Goal: Information Seeking & Learning: Learn about a topic

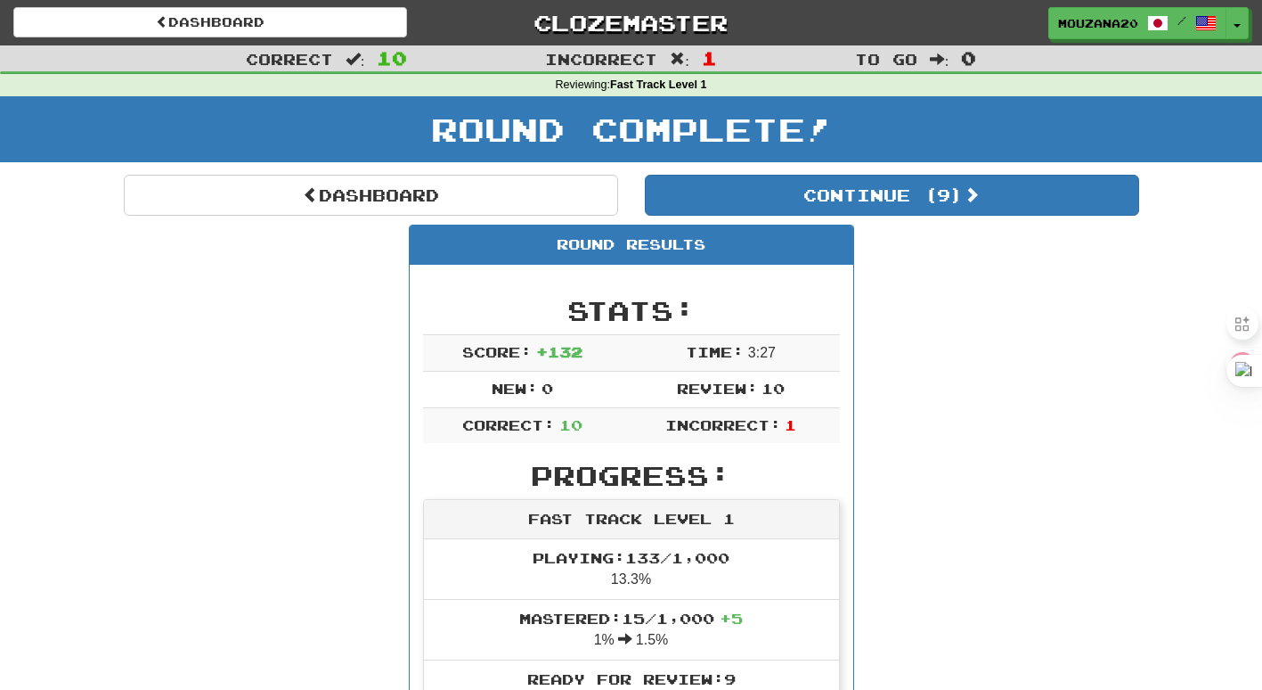
scroll to position [36, 0]
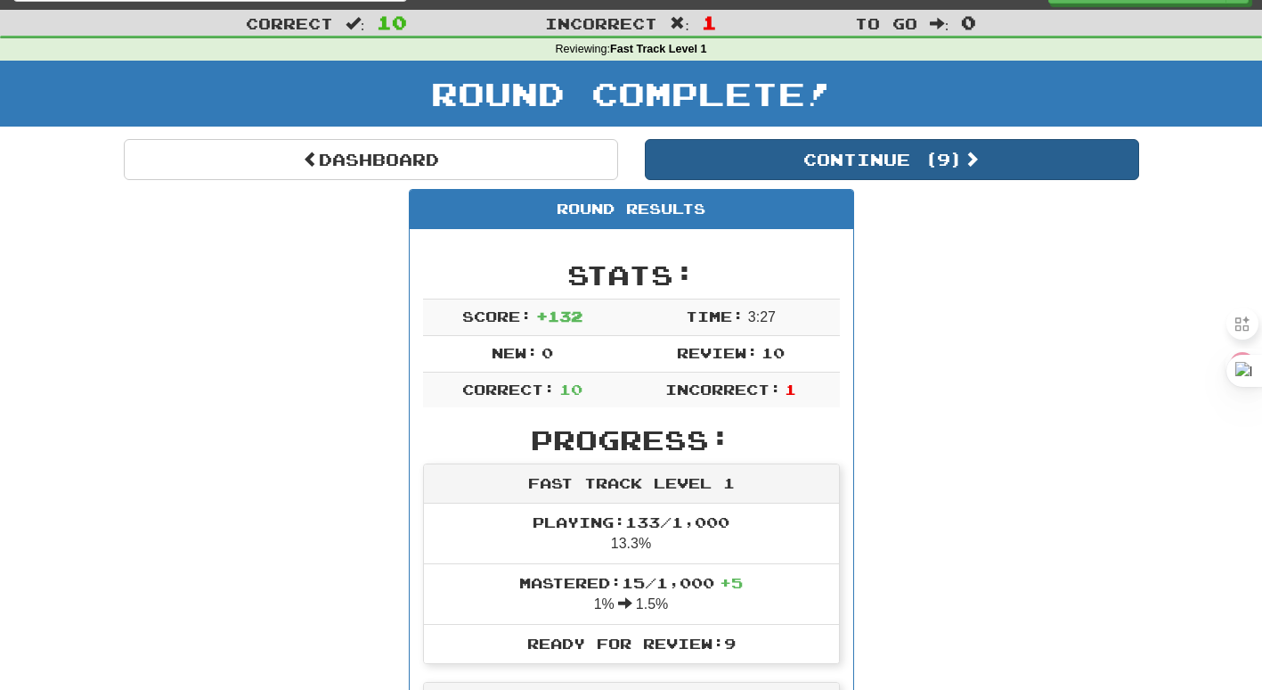
click at [1044, 154] on button "Continue ( 9 )" at bounding box center [892, 159] width 494 height 41
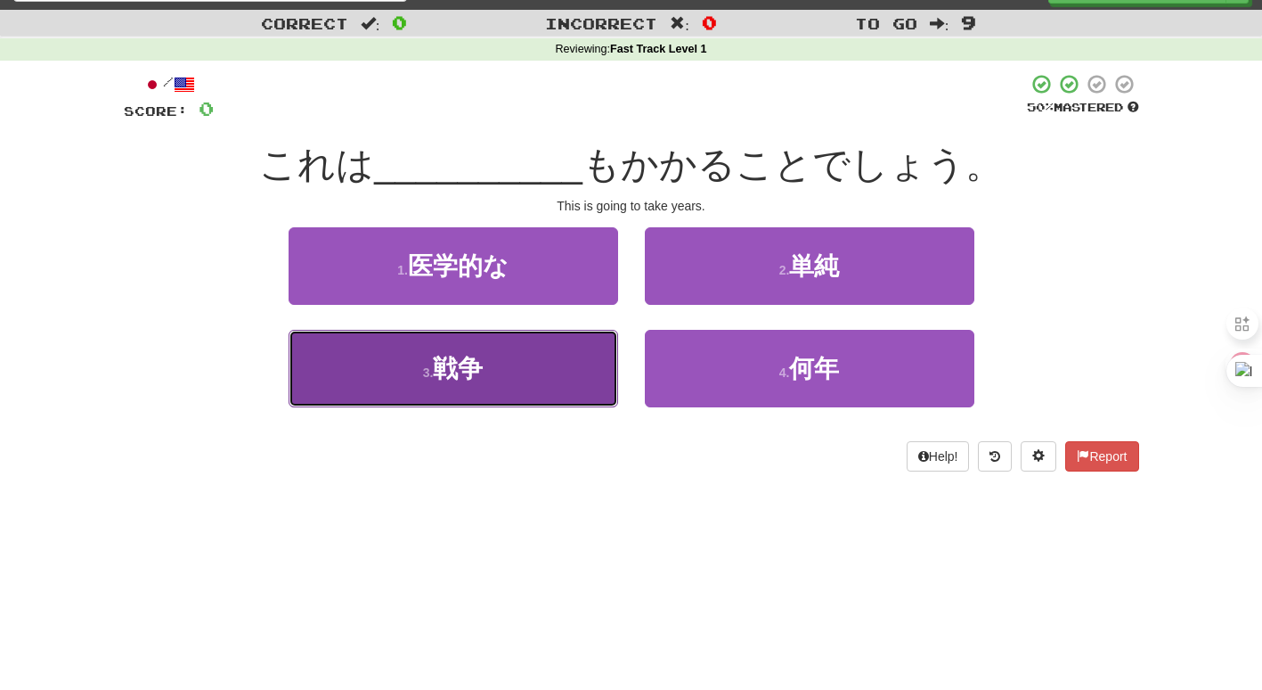
click at [491, 368] on button "3 . 戦争" at bounding box center [454, 369] width 330 height 78
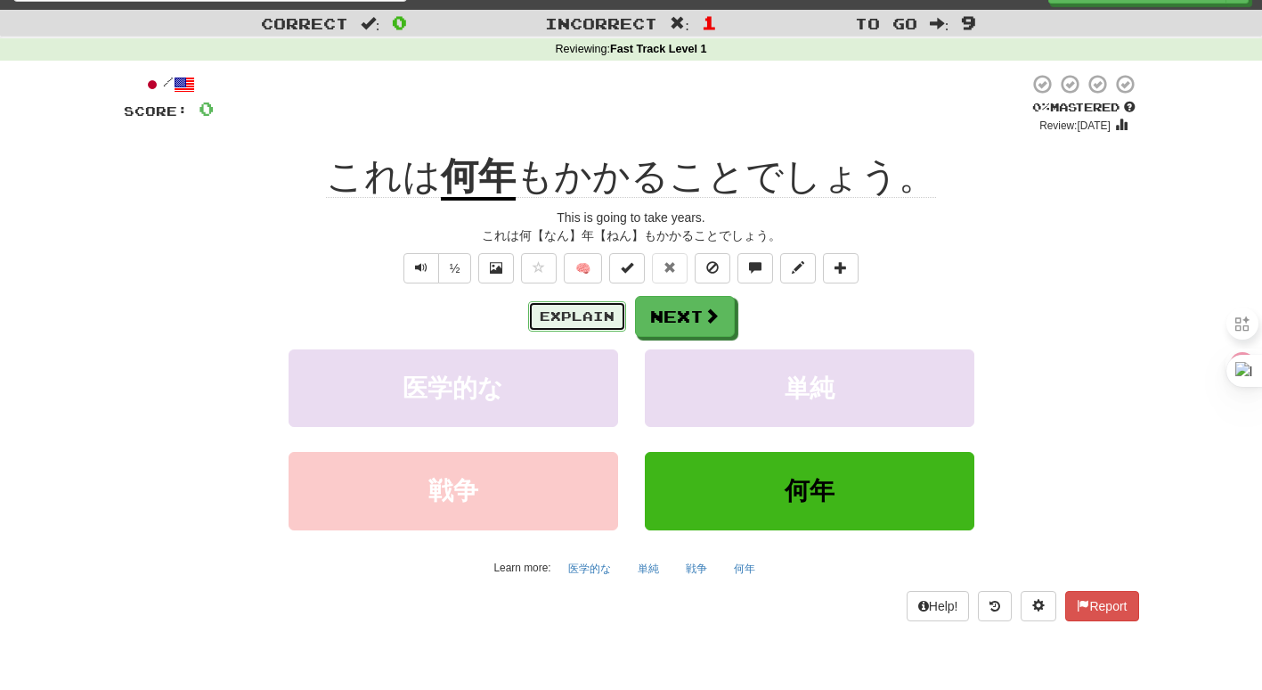
click at [557, 317] on button "Explain" at bounding box center [577, 316] width 98 height 30
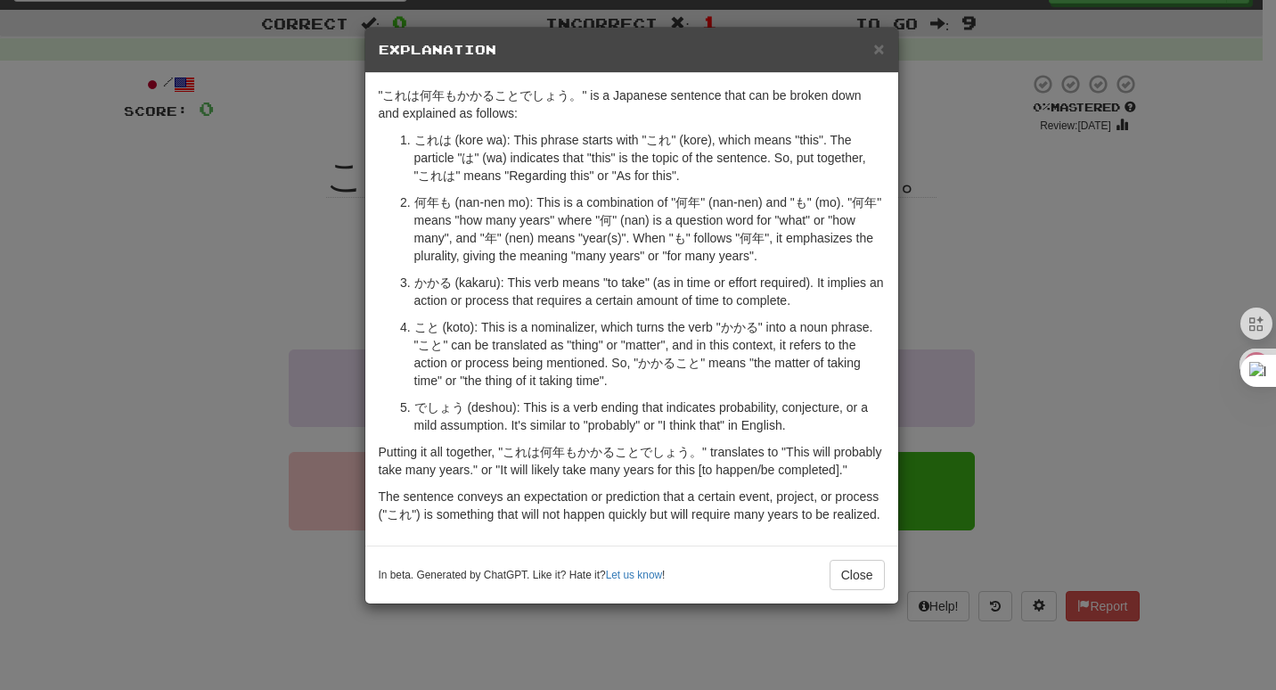
click at [1012, 359] on div "× Explanation "これは何年もかかることでしょう。" is a Japanese sentence that can be broken down…" at bounding box center [638, 345] width 1276 height 690
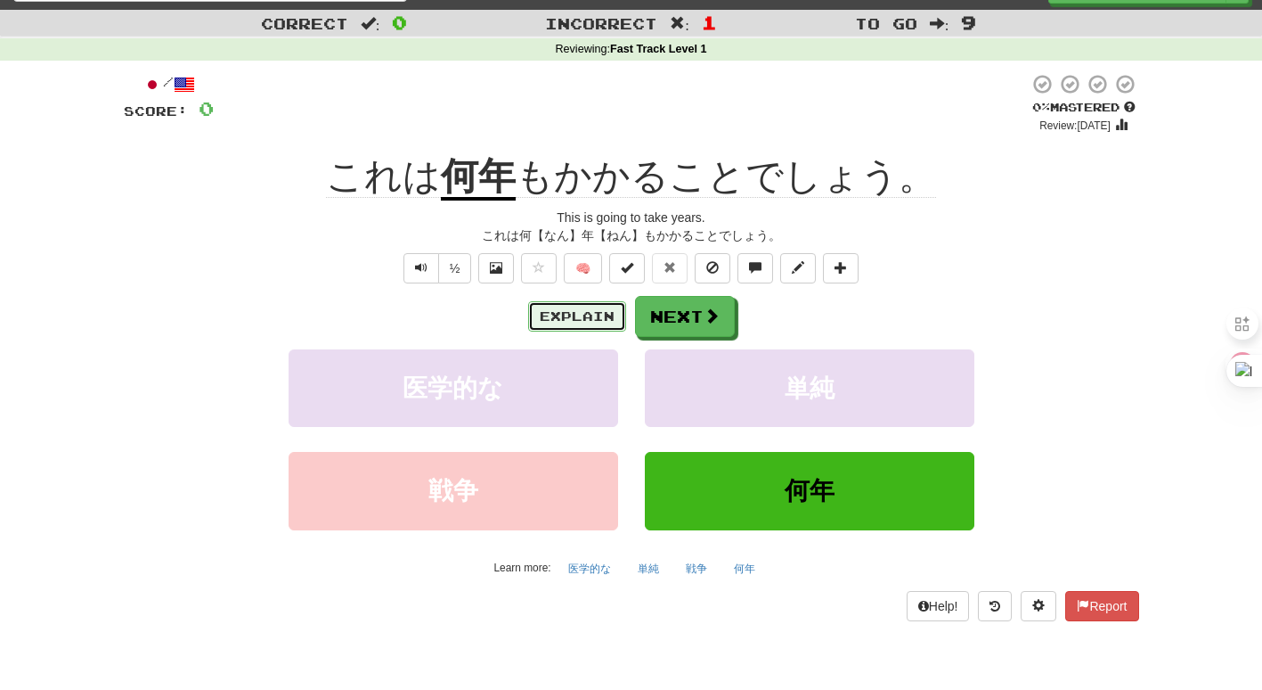
click at [575, 315] on button "Explain" at bounding box center [577, 316] width 98 height 30
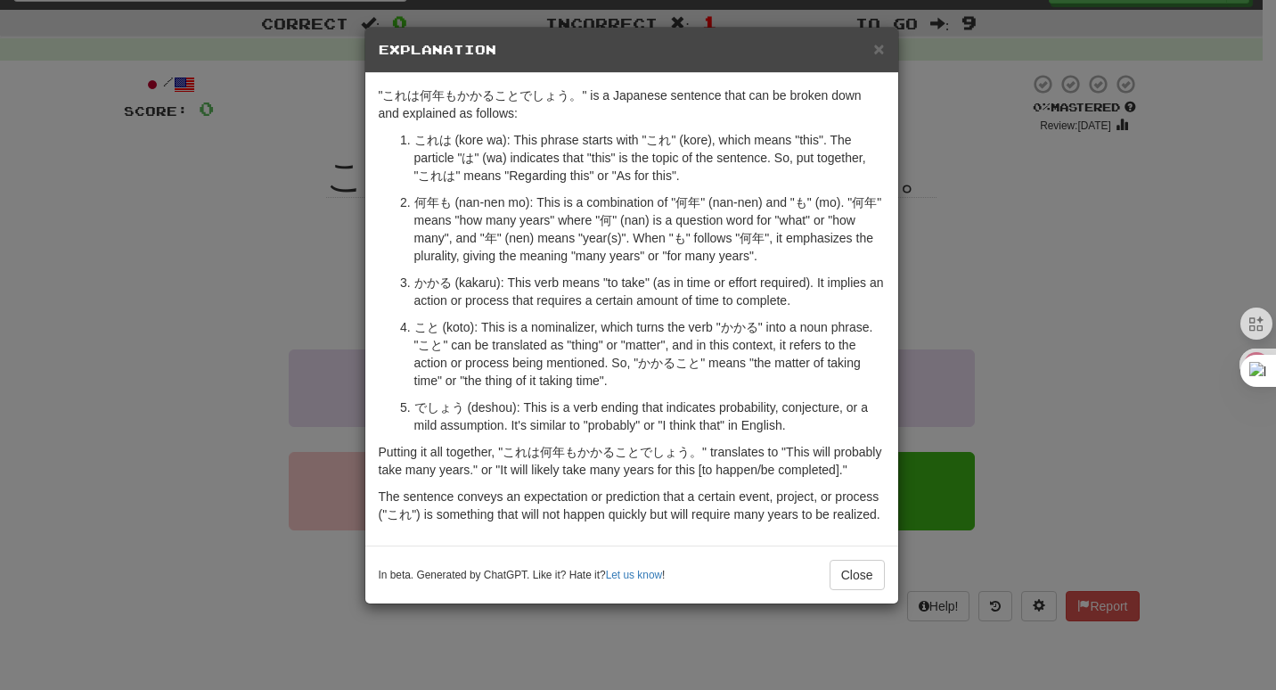
click at [133, 178] on div "× Explanation "これは何年もかかることでしょう。" is a Japanese sentence that can be broken down…" at bounding box center [638, 345] width 1276 height 690
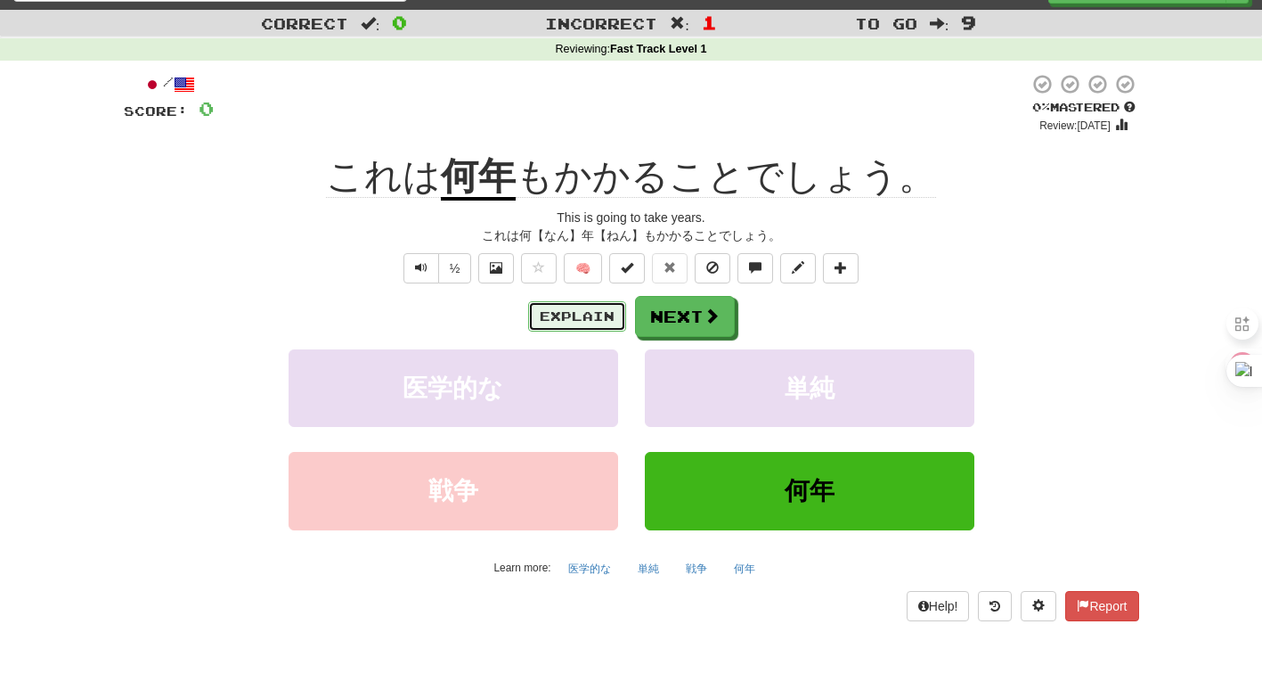
click at [576, 323] on button "Explain" at bounding box center [577, 316] width 98 height 30
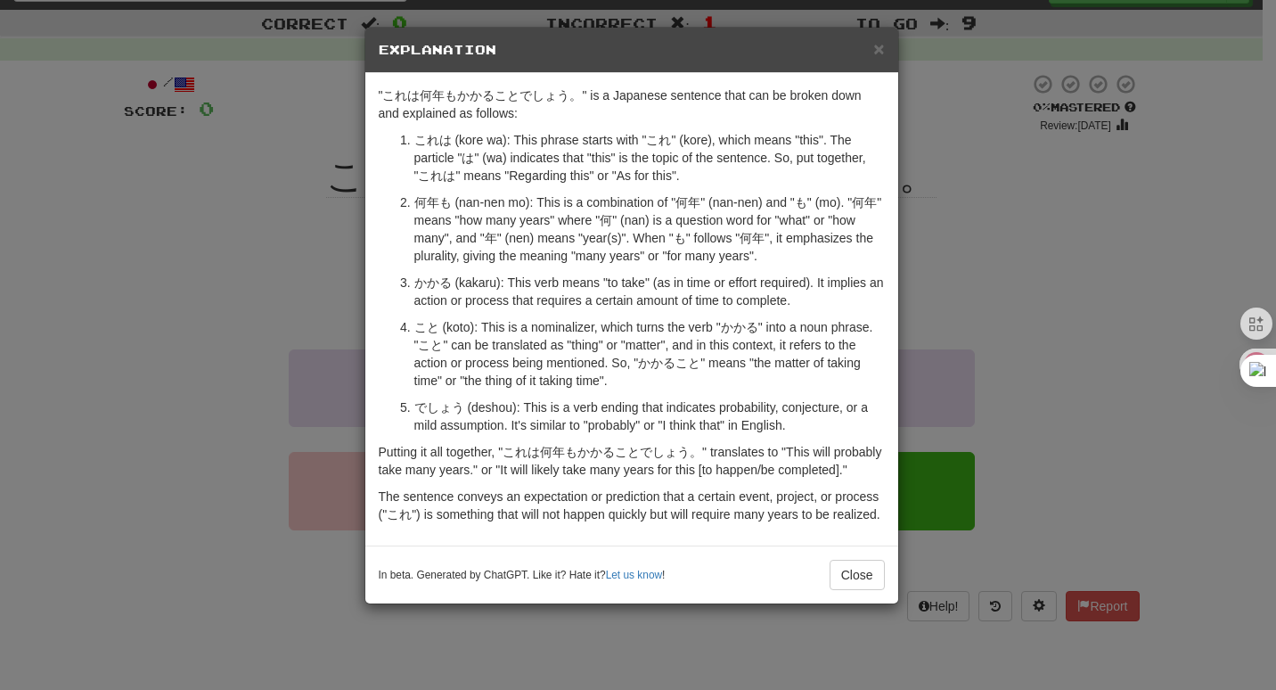
click at [258, 276] on div "× Explanation "これは何年もかかることでしょう。" is a Japanese sentence that can be broken down…" at bounding box center [638, 345] width 1276 height 690
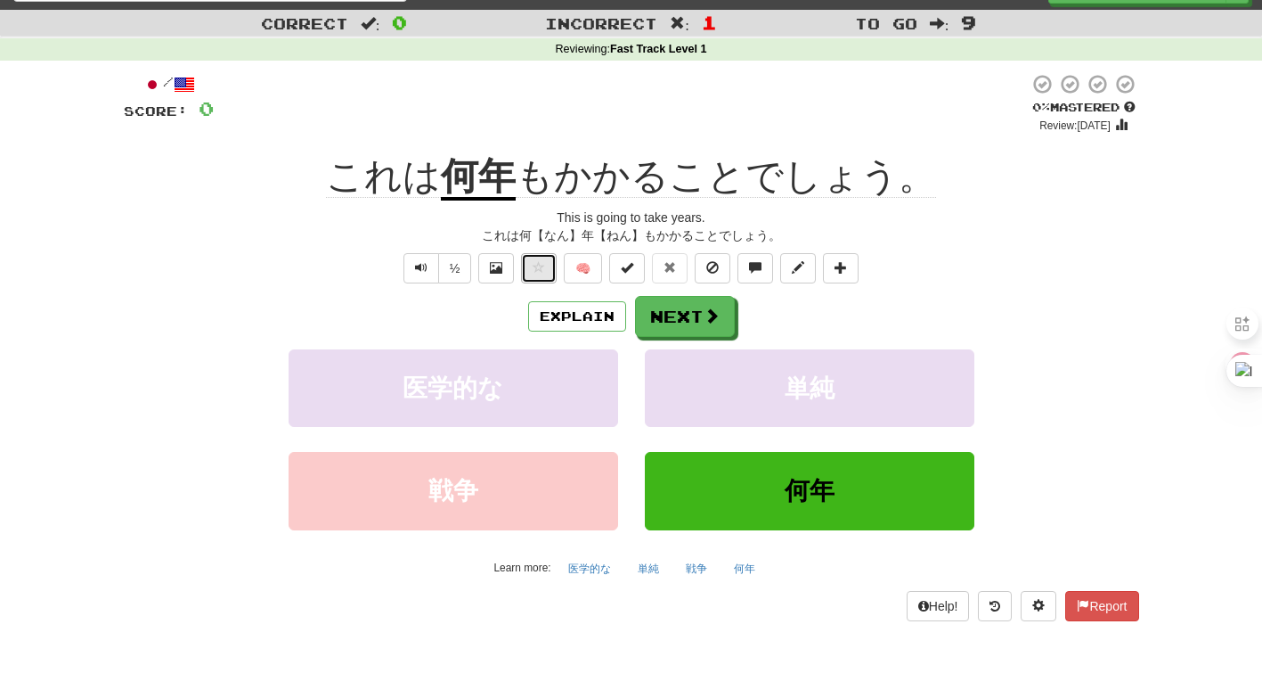
click at [538, 273] on span at bounding box center [539, 267] width 12 height 12
click at [688, 323] on button "Next" at bounding box center [686, 317] width 100 height 41
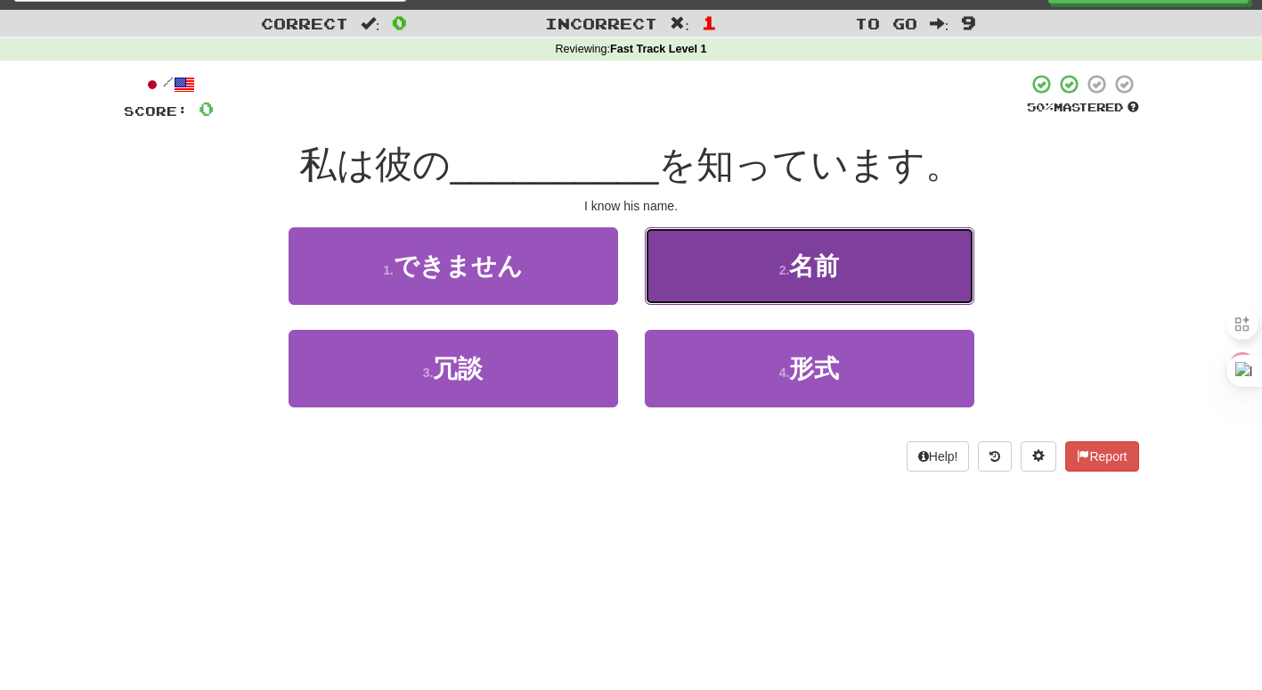
click at [799, 275] on span "名前" at bounding box center [814, 266] width 50 height 28
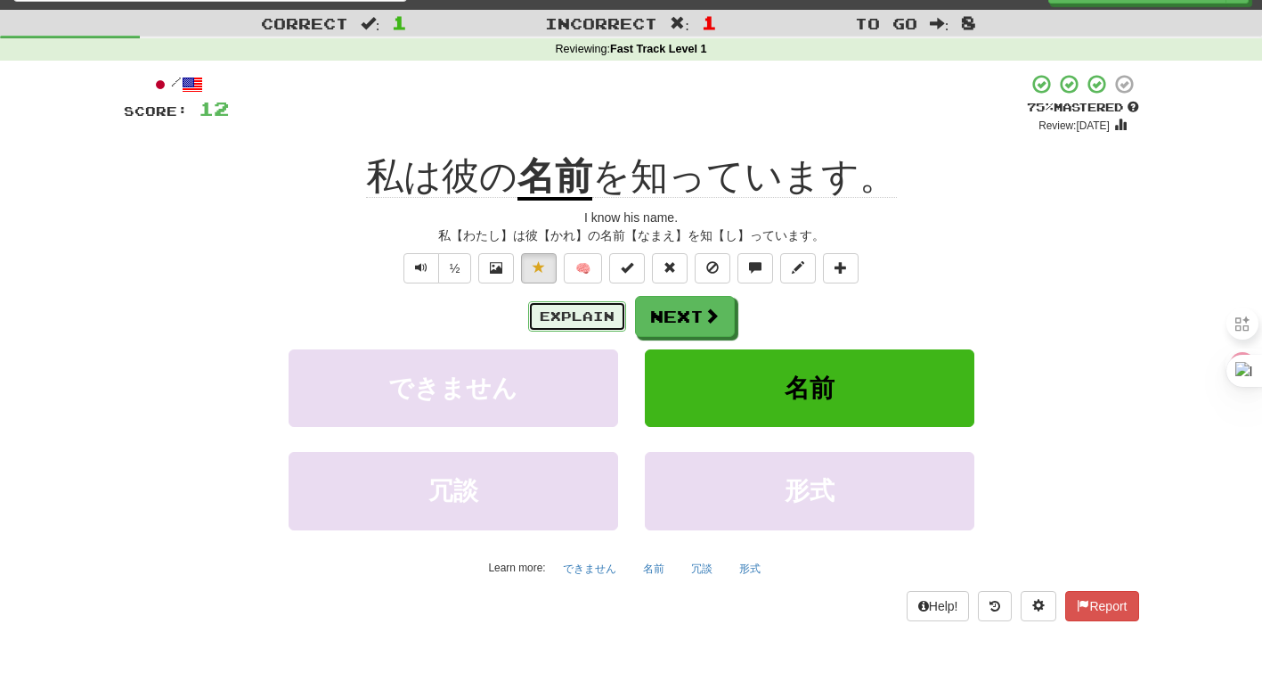
click at [568, 318] on button "Explain" at bounding box center [577, 316] width 98 height 30
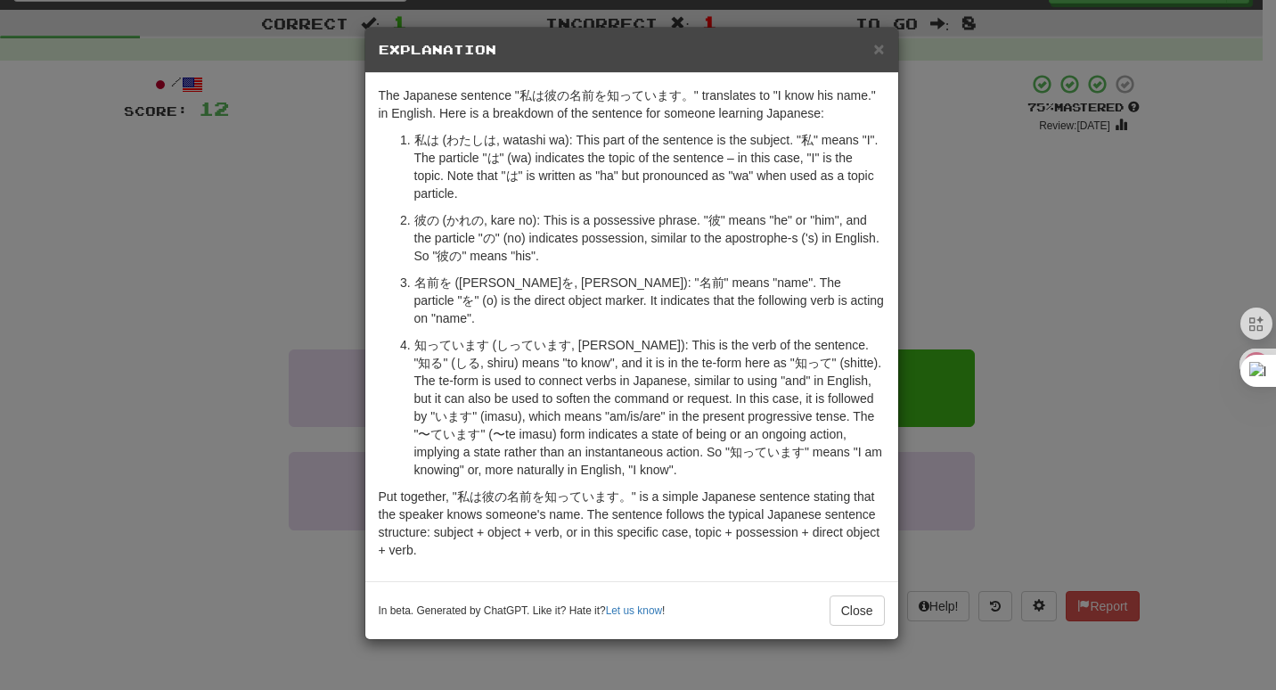
click at [282, 307] on div "× Explanation The Japanese sentence "私は彼の名前を知っています。" translates to "I know his …" at bounding box center [638, 345] width 1276 height 690
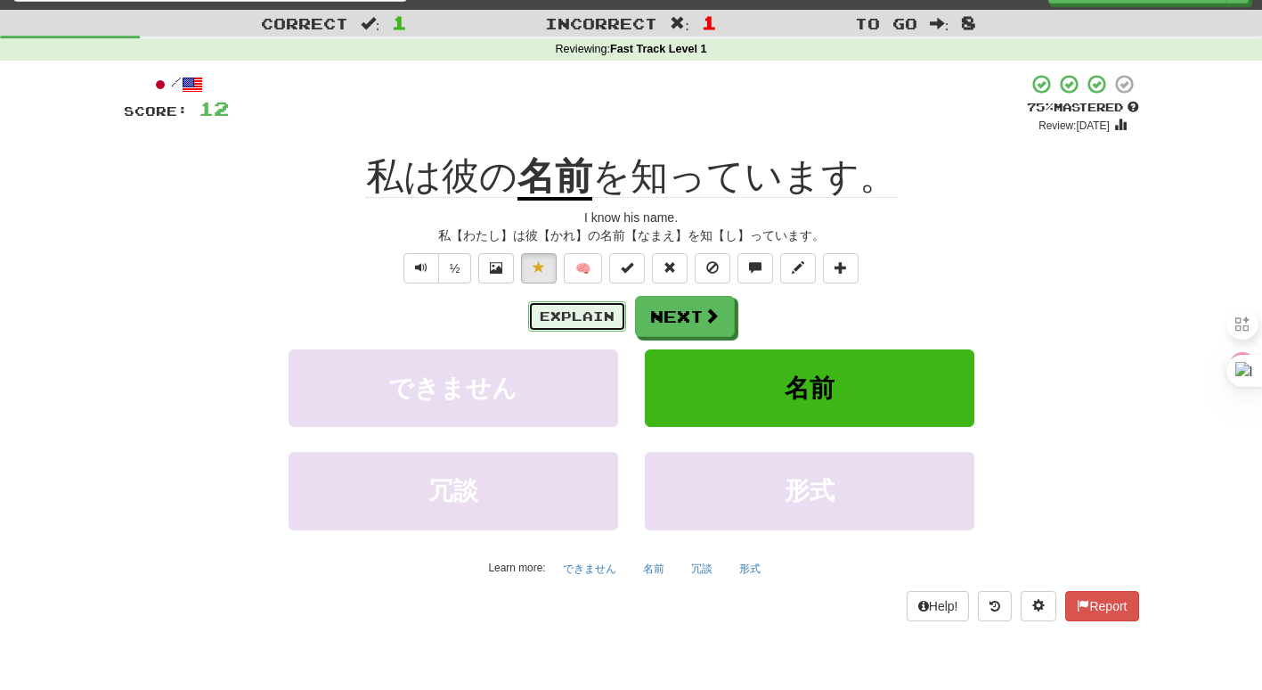
click at [577, 321] on button "Explain" at bounding box center [577, 316] width 98 height 30
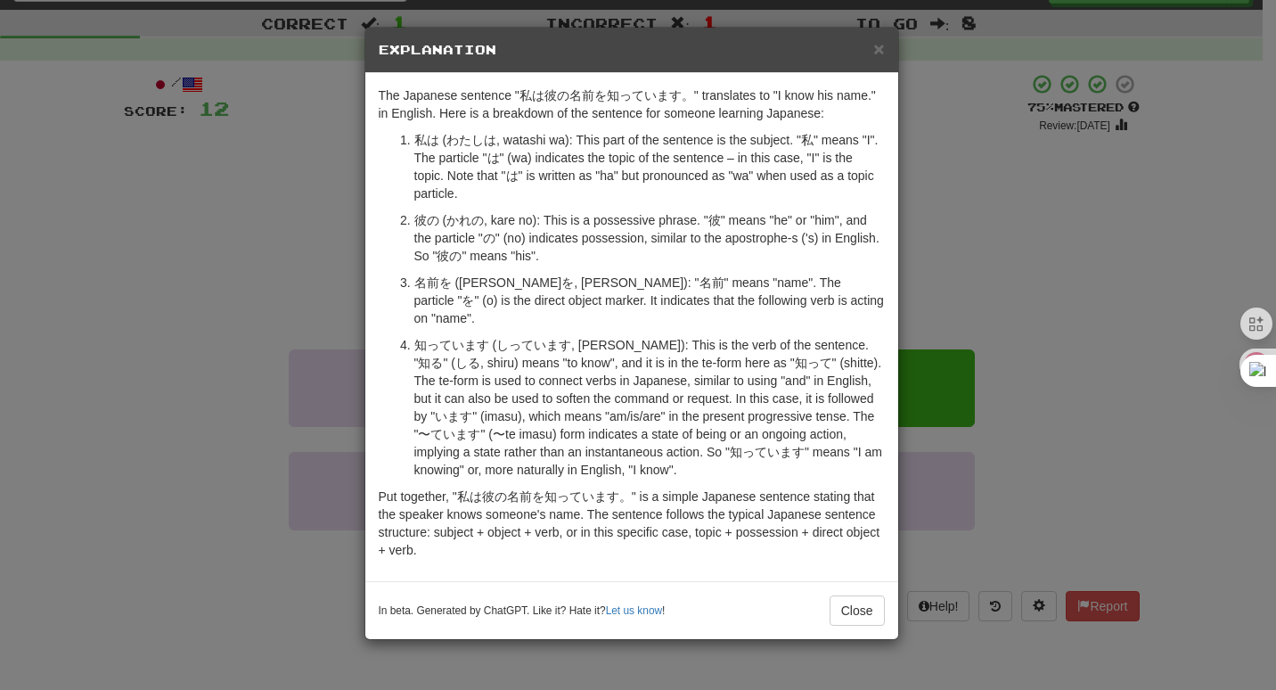
click at [217, 255] on div "× Explanation The Japanese sentence "私は彼の名前を知っています。" translates to "I know his …" at bounding box center [638, 345] width 1276 height 690
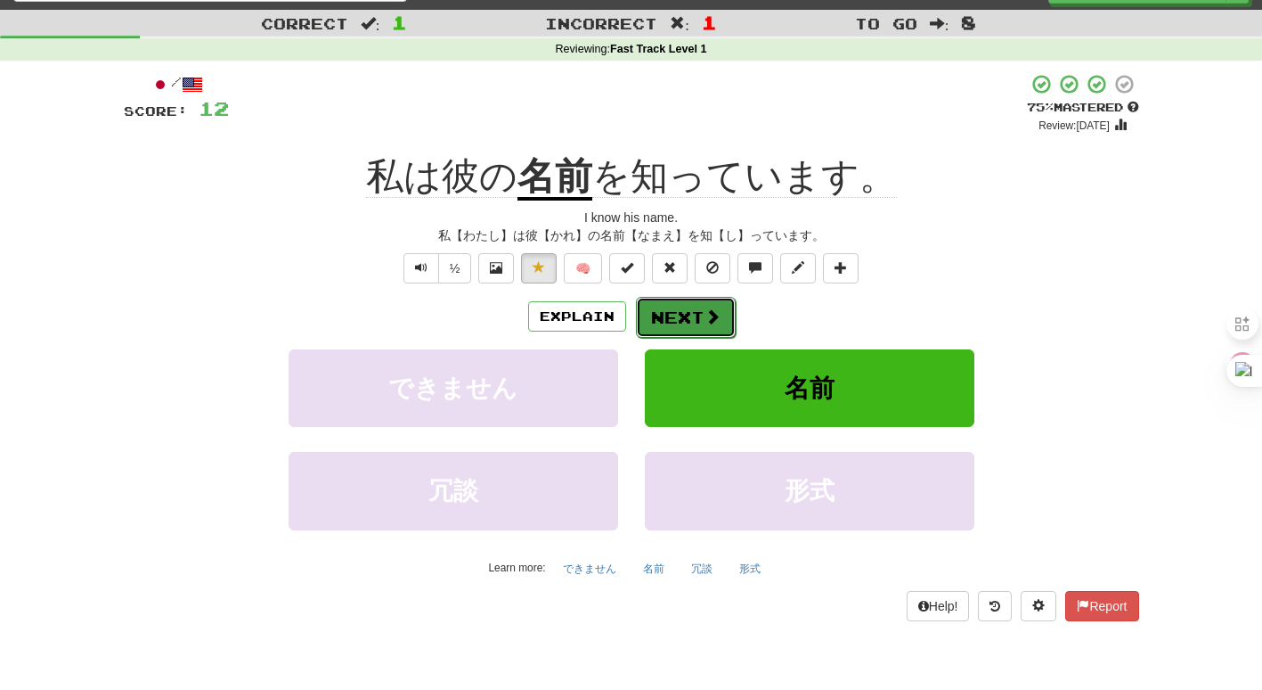
click at [679, 314] on button "Next" at bounding box center [686, 317] width 100 height 41
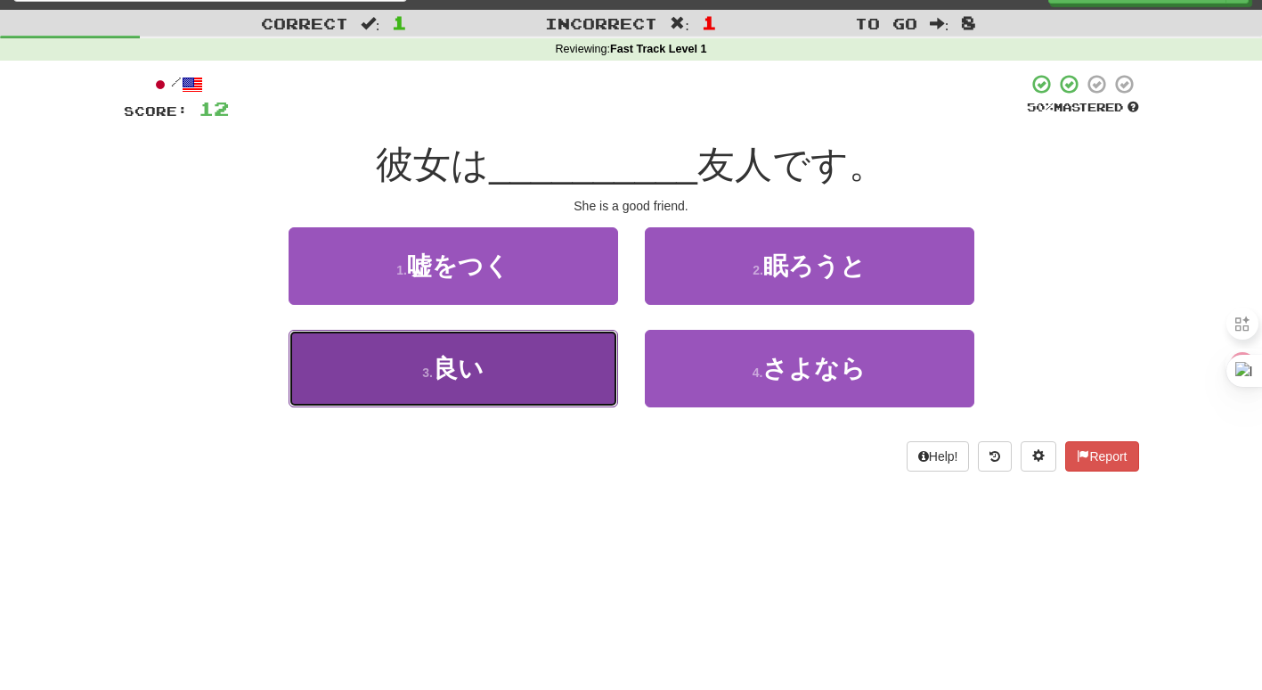
click at [456, 378] on span "良い" at bounding box center [458, 369] width 51 height 28
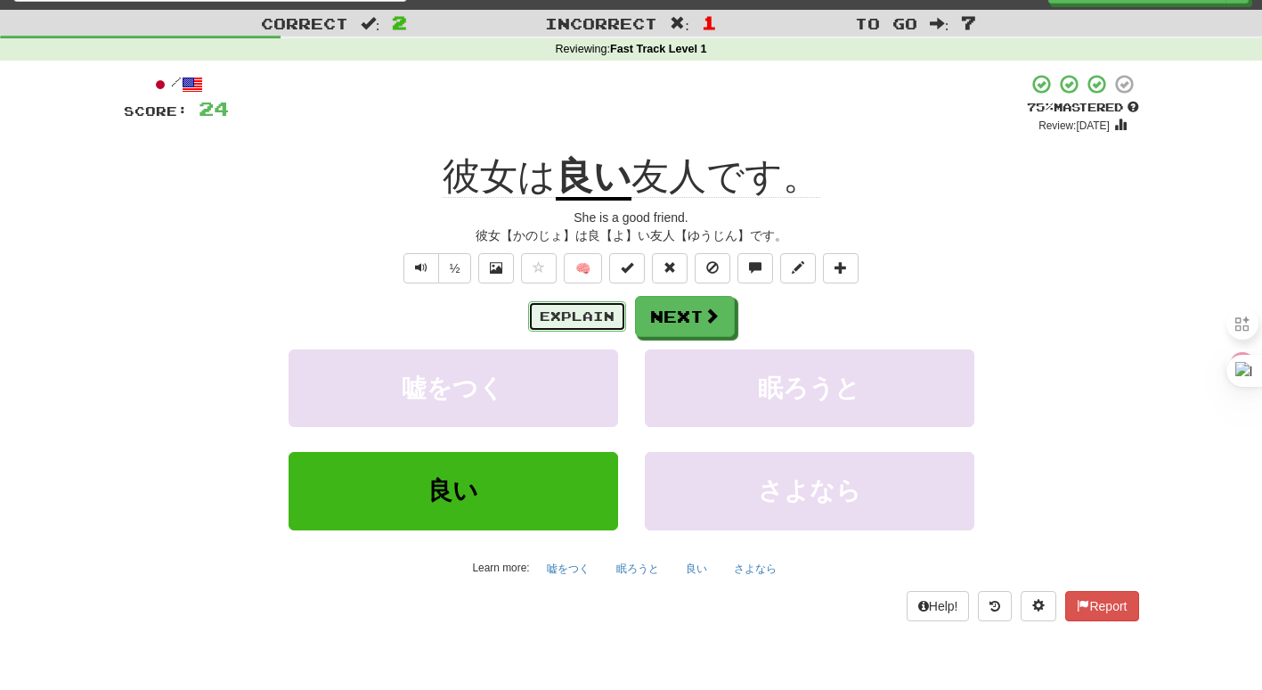
click at [602, 323] on button "Explain" at bounding box center [577, 316] width 98 height 30
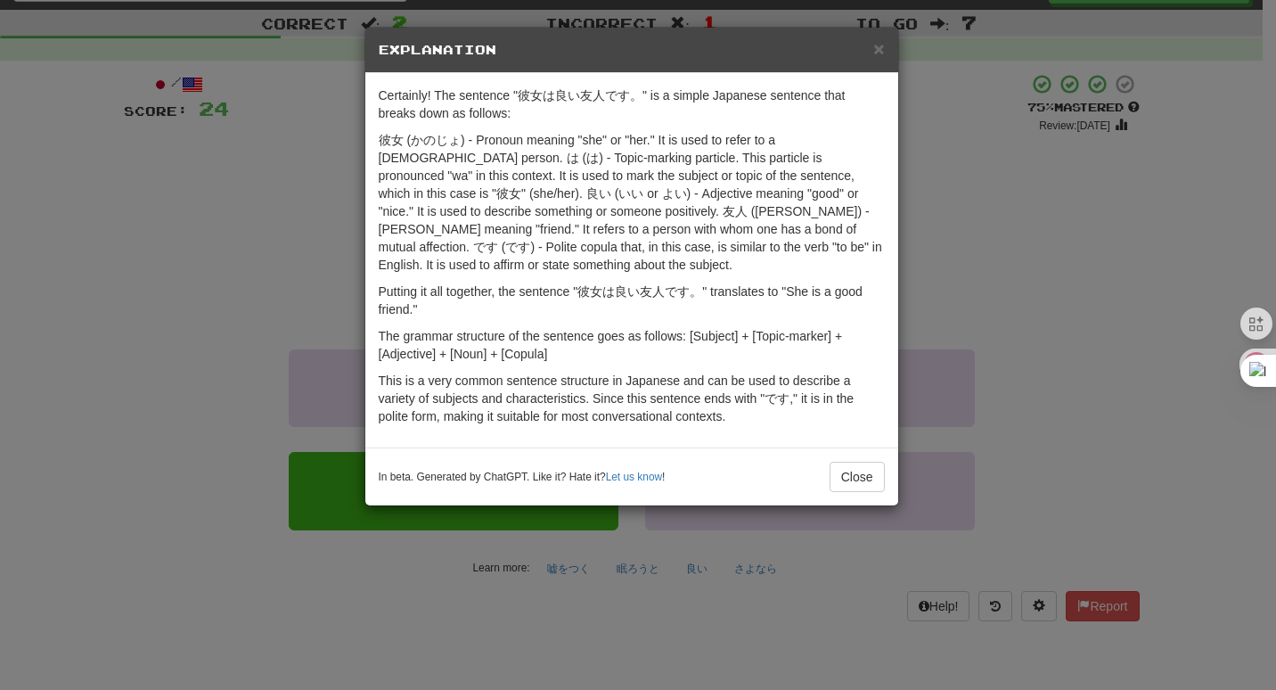
click at [339, 219] on div "× Explanation Certainly! The sentence "彼女は良い友人です。" is a simple Japanese sentenc…" at bounding box center [638, 345] width 1276 height 690
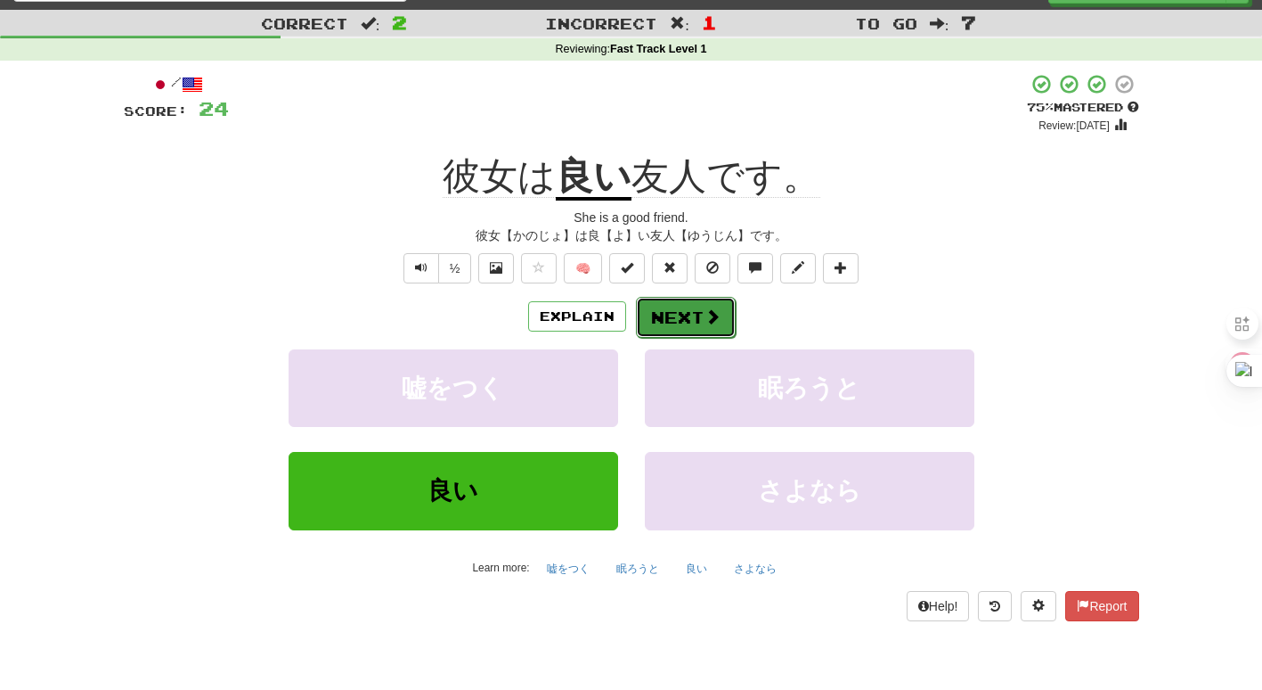
click at [696, 326] on button "Next" at bounding box center [686, 317] width 100 height 41
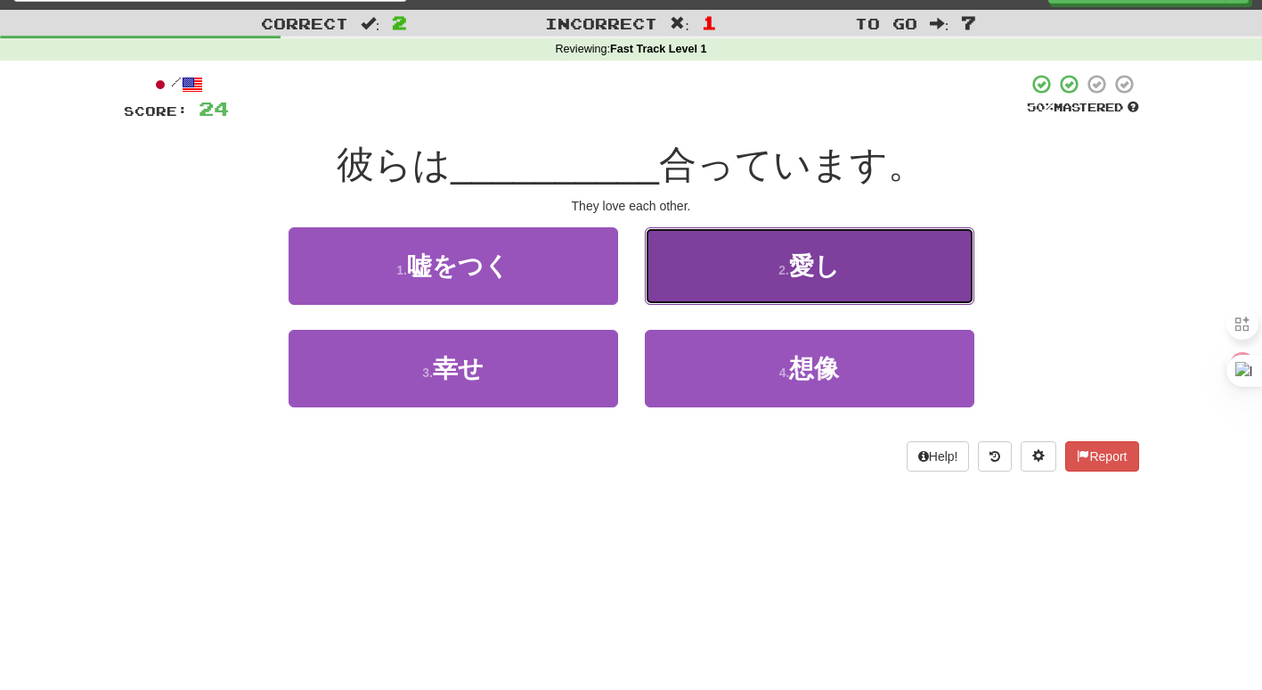
click at [762, 266] on button "2 . 愛し" at bounding box center [810, 266] width 330 height 78
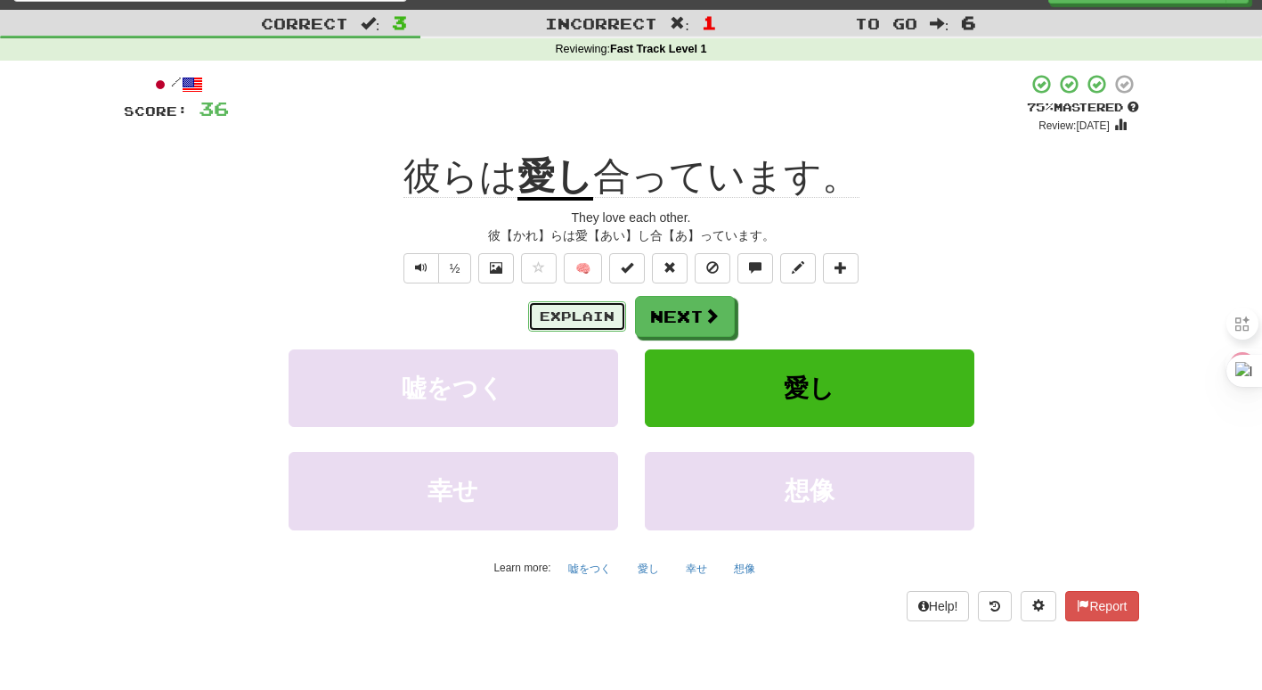
click at [565, 311] on button "Explain" at bounding box center [577, 316] width 98 height 30
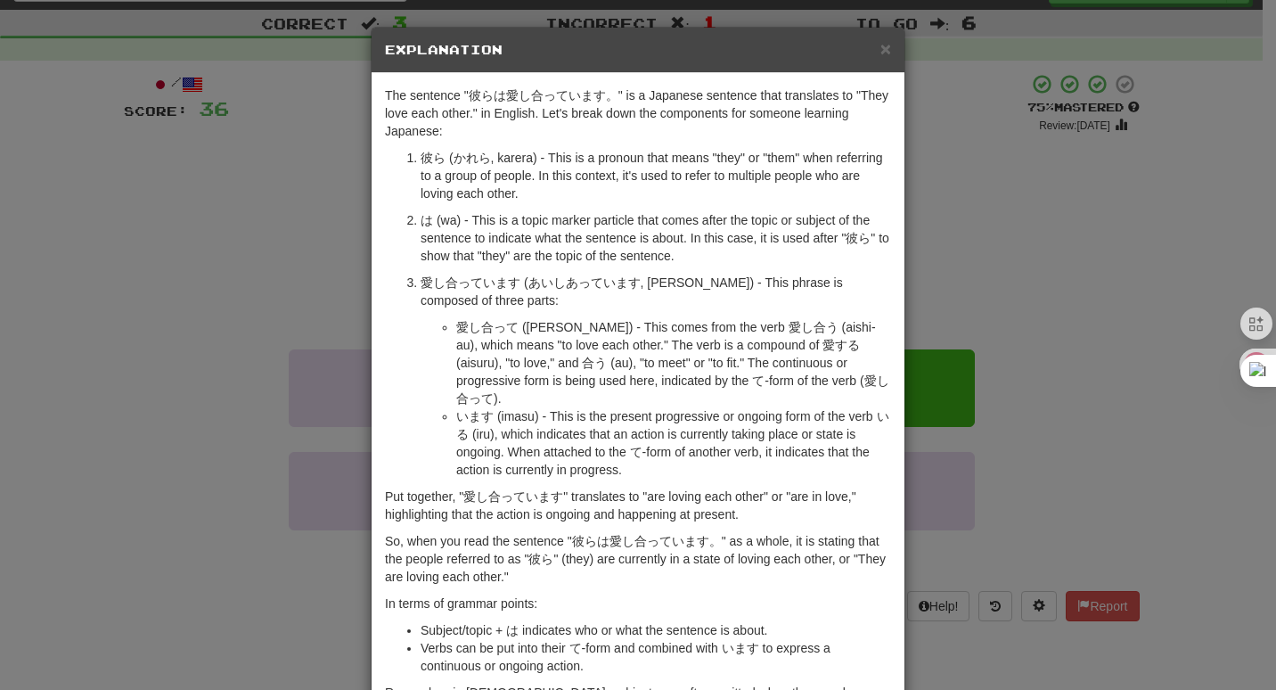
click at [1036, 422] on div "× Explanation The sentence "彼らは愛し合っています。" is a Japanese sentence that translate…" at bounding box center [638, 345] width 1276 height 690
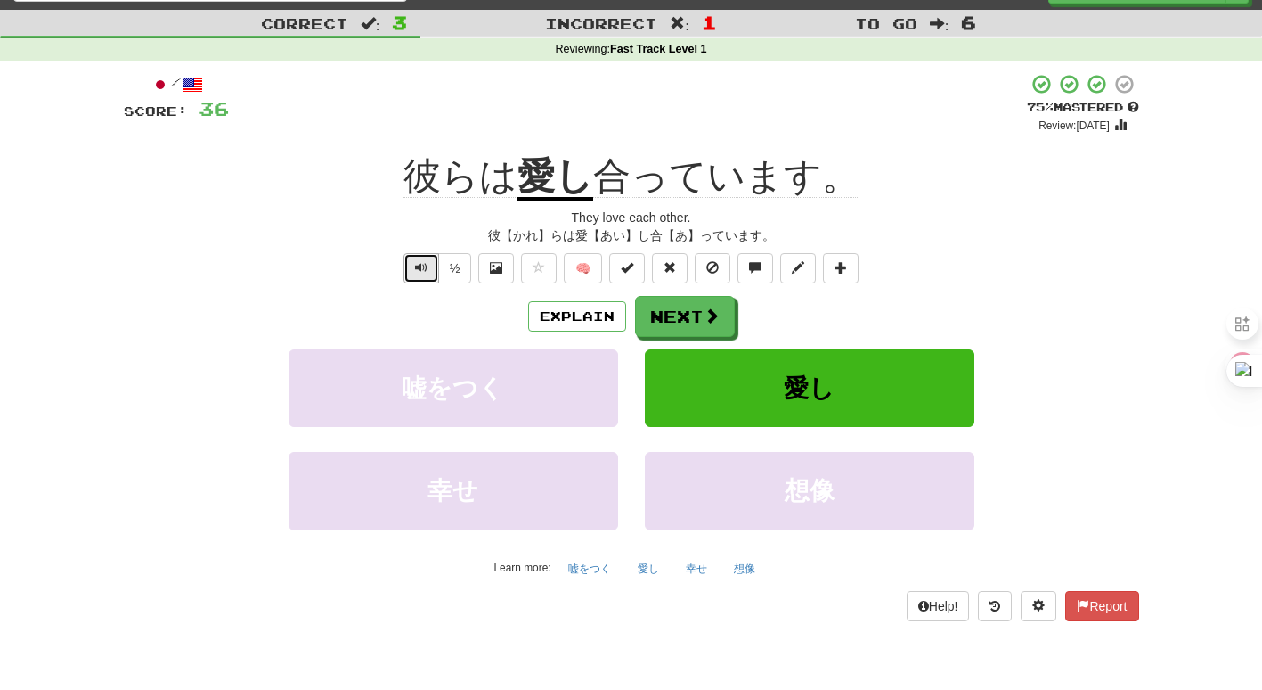
click at [433, 279] on button "Text-to-speech controls" at bounding box center [422, 268] width 36 height 30
click at [543, 263] on span at bounding box center [539, 267] width 12 height 12
click at [690, 317] on button "Next" at bounding box center [686, 317] width 100 height 41
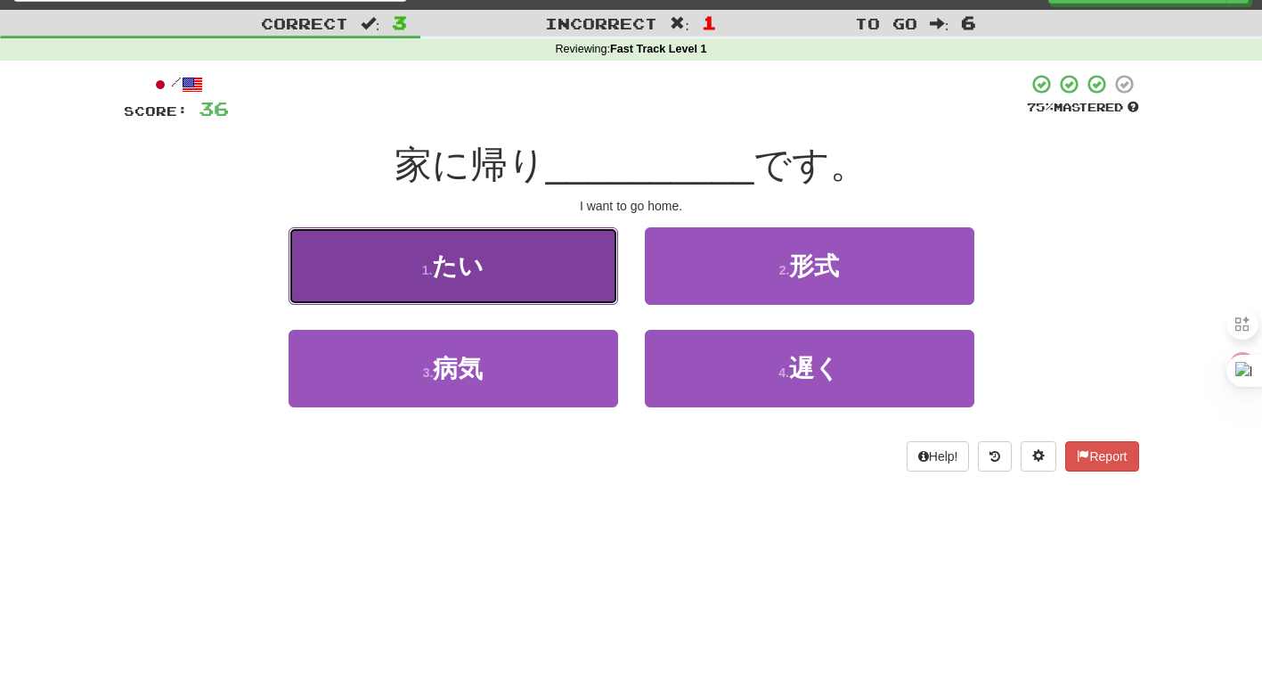
click at [478, 264] on span "たい" at bounding box center [458, 266] width 52 height 28
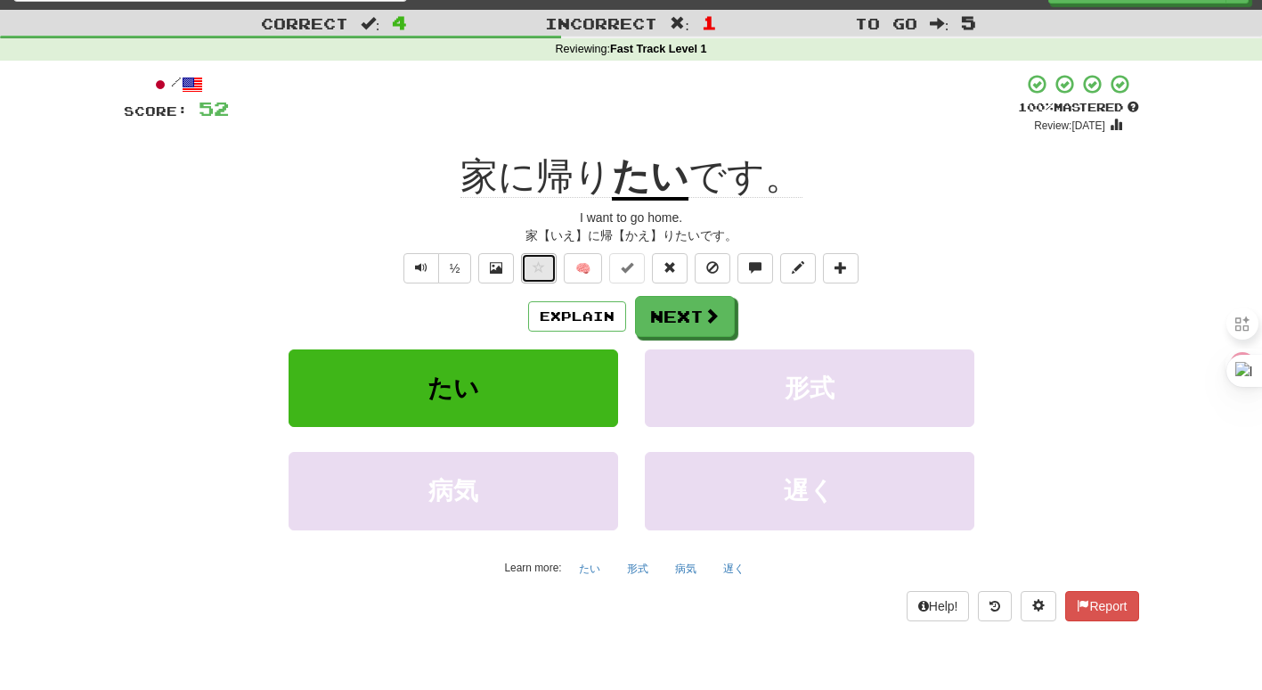
click at [535, 277] on button at bounding box center [539, 268] width 36 height 30
click at [548, 305] on button "Explain" at bounding box center [577, 316] width 98 height 30
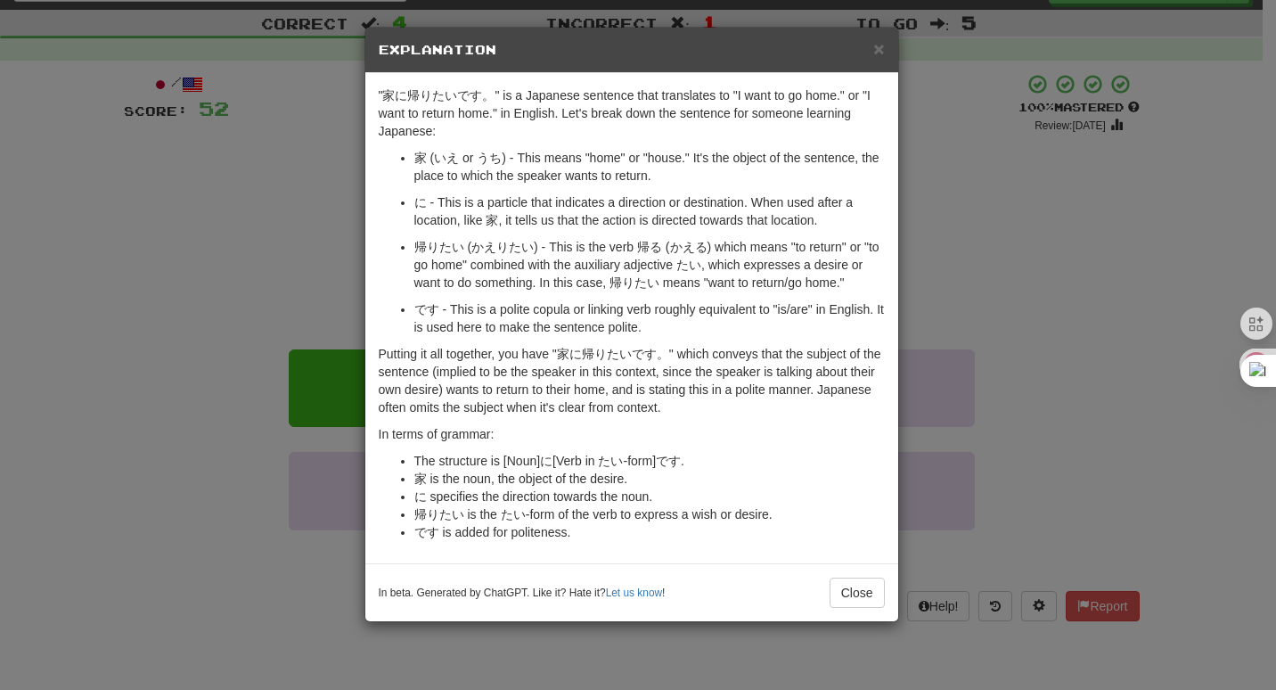
click at [278, 183] on div "× Explanation "家に帰りたいです。" is a Japanese sentence that translates to "I want to …" at bounding box center [638, 345] width 1276 height 690
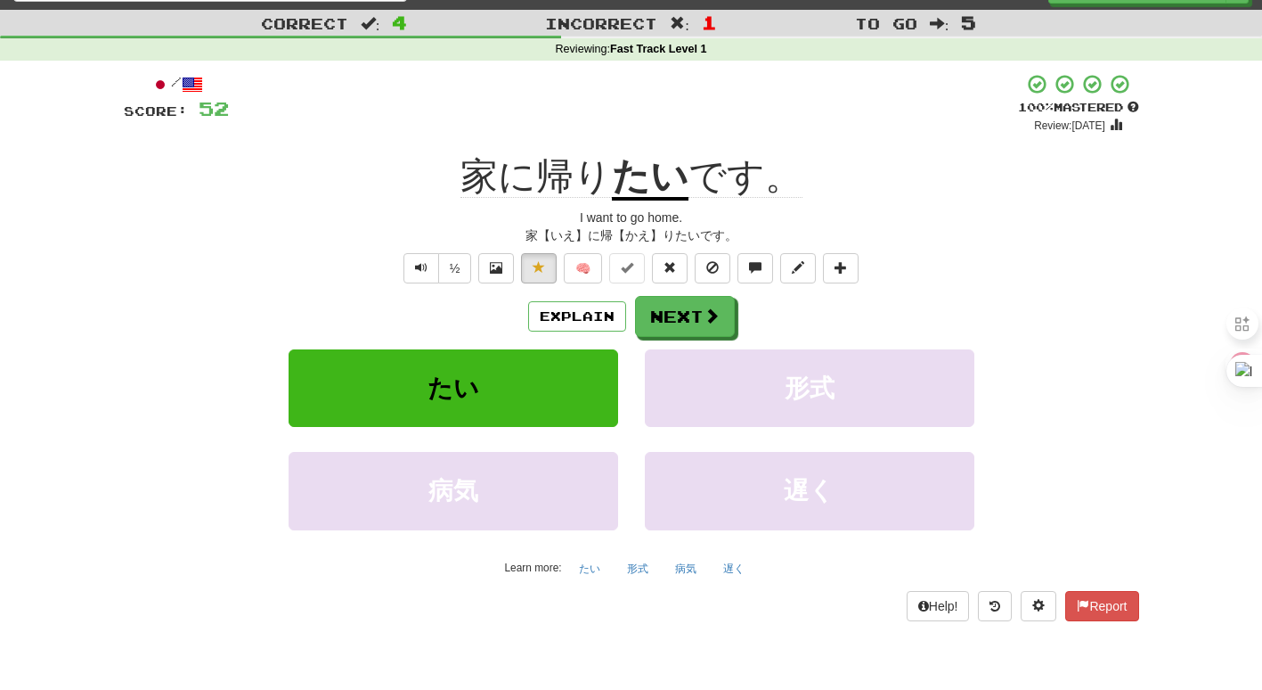
click at [278, 183] on div "家に帰り たい です。" at bounding box center [632, 176] width 1016 height 49
click at [663, 328] on button "Next" at bounding box center [686, 317] width 100 height 41
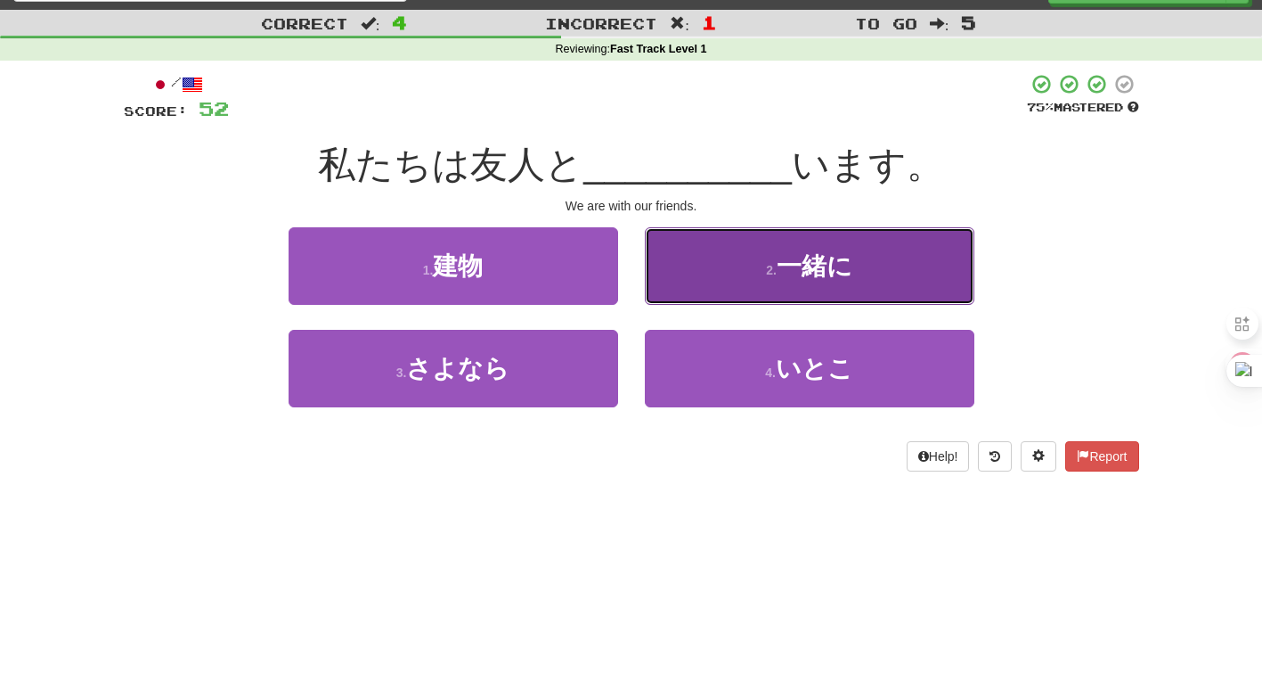
click at [742, 233] on button "2 . 一緒に" at bounding box center [810, 266] width 330 height 78
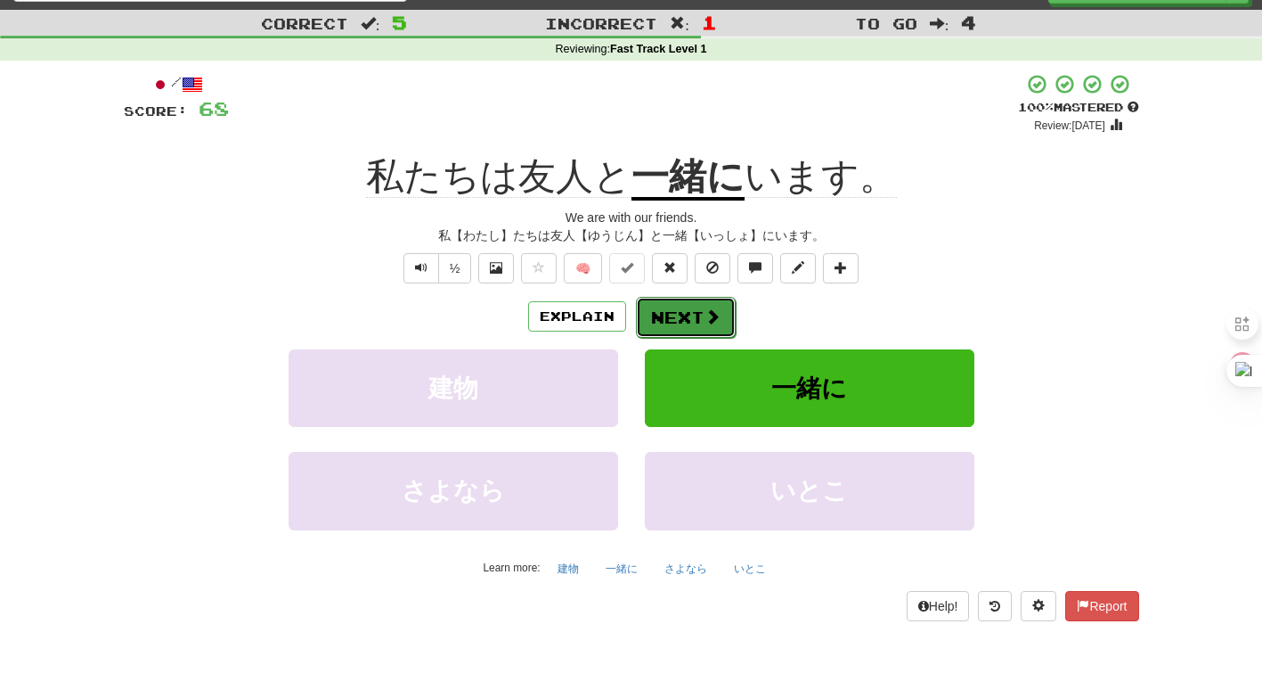
click at [686, 318] on button "Next" at bounding box center [686, 317] width 100 height 41
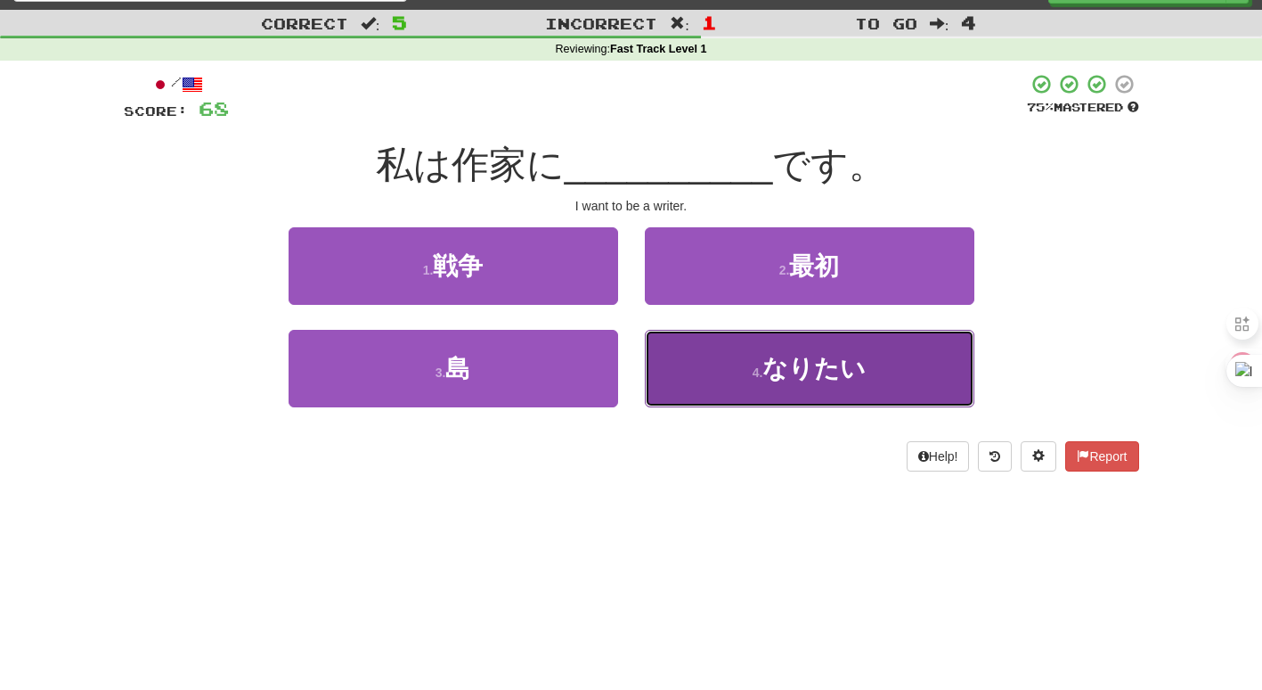
click at [877, 384] on button "4 . なりたい" at bounding box center [810, 369] width 330 height 78
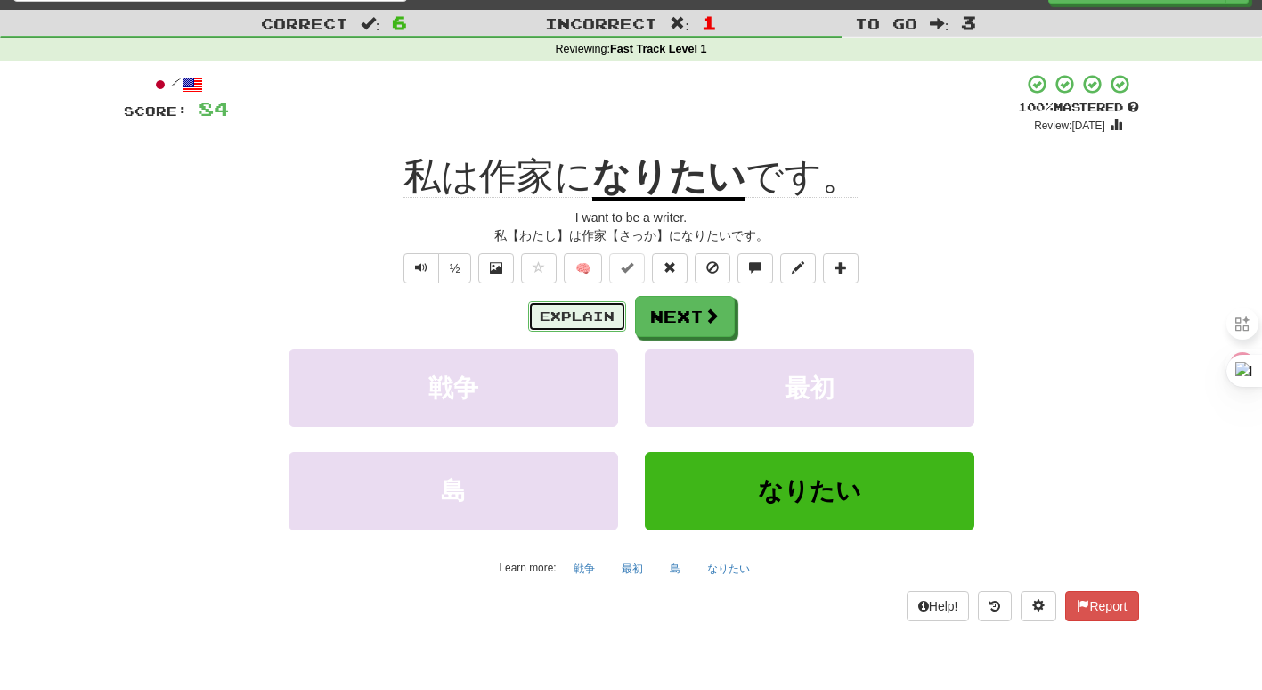
click at [582, 318] on button "Explain" at bounding box center [577, 316] width 98 height 30
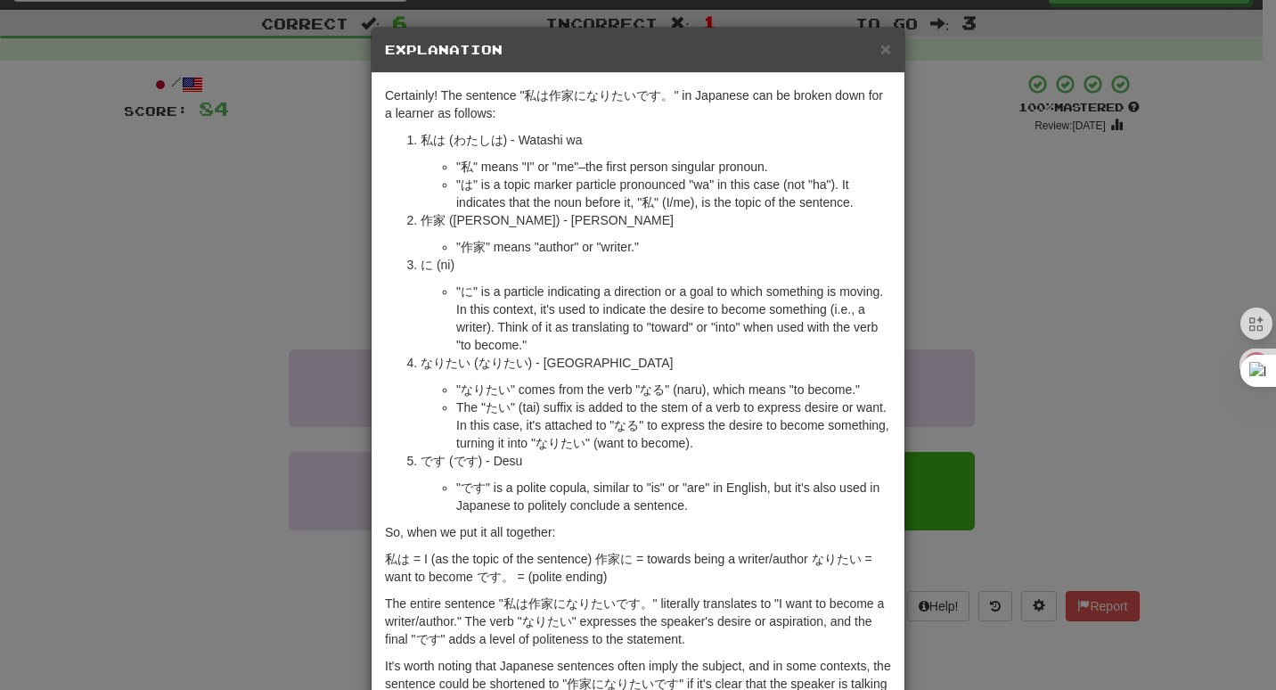
click at [153, 381] on div "× Explanation Certainly! The sentence "私は作家になりたいです。" in Japanese can be broken …" at bounding box center [638, 345] width 1276 height 690
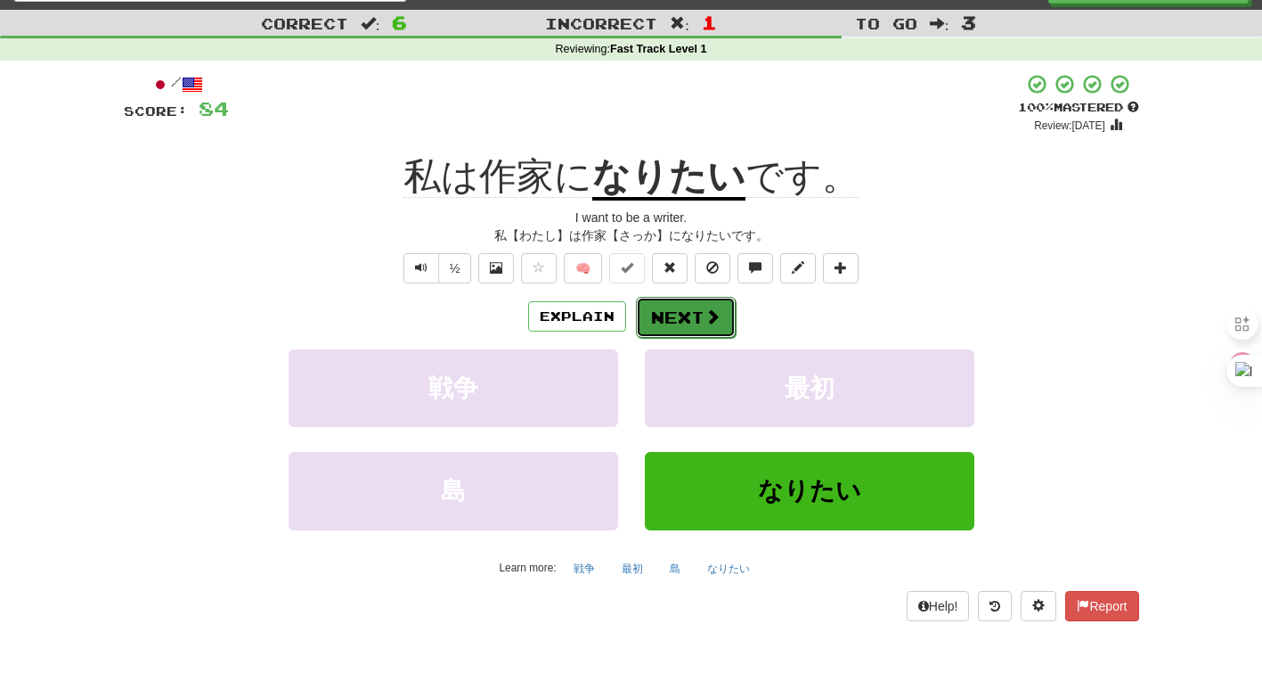
click at [724, 324] on button "Next" at bounding box center [686, 317] width 100 height 41
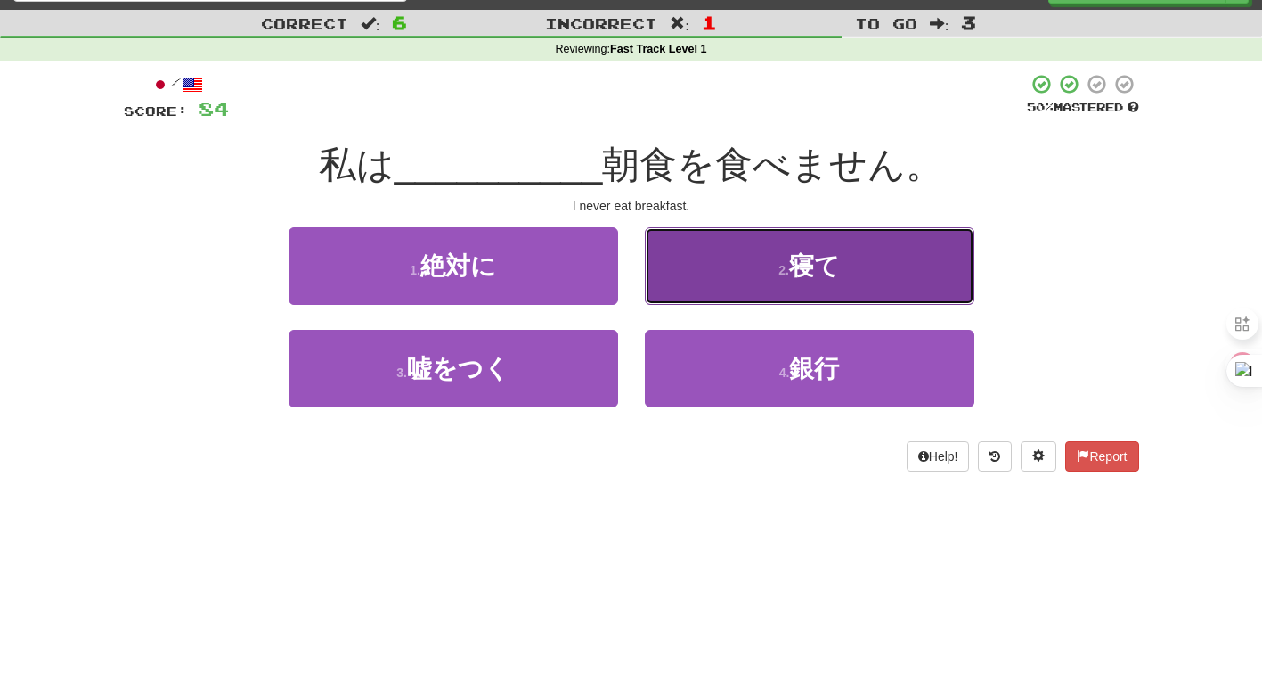
click at [850, 243] on button "2 . 寝て" at bounding box center [810, 266] width 330 height 78
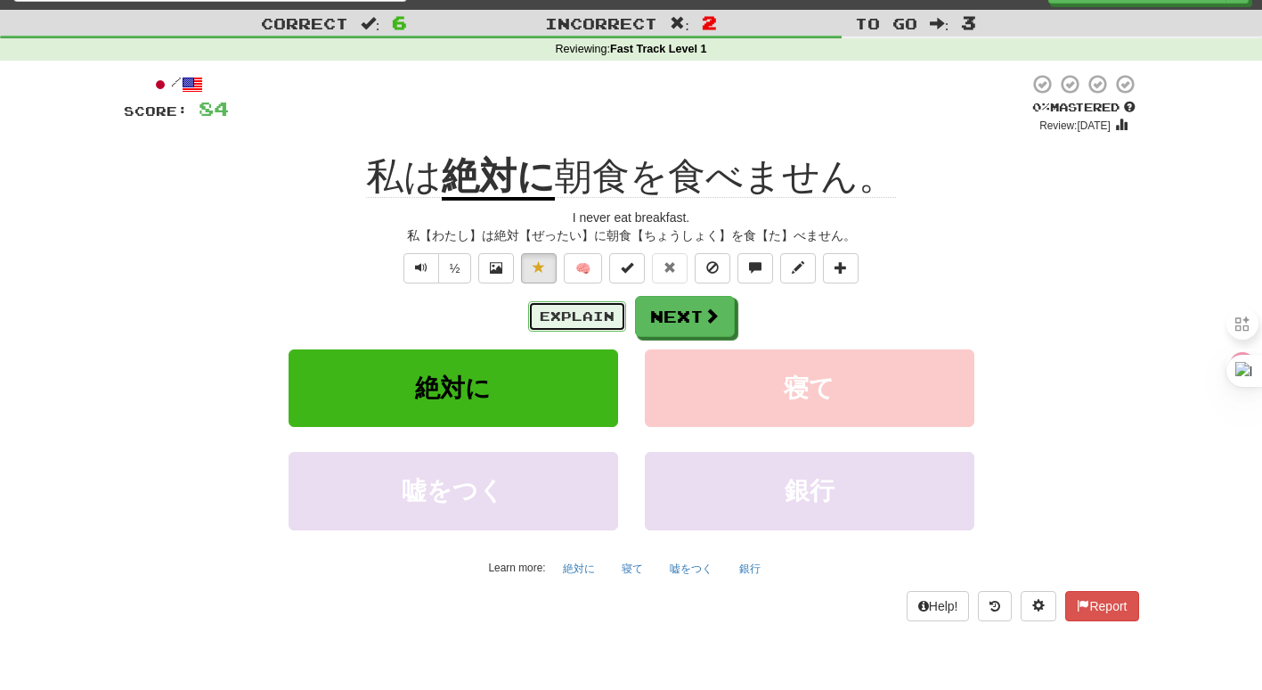
click at [583, 315] on button "Explain" at bounding box center [577, 316] width 98 height 30
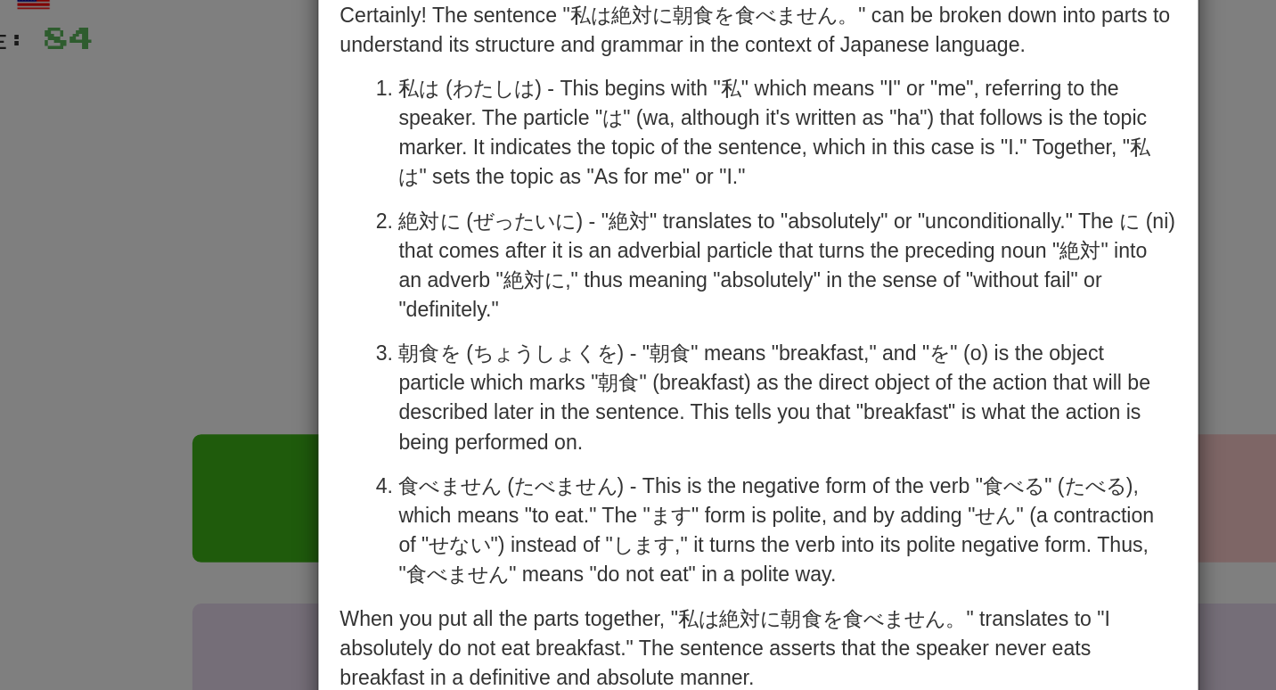
click at [460, 296] on p "朝食を (ちょうしょくを) - "朝食" means "breakfast," and "を" (o) is the object particle whic…" at bounding box center [649, 326] width 470 height 71
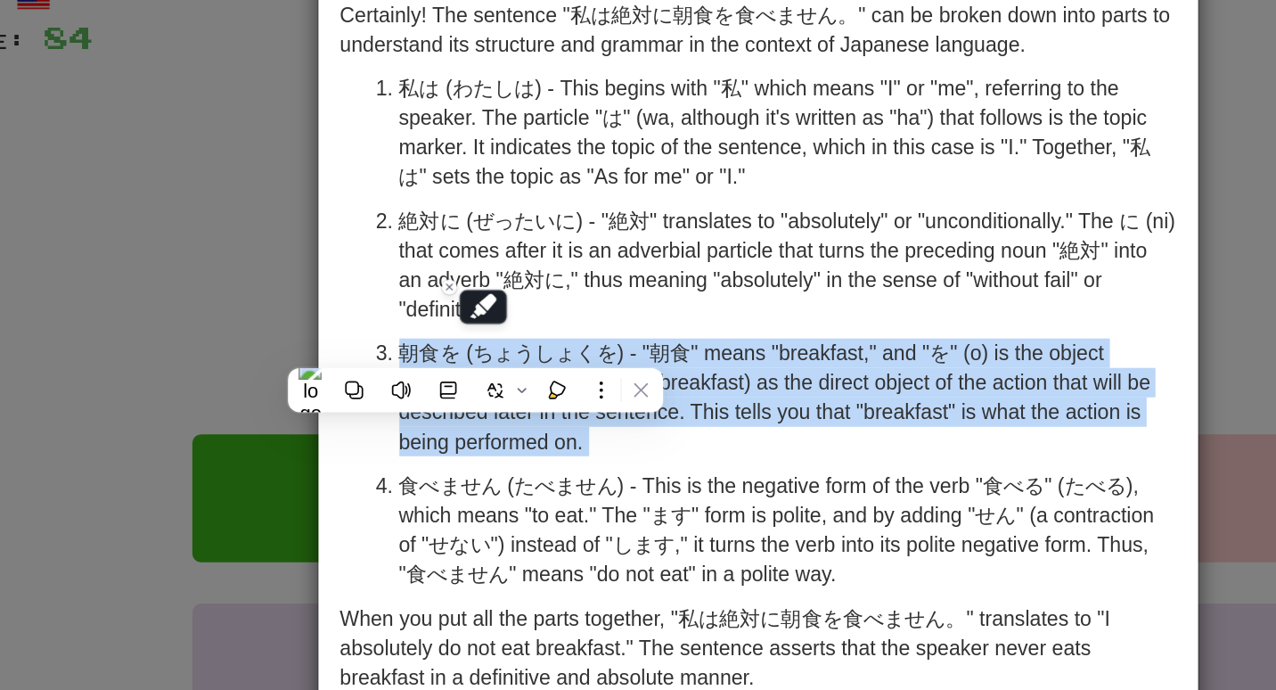
click at [460, 296] on p "朝食を (ちょうしょくを) - "朝食" means "breakfast," and "を" (o) is the object particle whic…" at bounding box center [649, 326] width 470 height 71
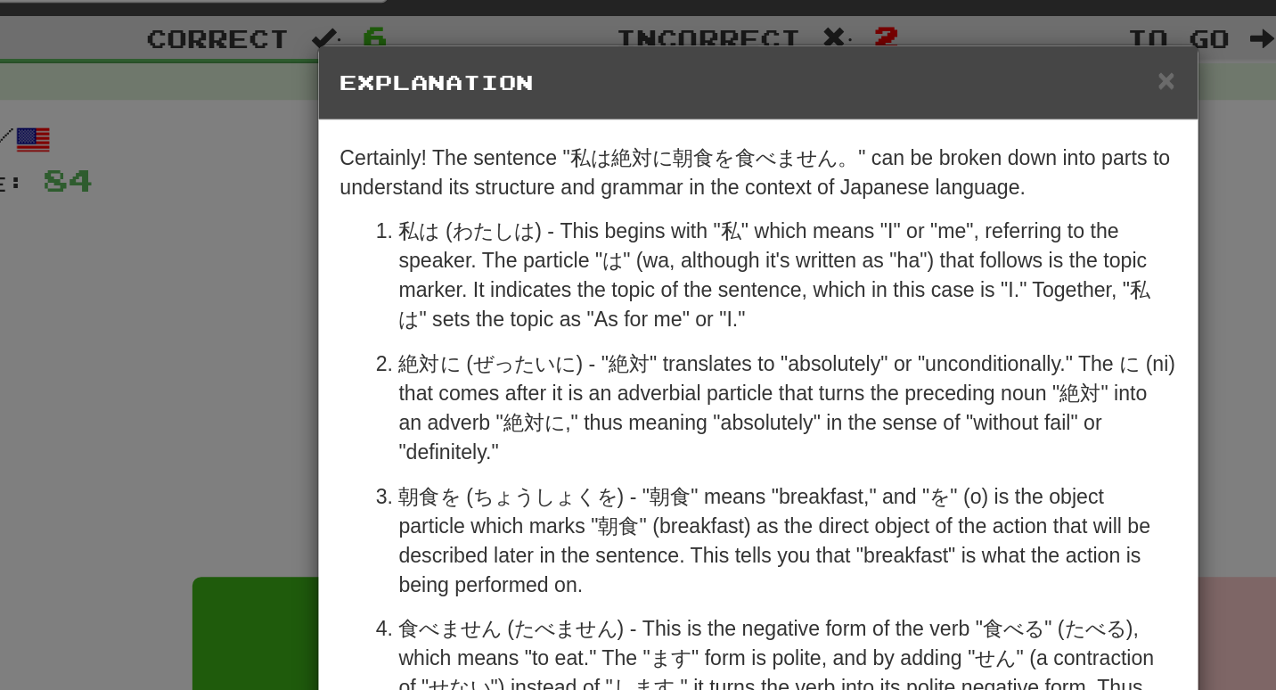
click at [885, 50] on div "× Explanation" at bounding box center [631, 50] width 533 height 45
click at [876, 48] on span "×" at bounding box center [878, 48] width 11 height 20
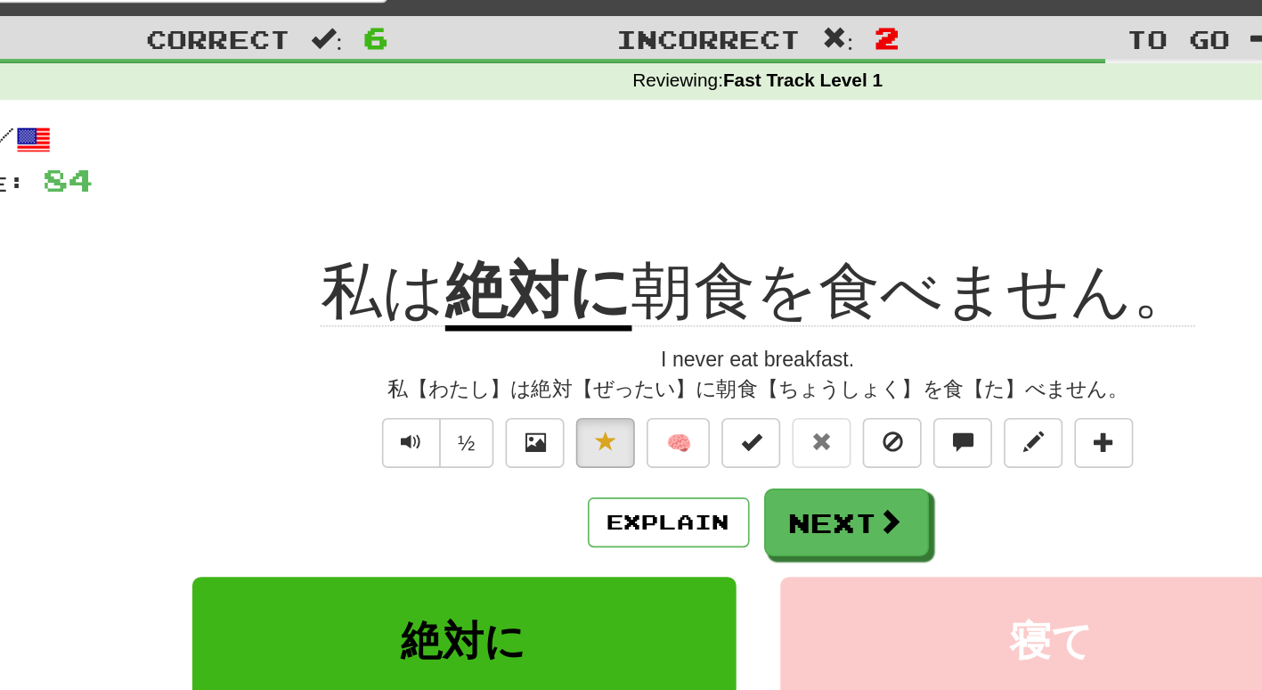
click at [710, 338] on div "Explain Next 絶対に 寝て 嘘をつく 銀行 Learn more: 絶対に 寝て 嘘をつく 銀行" at bounding box center [632, 439] width 1016 height 286
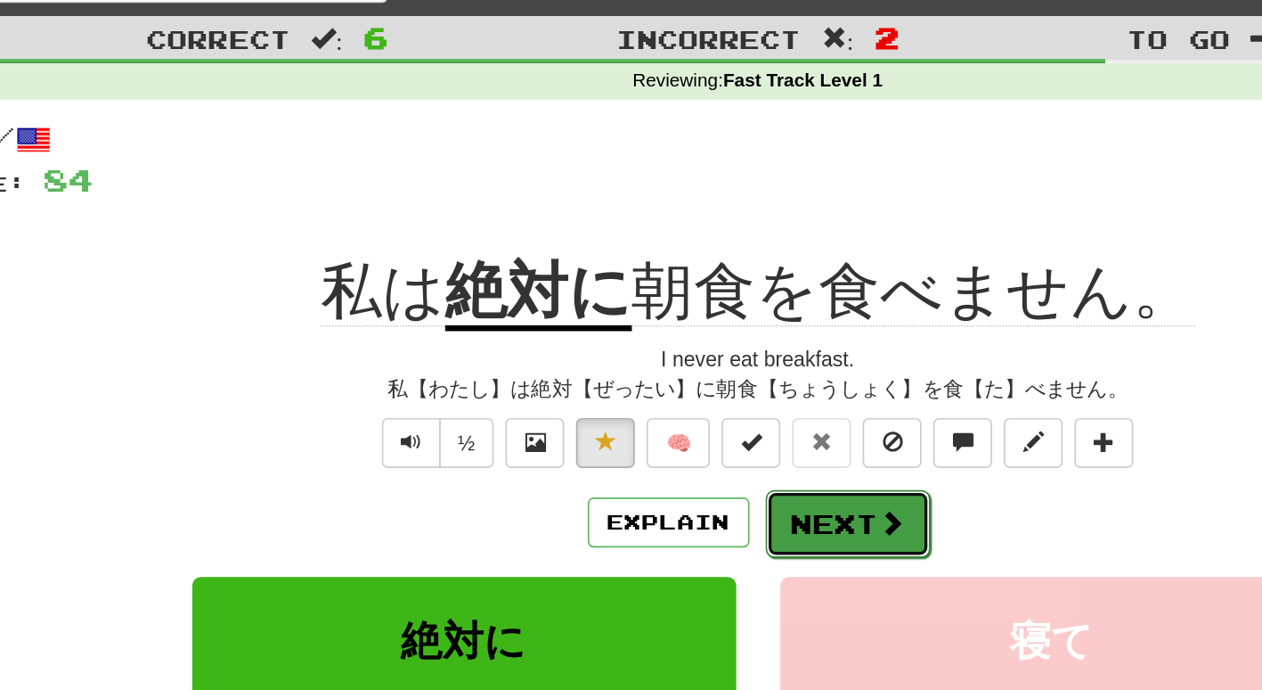
click at [706, 323] on span at bounding box center [713, 316] width 16 height 16
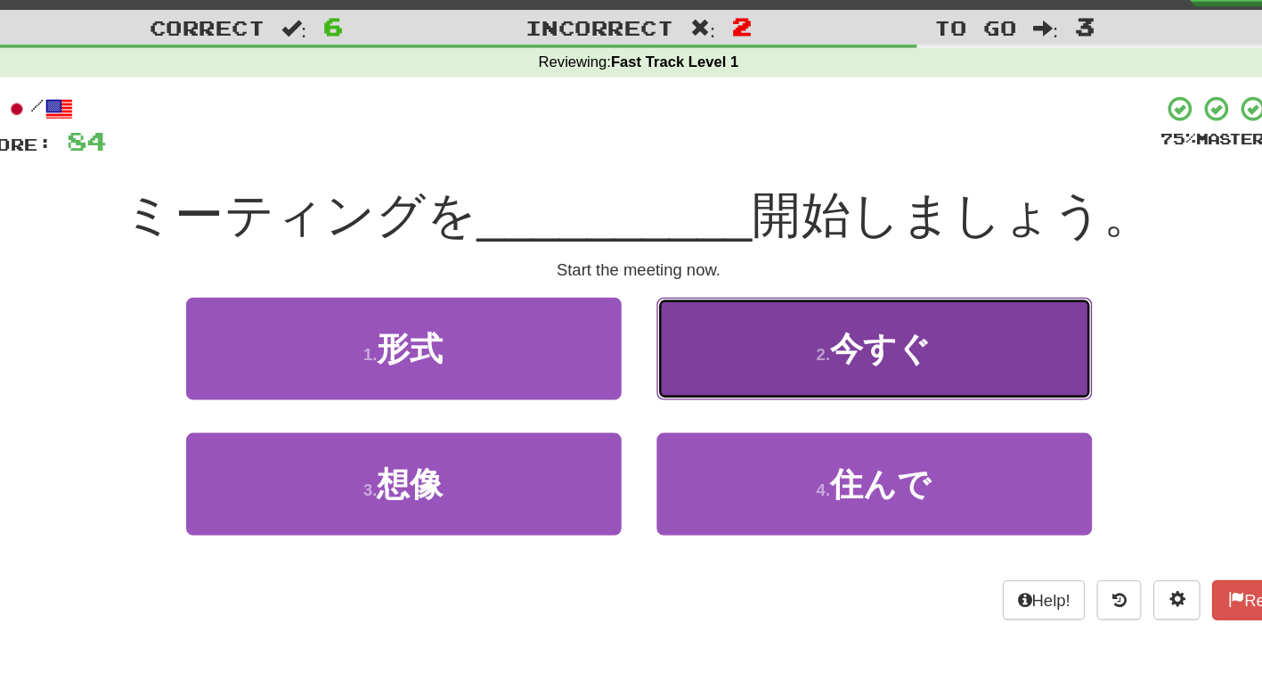
click at [723, 301] on button "2 . 今すぐ" at bounding box center [810, 266] width 330 height 78
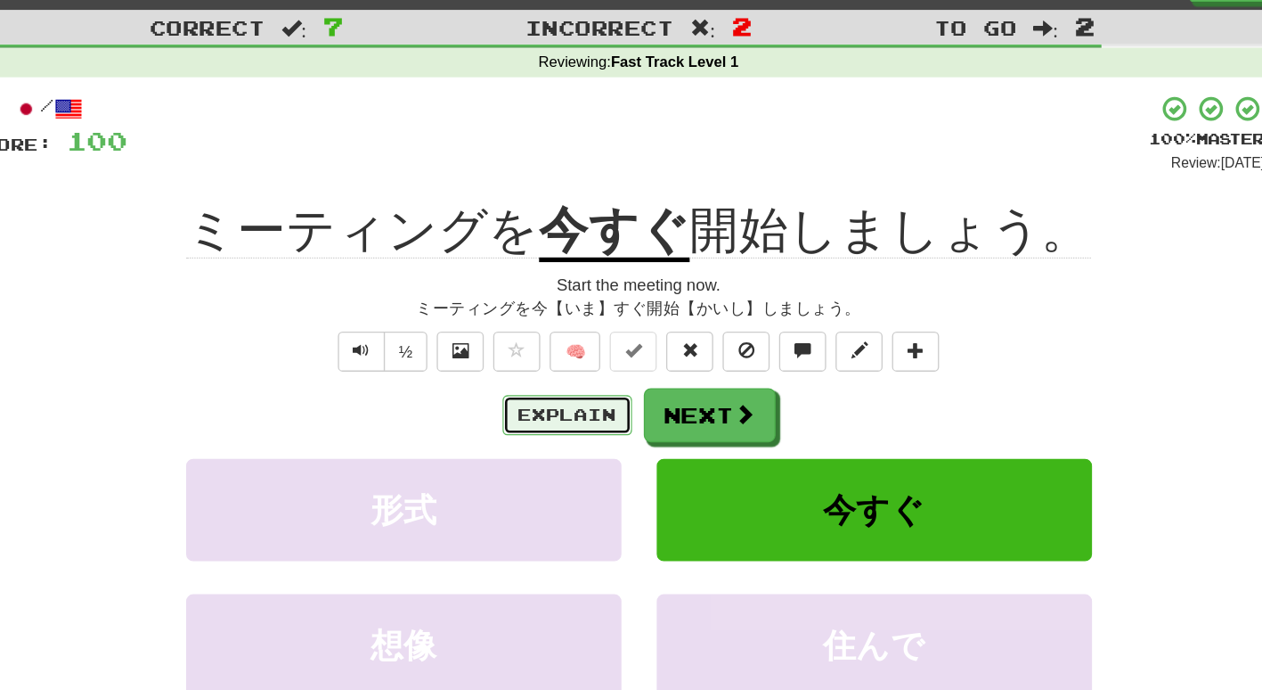
click at [597, 329] on button "Explain" at bounding box center [577, 316] width 98 height 30
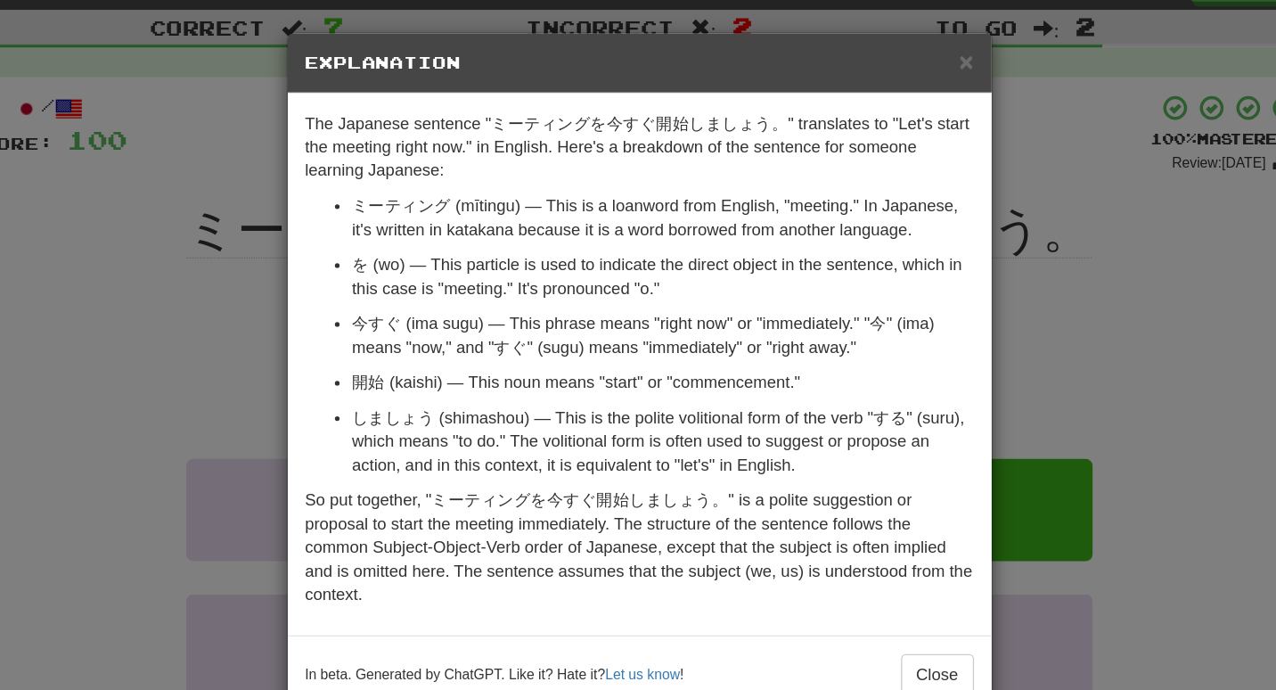
click at [516, 154] on p "ミーティング (mītingu) — This is a loanword from English, "meeting." In Japanese, it'…" at bounding box center [649, 167] width 470 height 36
drag, startPoint x: 516, startPoint y: 154, endPoint x: 480, endPoint y: 129, distance: 43.5
click at [480, 129] on p "The Japanese sentence "ミーティングを今すぐ開始しましょう。" translates to "Let's start the meeti…" at bounding box center [632, 112] width 506 height 53
click at [302, 295] on div "× Explanation The Japanese sentence "ミーティングを今すぐ開始しましょう。" translates to "Let's s…" at bounding box center [638, 345] width 1276 height 690
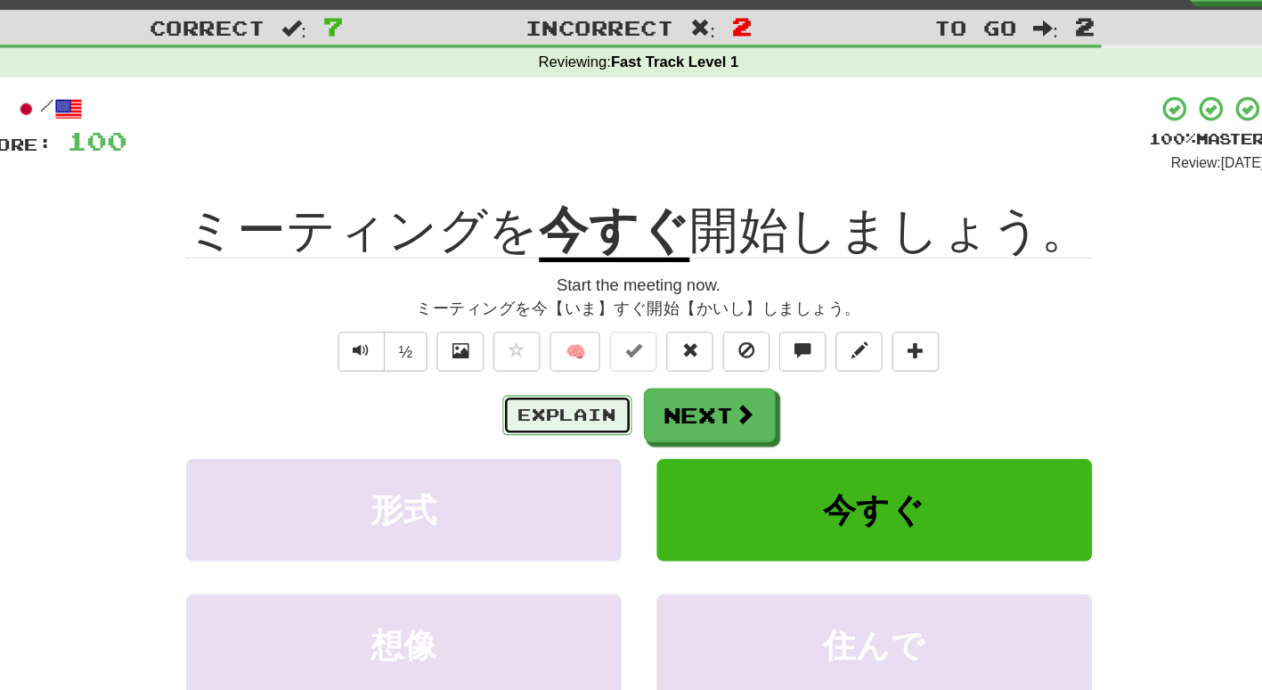
click at [565, 315] on button "Explain" at bounding box center [577, 316] width 98 height 30
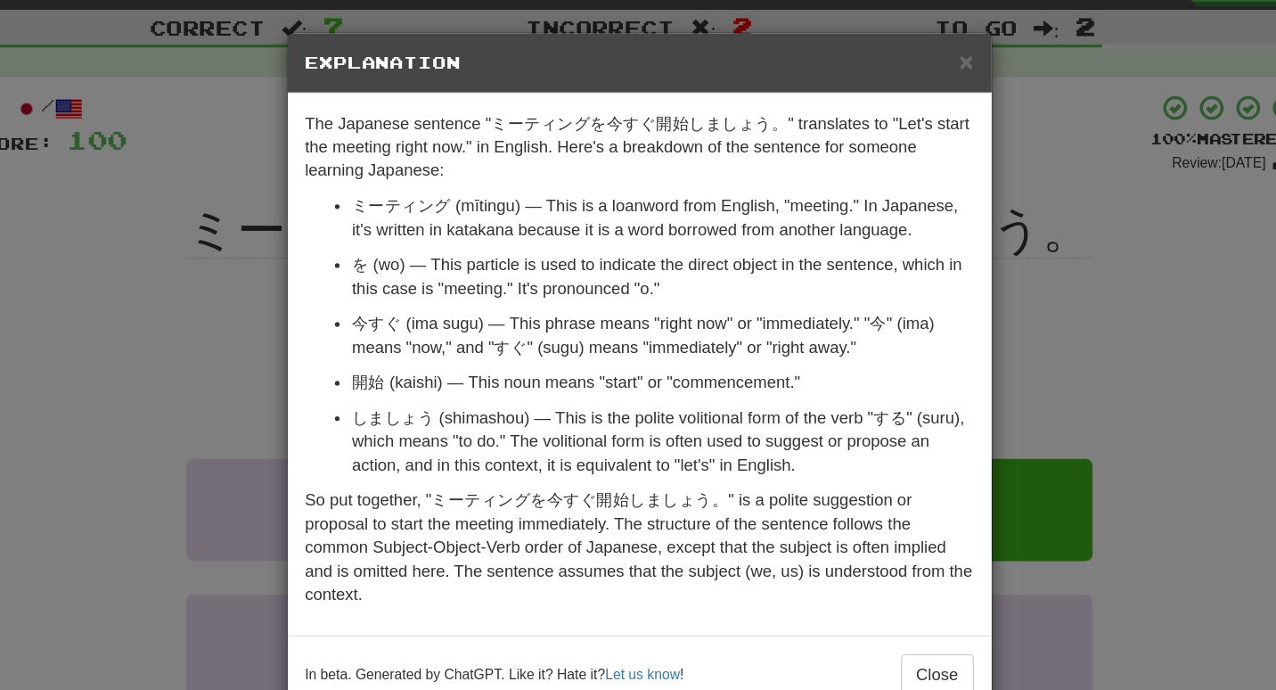
click at [283, 251] on div "× Explanation The Japanese sentence "ミーティングを今すぐ開始しましょう。" translates to "Let's s…" at bounding box center [638, 345] width 1276 height 690
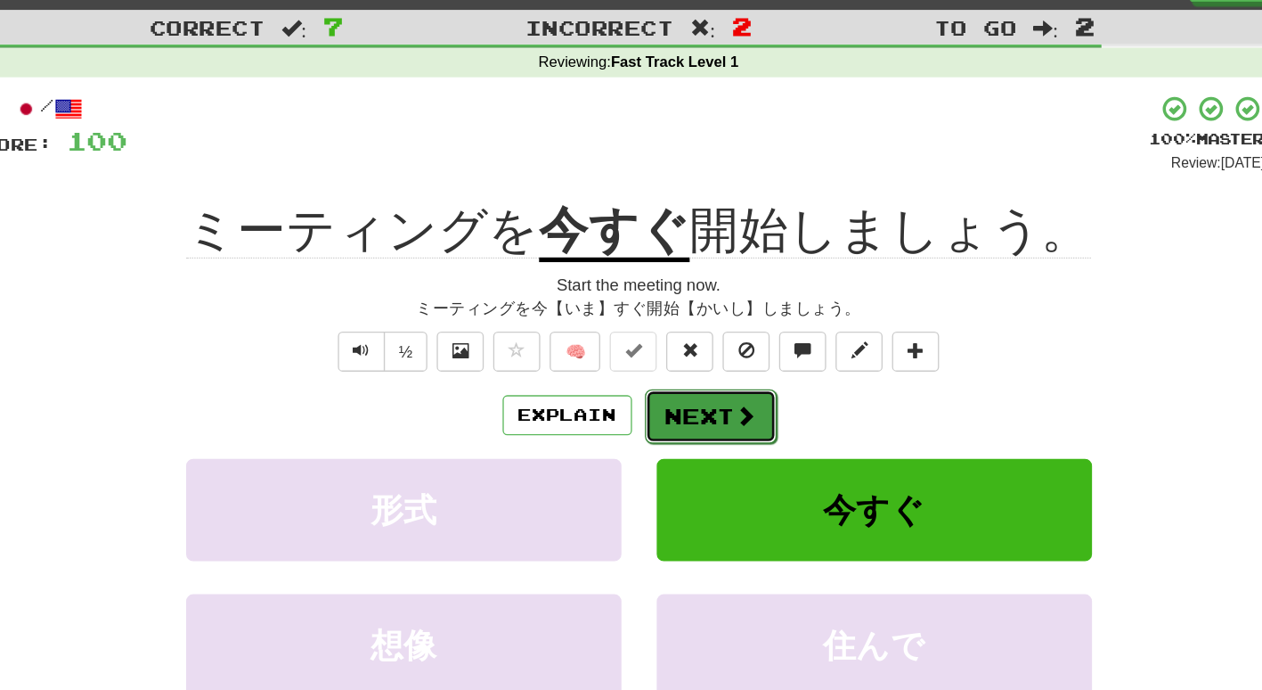
click at [679, 310] on button "Next" at bounding box center [686, 317] width 100 height 41
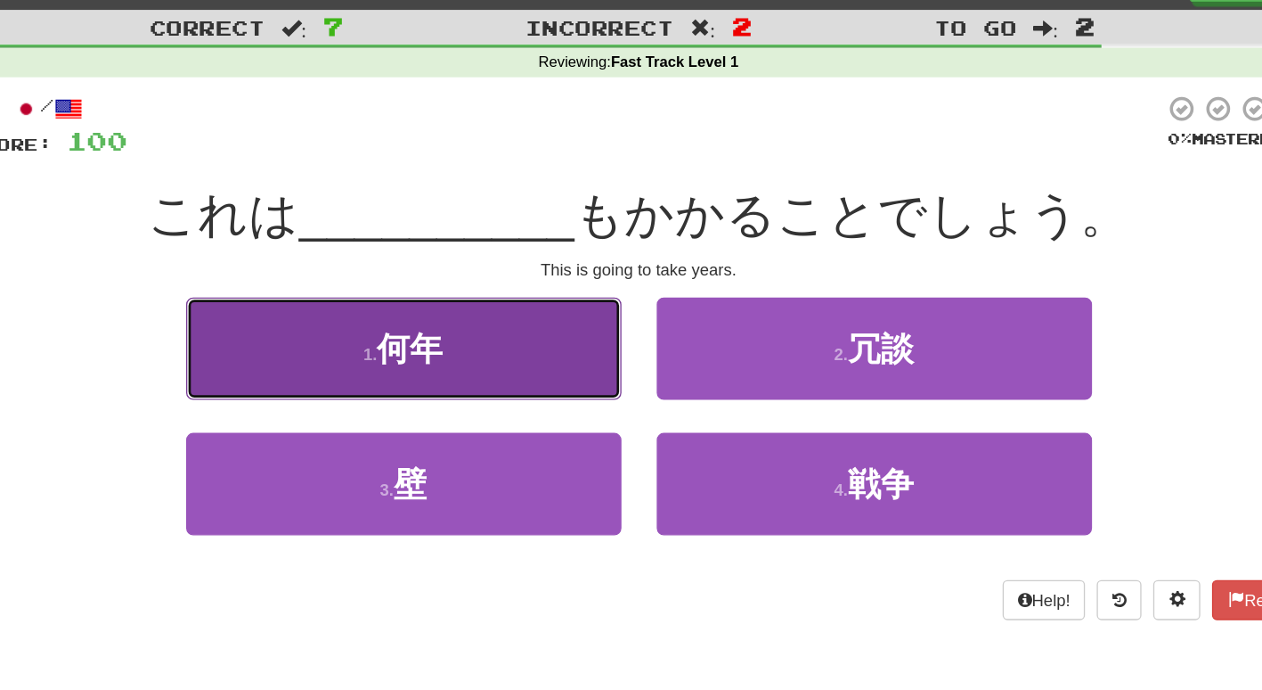
click at [522, 266] on button "1 . 何年" at bounding box center [454, 266] width 330 height 78
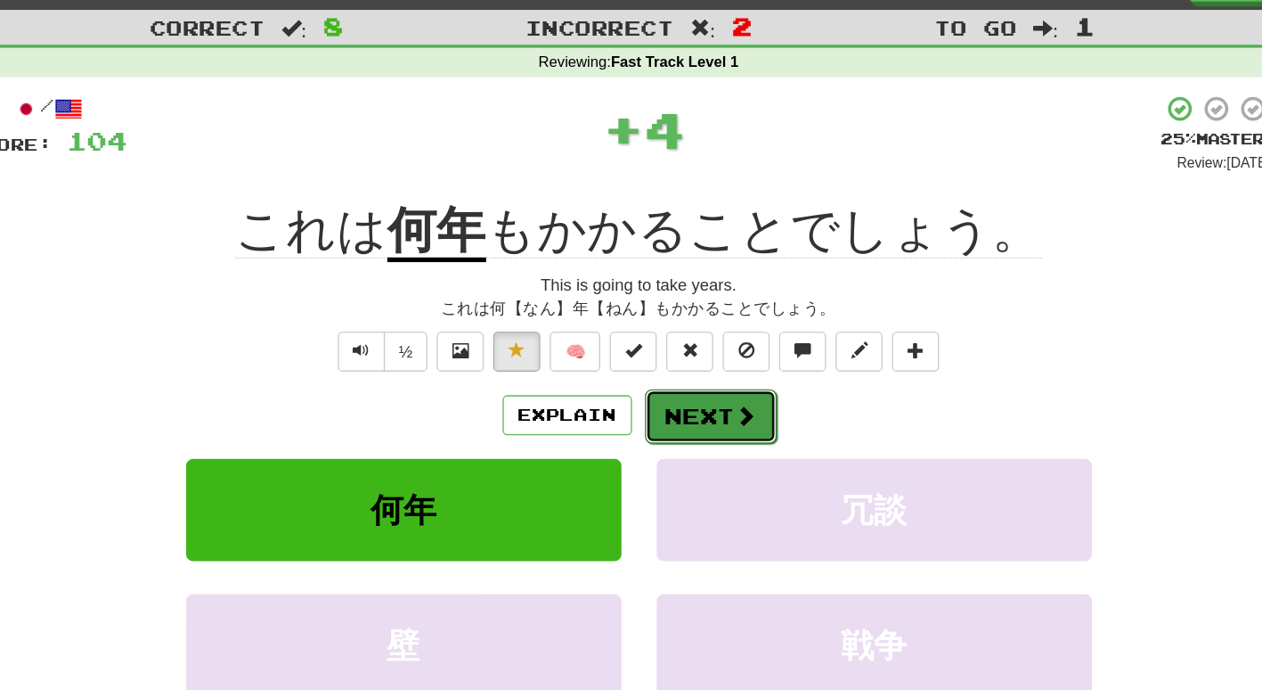
click at [672, 308] on button "Next" at bounding box center [686, 317] width 100 height 41
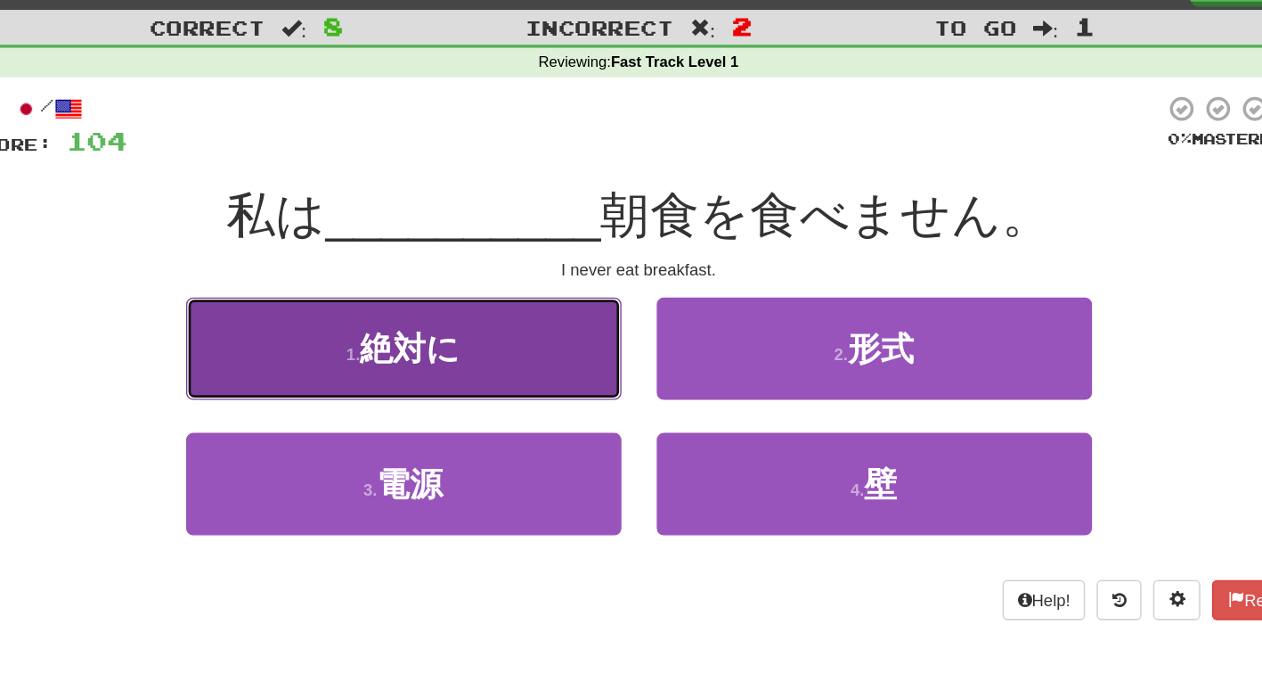
click at [465, 261] on span "絶対に" at bounding box center [459, 266] width 76 height 28
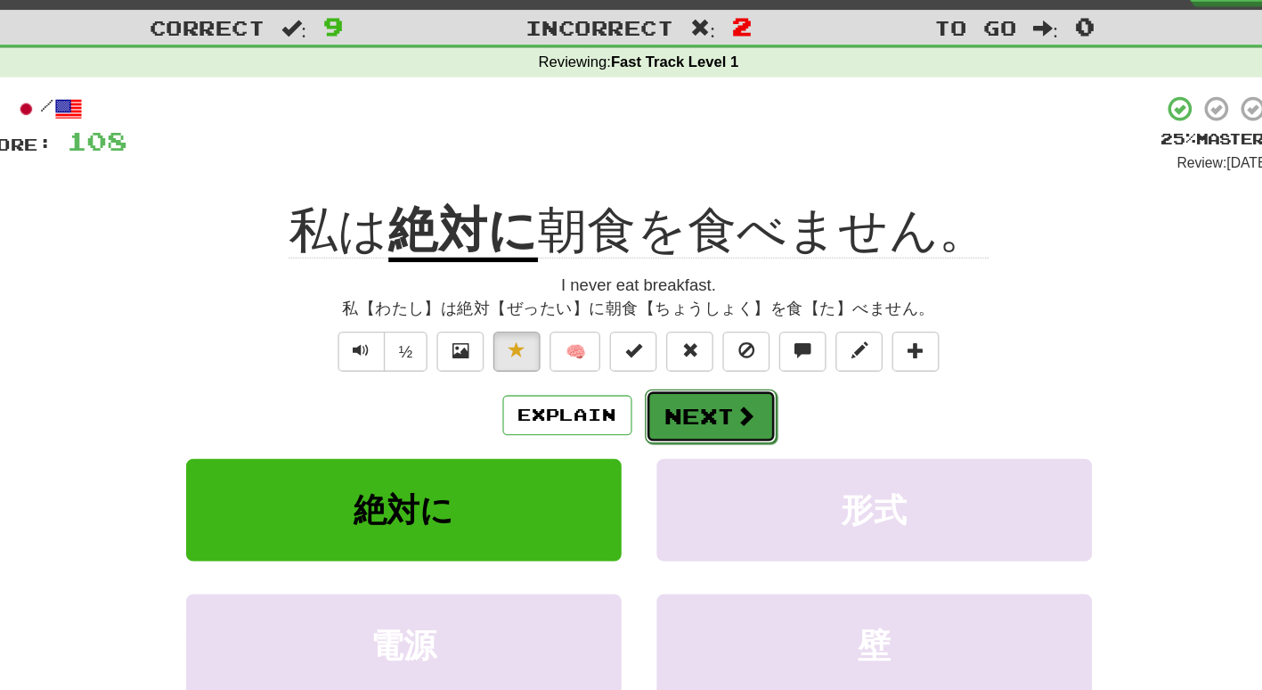
click at [702, 315] on button "Next" at bounding box center [686, 317] width 100 height 41
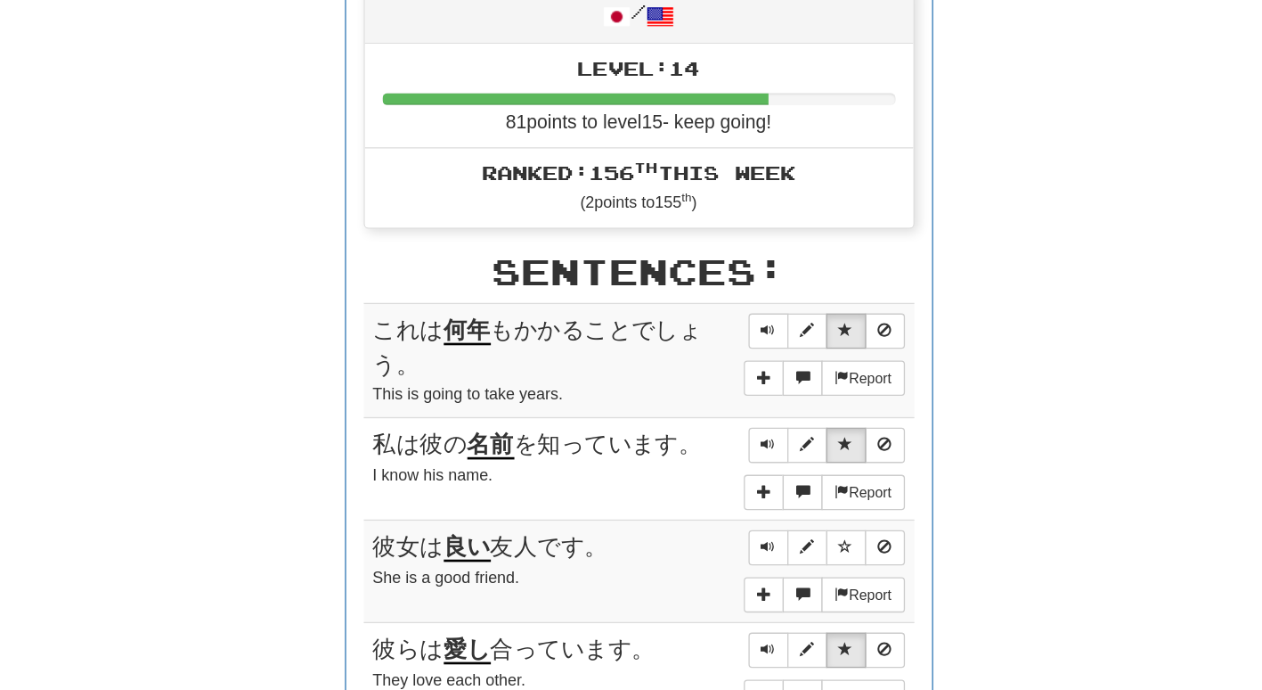
scroll to position [906, 0]
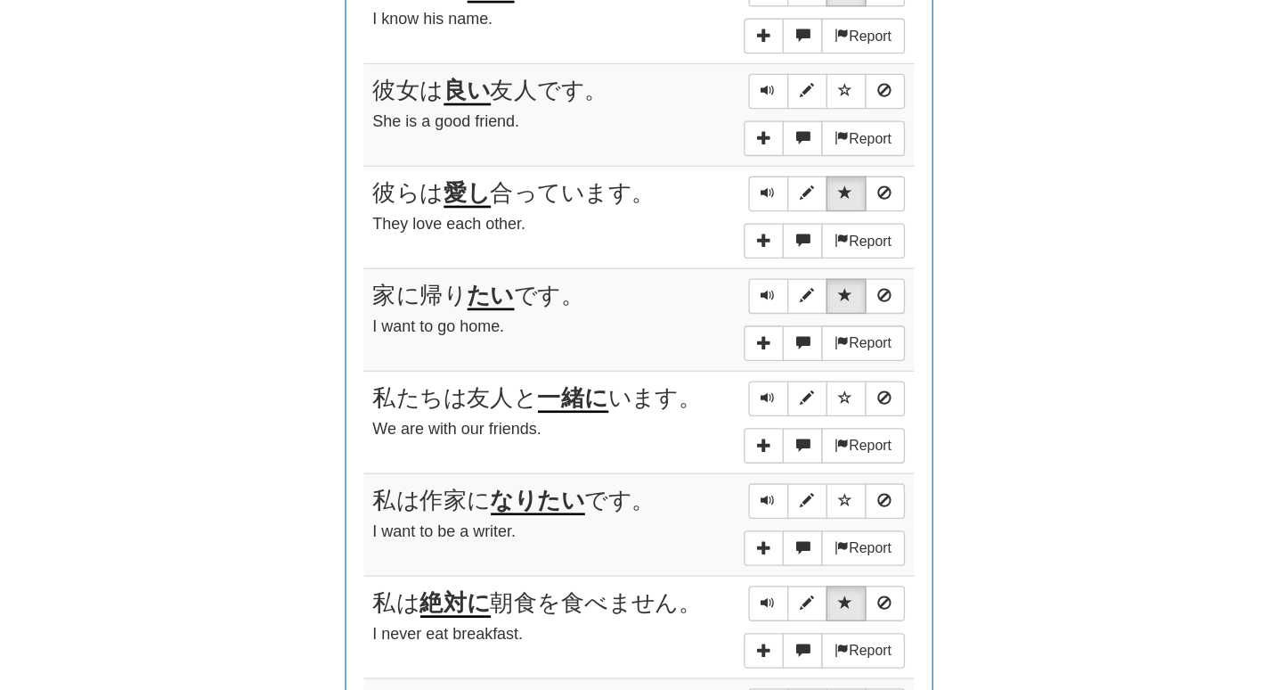
click at [1065, 381] on div "Round Results Stats: Score: + 108 Time: 4 : 28 New: 0 Review: 9 Correct: 9 Inco…" at bounding box center [632, 56] width 1016 height 1476
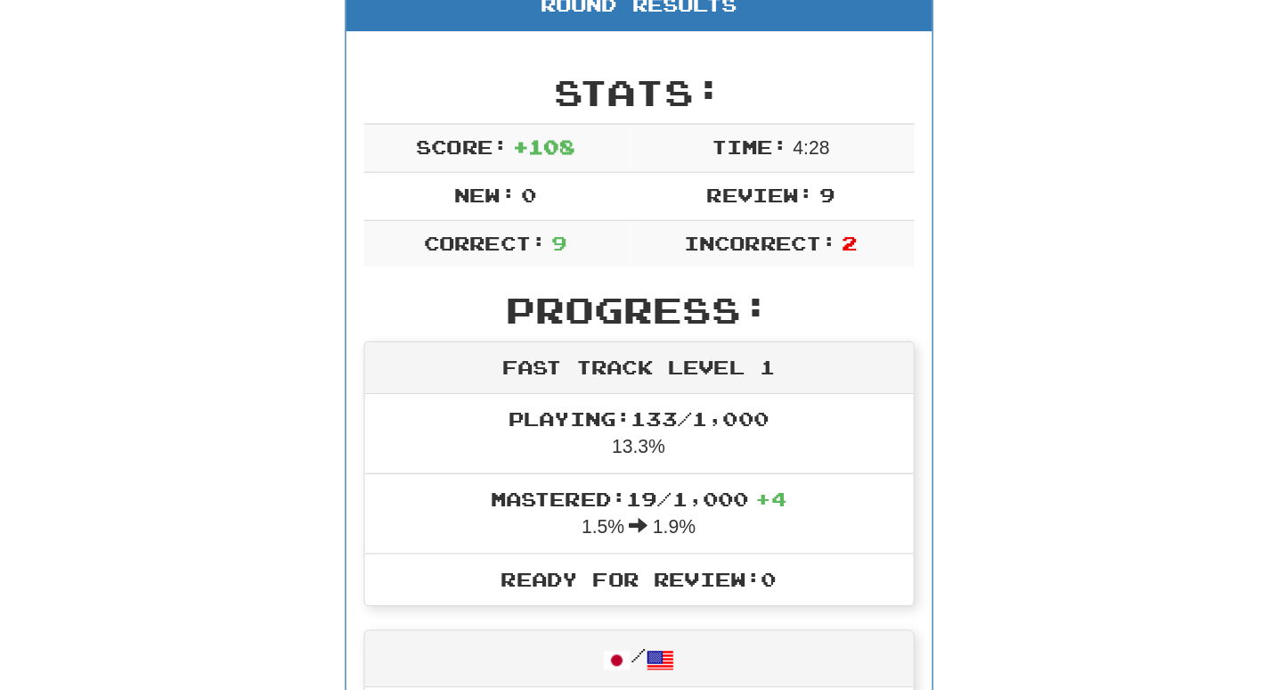
scroll to position [0, 0]
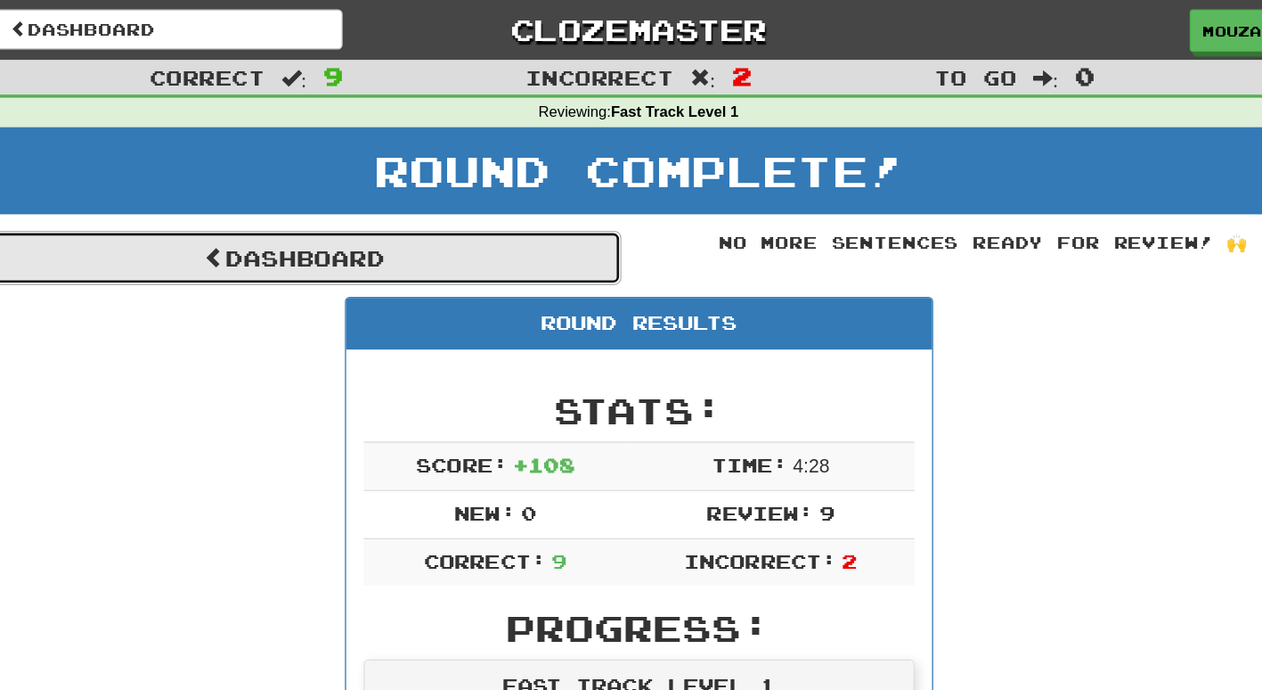
click at [442, 212] on link "Dashboard" at bounding box center [371, 195] width 494 height 41
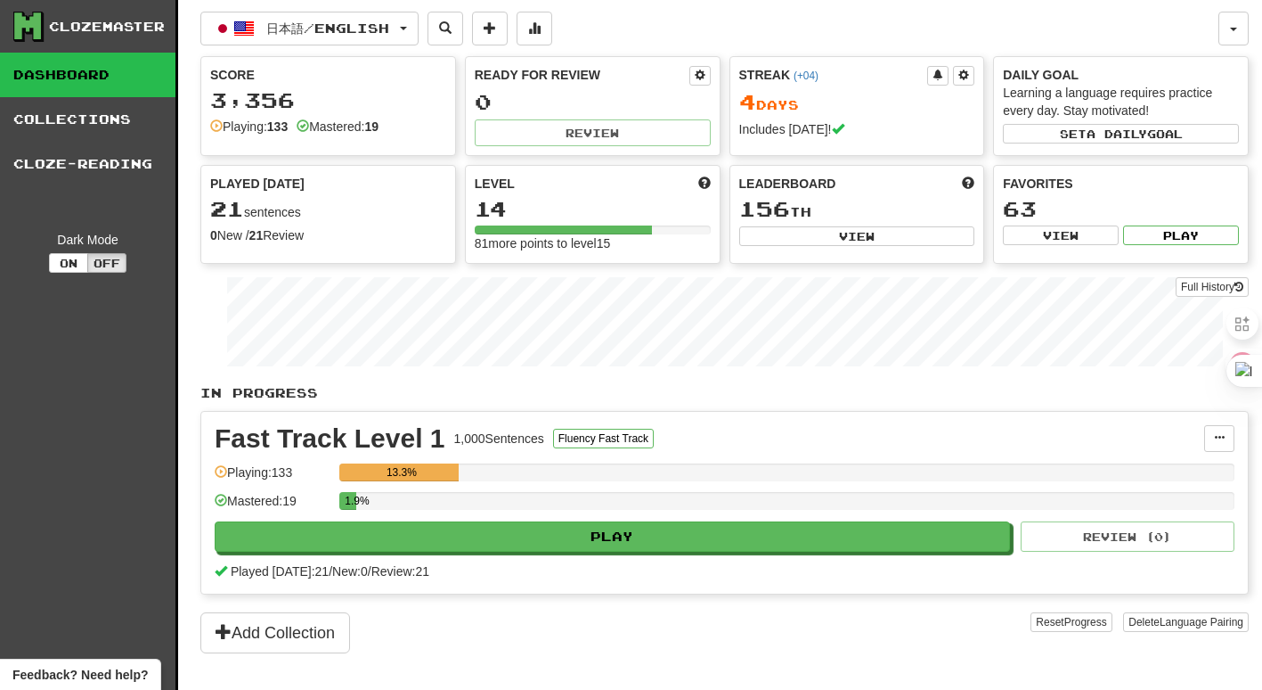
click at [111, 504] on div "Clozemaster Dashboard Collections Cloze-Reading Dark Mode On Off" at bounding box center [89, 367] width 178 height 734
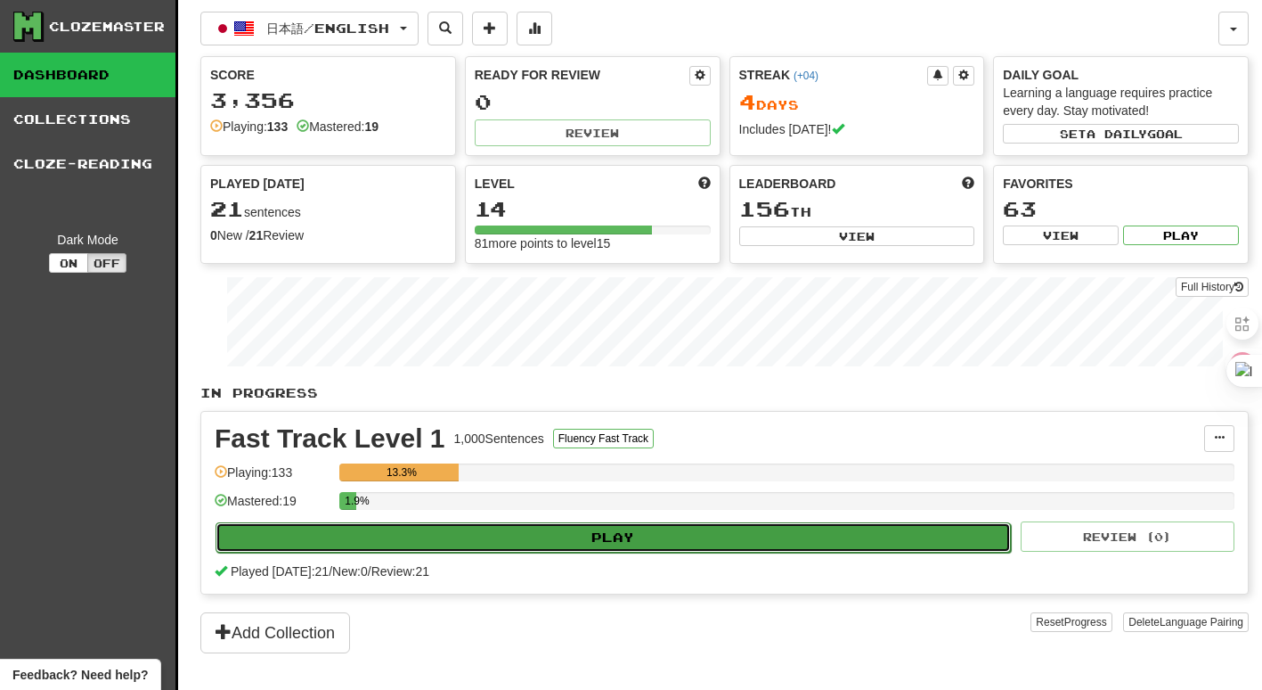
click at [567, 542] on button "Play" at bounding box center [614, 537] width 796 height 30
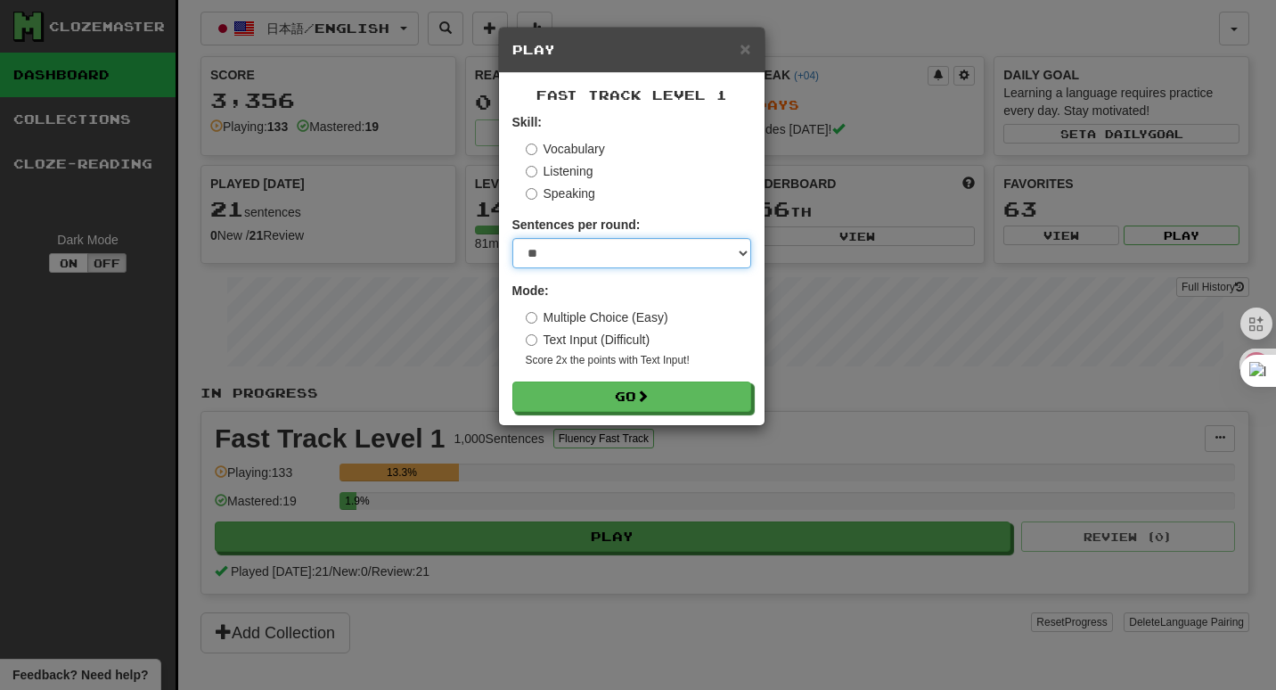
click at [741, 249] on select "* ** ** ** ** ** *** ********" at bounding box center [631, 253] width 239 height 30
select select "**"
click at [512, 239] on select "* ** ** ** ** ** *** ********" at bounding box center [631, 253] width 239 height 30
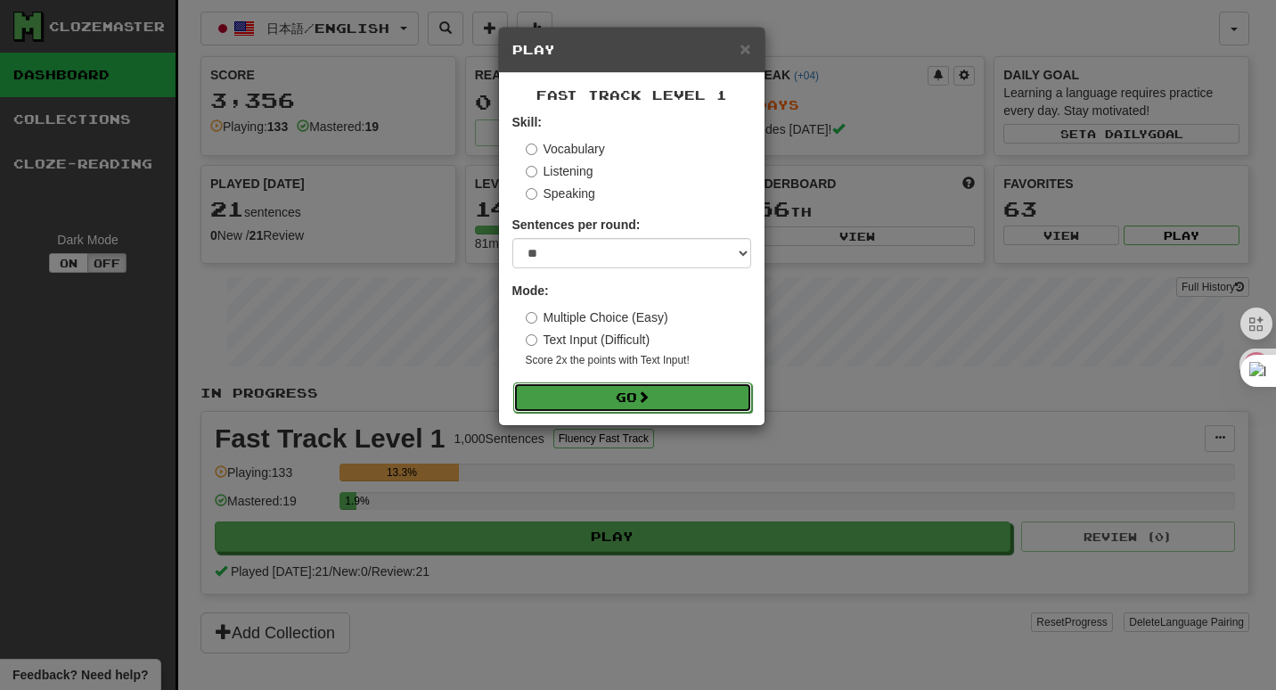
click at [559, 400] on button "Go" at bounding box center [632, 397] width 239 height 30
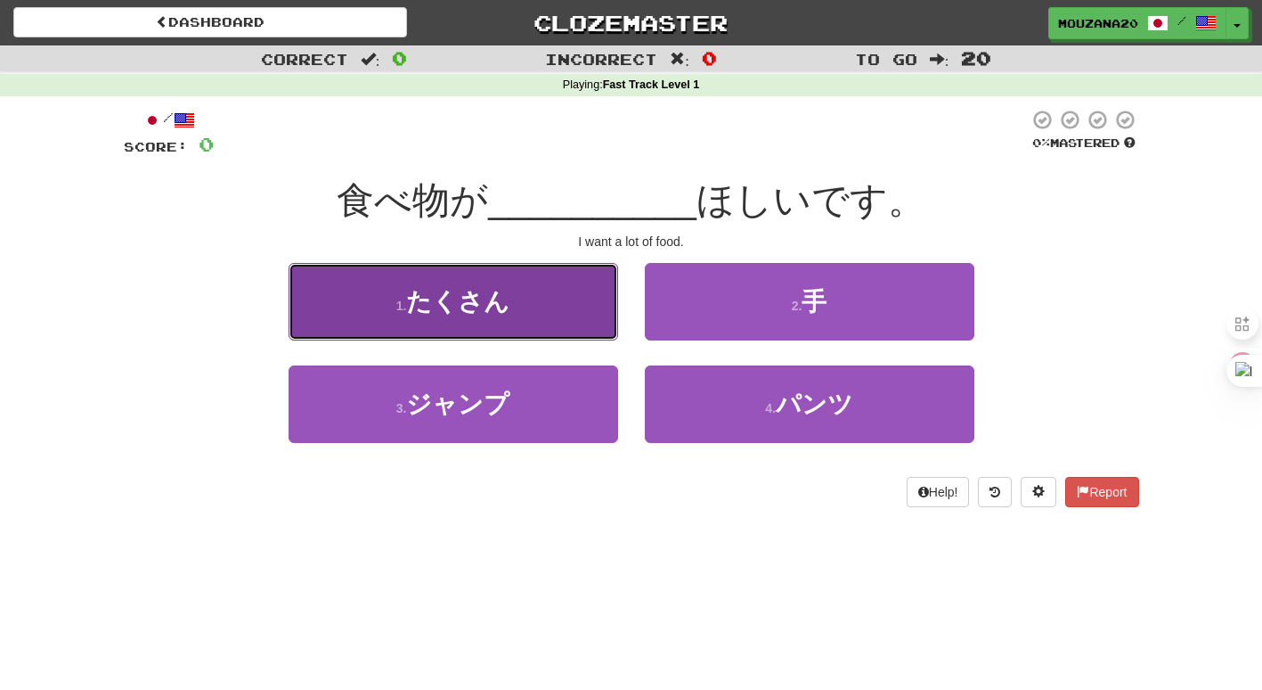
click at [454, 291] on span "たくさん" at bounding box center [457, 302] width 103 height 28
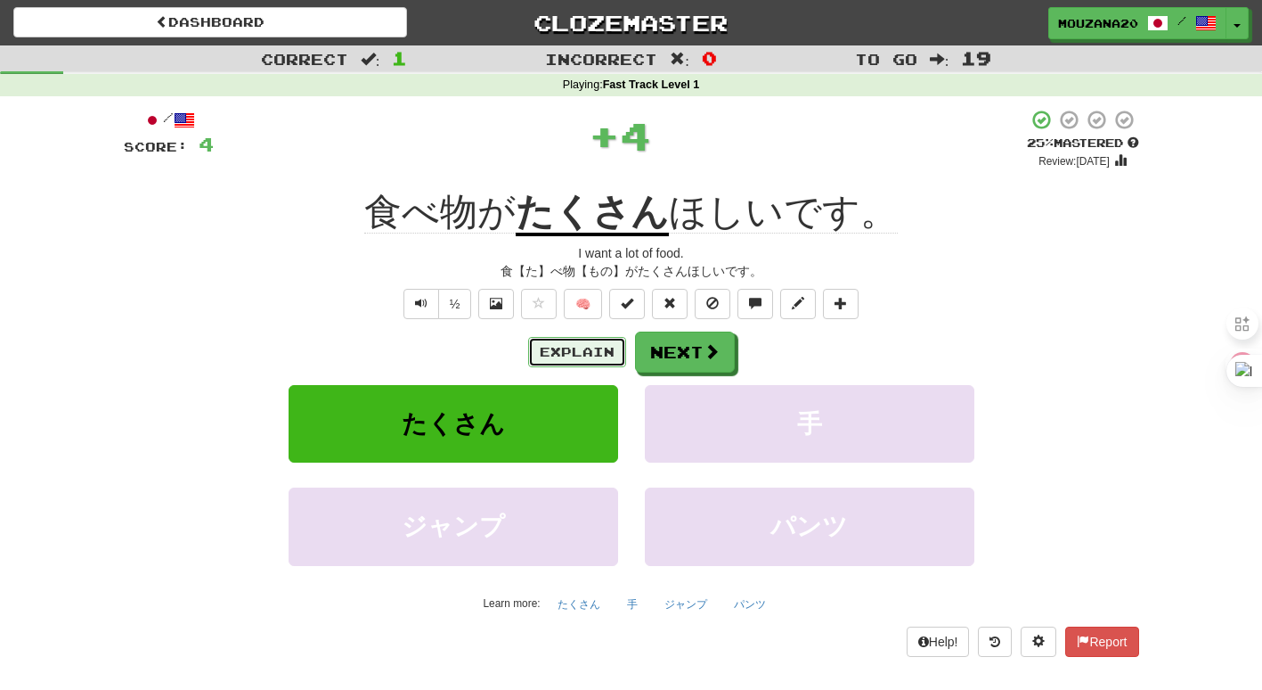
click at [584, 347] on button "Explain" at bounding box center [577, 352] width 98 height 30
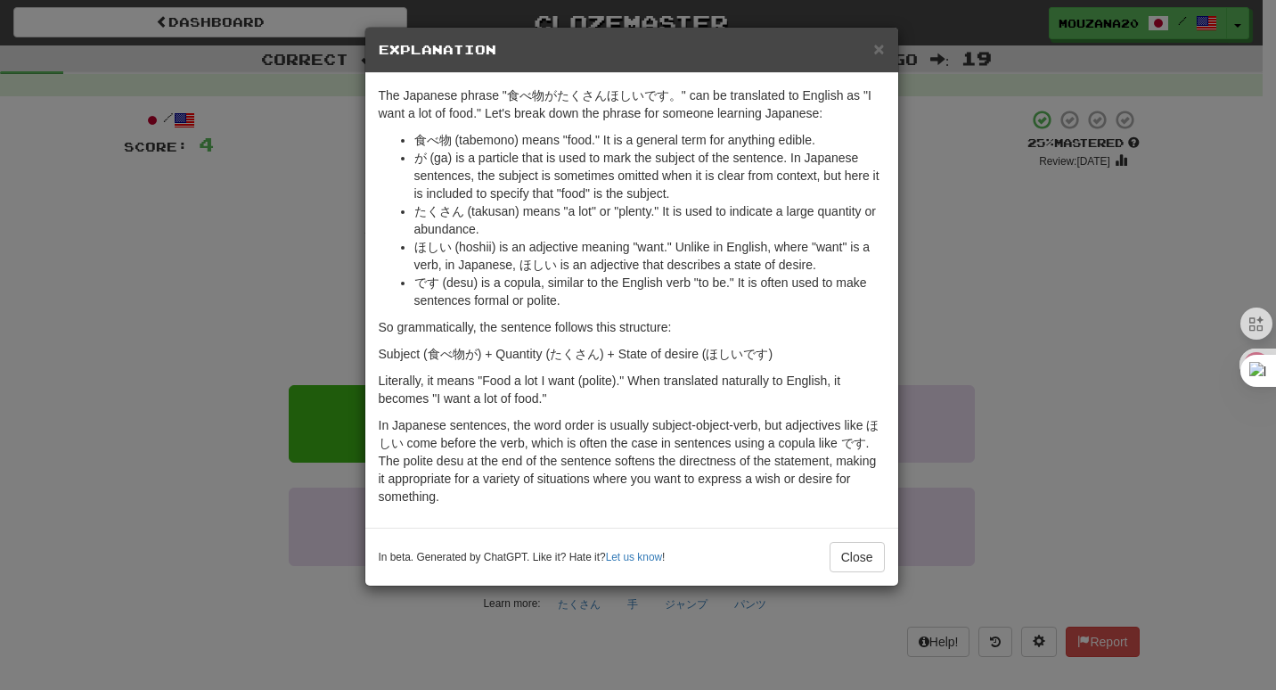
click at [270, 230] on div "× Explanation The Japanese phrase "食べ物がたくさんほしいです。" can be translated to English…" at bounding box center [638, 345] width 1276 height 690
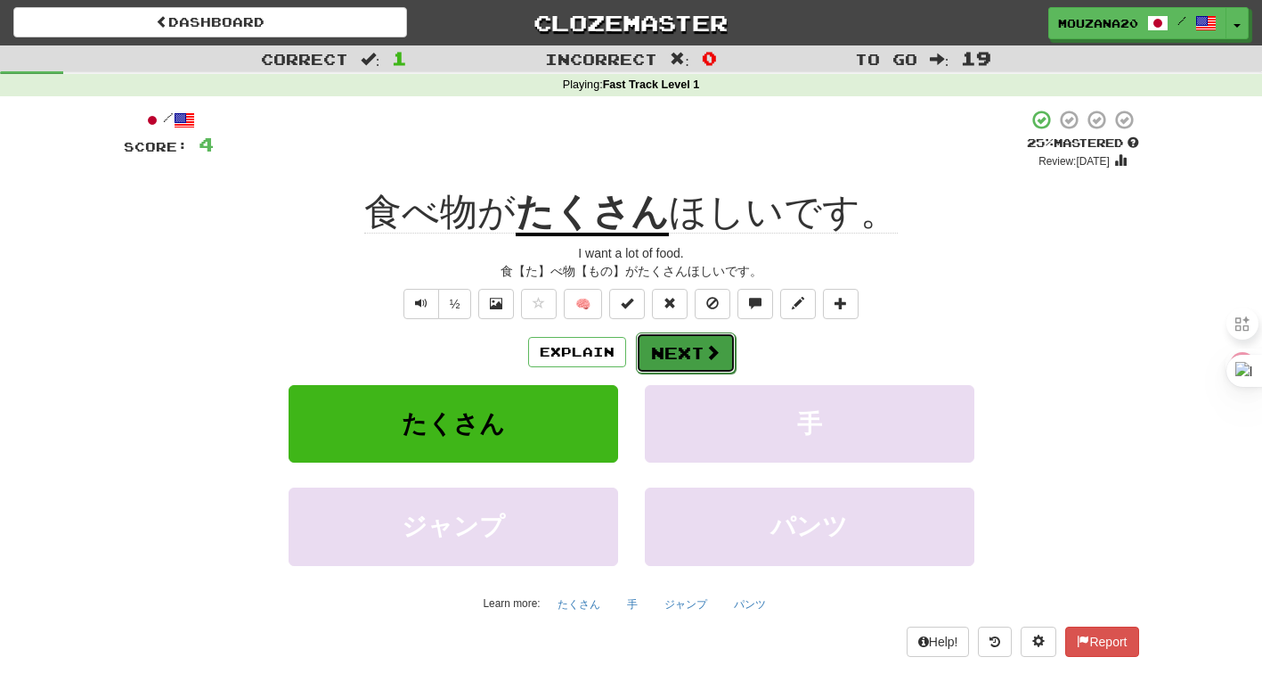
click at [690, 350] on button "Next" at bounding box center [686, 352] width 100 height 41
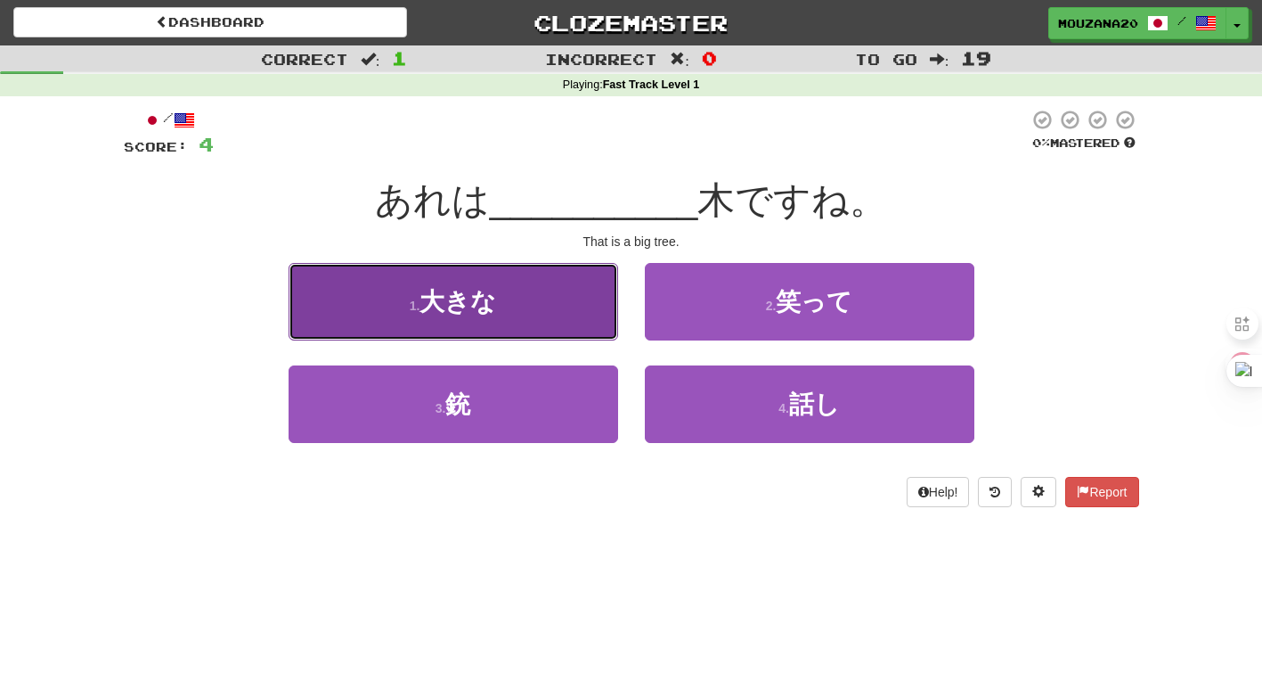
click at [567, 283] on button "1 . 大きな" at bounding box center [454, 302] width 330 height 78
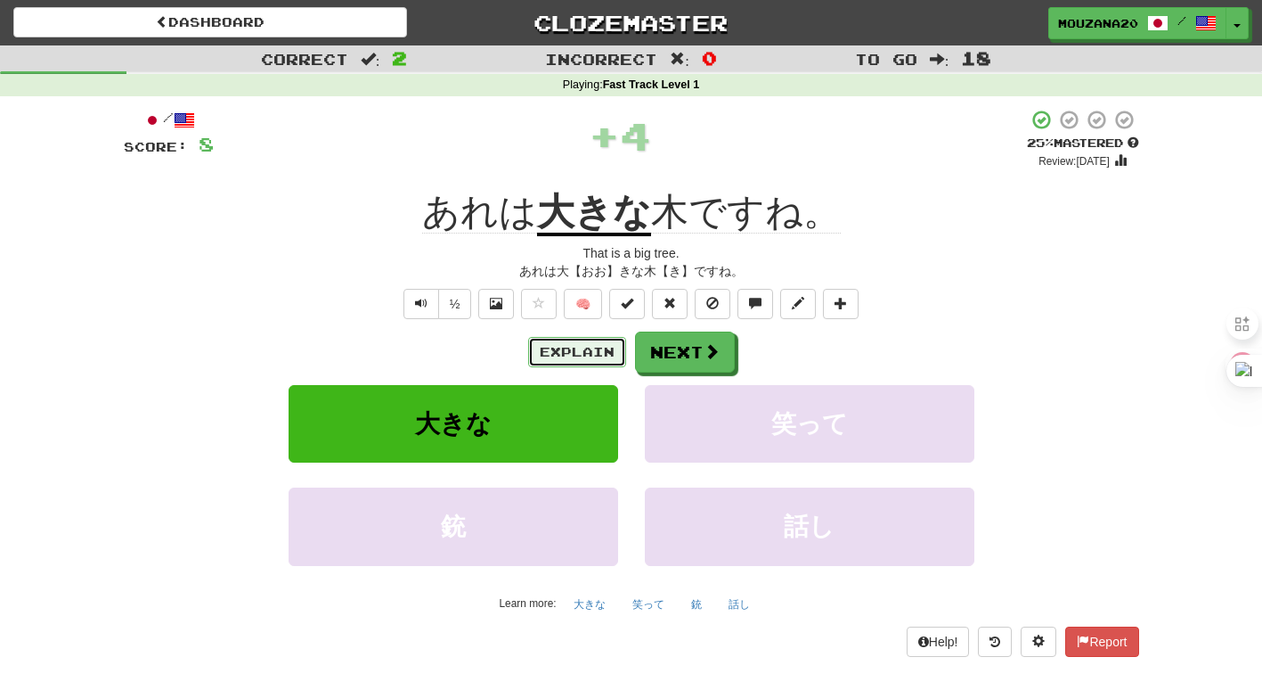
click at [583, 349] on button "Explain" at bounding box center [577, 352] width 98 height 30
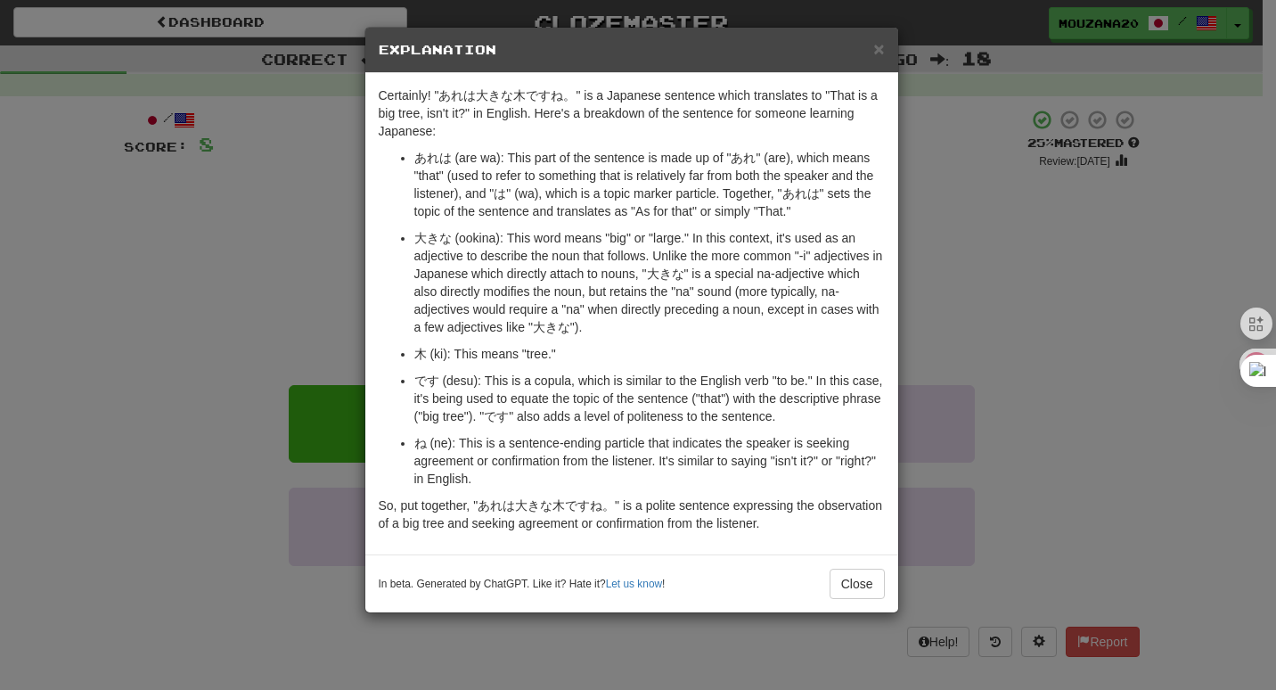
click at [322, 285] on div "× Explanation Certainly! "あれは大きな木ですね。" is a Japanese sentence which translates …" at bounding box center [638, 345] width 1276 height 690
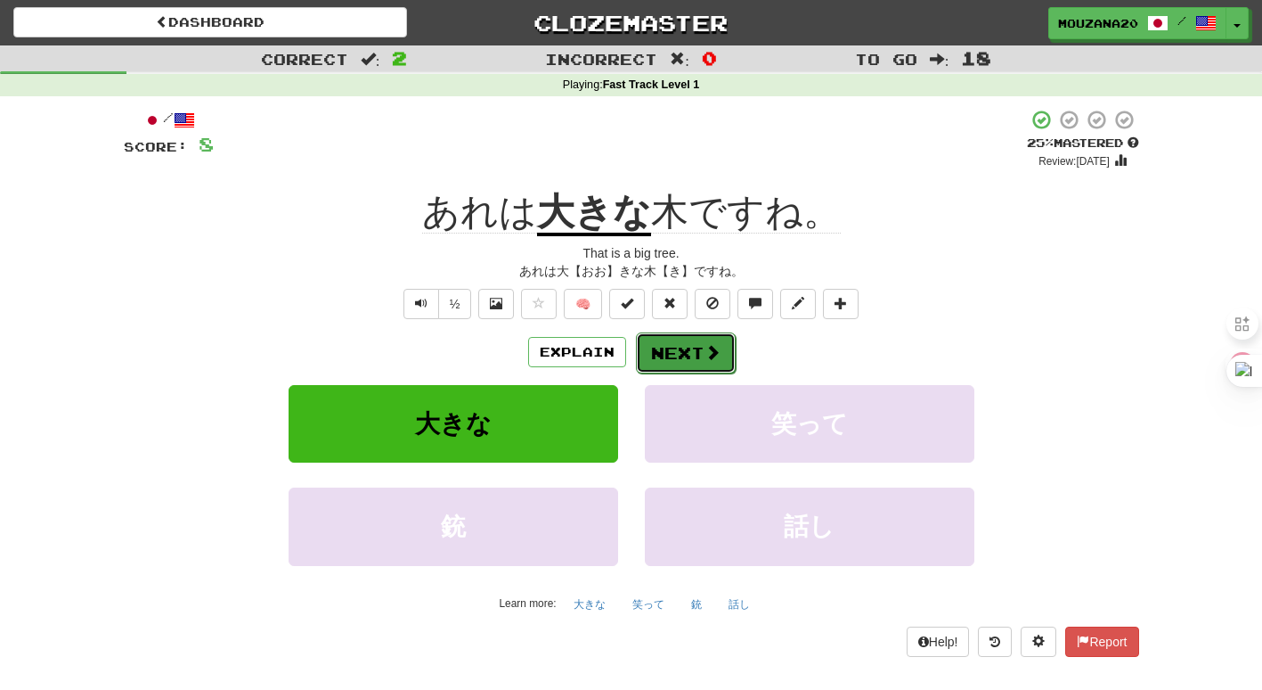
click at [695, 337] on button "Next" at bounding box center [686, 352] width 100 height 41
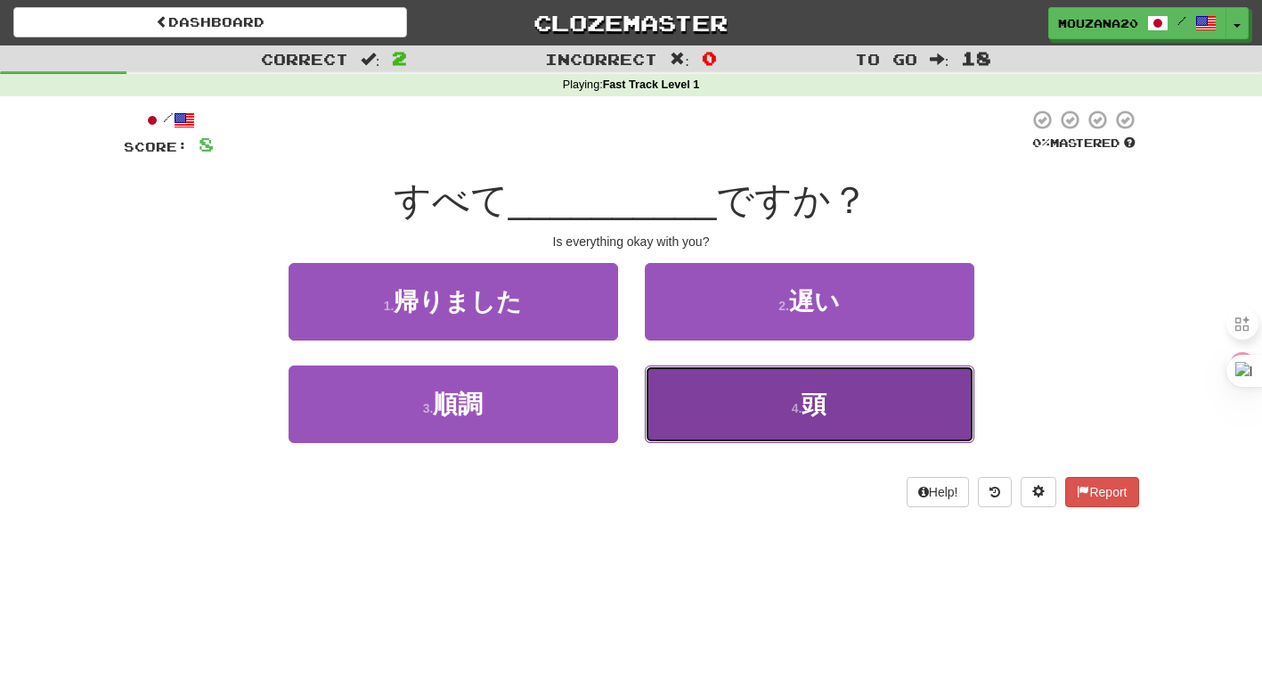
click at [788, 421] on button "4 . 頭" at bounding box center [810, 404] width 330 height 78
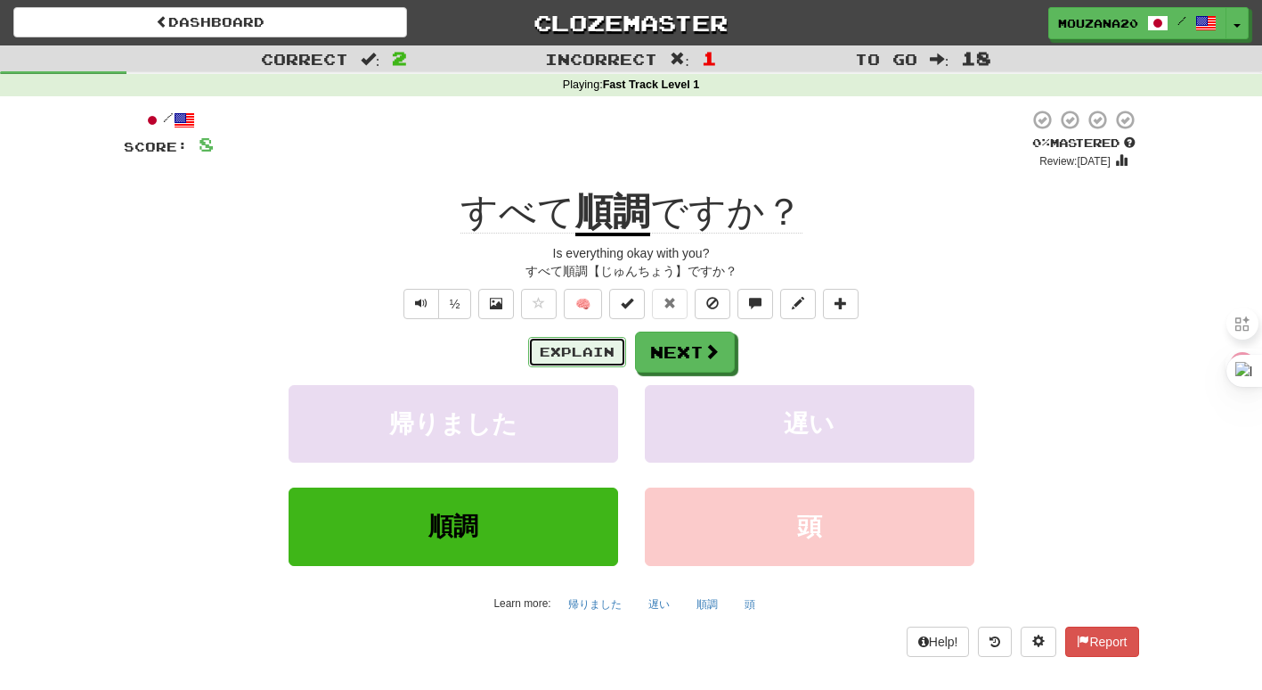
click at [597, 357] on button "Explain" at bounding box center [577, 352] width 98 height 30
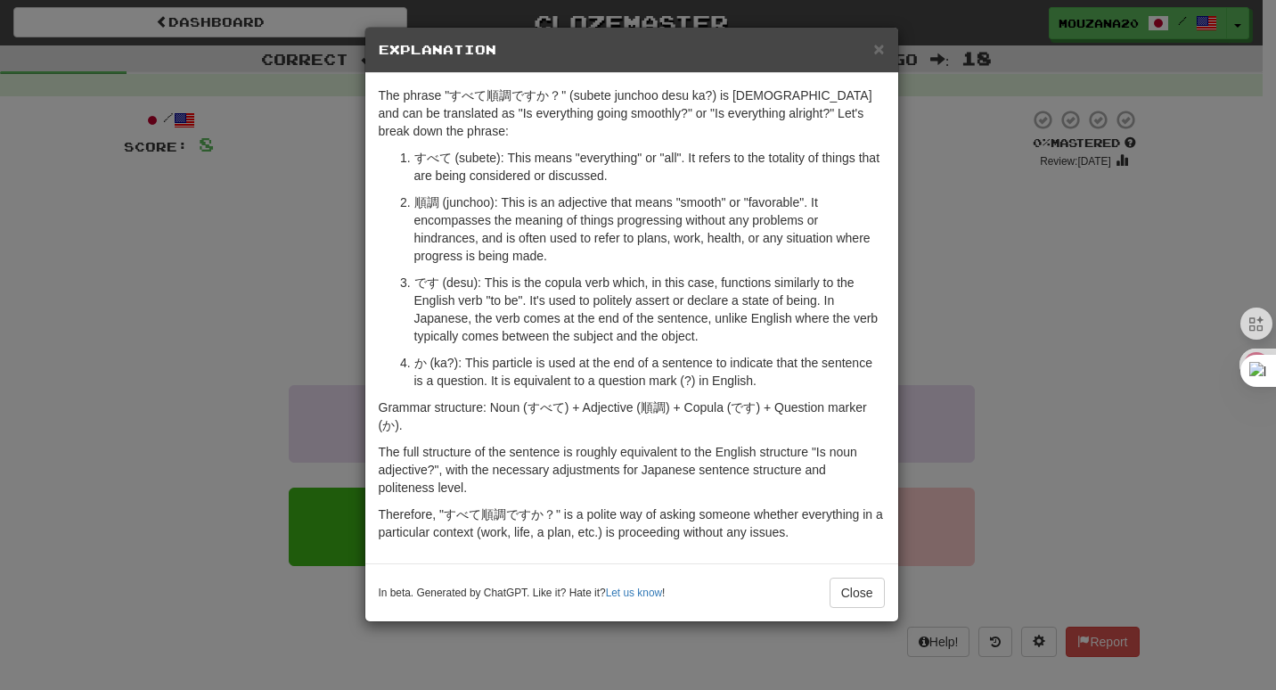
click at [146, 241] on div "× Explanation The phrase "すべて順調ですか？" (subete junchoo desu ka?) is [DEMOGRAPHIC_…" at bounding box center [638, 345] width 1276 height 690
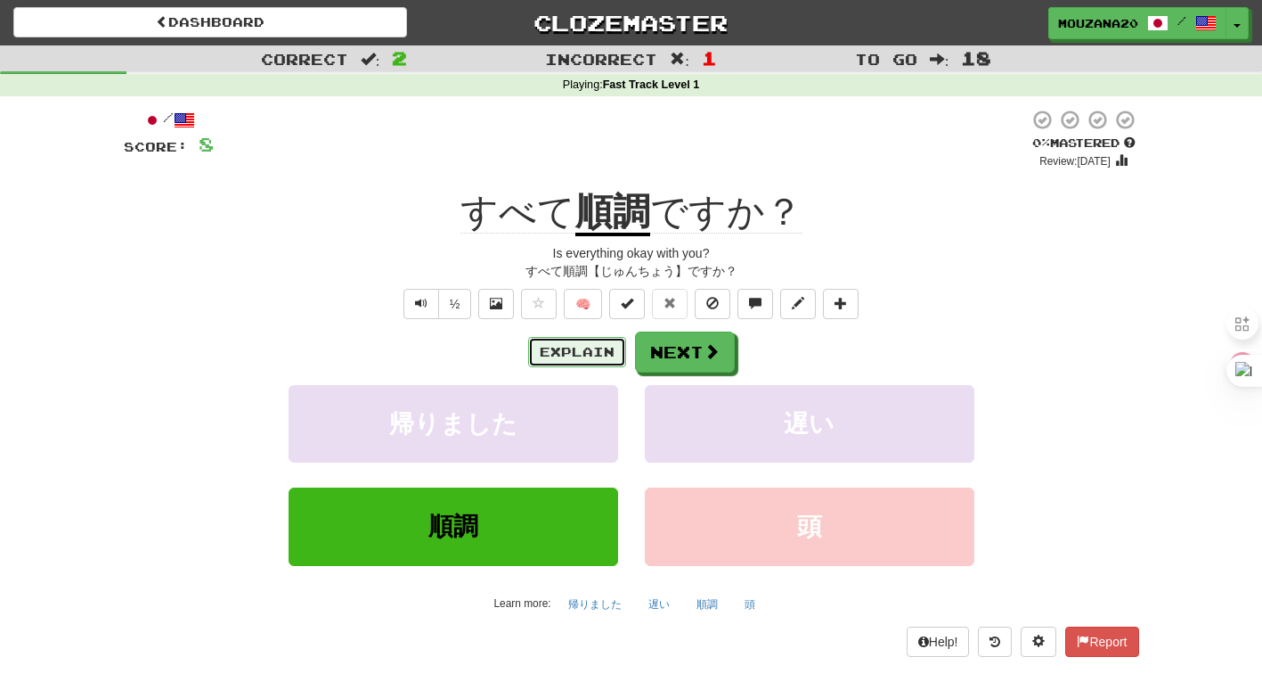
click at [576, 355] on button "Explain" at bounding box center [577, 352] width 98 height 30
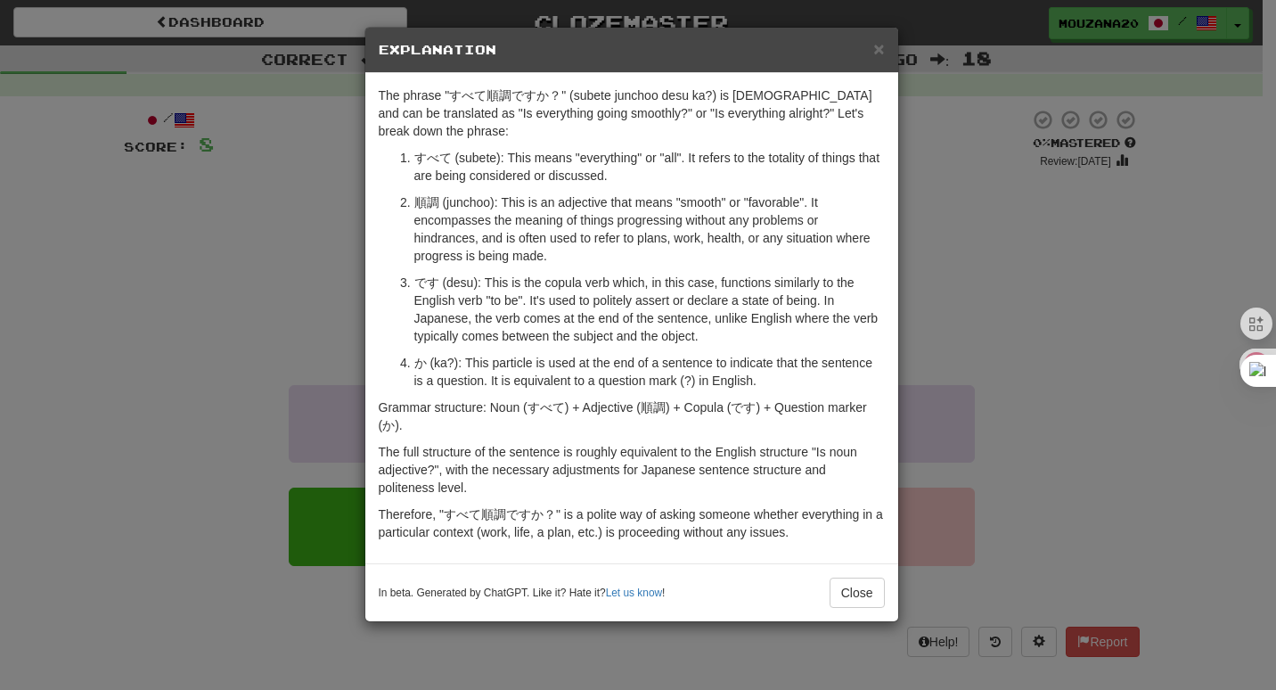
click at [184, 301] on div "× Explanation The phrase "すべて順調ですか？" (subete junchoo desu ka?) is [DEMOGRAPHIC_…" at bounding box center [638, 345] width 1276 height 690
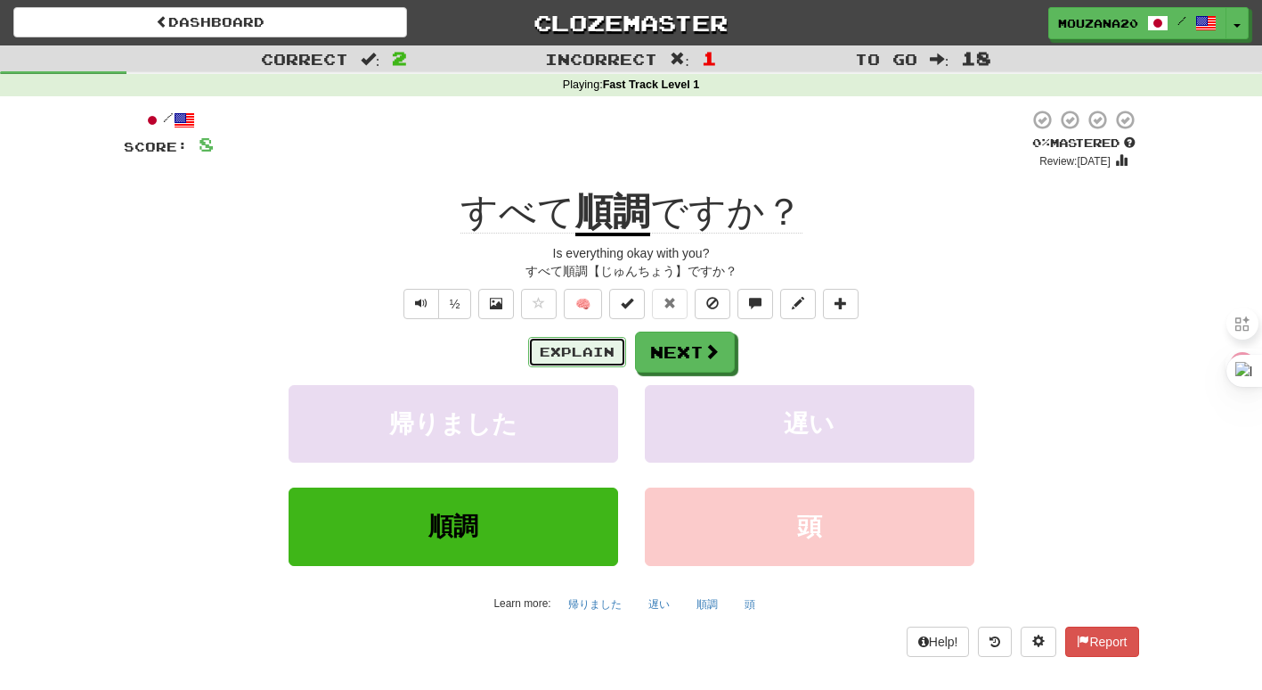
click at [583, 355] on button "Explain" at bounding box center [577, 352] width 98 height 30
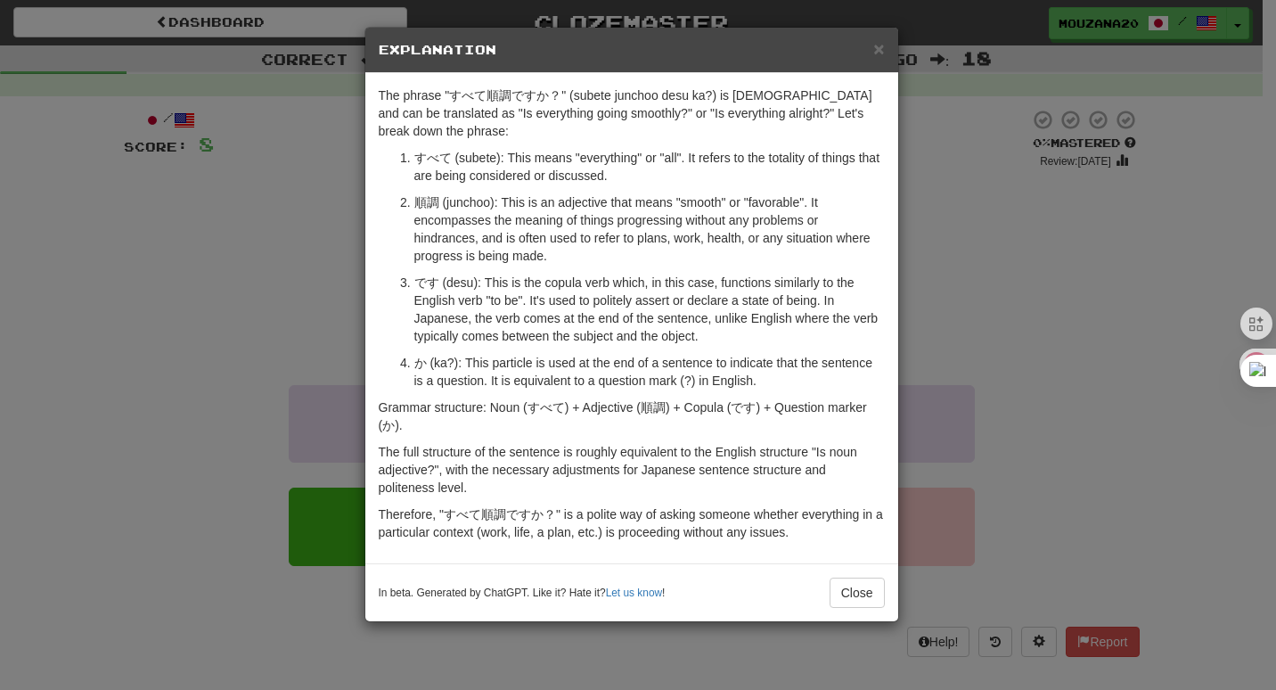
click at [215, 286] on div "× Explanation The phrase "すべて順調ですか？" (subete junchoo desu ka?) is [DEMOGRAPHIC_…" at bounding box center [638, 345] width 1276 height 690
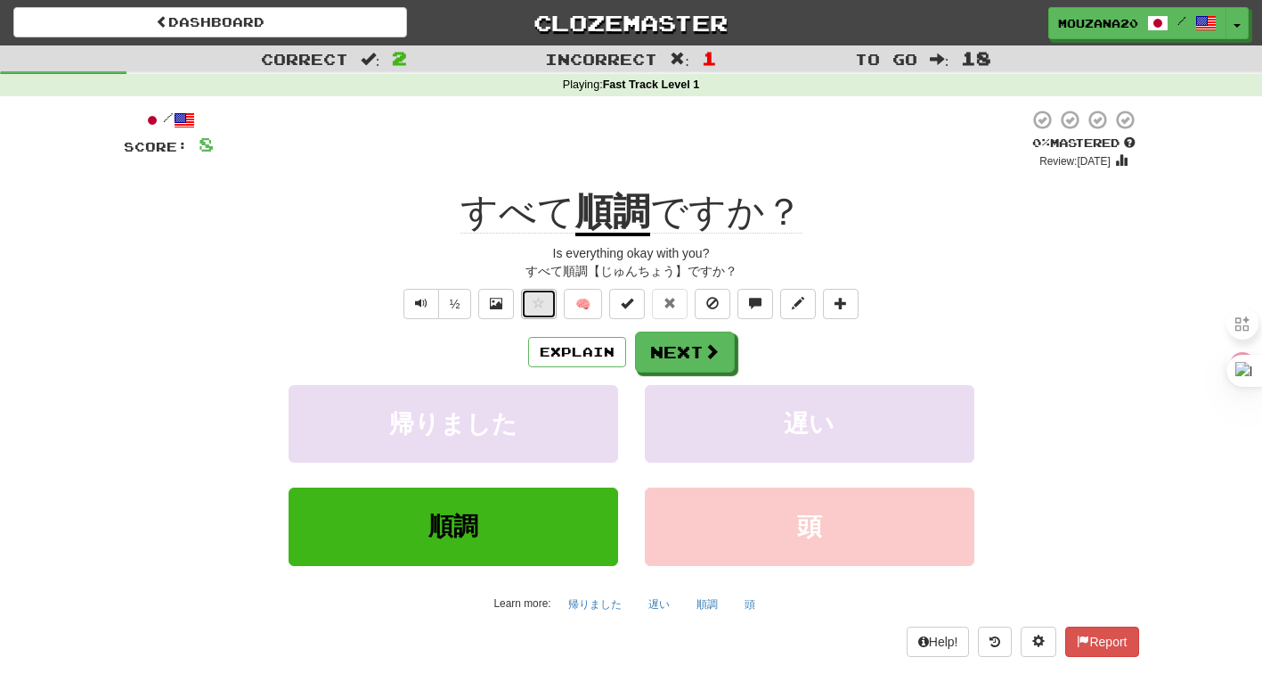
click at [542, 302] on span at bounding box center [539, 303] width 12 height 12
click at [673, 357] on button "Next" at bounding box center [686, 352] width 100 height 41
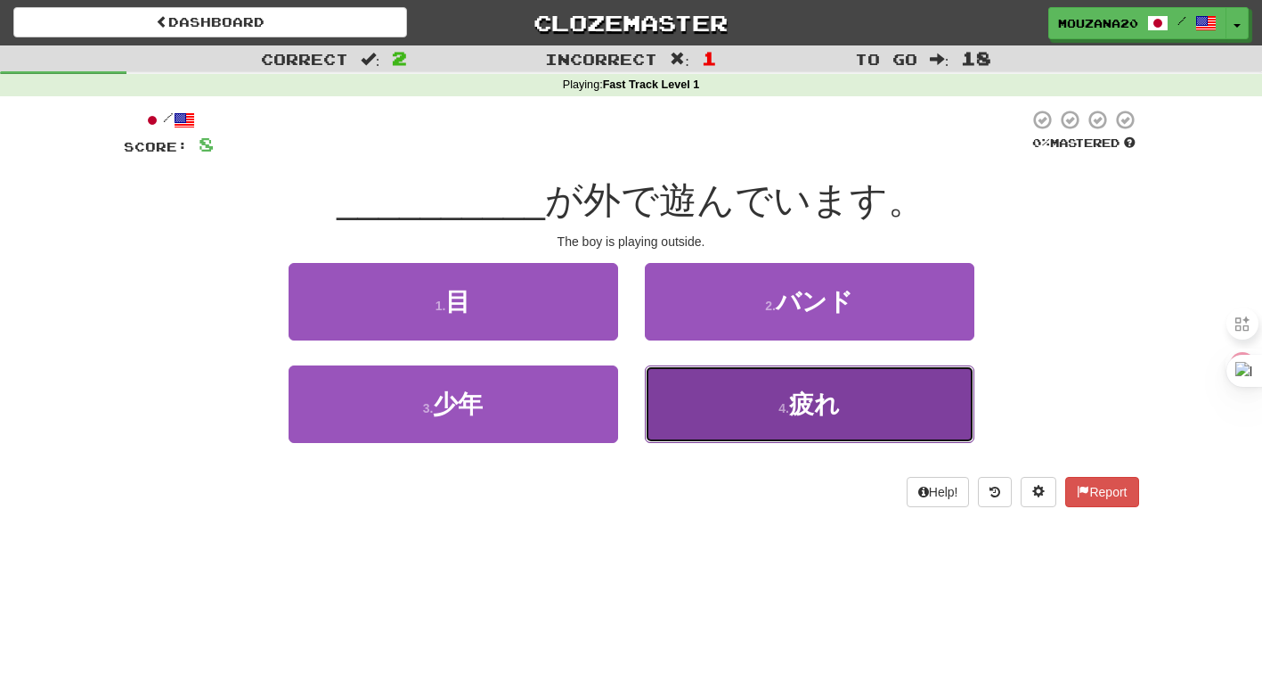
click at [806, 426] on button "4 . 疲れ" at bounding box center [810, 404] width 330 height 78
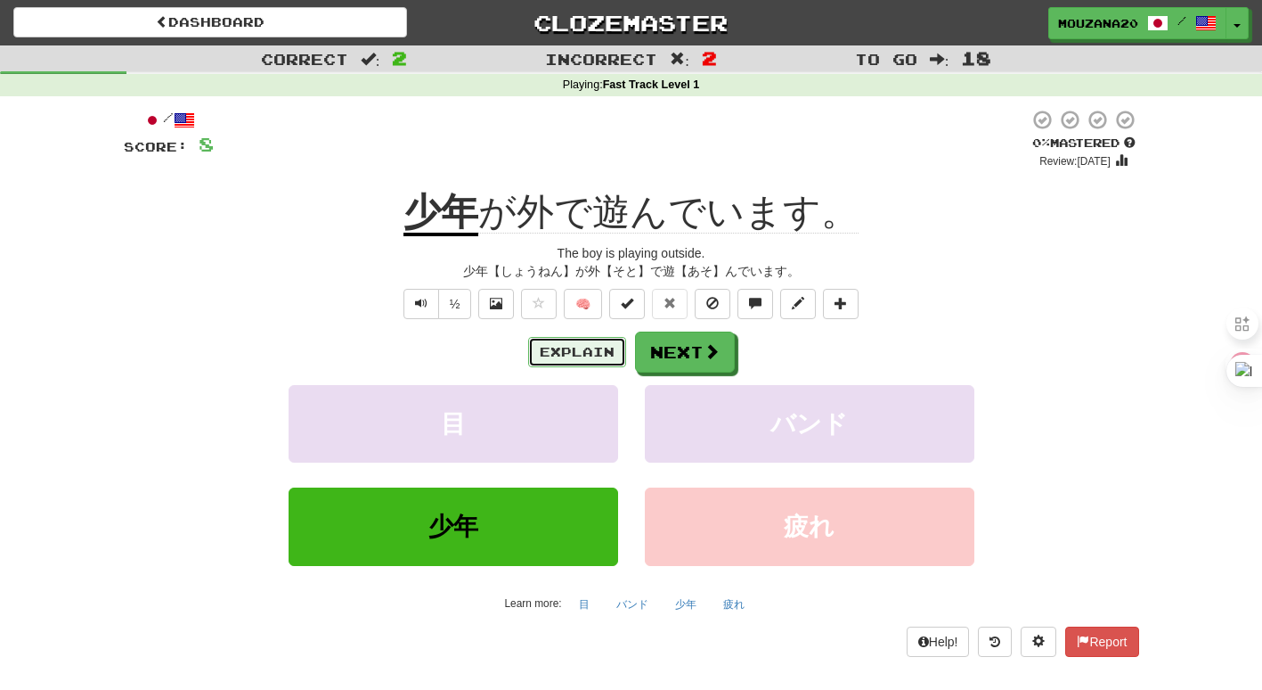
click at [553, 351] on button "Explain" at bounding box center [577, 352] width 98 height 30
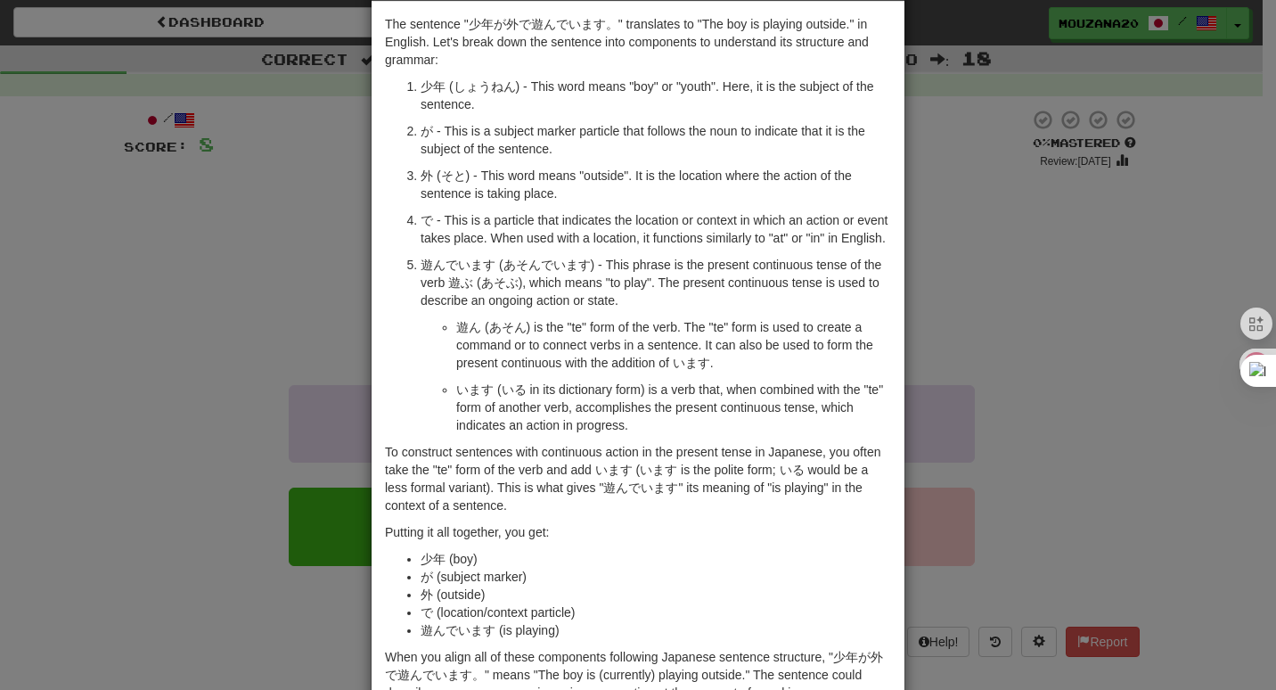
scroll to position [36, 0]
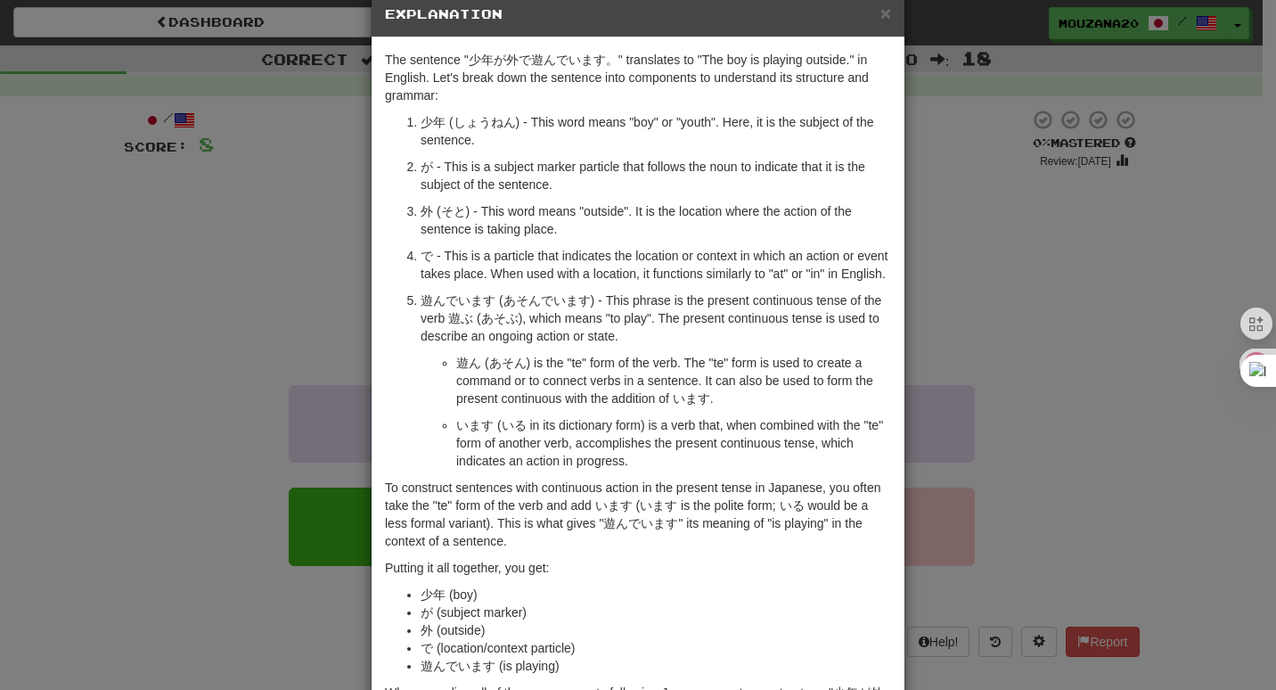
click at [1071, 379] on div "× Explanation The sentence "少年が外で遊んでいます。" translates to "The boy is playing out…" at bounding box center [638, 345] width 1276 height 690
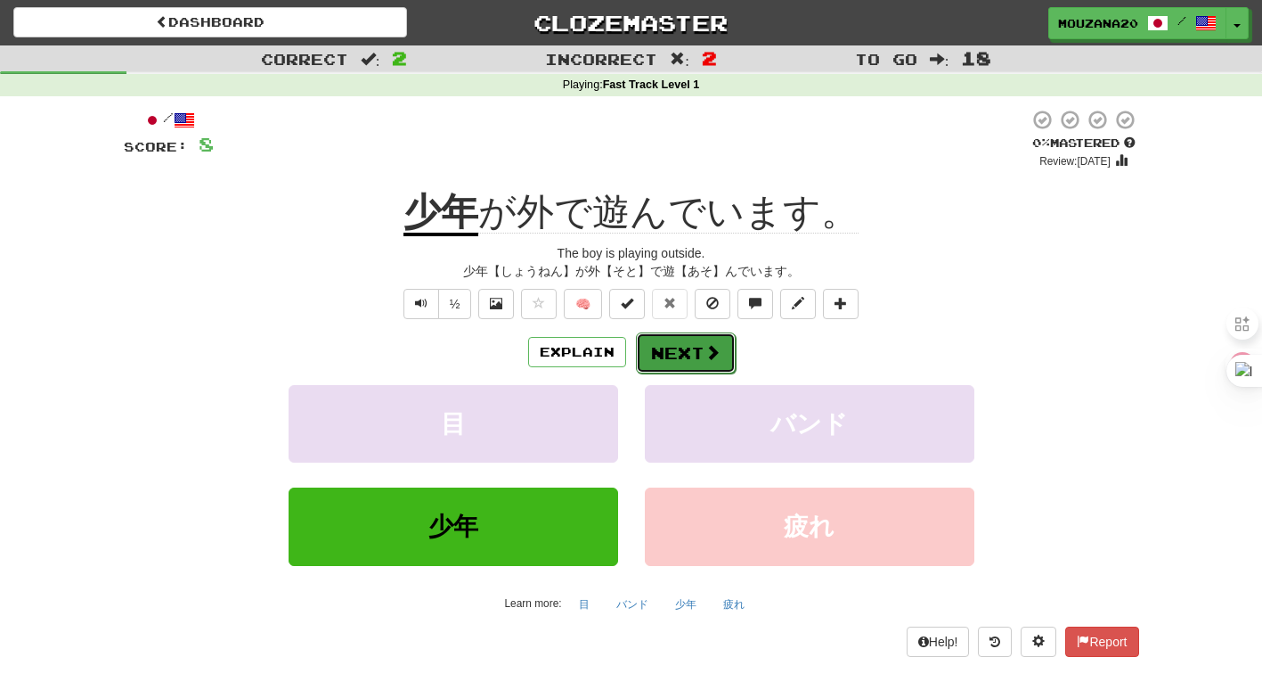
click at [675, 355] on button "Next" at bounding box center [686, 352] width 100 height 41
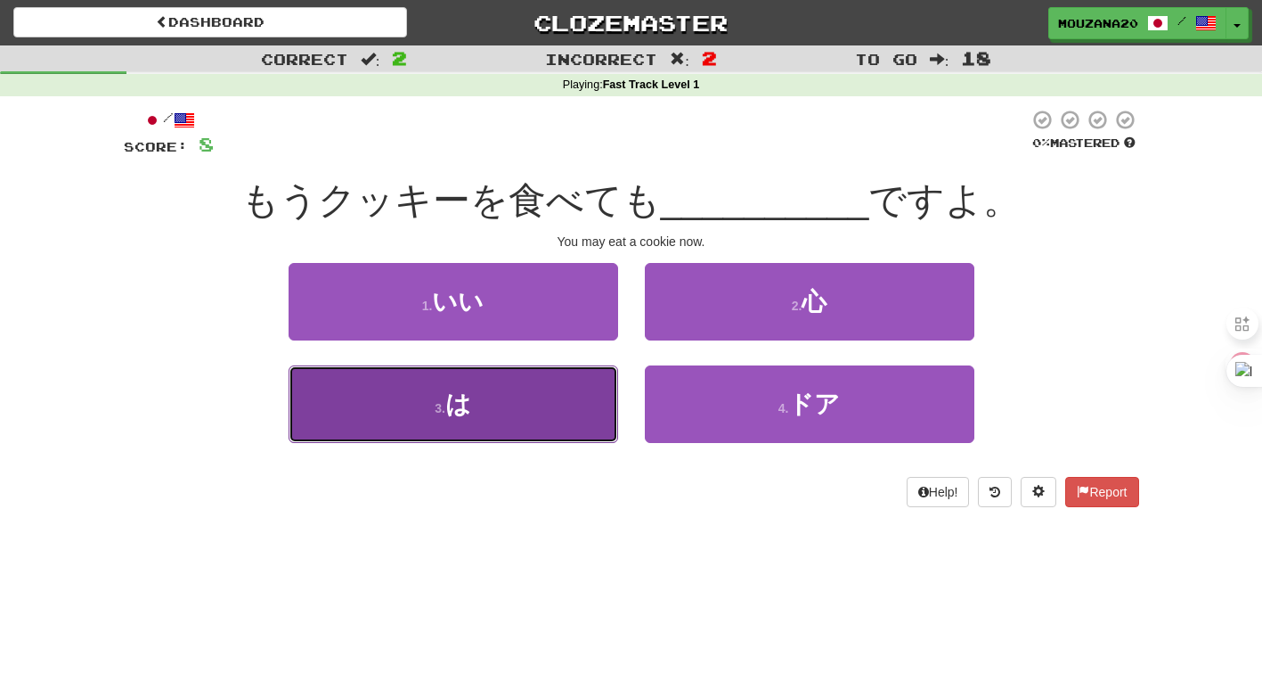
click at [401, 405] on button "3 . は" at bounding box center [454, 404] width 330 height 78
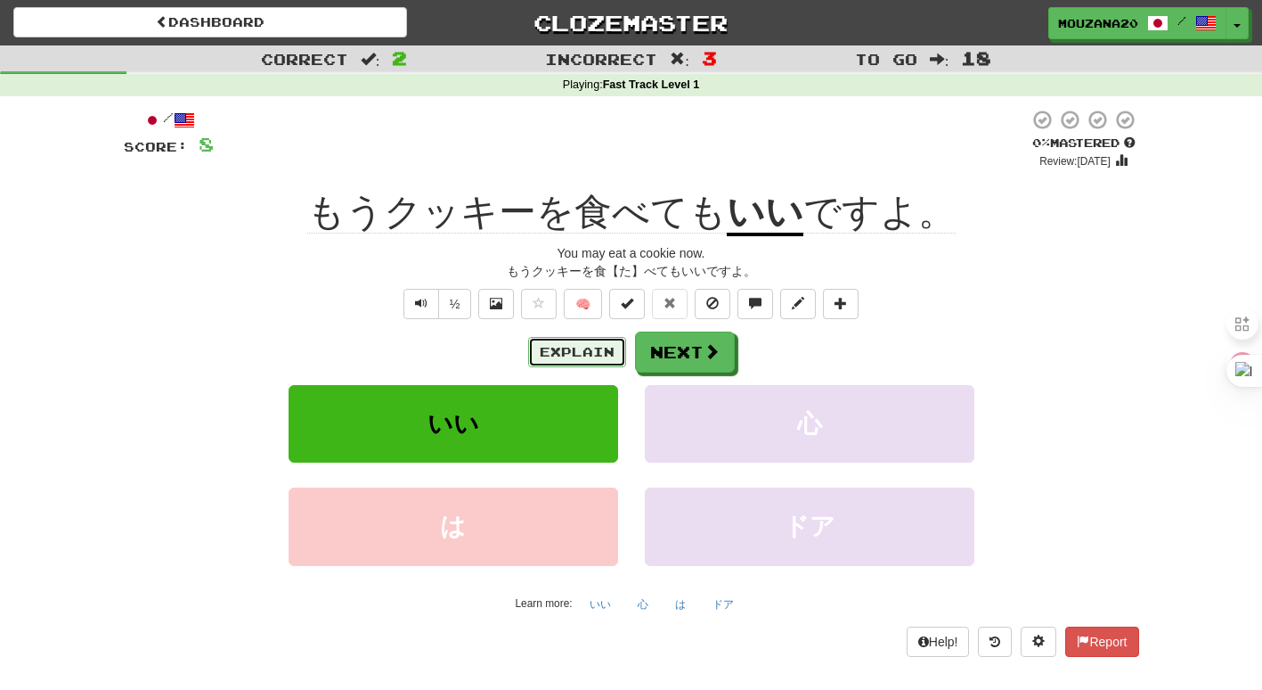
click at [592, 351] on button "Explain" at bounding box center [577, 352] width 98 height 30
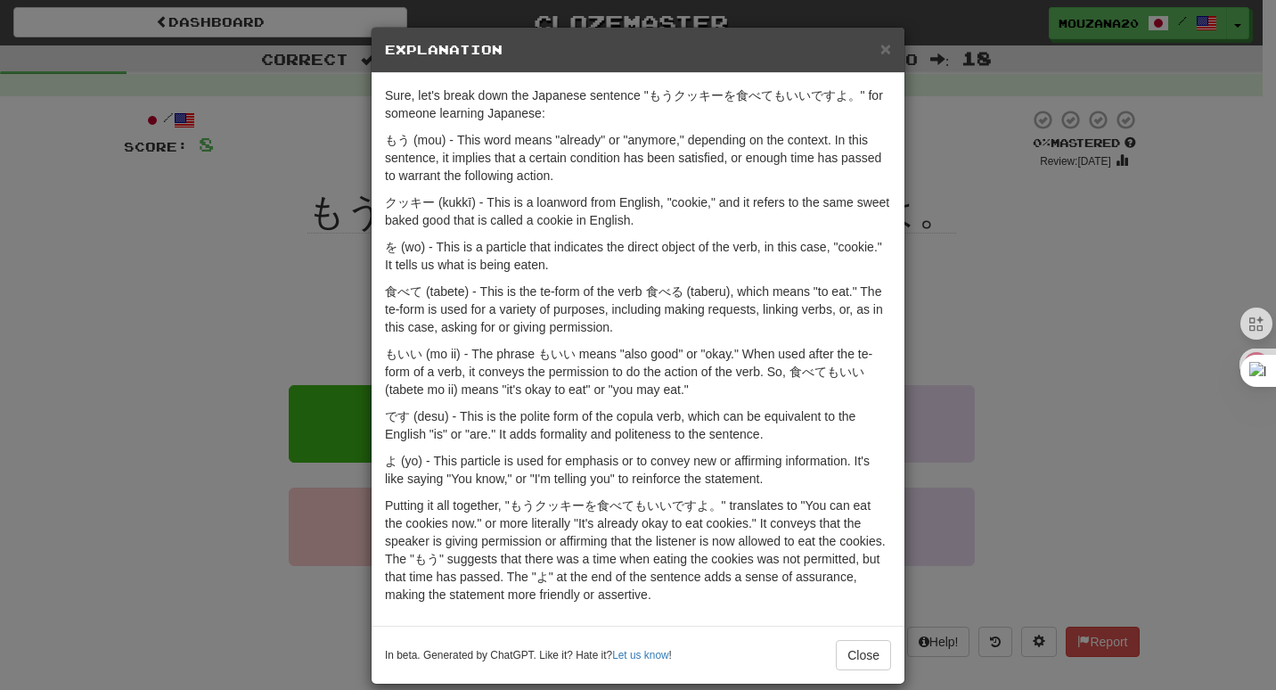
click at [239, 334] on div "× Explanation Sure, let's break down the Japanese sentence "もうクッキーを食べてもいいですよ。" …" at bounding box center [638, 345] width 1276 height 690
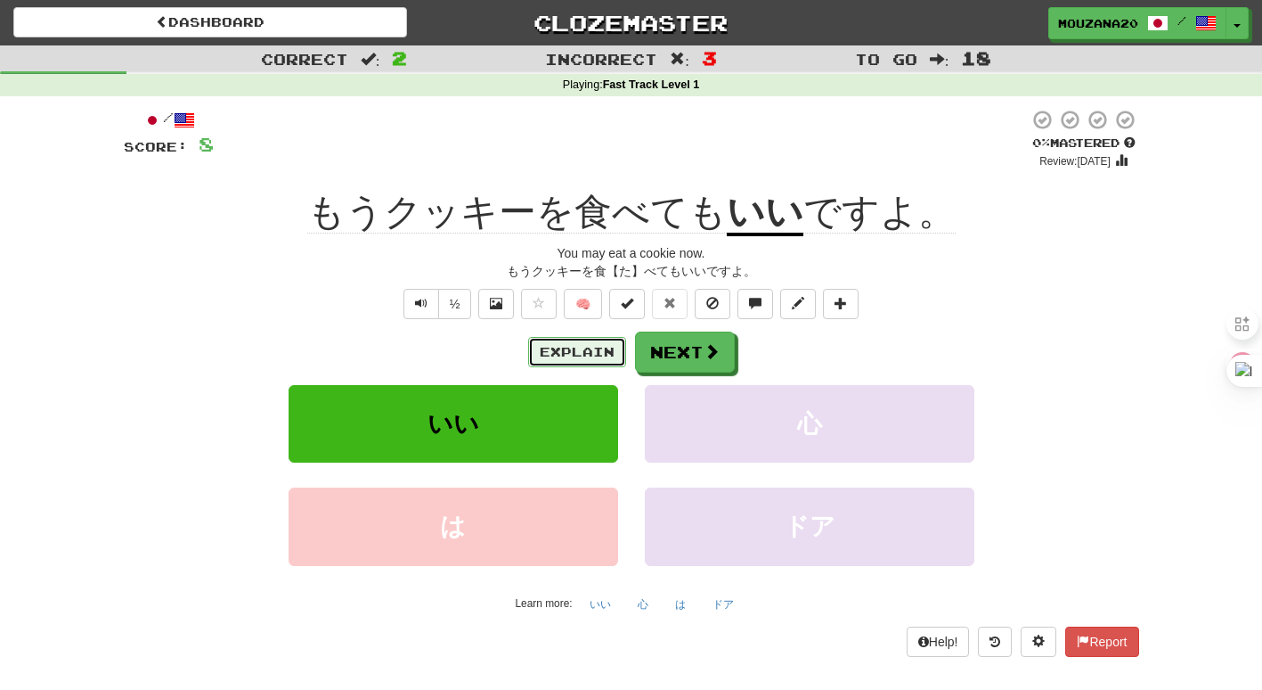
click at [575, 353] on button "Explain" at bounding box center [577, 352] width 98 height 30
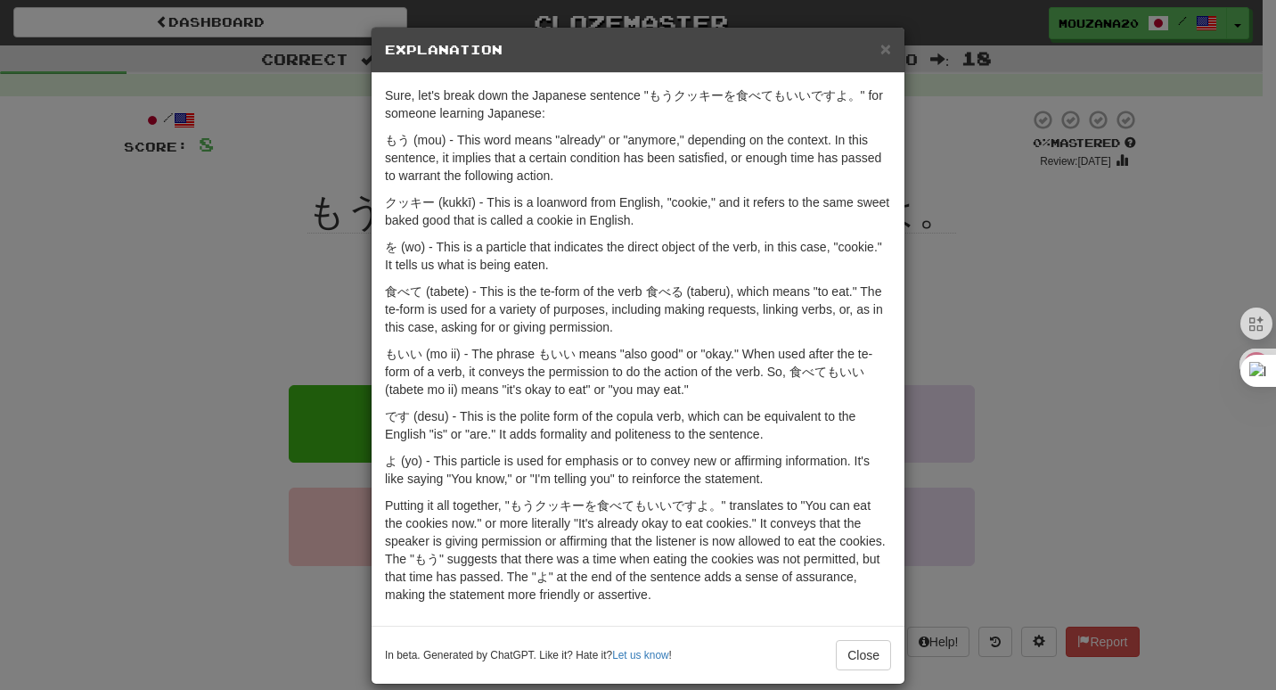
click at [134, 419] on div "× Explanation Sure, let's break down the Japanese sentence "もうクッキーを食べてもいいですよ。" …" at bounding box center [638, 345] width 1276 height 690
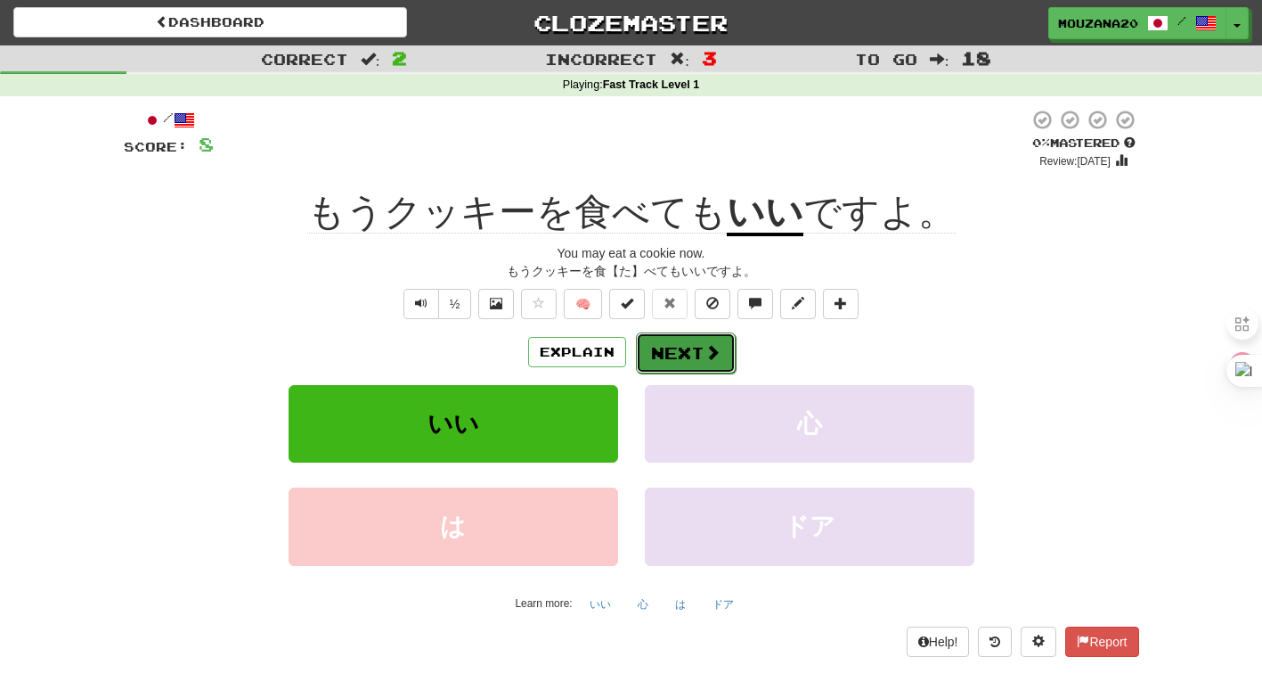
click at [688, 355] on button "Next" at bounding box center [686, 352] width 100 height 41
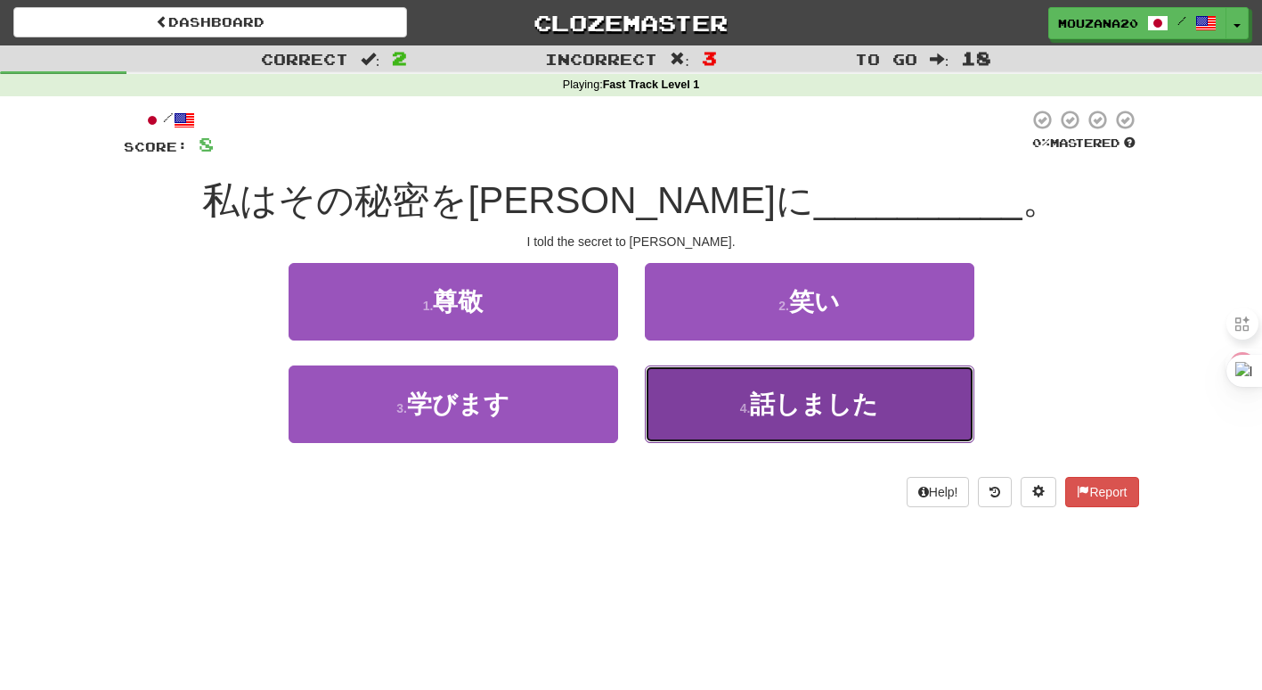
click at [757, 411] on span "話しました" at bounding box center [814, 404] width 128 height 28
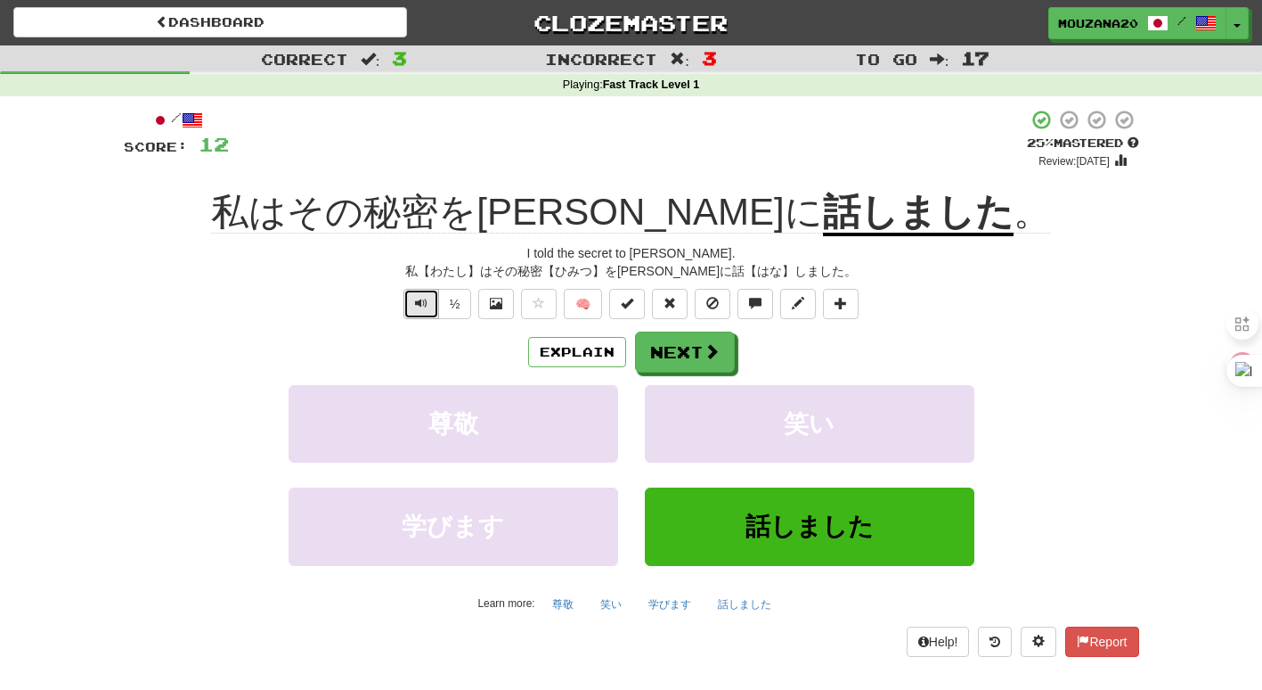
click at [427, 301] on button "Text-to-speech controls" at bounding box center [422, 304] width 36 height 30
click at [583, 345] on button "Explain" at bounding box center [577, 352] width 98 height 30
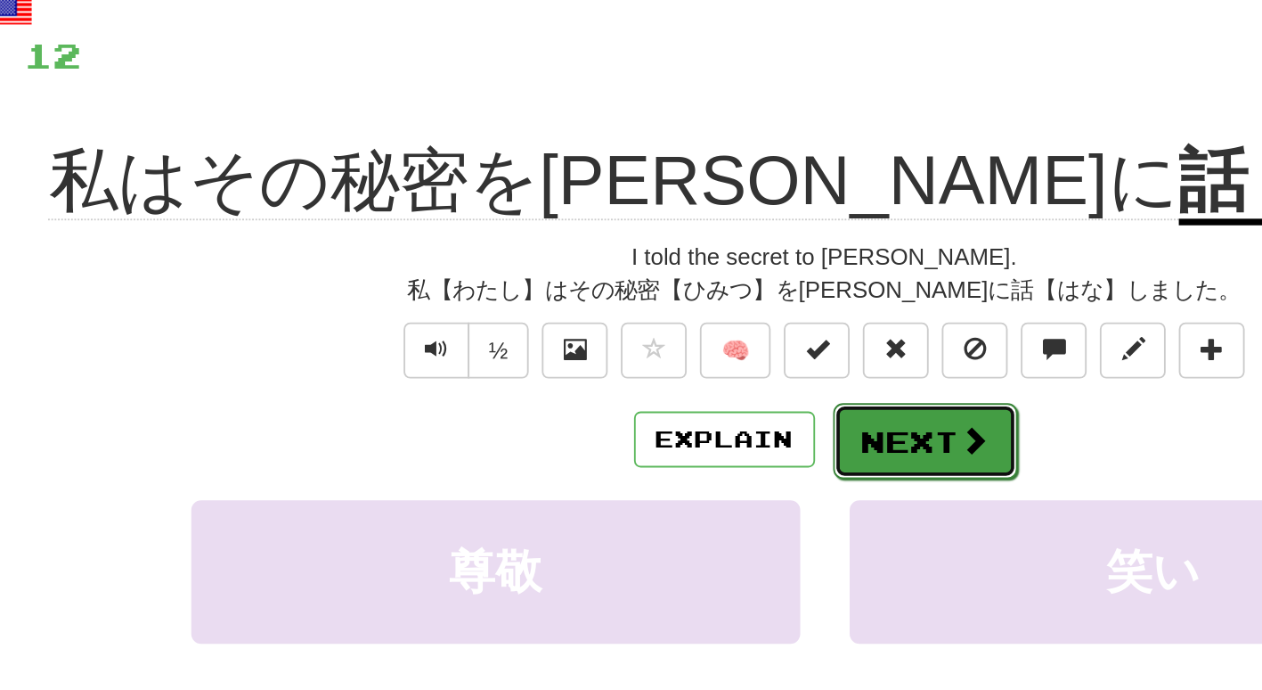
click at [710, 363] on button "Next" at bounding box center [686, 352] width 100 height 41
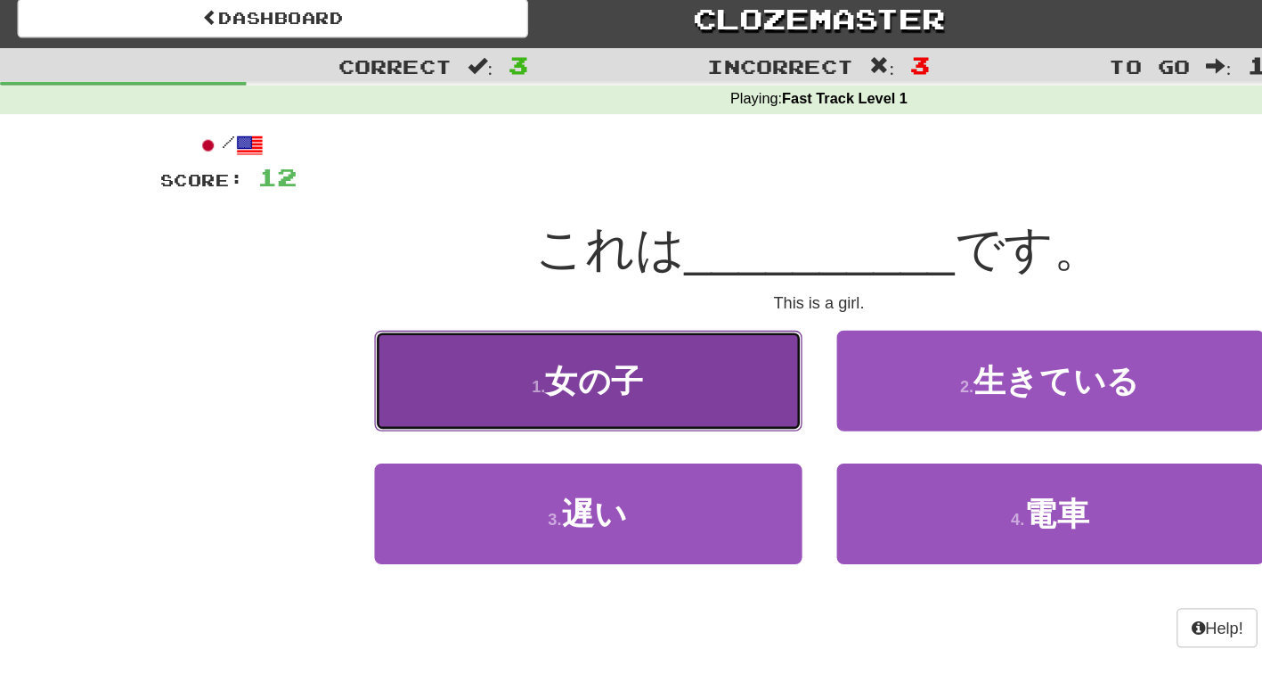
click at [493, 293] on span "女の子" at bounding box center [459, 302] width 76 height 28
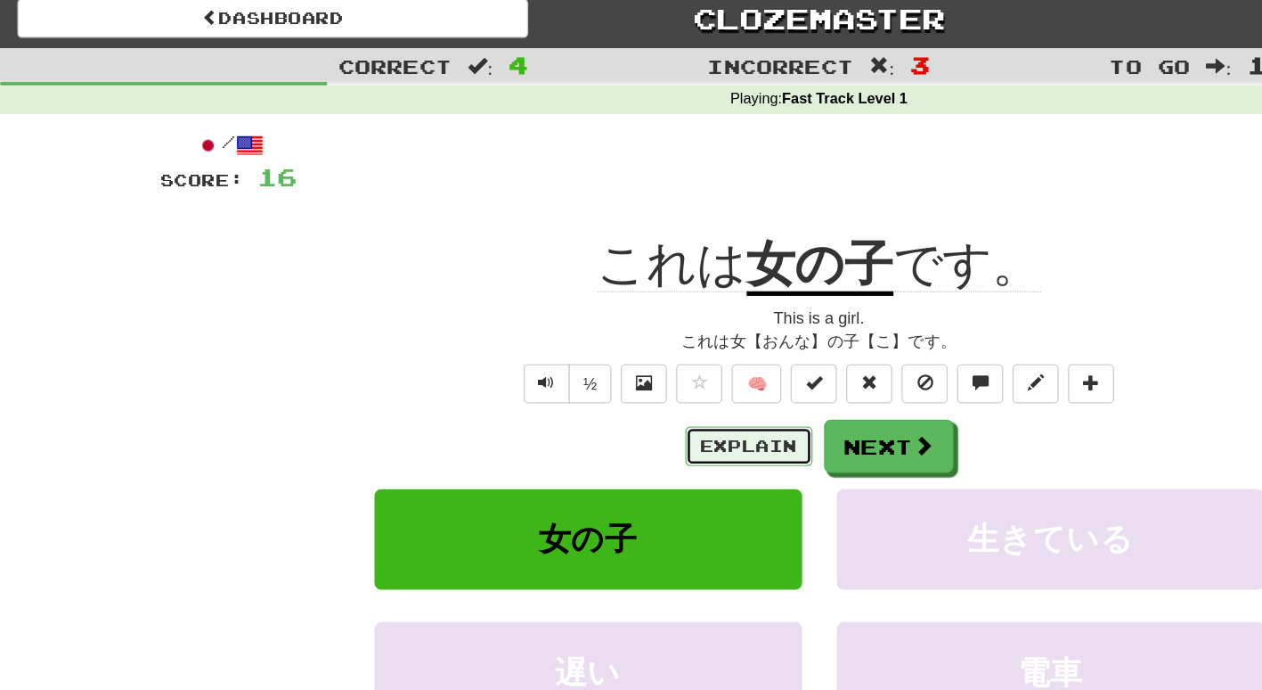
click at [577, 360] on button "Explain" at bounding box center [577, 352] width 98 height 30
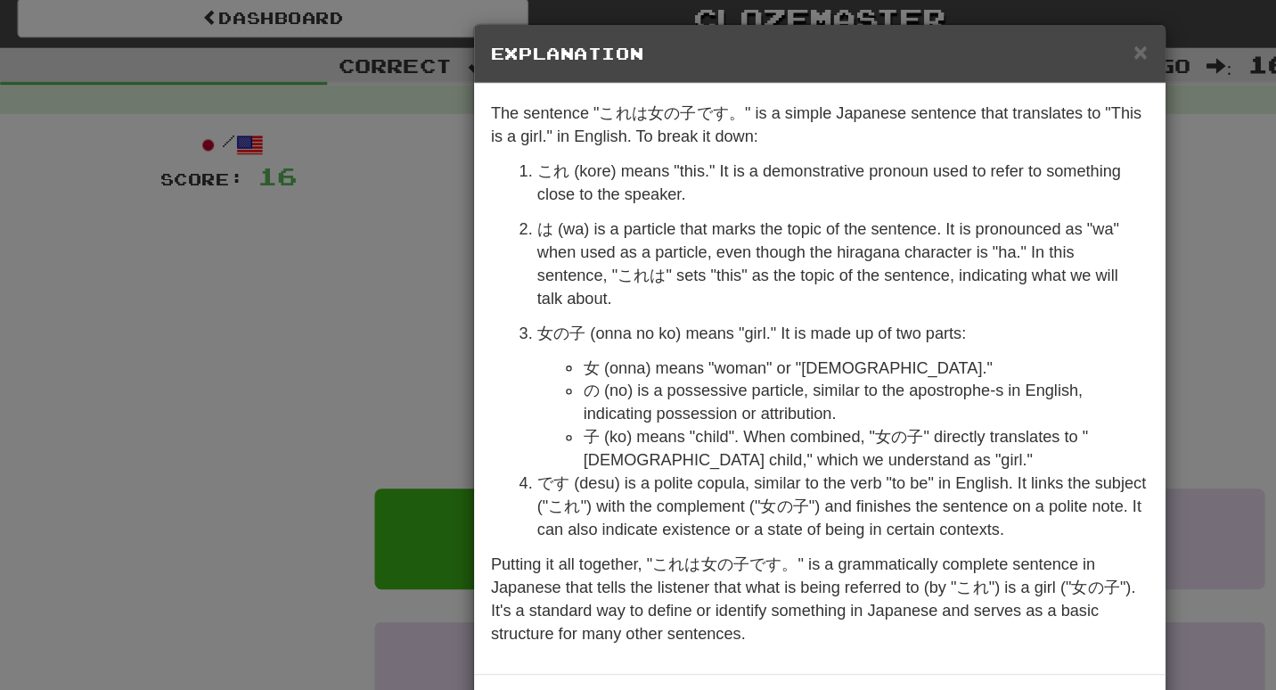
click at [260, 189] on div "× Explanation The sentence "これは女の子です。" is a simple Japanese sentence that trans…" at bounding box center [638, 345] width 1276 height 690
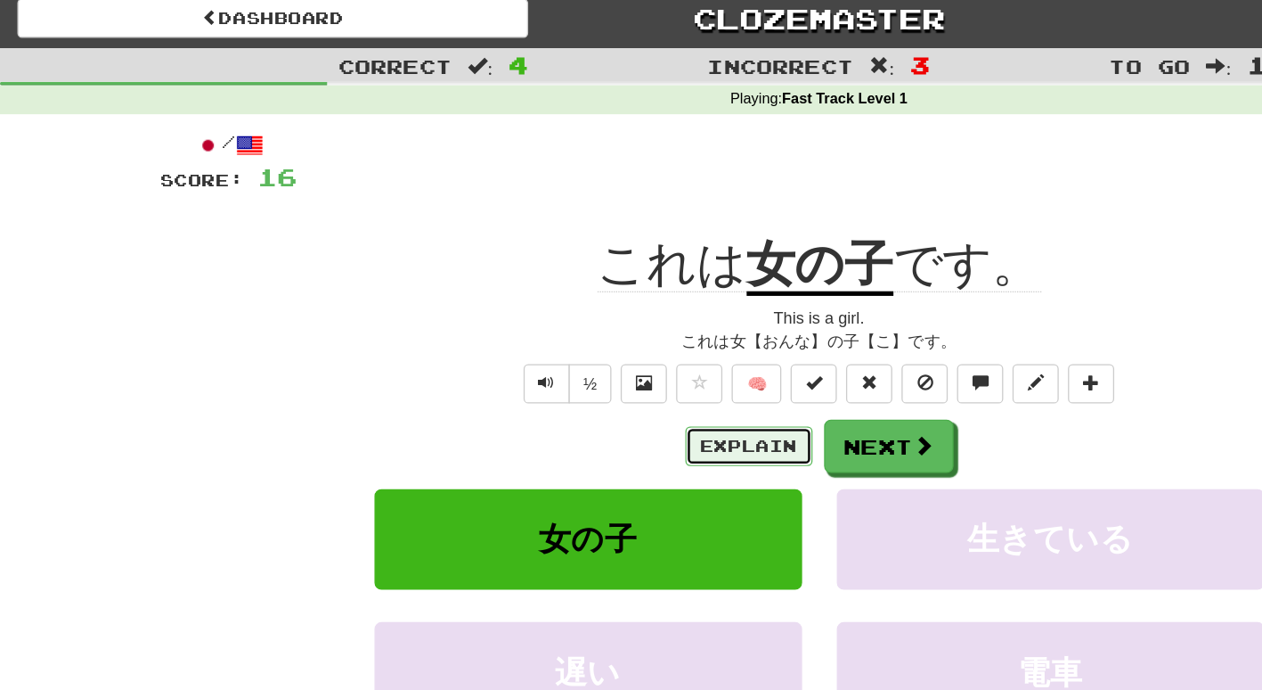
click at [580, 351] on button "Explain" at bounding box center [577, 352] width 98 height 30
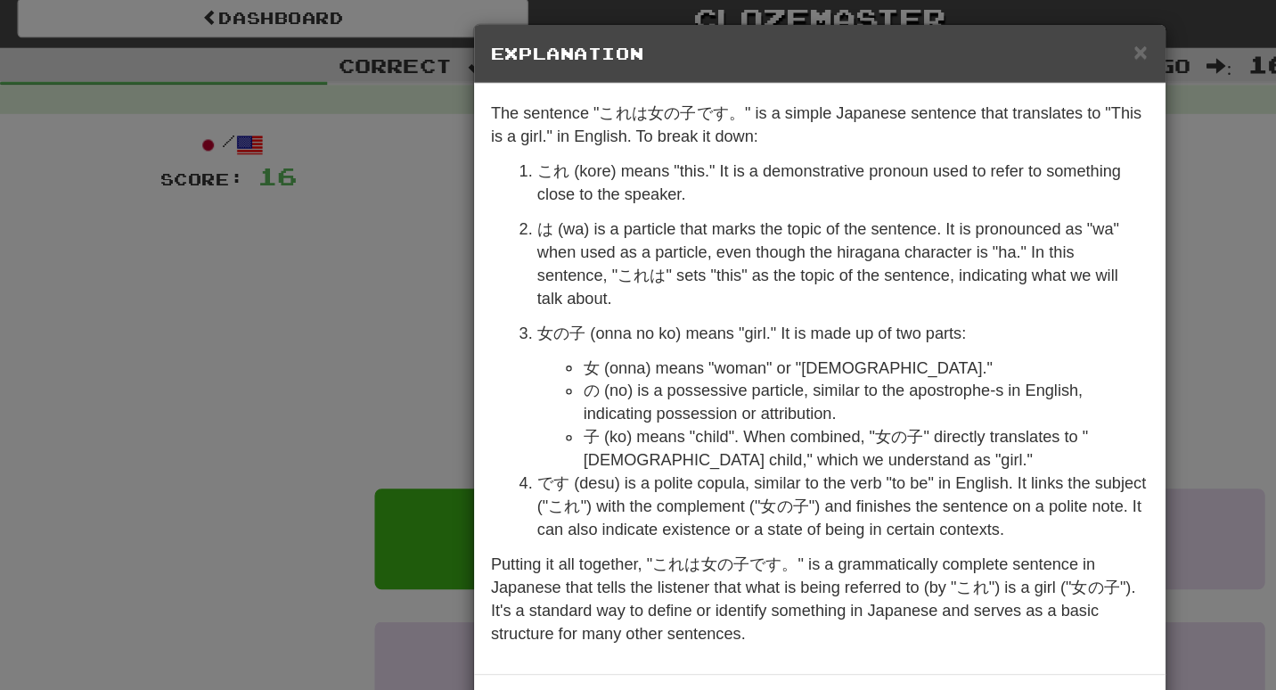
click at [327, 324] on div "× Explanation The sentence "これは女の子です。" is a simple Japanese sentence that trans…" at bounding box center [638, 345] width 1276 height 690
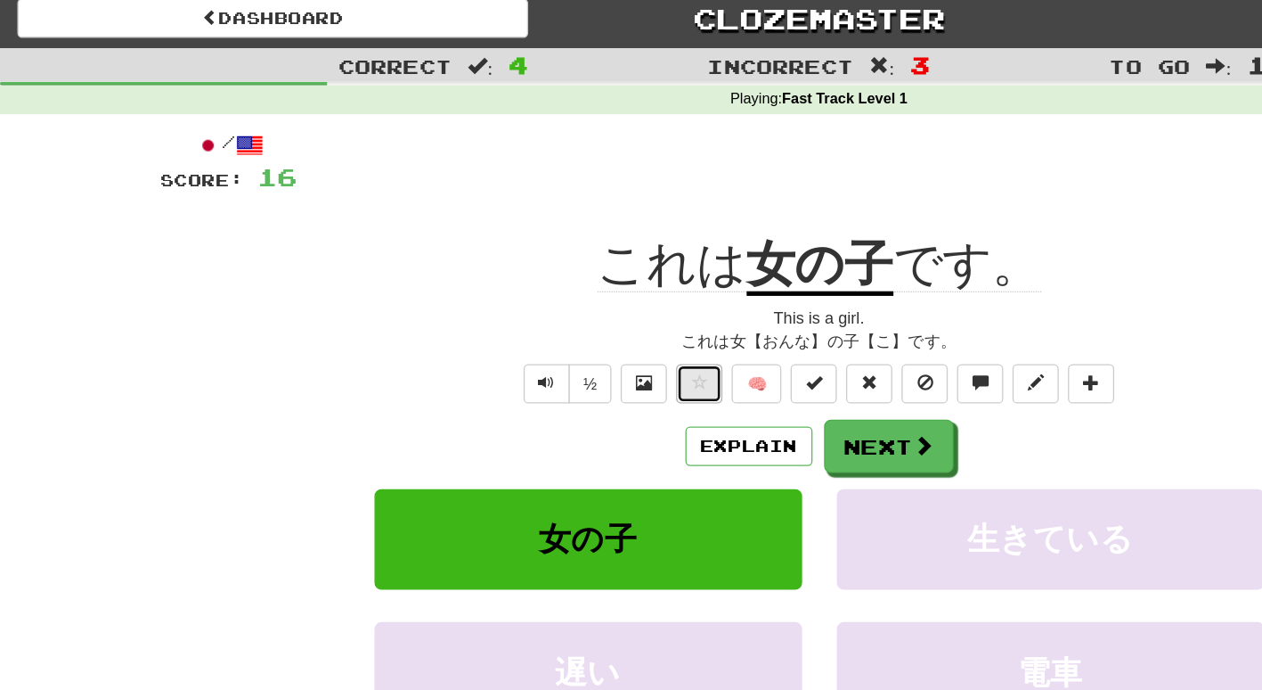
click at [541, 306] on span at bounding box center [539, 303] width 12 height 12
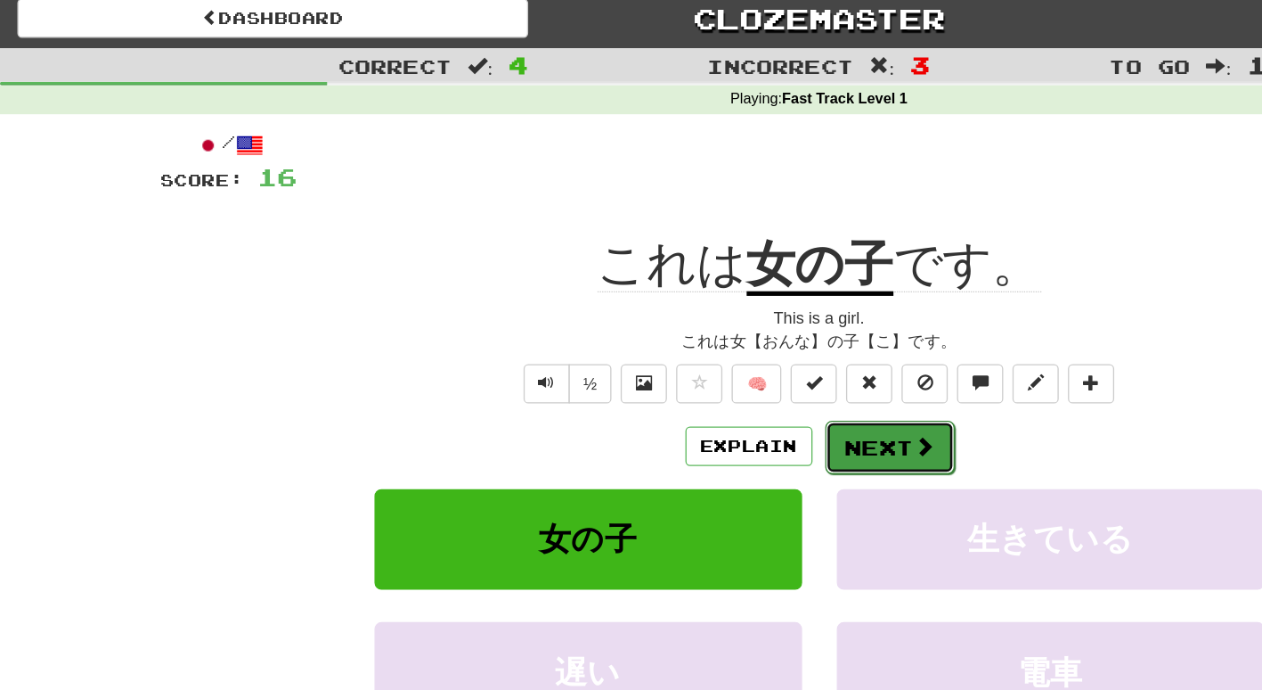
click at [705, 347] on span at bounding box center [713, 352] width 16 height 16
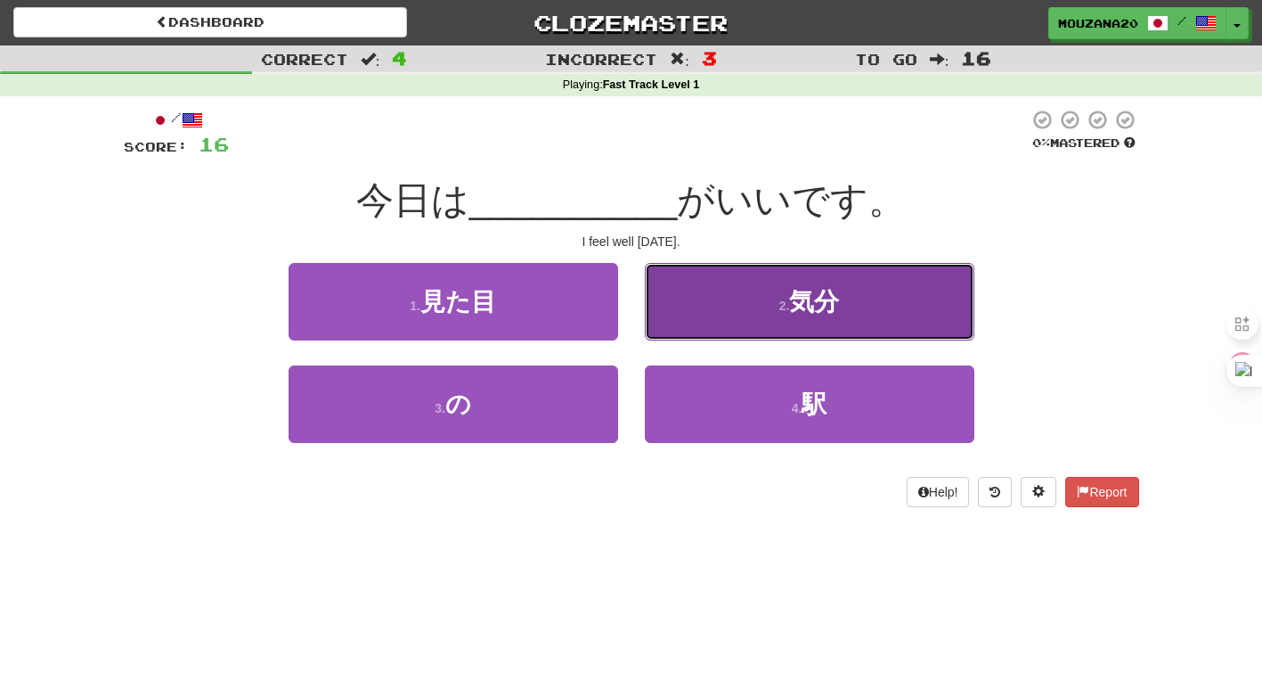
click at [778, 328] on button "2 . 気分" at bounding box center [810, 302] width 330 height 78
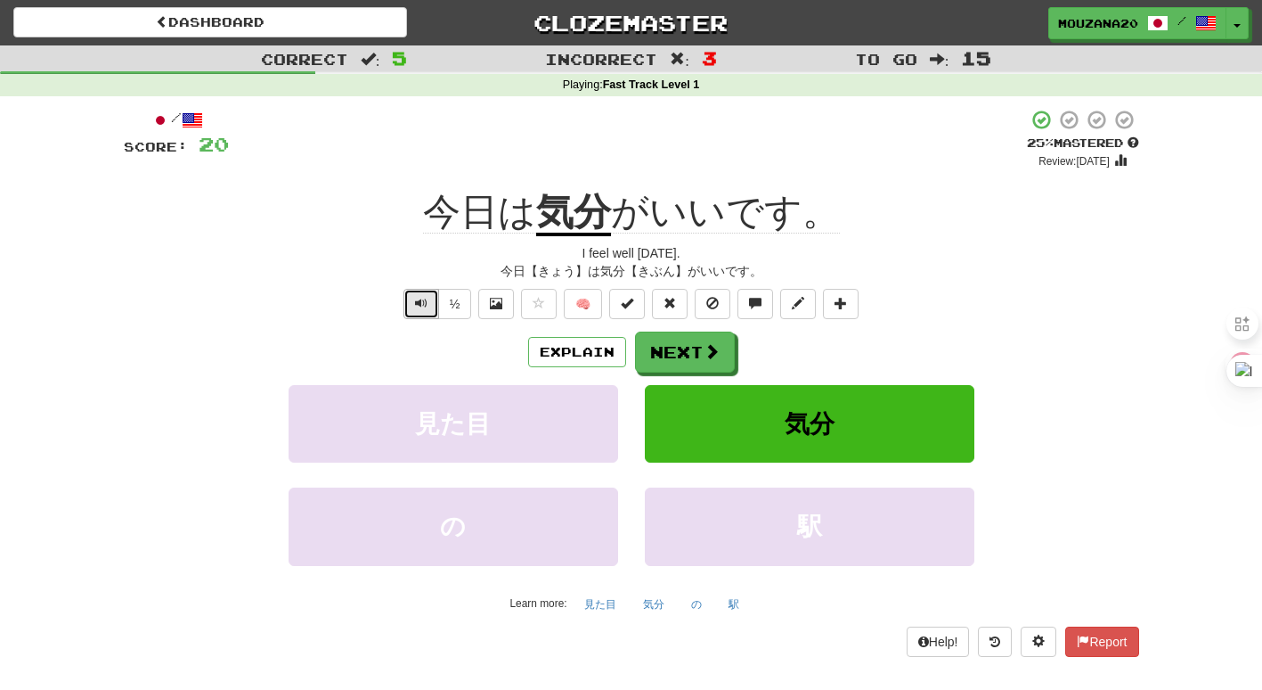
click at [411, 290] on button "Text-to-speech controls" at bounding box center [422, 304] width 36 height 30
click at [572, 352] on button "Explain" at bounding box center [577, 352] width 98 height 30
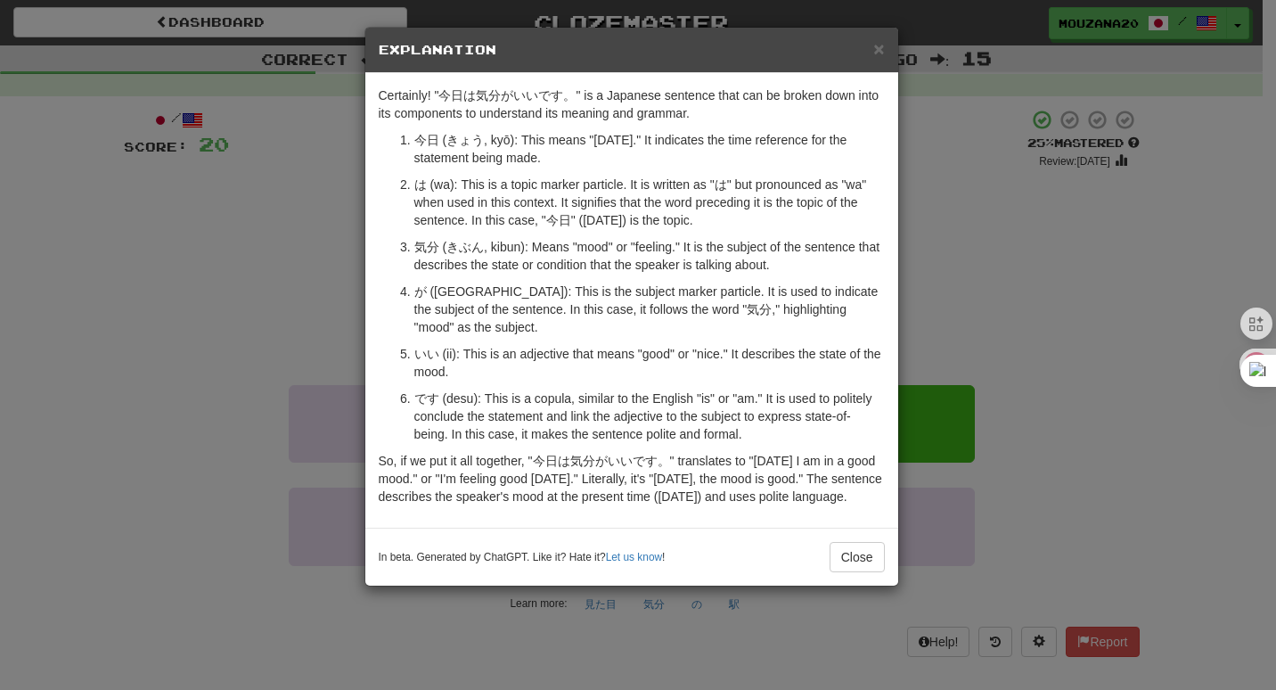
click at [260, 397] on div "× Explanation Certainly! "今日は気分がいいです。" is a Japanese sentence that can be broke…" at bounding box center [638, 345] width 1276 height 690
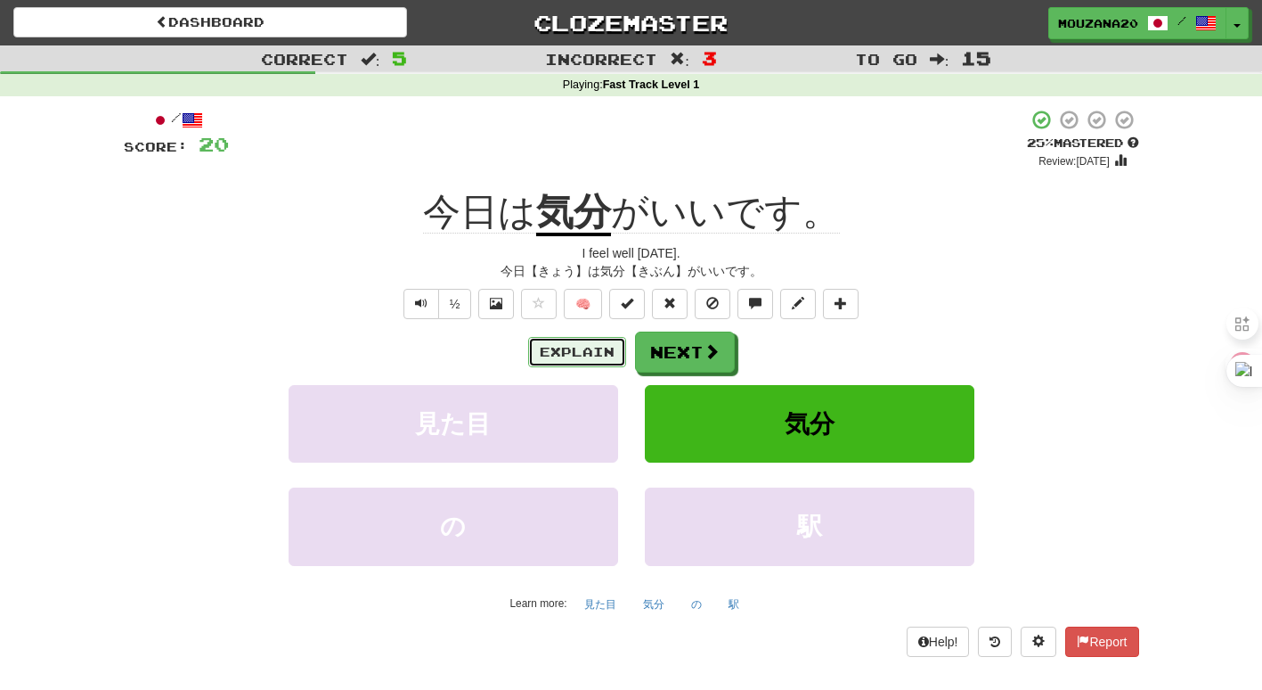
click at [589, 356] on button "Explain" at bounding box center [577, 352] width 98 height 30
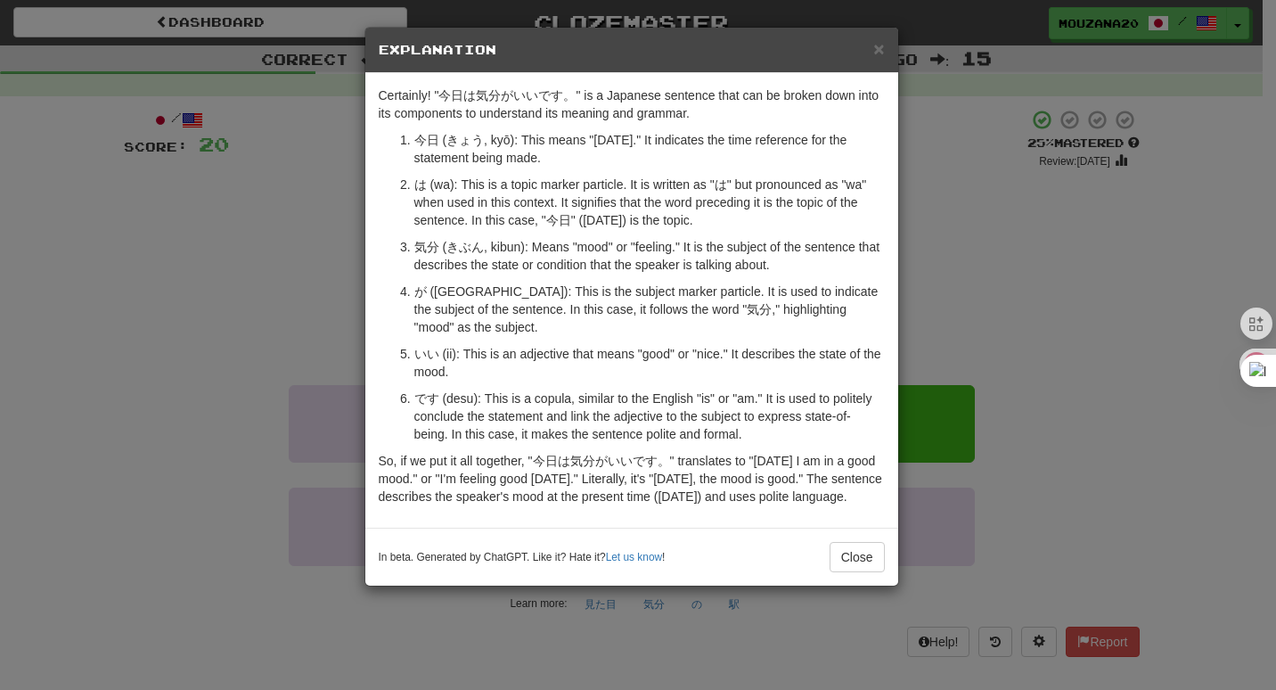
click at [251, 266] on div "× Explanation Certainly! "今日は気分がいいです。" is a Japanese sentence that can be broke…" at bounding box center [638, 345] width 1276 height 690
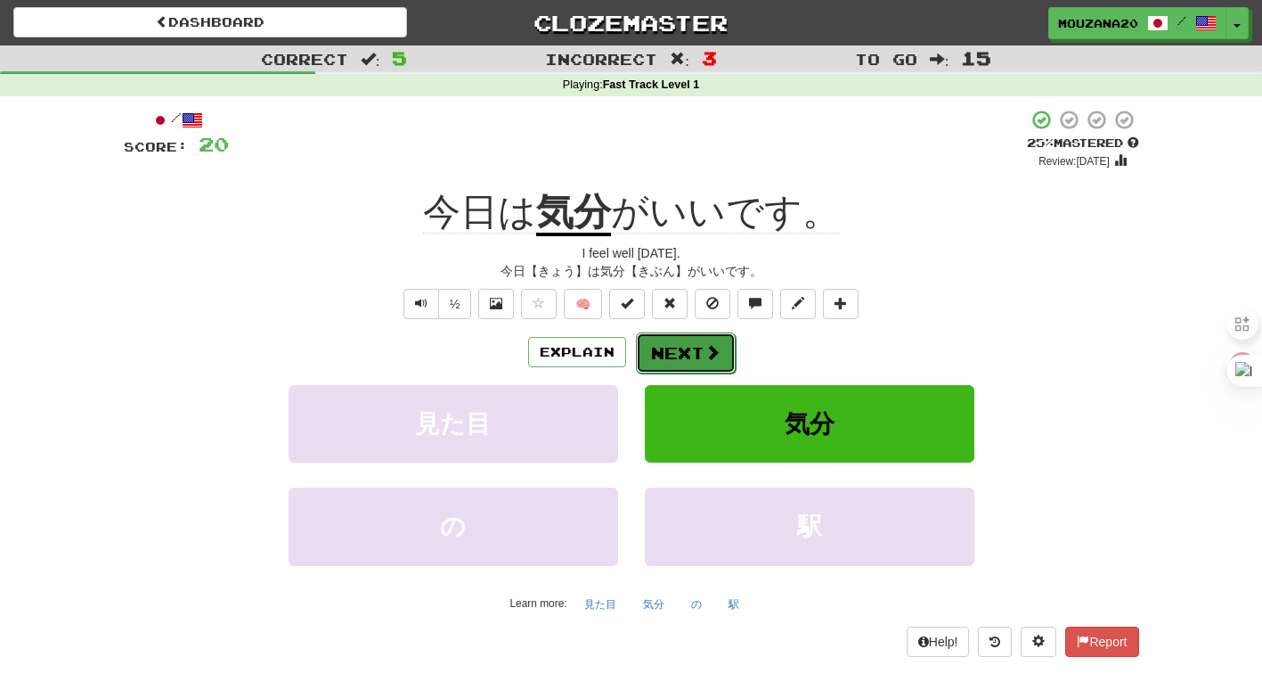
click at [711, 354] on span at bounding box center [713, 352] width 16 height 16
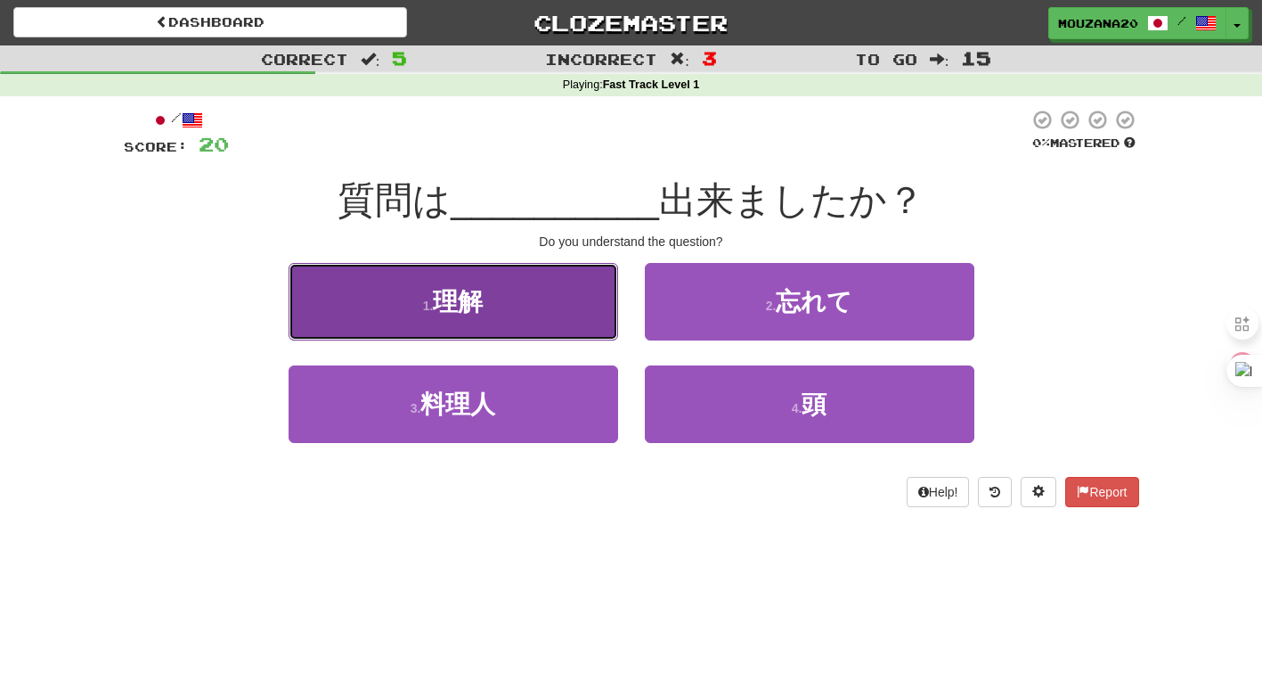
click at [435, 316] on button "1 . 理解" at bounding box center [454, 302] width 330 height 78
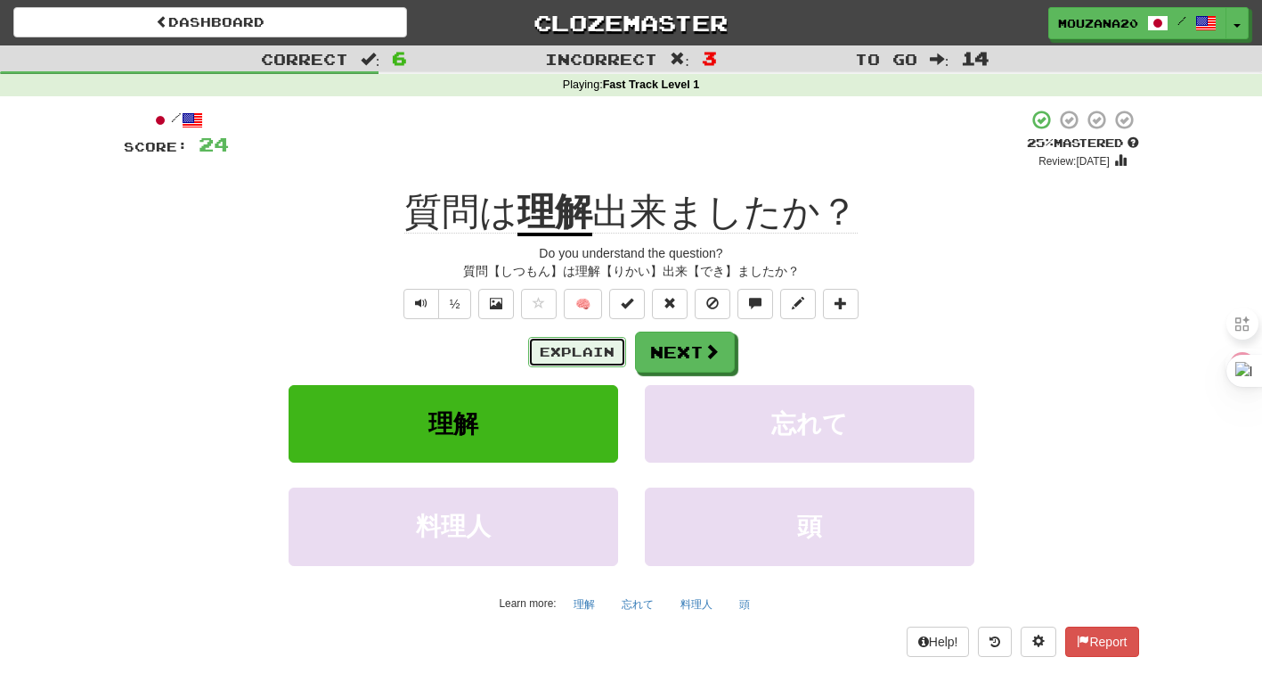
click at [599, 355] on button "Explain" at bounding box center [577, 352] width 98 height 30
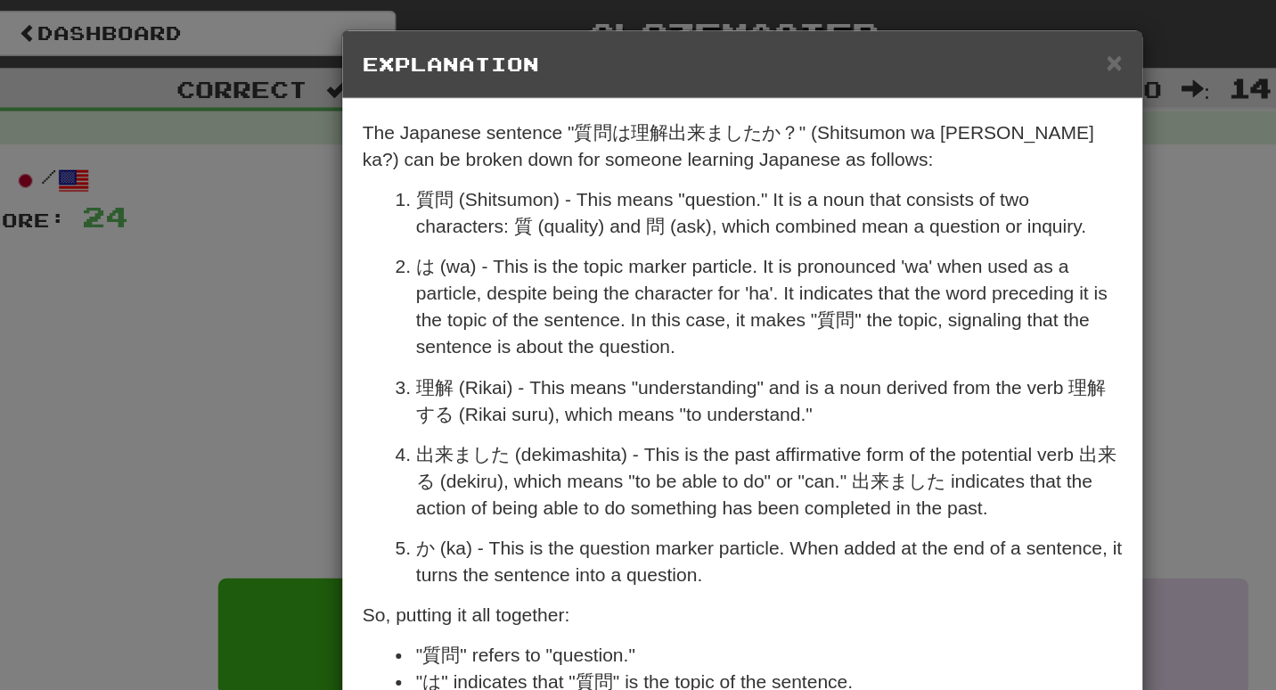
scroll to position [21, 0]
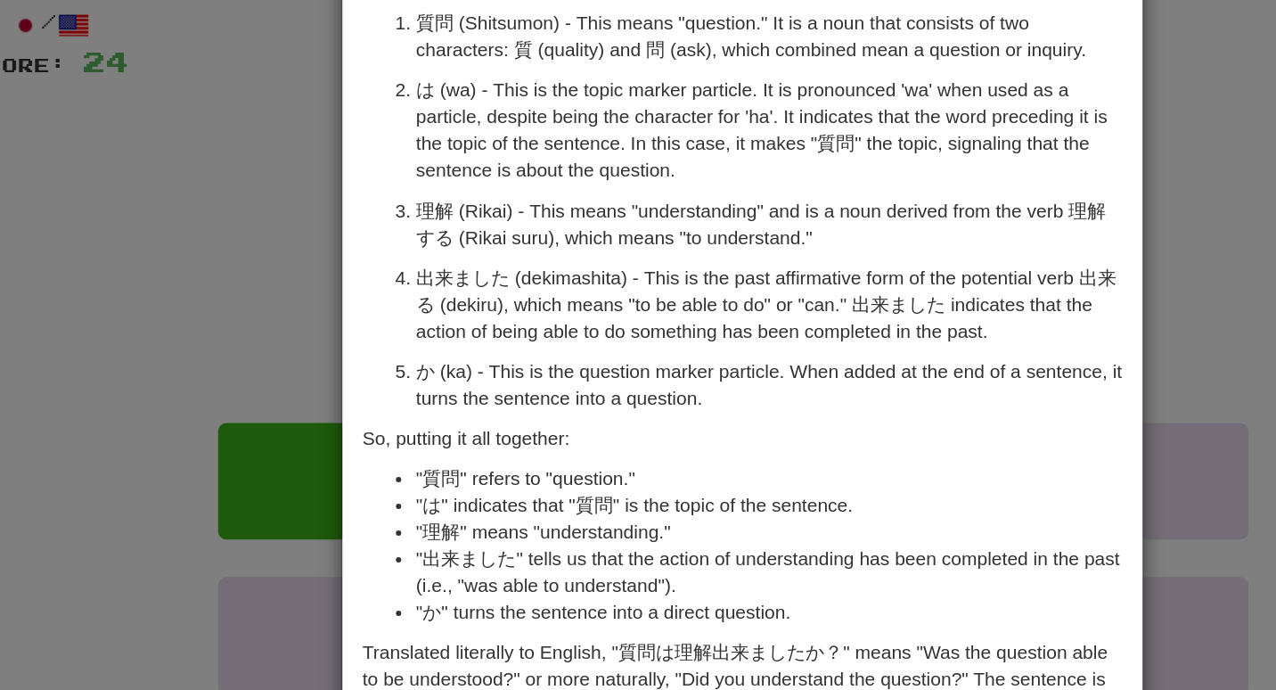
click at [233, 376] on div "× Explanation The Japanese sentence "質問は理解出来ましたか？" (Shitsumon wa [PERSON_NAME] …" at bounding box center [638, 345] width 1276 height 690
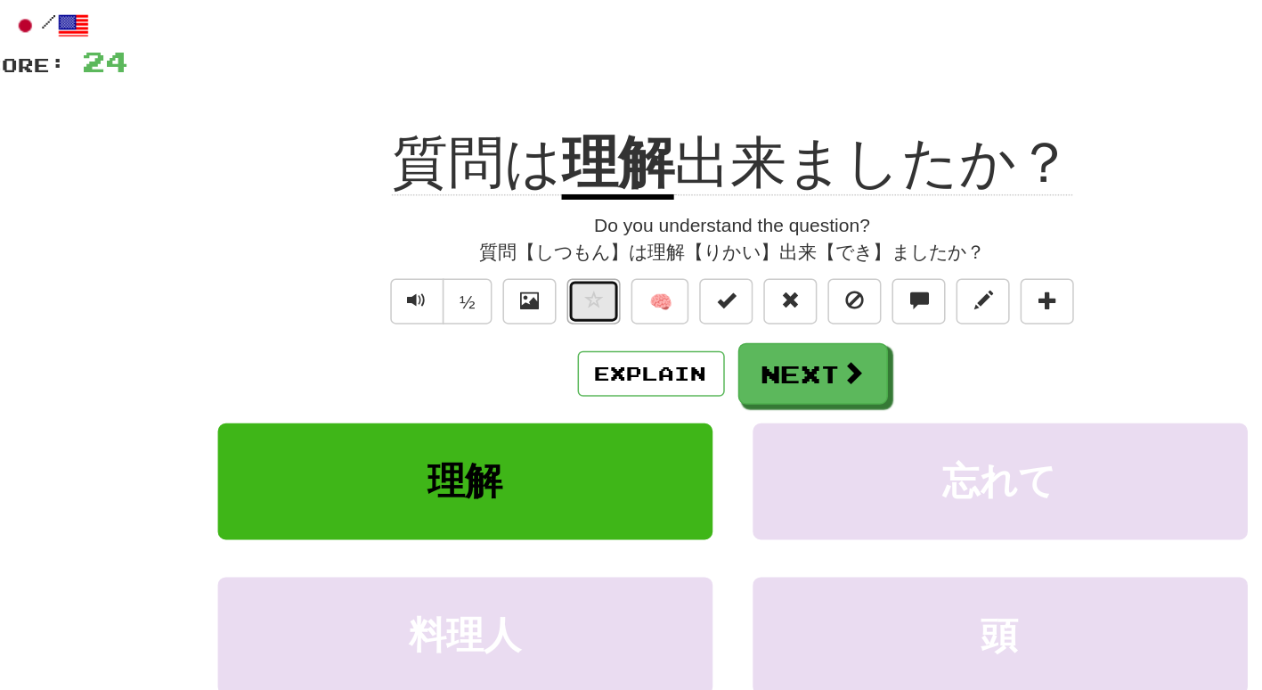
click at [542, 289] on button at bounding box center [539, 304] width 36 height 30
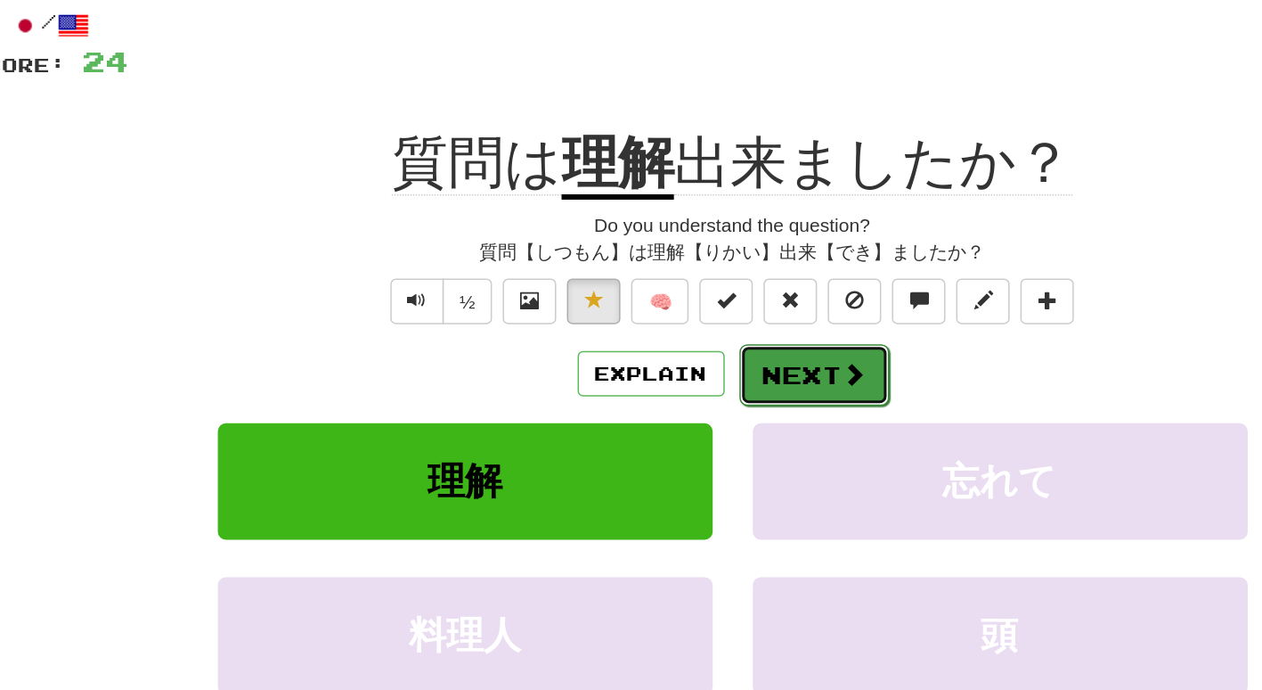
click at [682, 357] on button "Next" at bounding box center [686, 352] width 100 height 41
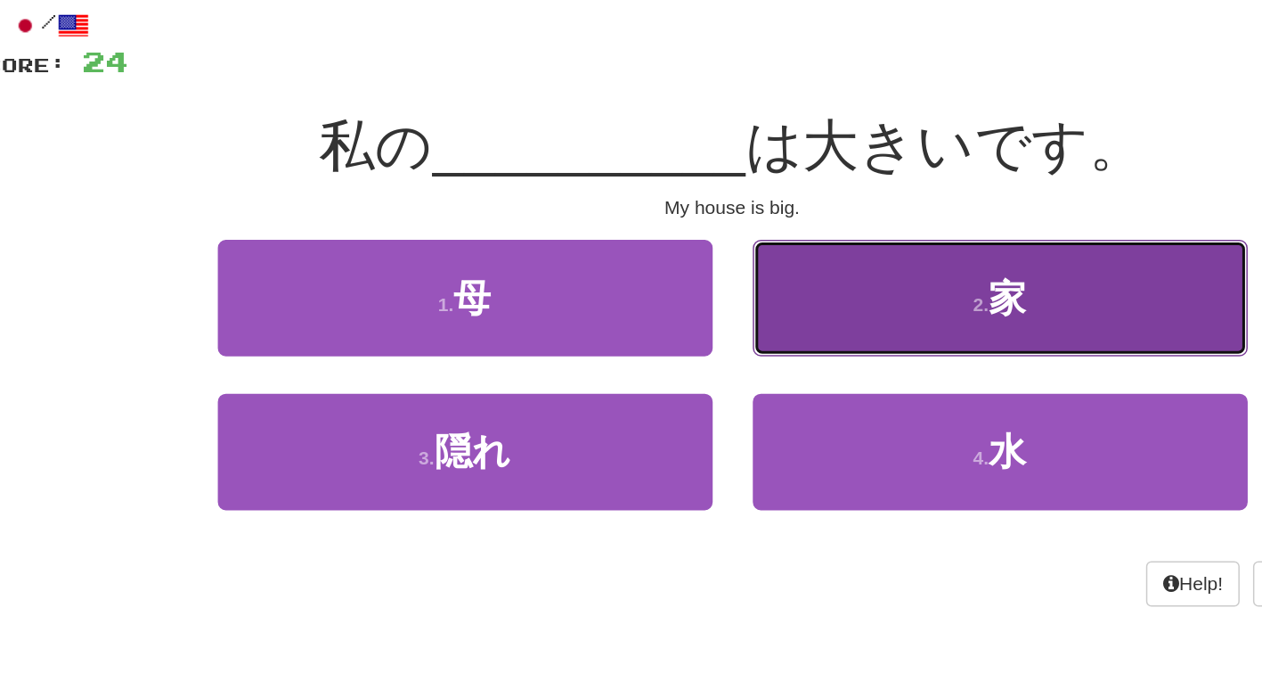
click at [776, 310] on button "2 . 家" at bounding box center [810, 302] width 330 height 78
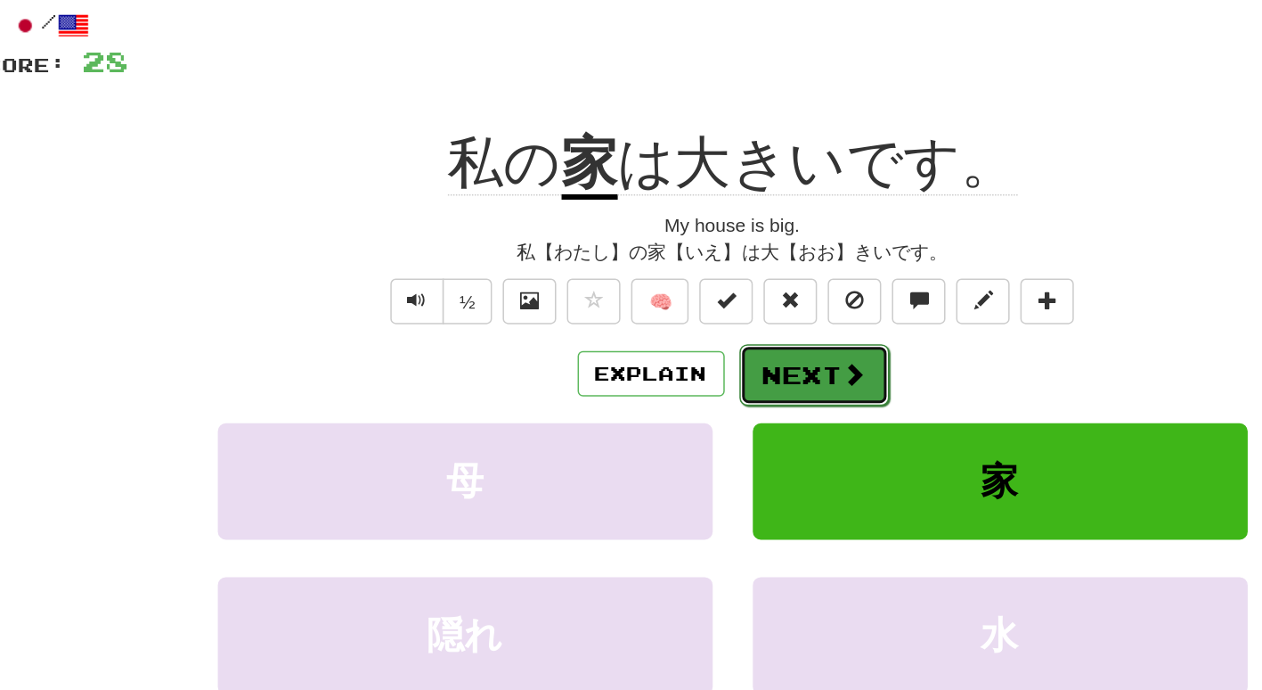
click at [715, 359] on span at bounding box center [713, 352] width 16 height 16
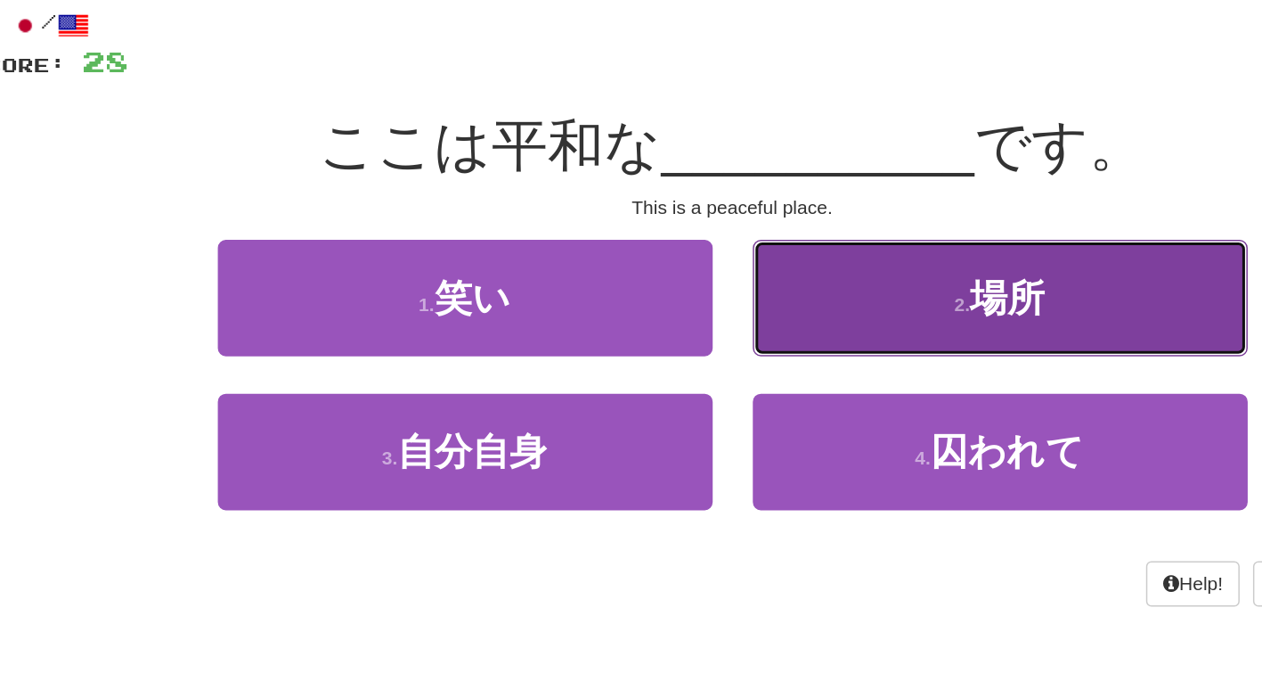
click at [831, 304] on span "場所" at bounding box center [814, 302] width 50 height 28
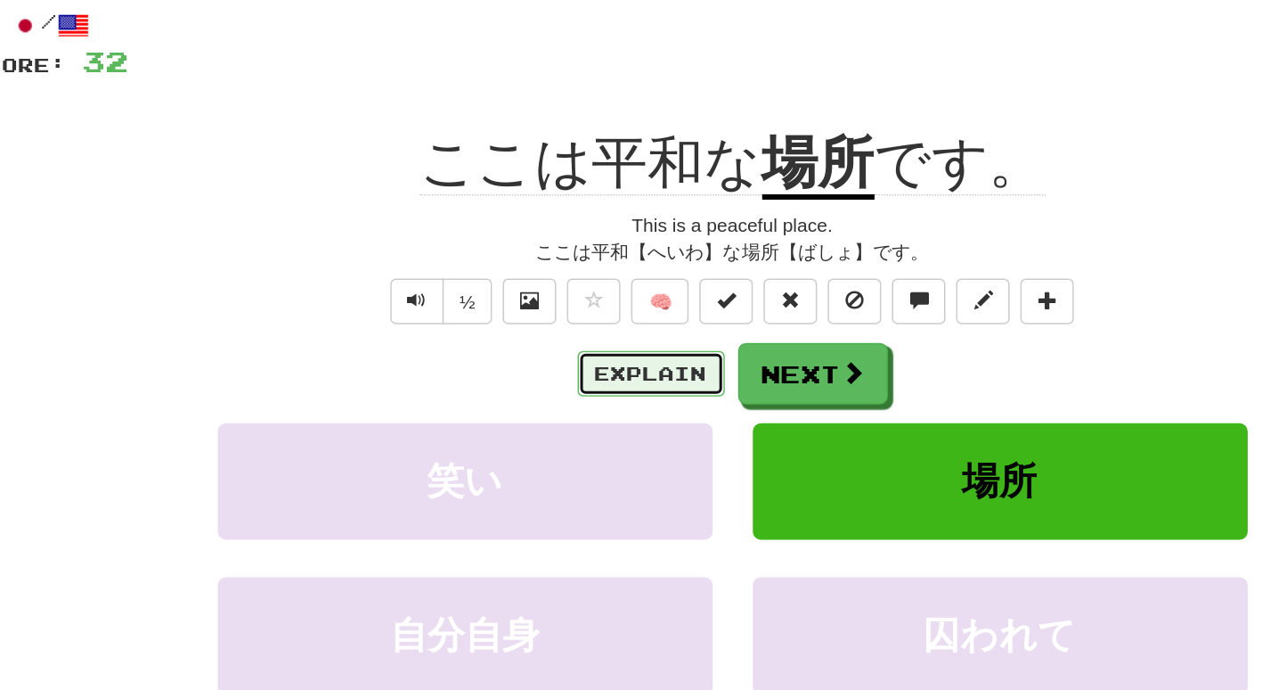
click at [601, 356] on button "Explain" at bounding box center [577, 352] width 98 height 30
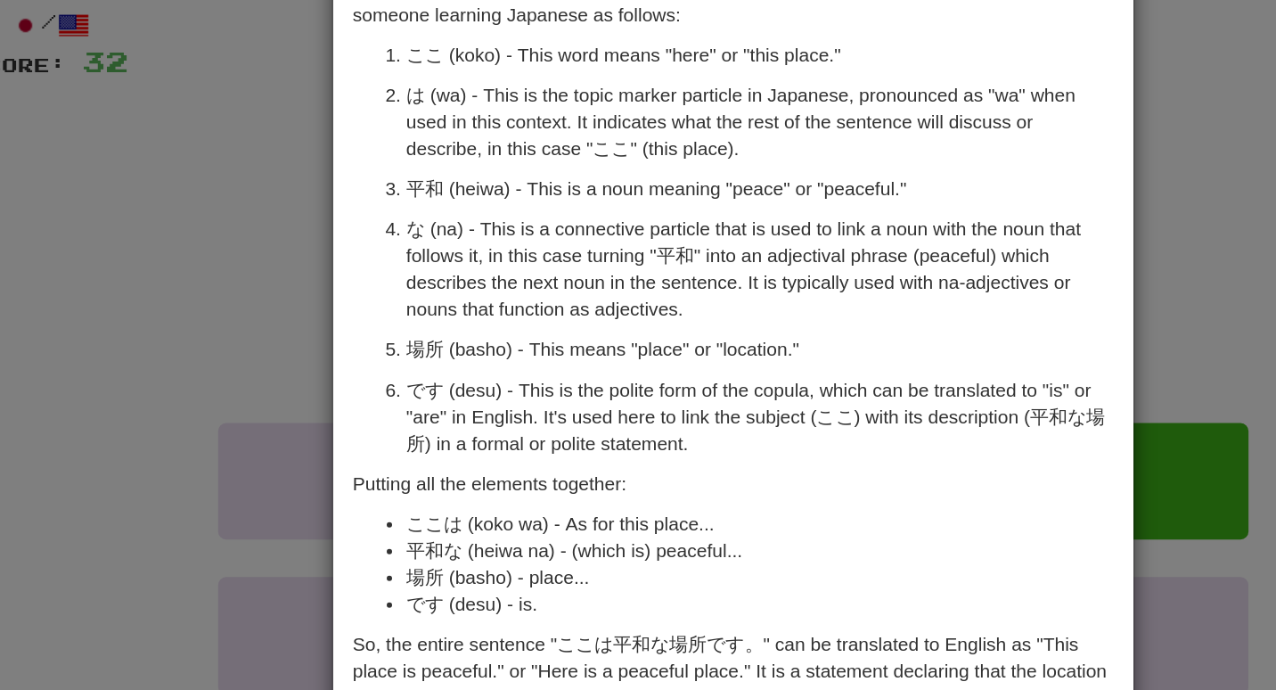
click at [260, 262] on div "× Explanation Certainly! The Japanese sentence "ここは平和な場所です。" can be broken down…" at bounding box center [638, 345] width 1276 height 690
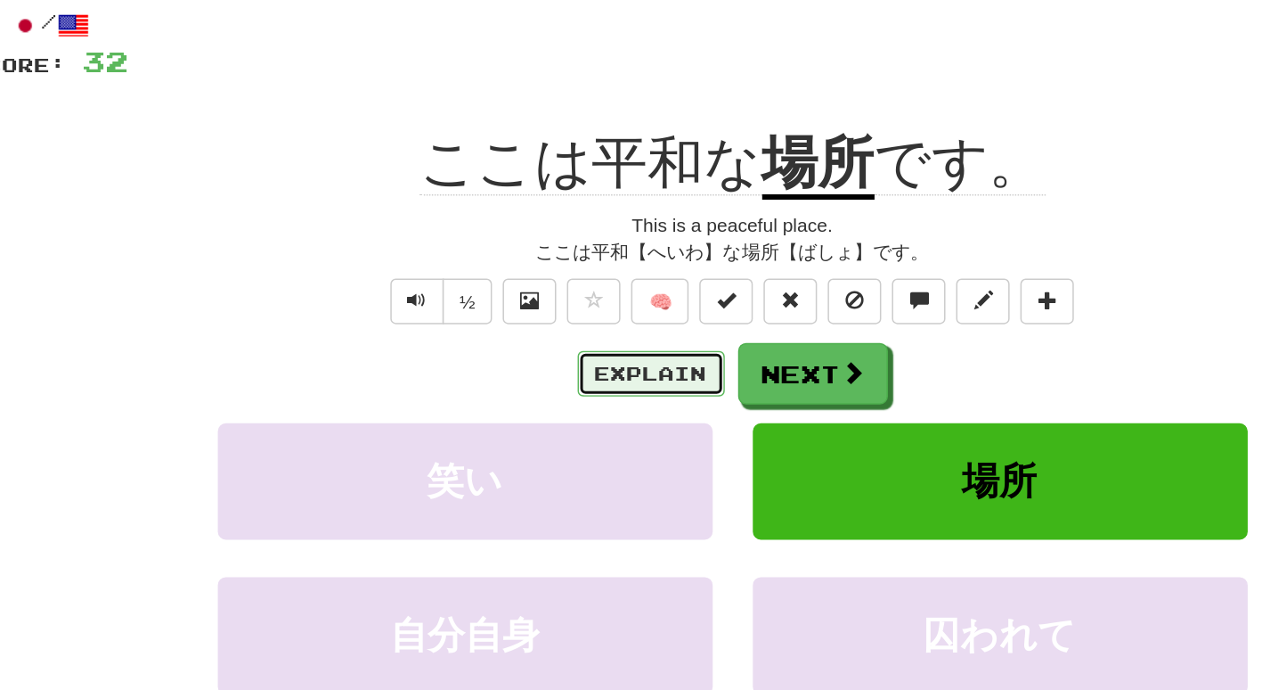
click at [552, 343] on button "Explain" at bounding box center [577, 352] width 98 height 30
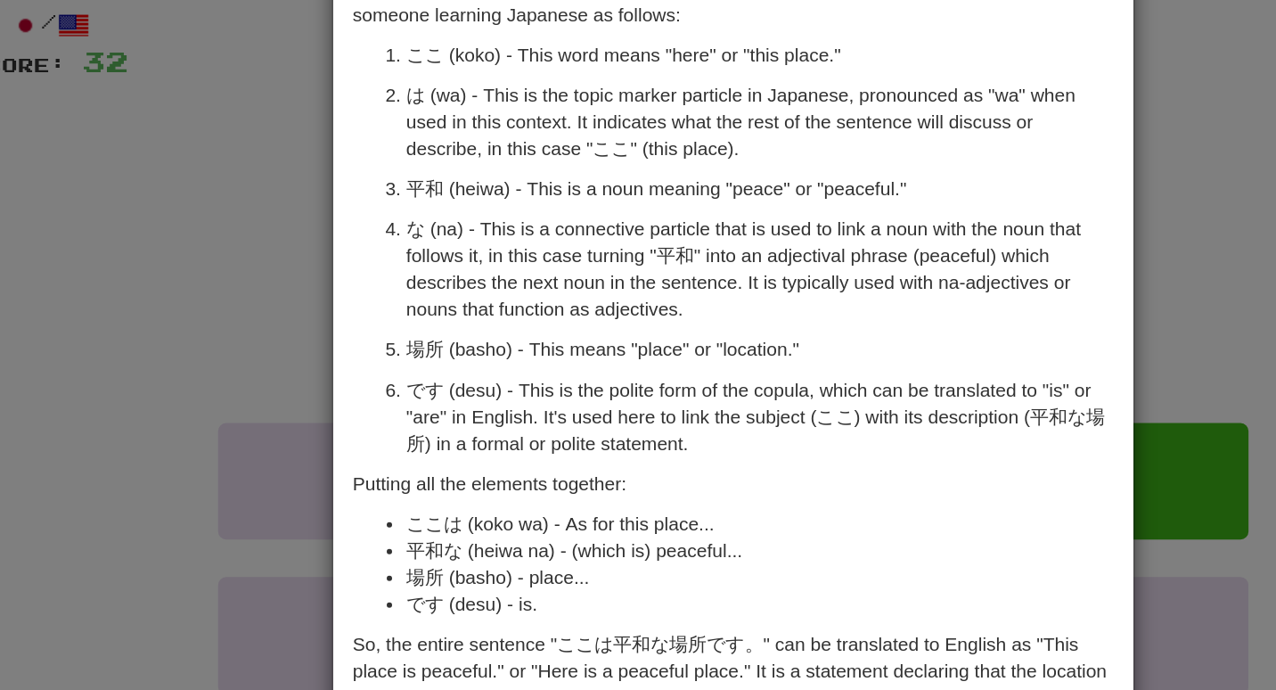
click at [323, 306] on div "× Explanation Certainly! The Japanese sentence "ここは平和な場所です。" can be broken down…" at bounding box center [638, 345] width 1276 height 690
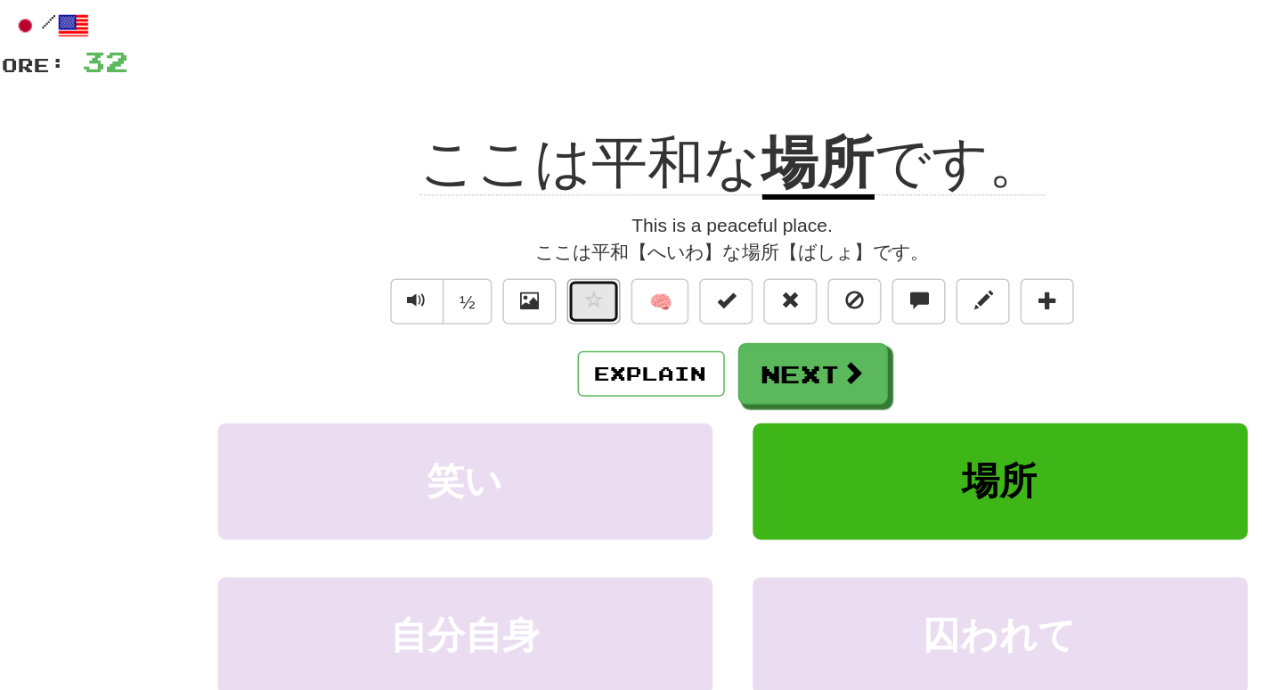
click at [532, 293] on button at bounding box center [539, 304] width 36 height 30
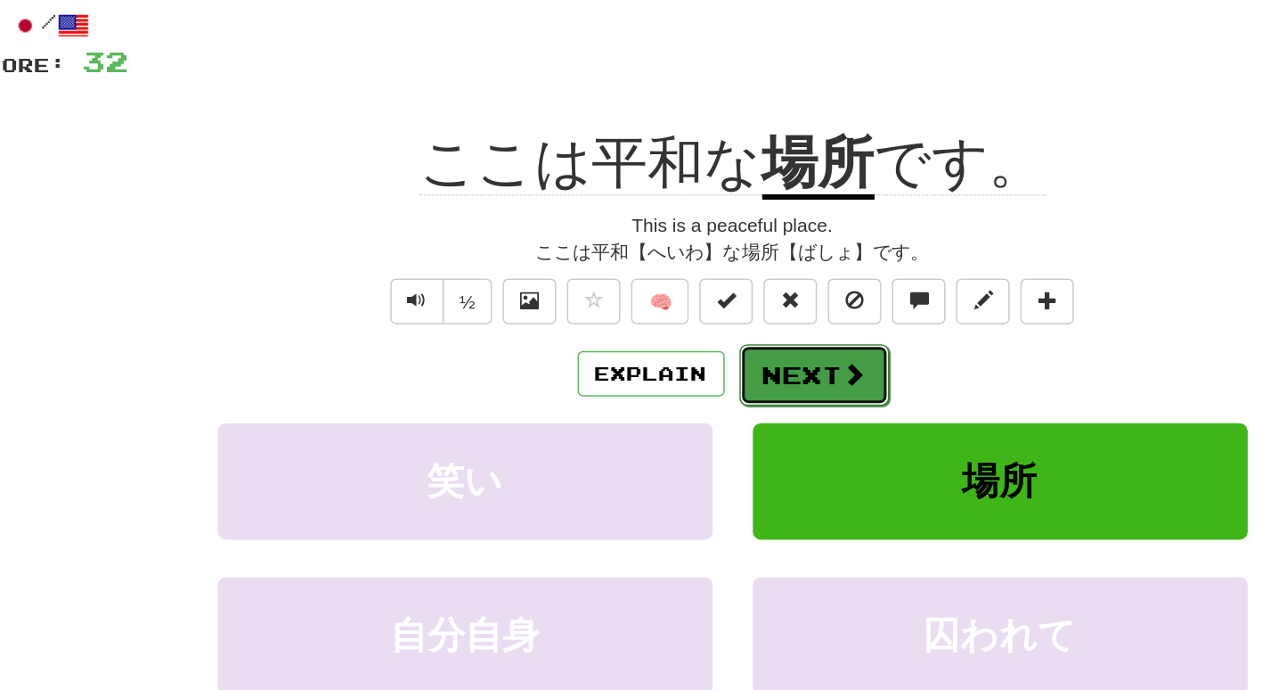
click at [669, 344] on button "Next" at bounding box center [686, 352] width 100 height 41
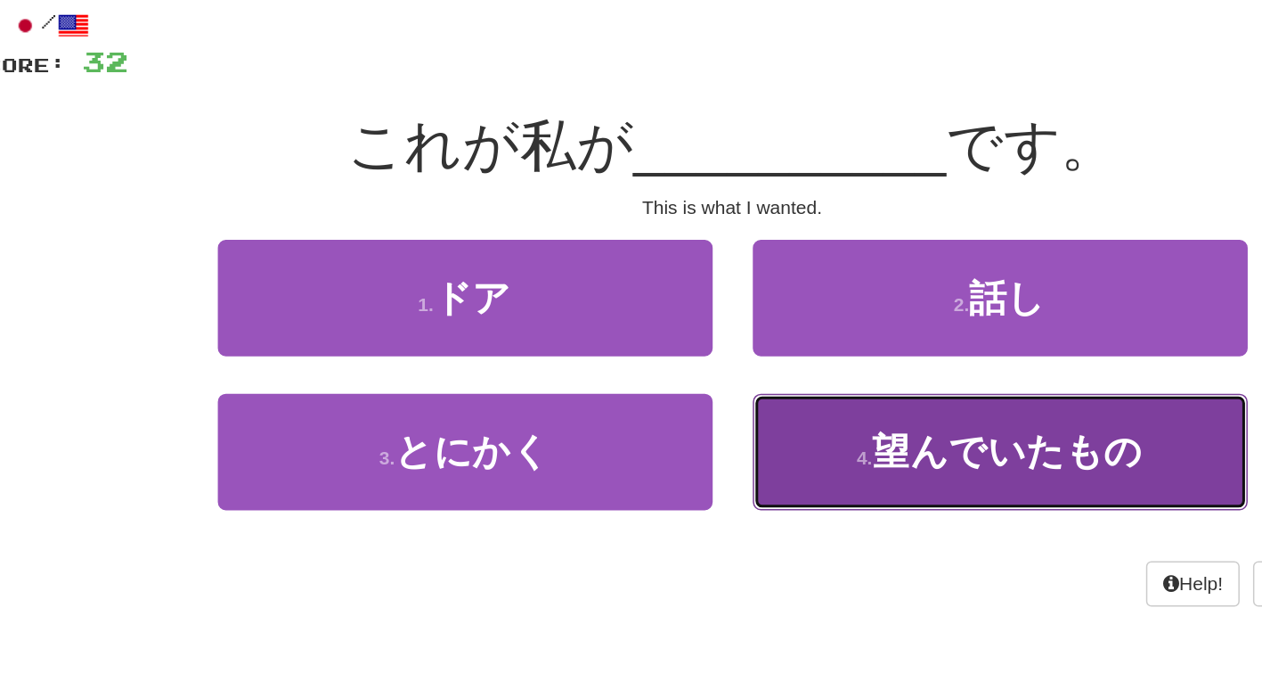
click at [733, 434] on button "4 . 望んでいたもの" at bounding box center [810, 404] width 330 height 78
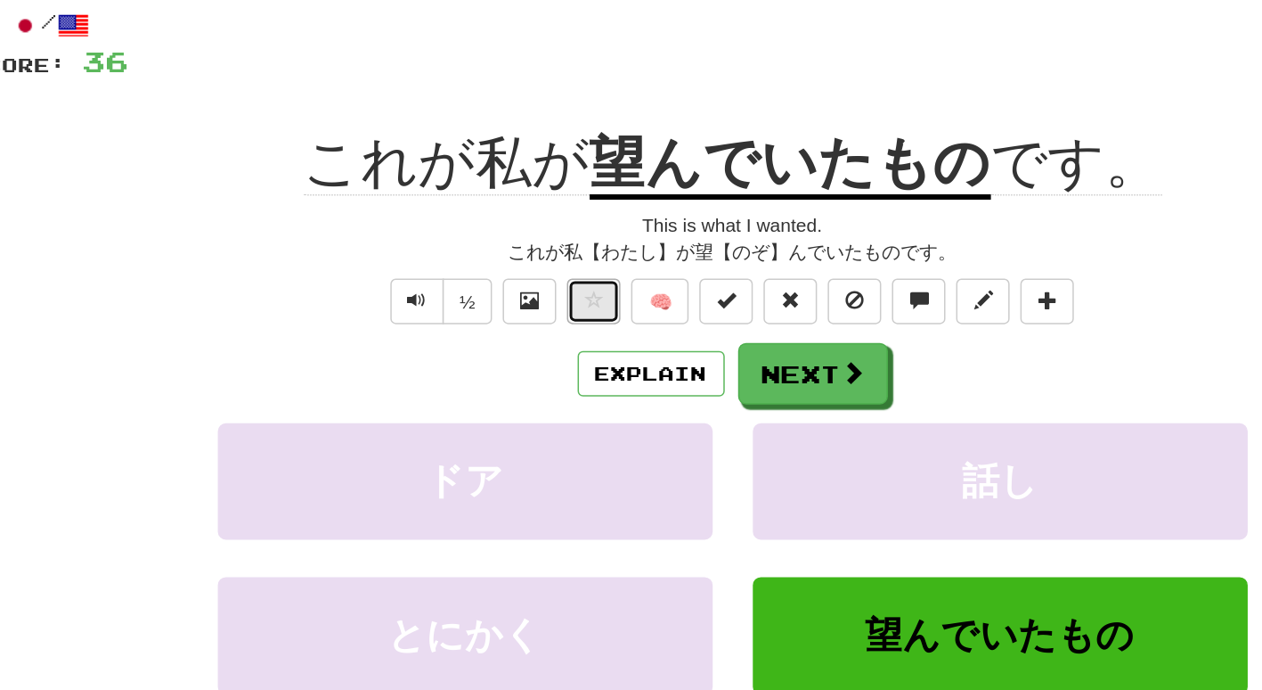
click at [535, 306] on span at bounding box center [539, 303] width 12 height 12
click at [549, 355] on button "Explain" at bounding box center [577, 352] width 98 height 30
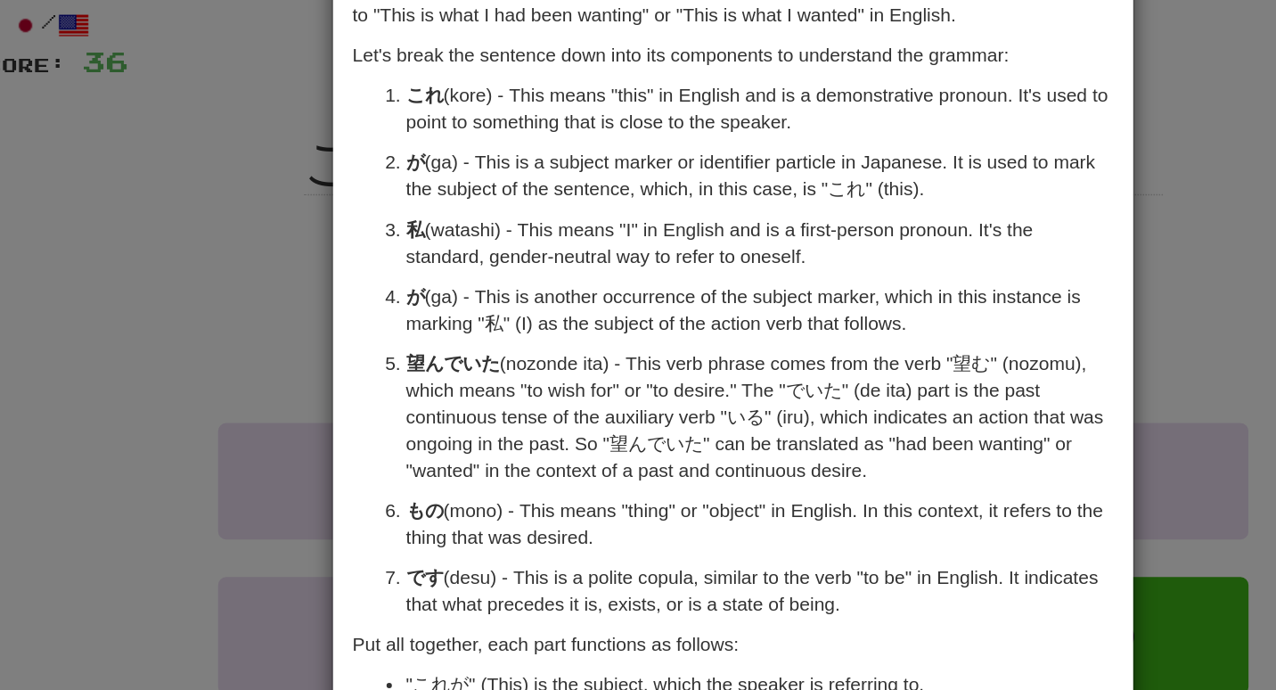
click at [250, 297] on div "× Explanation The Japanese sentence "これが私が望んでいたものです。" translates to "This is wh…" at bounding box center [638, 345] width 1276 height 690
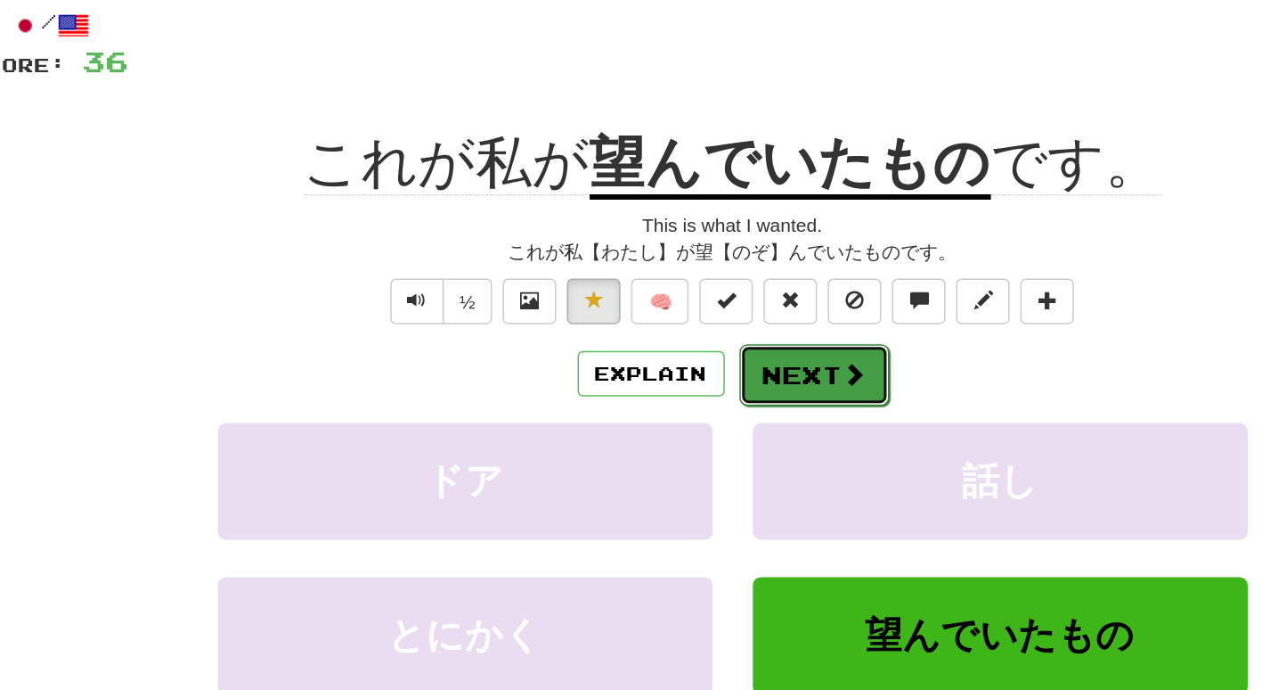
click at [689, 356] on button "Next" at bounding box center [686, 352] width 100 height 41
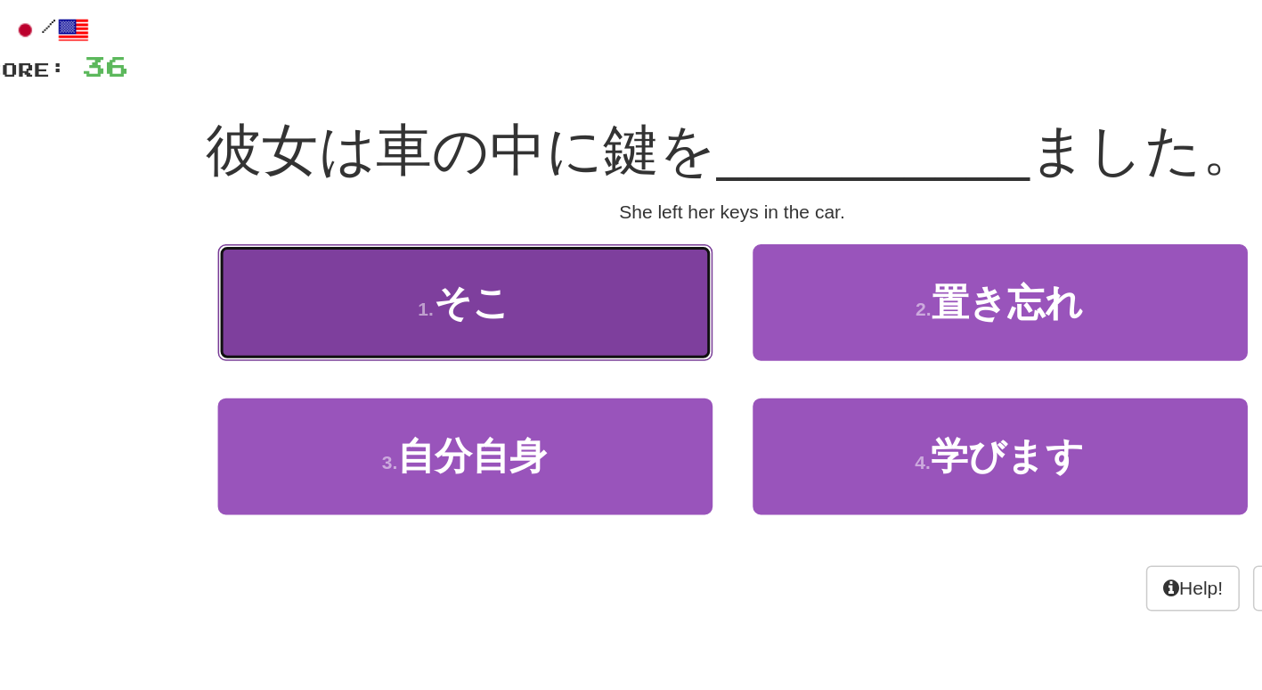
click at [518, 314] on button "1 . そこ" at bounding box center [454, 302] width 330 height 78
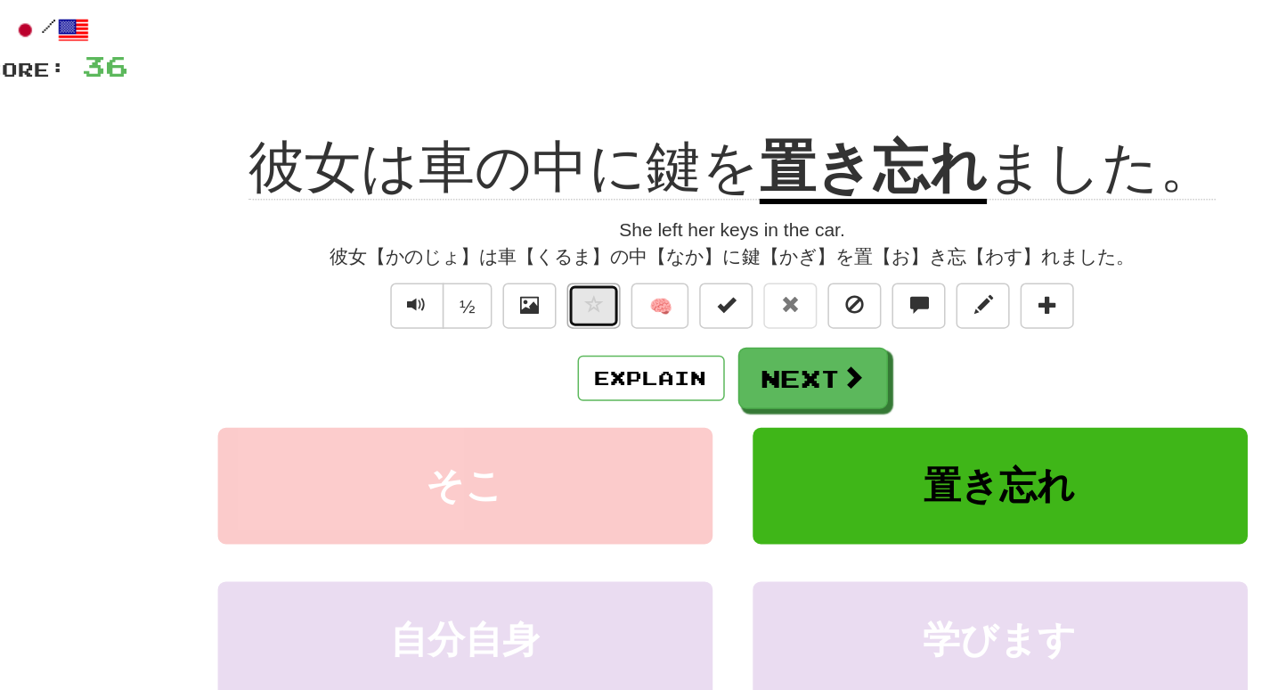
click at [535, 315] on button at bounding box center [539, 304] width 36 height 30
click at [557, 349] on button "Explain" at bounding box center [577, 352] width 98 height 30
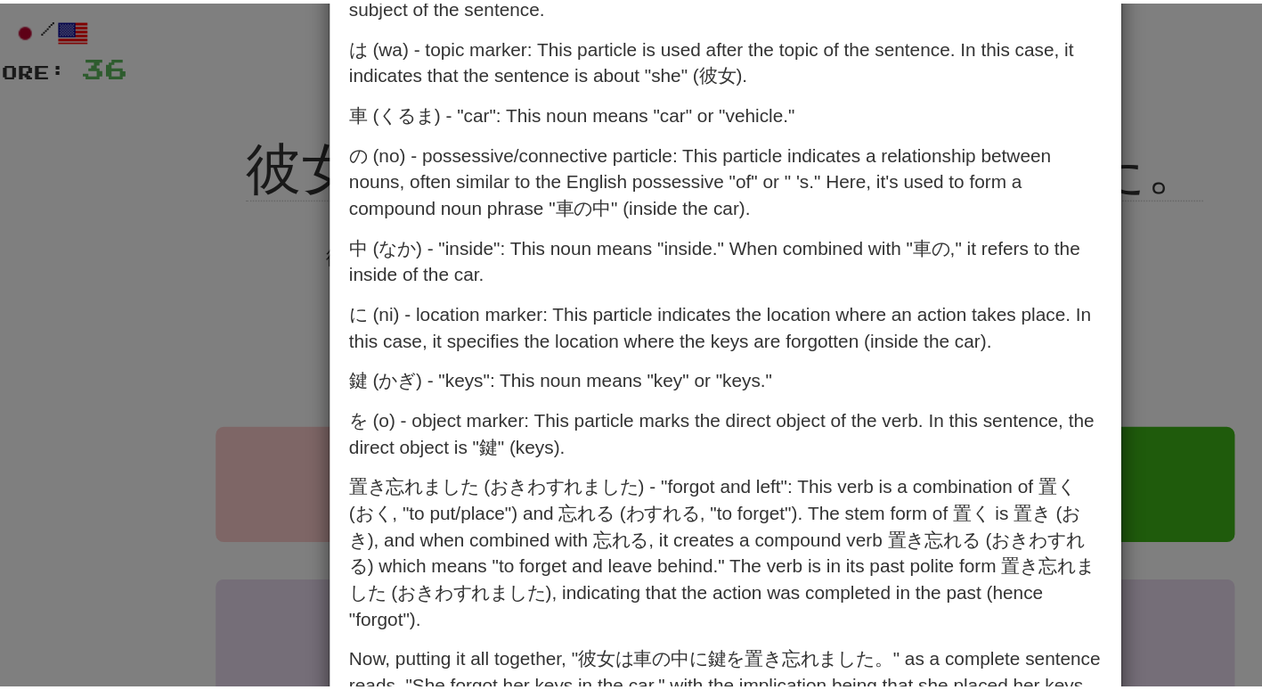
scroll to position [75, 0]
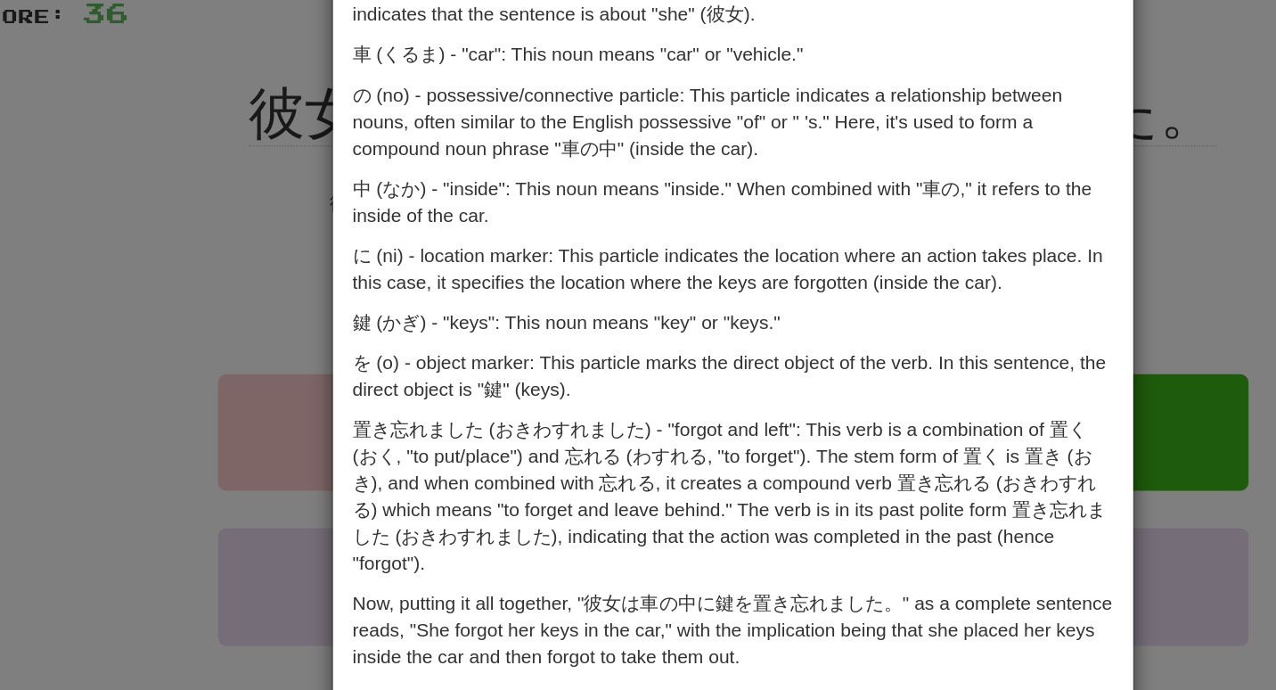
click at [266, 388] on div "× Explanation The Japanese sentence "彼女は車の中に鍵を置き忘れました。" translates to "She forg…" at bounding box center [638, 345] width 1276 height 690
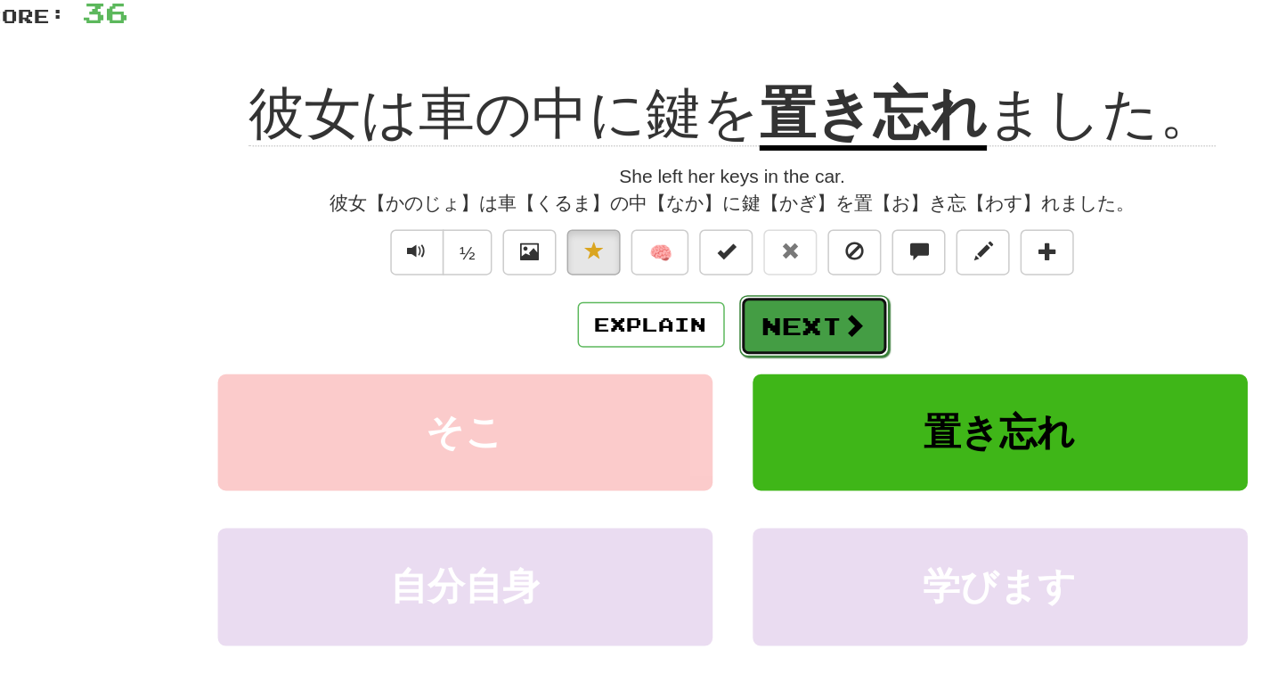
click at [691, 350] on button "Next" at bounding box center [686, 352] width 100 height 41
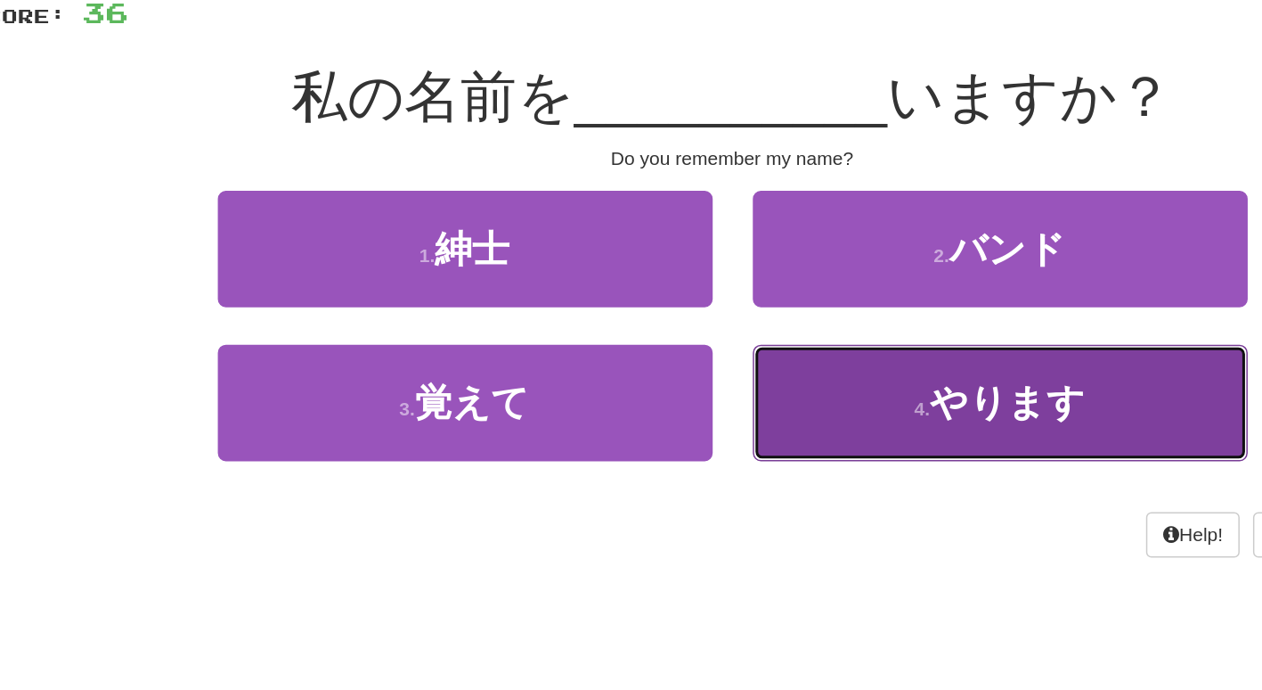
click at [763, 401] on small "4 ." at bounding box center [758, 408] width 11 height 14
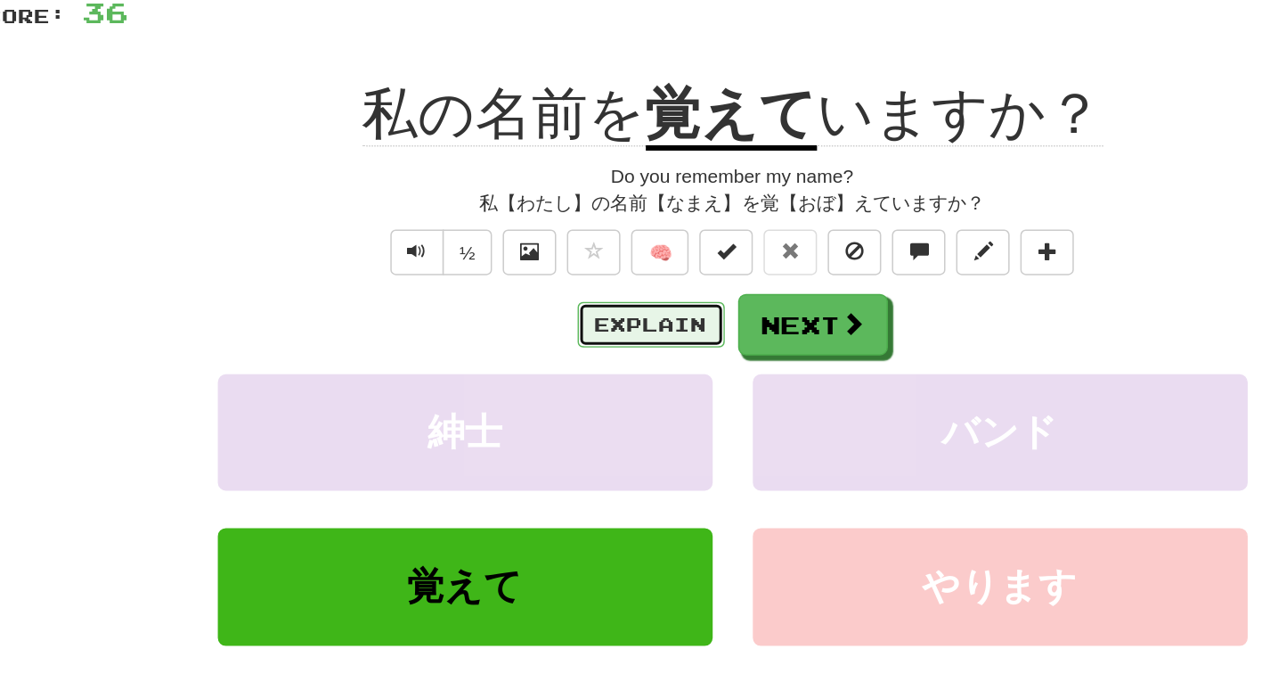
click at [576, 358] on button "Explain" at bounding box center [577, 352] width 98 height 30
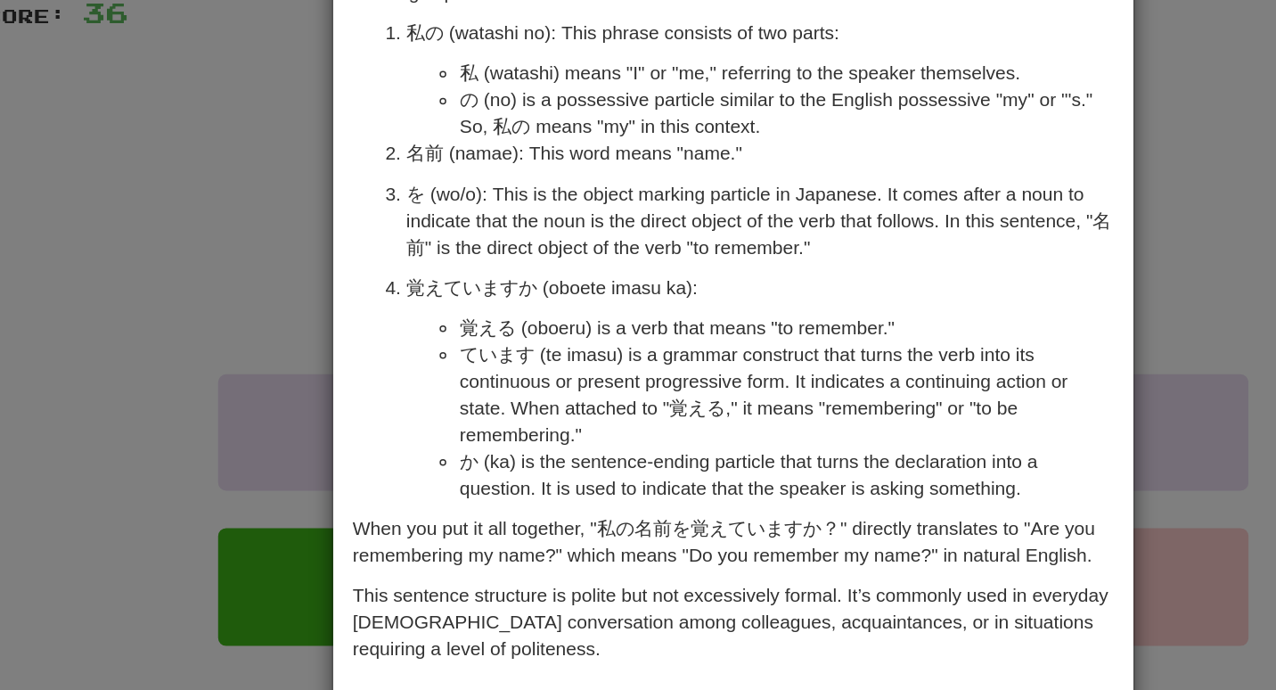
click at [289, 405] on div "× Explanation "私の名前を覚えていますか？" is a Japanese sentence that translates to "Do you…" at bounding box center [638, 345] width 1276 height 690
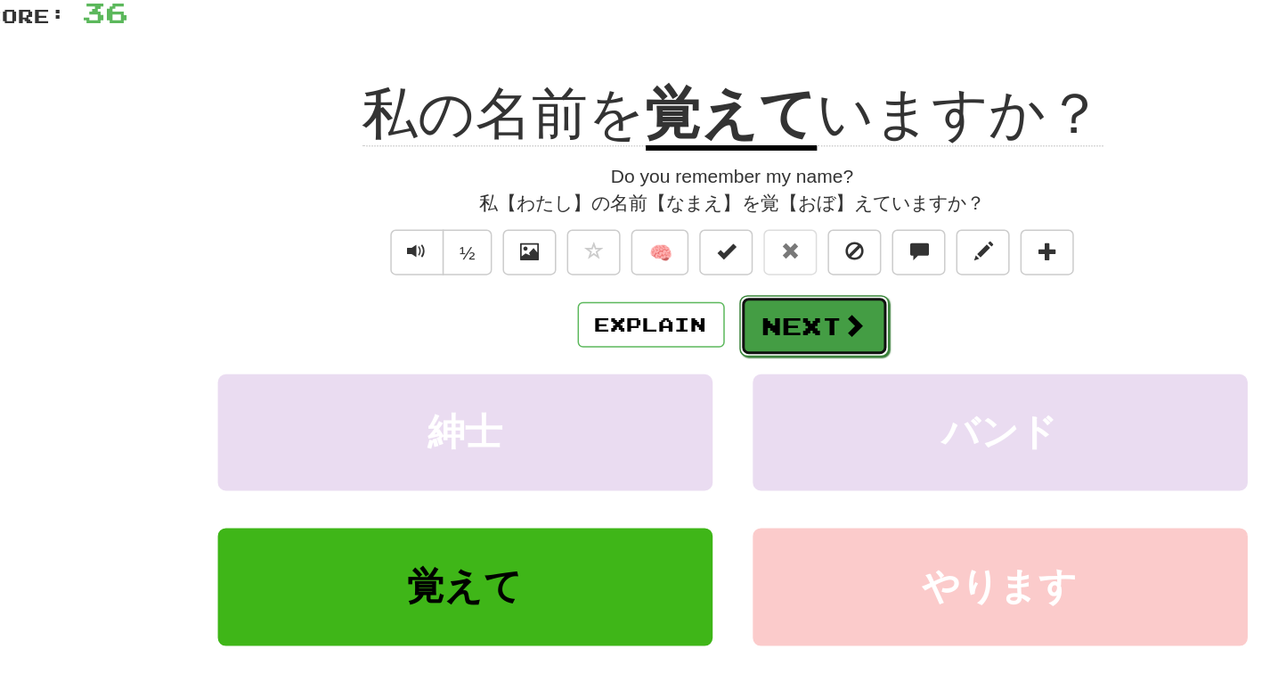
click at [666, 355] on button "Next" at bounding box center [686, 352] width 100 height 41
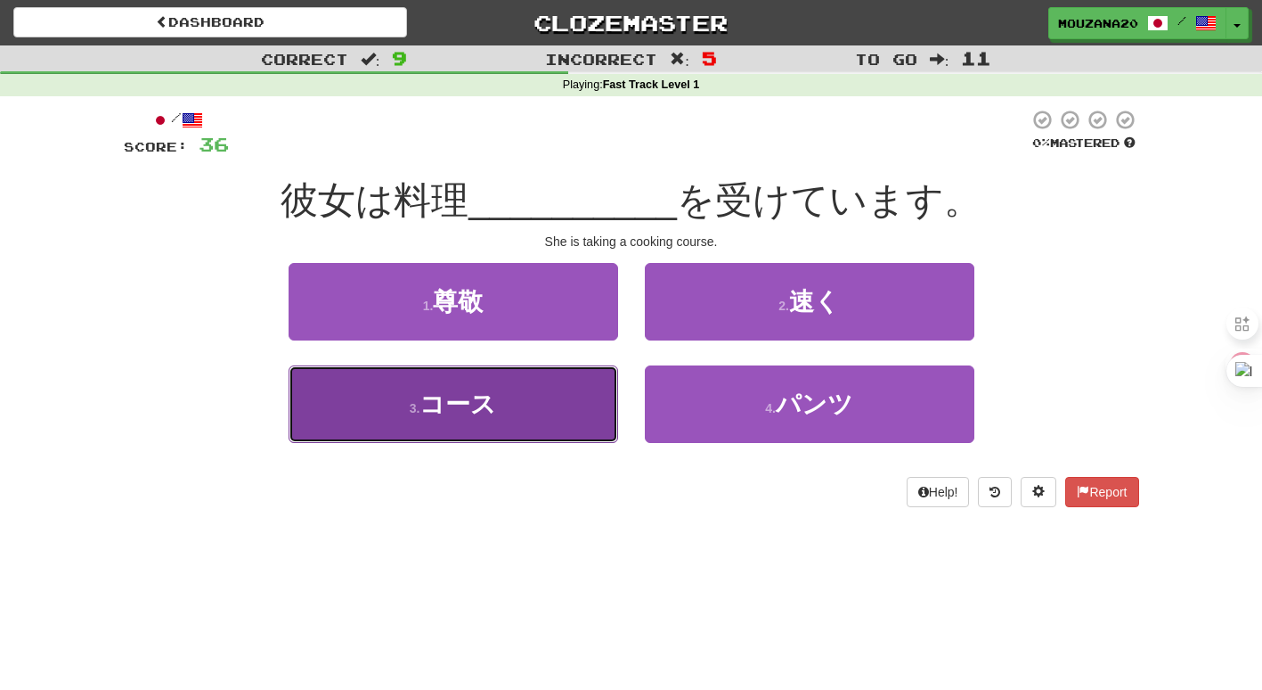
click at [532, 440] on button "3 . コース" at bounding box center [454, 404] width 330 height 78
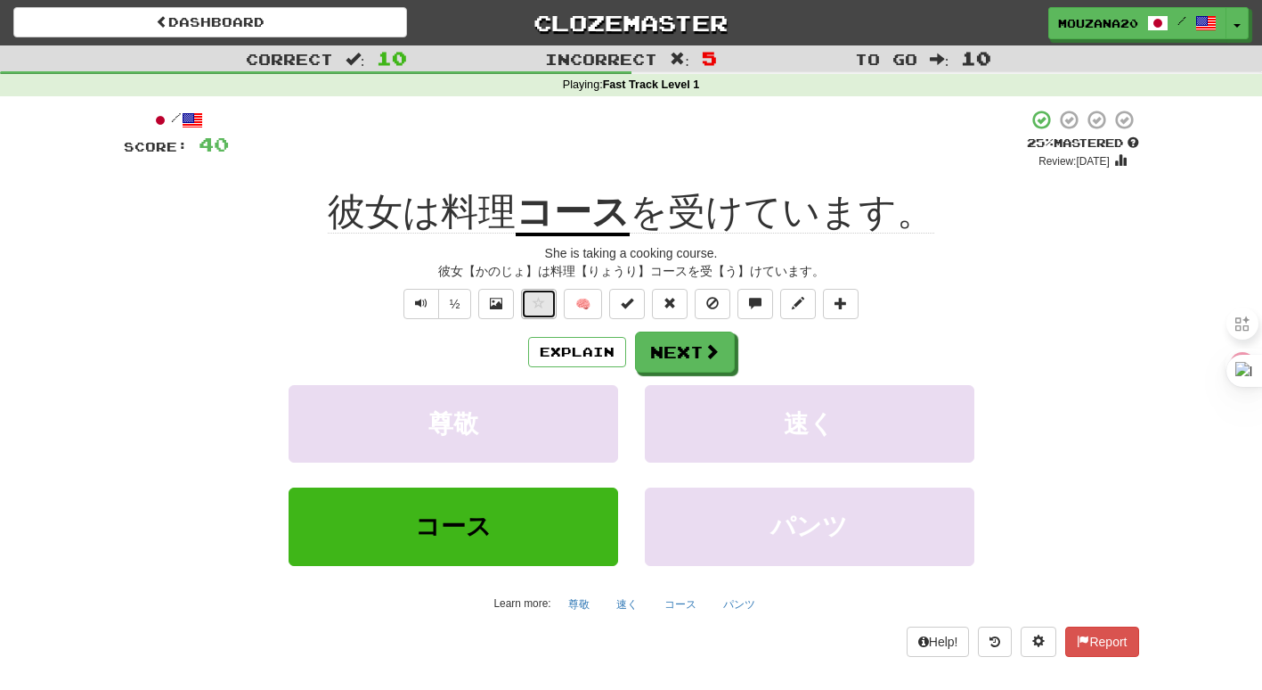
click at [542, 293] on button at bounding box center [539, 304] width 36 height 30
click at [552, 350] on button "Explain" at bounding box center [577, 352] width 98 height 30
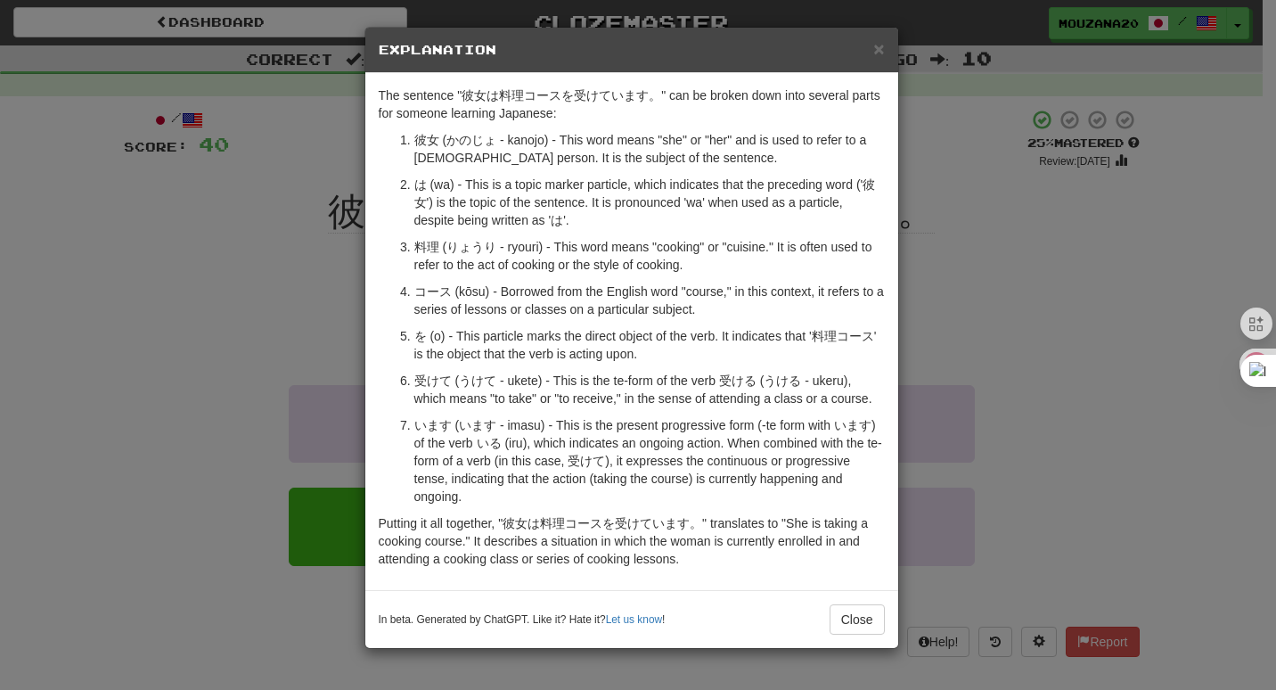
click at [203, 397] on div "× Explanation The sentence "彼女は料理コースを受けています。" can be broken down into several p…" at bounding box center [638, 345] width 1276 height 690
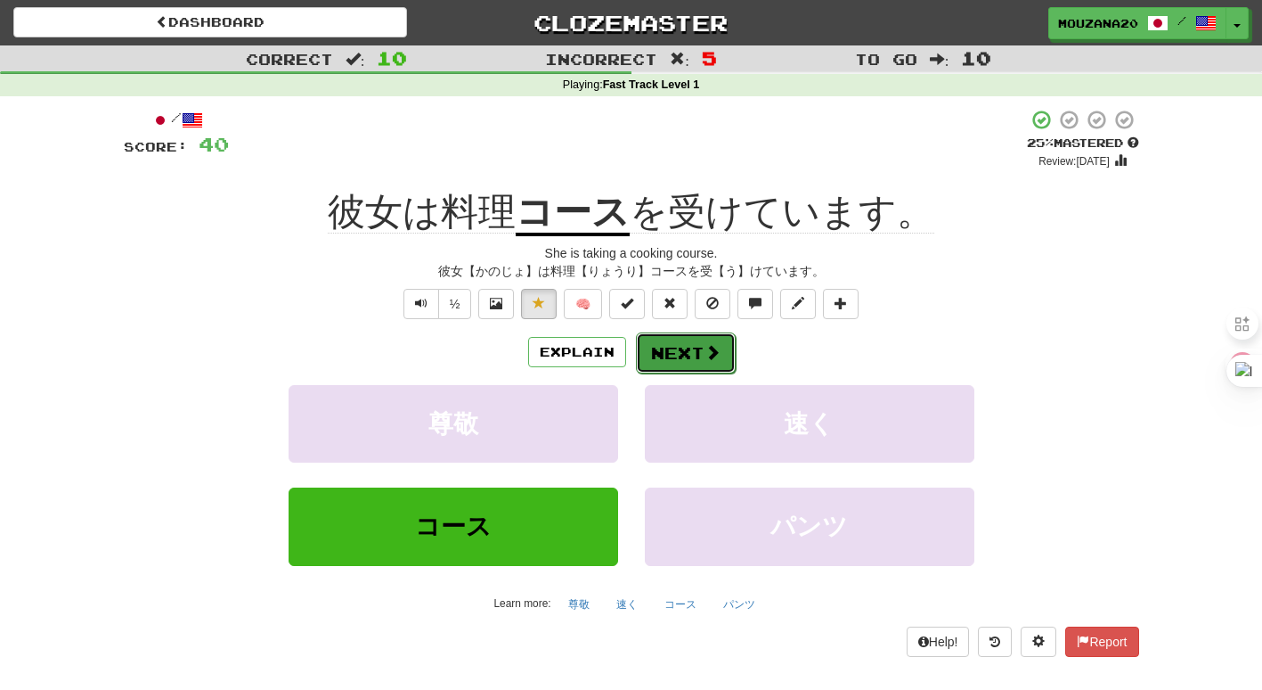
click at [678, 344] on button "Next" at bounding box center [686, 352] width 100 height 41
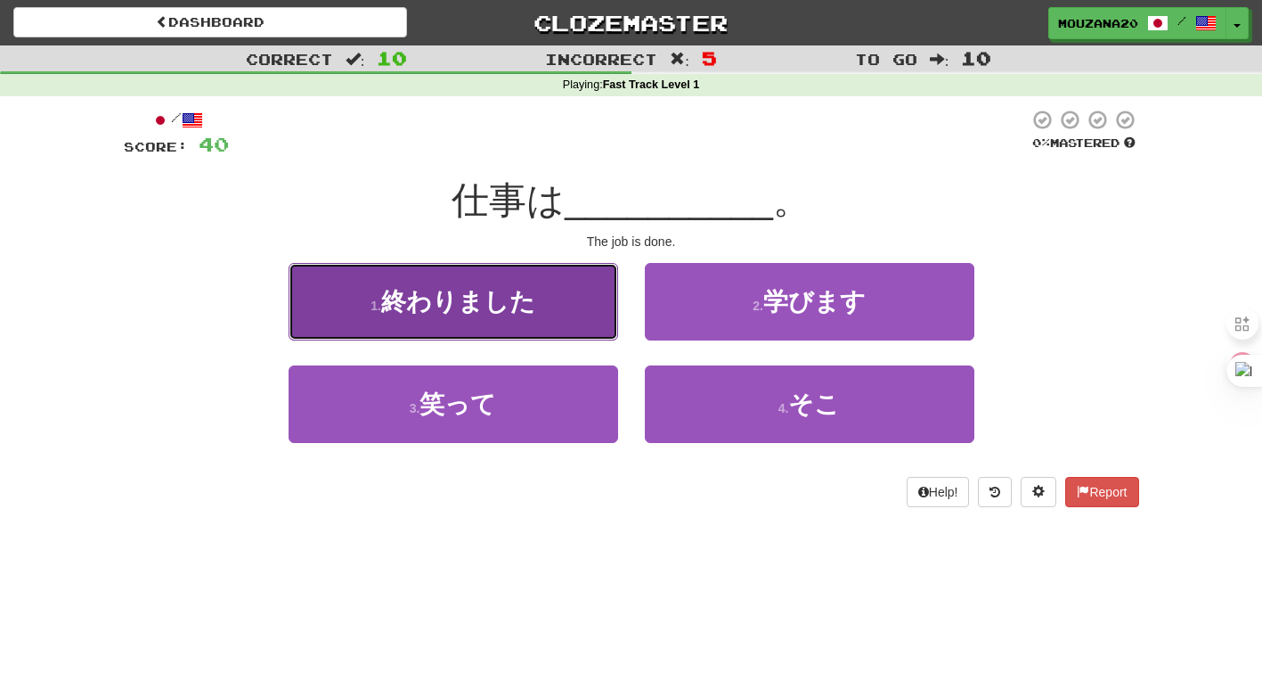
click at [476, 311] on span "終わりました" at bounding box center [458, 302] width 154 height 28
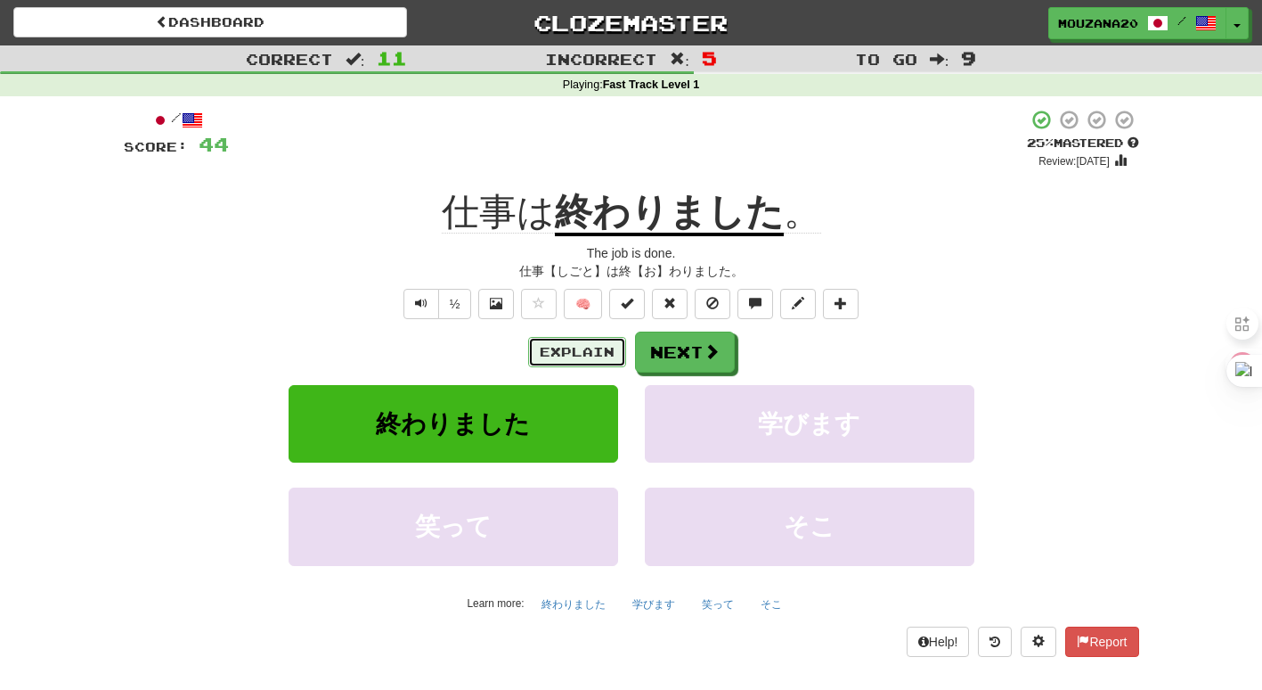
click at [598, 355] on button "Explain" at bounding box center [577, 352] width 98 height 30
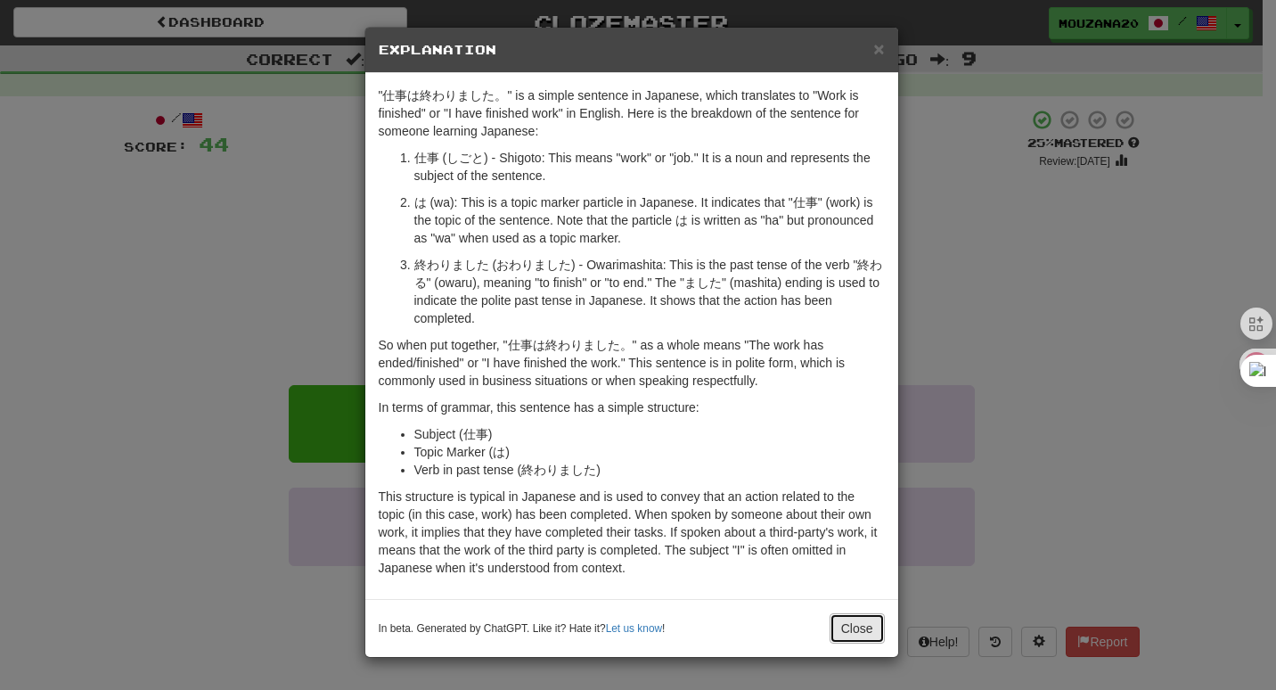
click at [863, 617] on button "Close" at bounding box center [856, 628] width 55 height 30
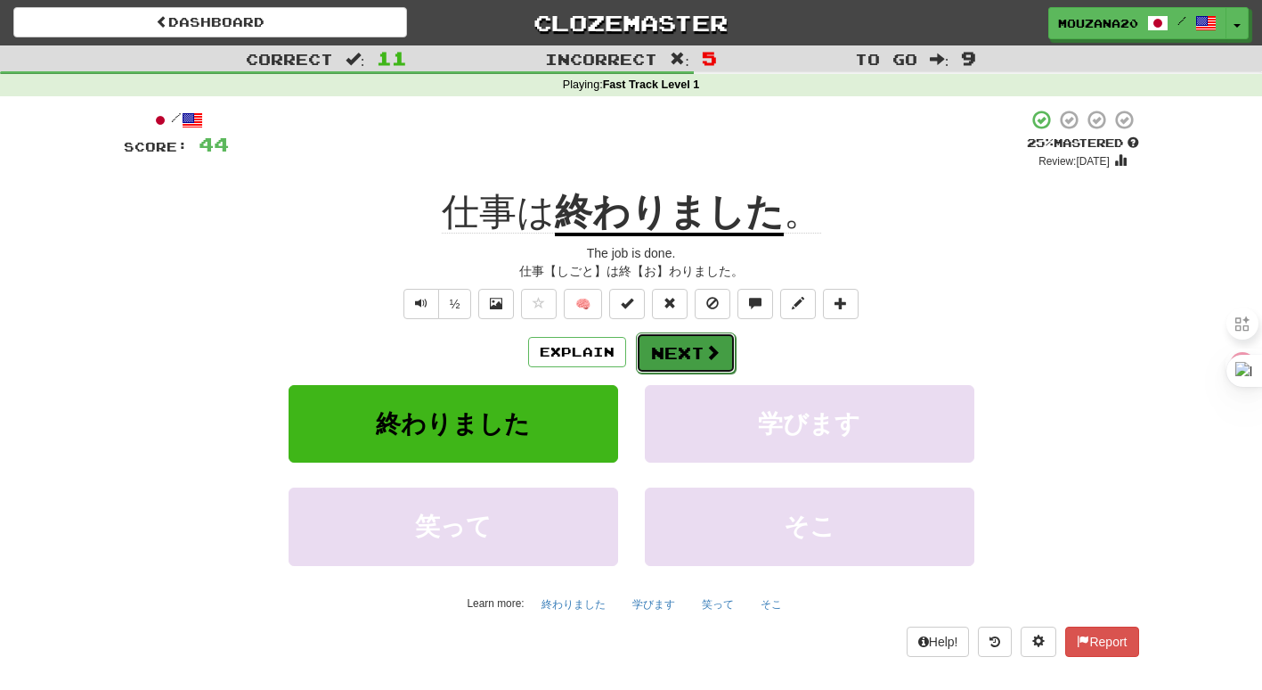
click at [691, 356] on button "Next" at bounding box center [686, 352] width 100 height 41
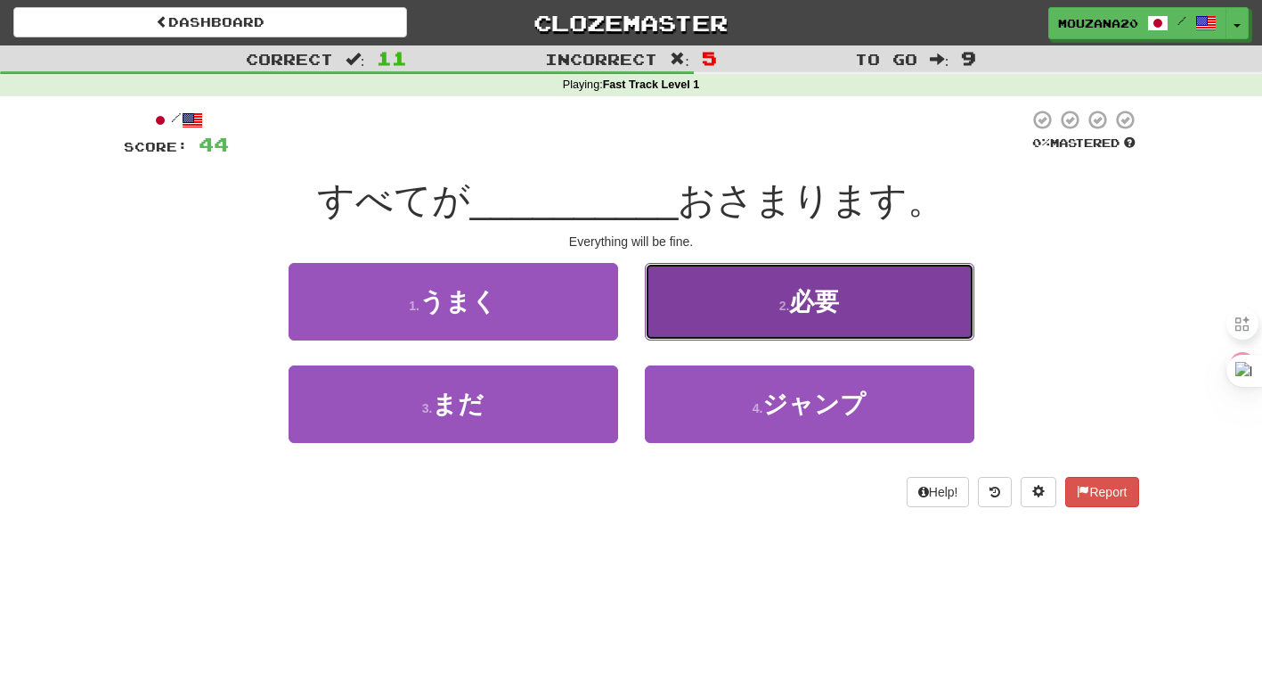
click at [679, 305] on button "2 . 必要" at bounding box center [810, 302] width 330 height 78
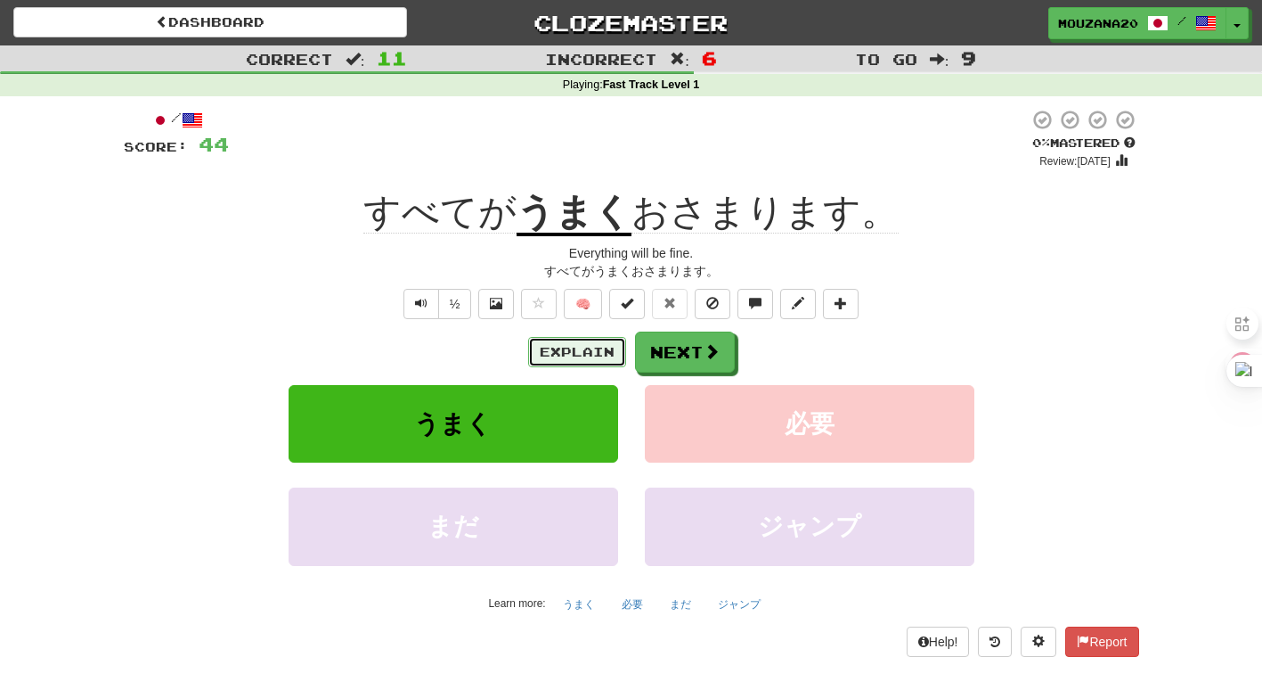
click at [589, 342] on button "Explain" at bounding box center [577, 352] width 98 height 30
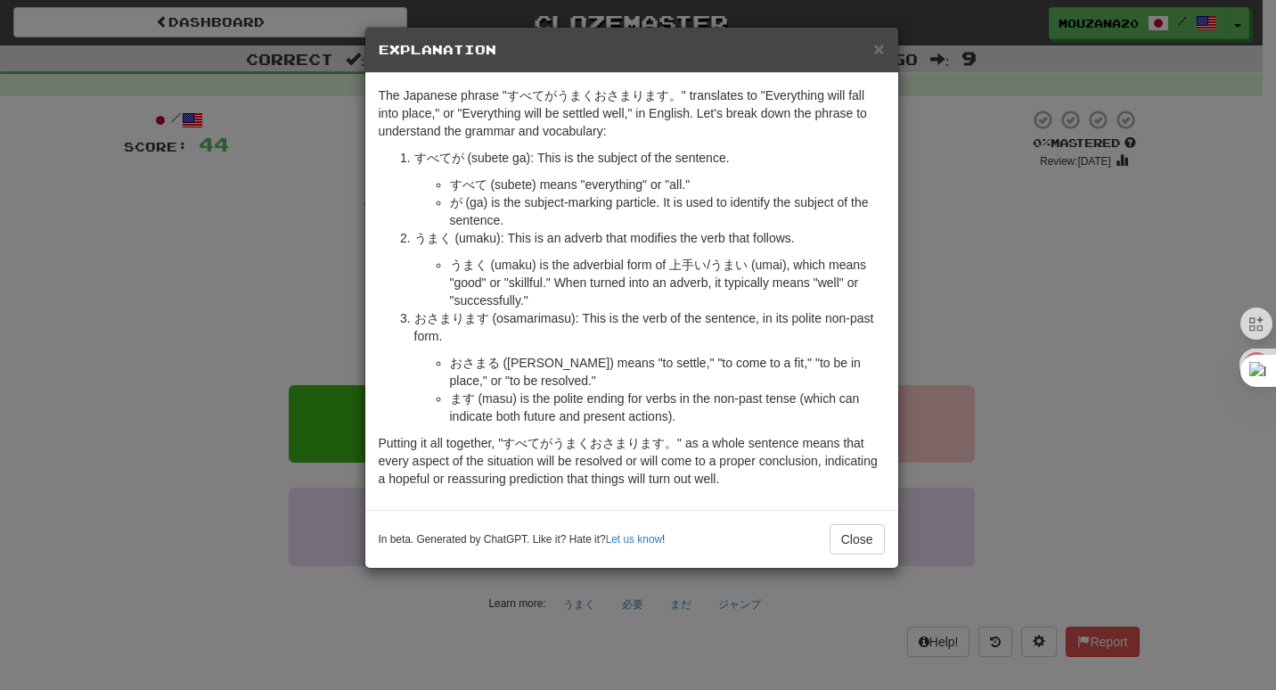
click at [1003, 326] on div "× Explanation The Japanese phrase "すべてがうまくおさまります。" translates to "Everything wi…" at bounding box center [638, 345] width 1276 height 690
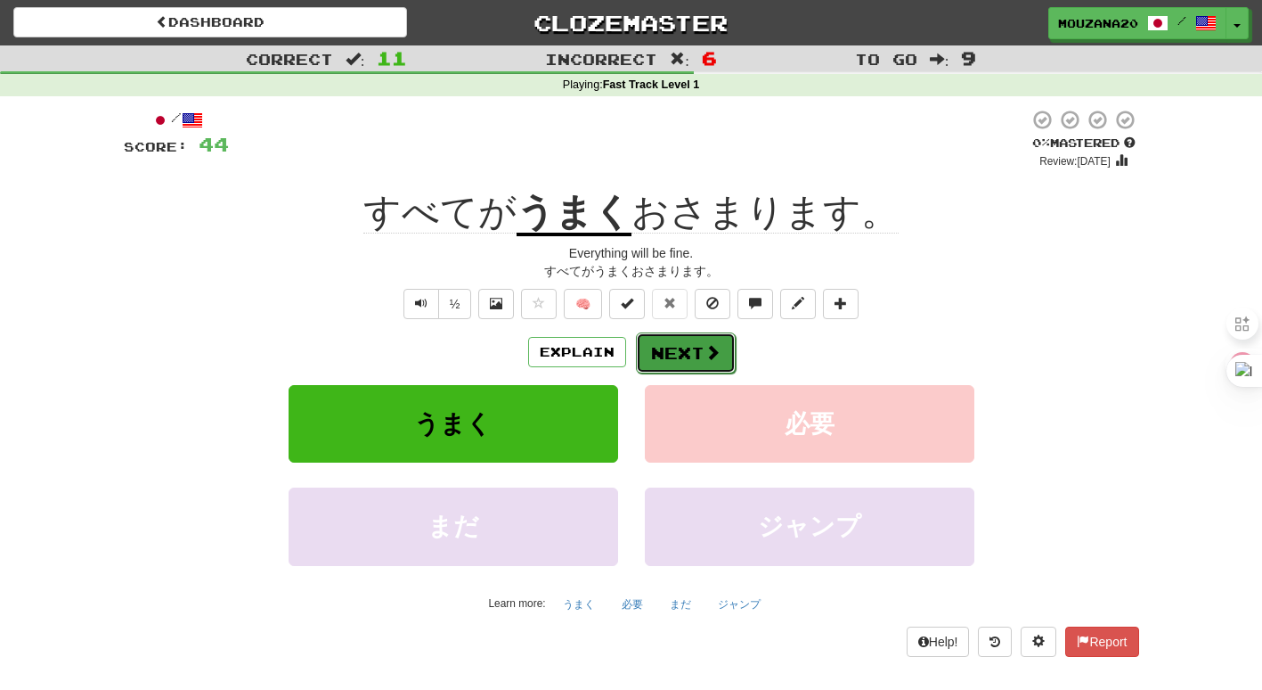
click at [667, 367] on button "Next" at bounding box center [686, 352] width 100 height 41
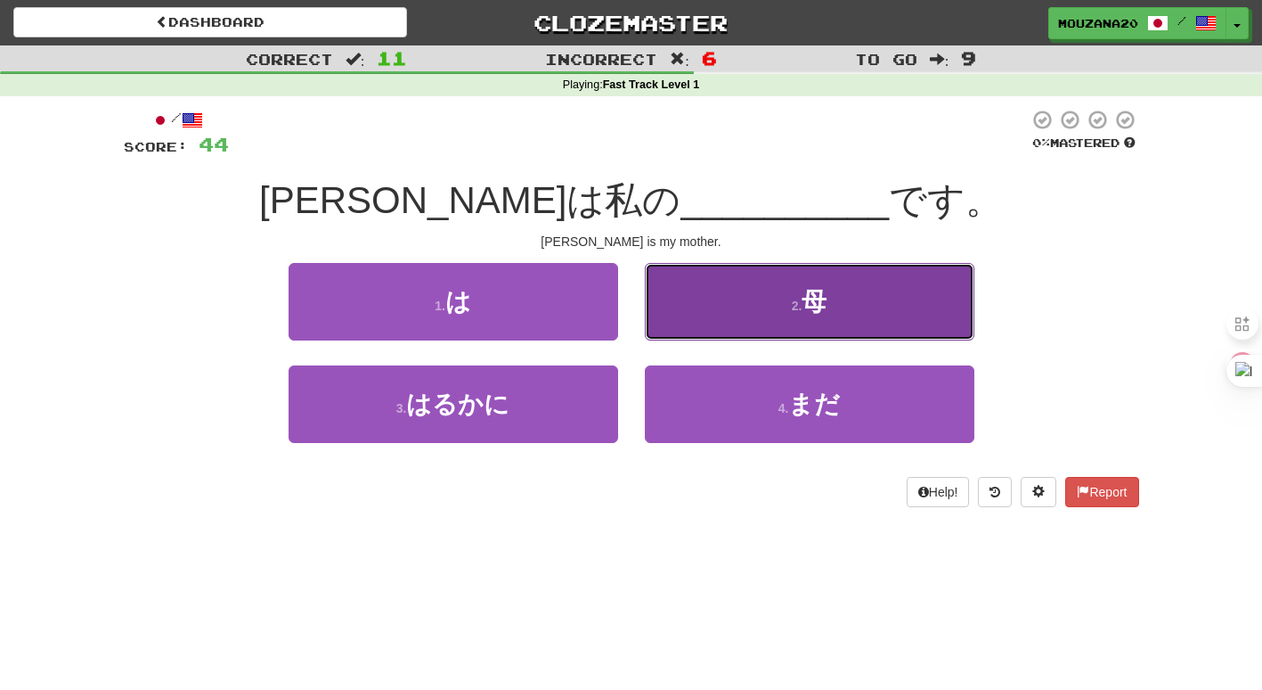
click at [700, 314] on button "2 . 母" at bounding box center [810, 302] width 330 height 78
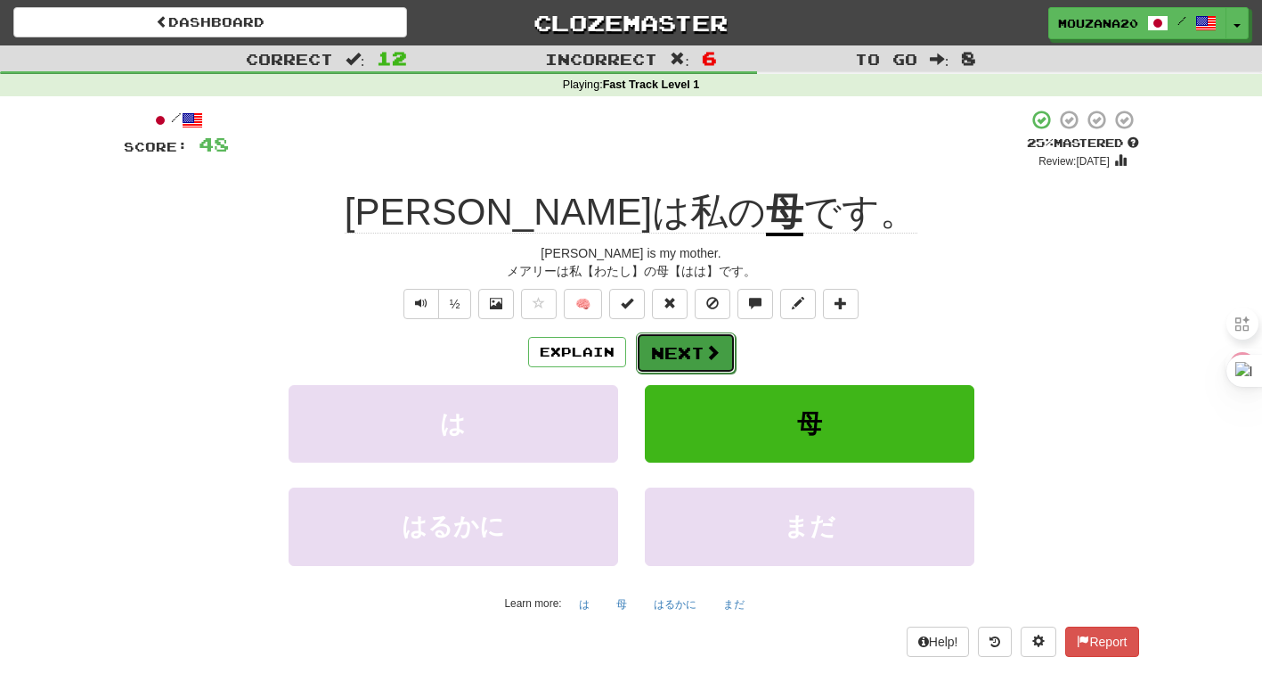
click at [672, 366] on button "Next" at bounding box center [686, 352] width 100 height 41
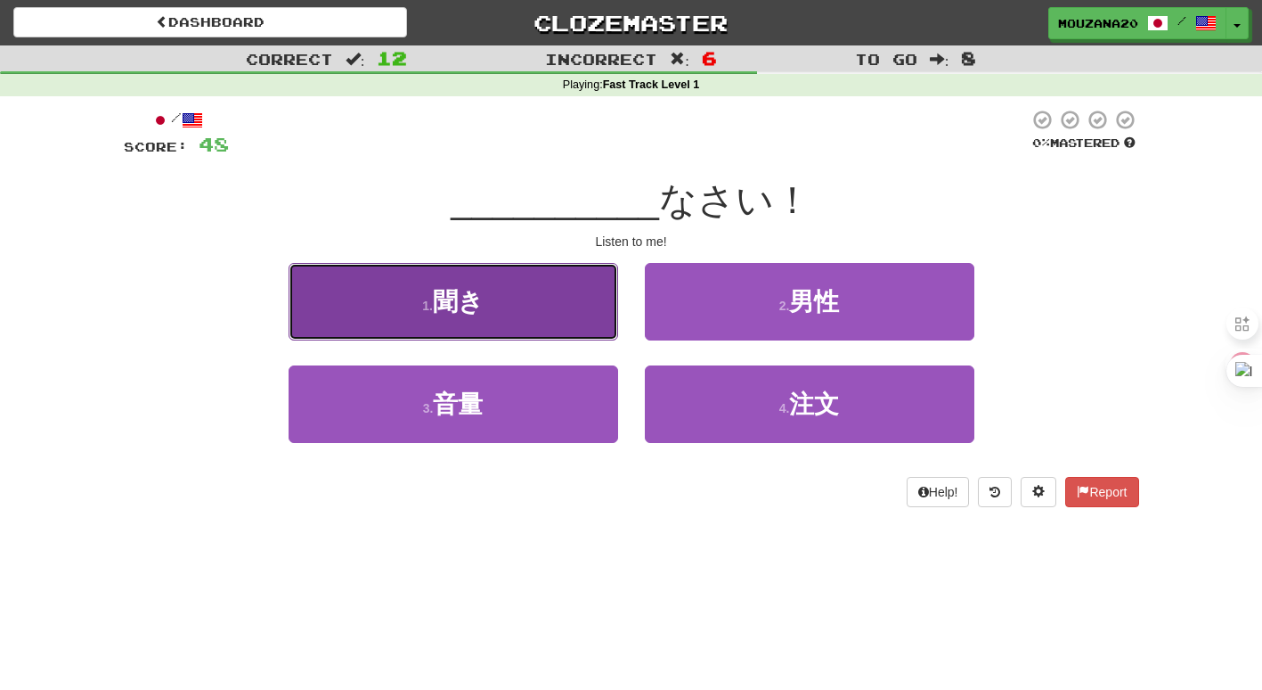
click at [456, 298] on span "聞き" at bounding box center [458, 302] width 51 height 28
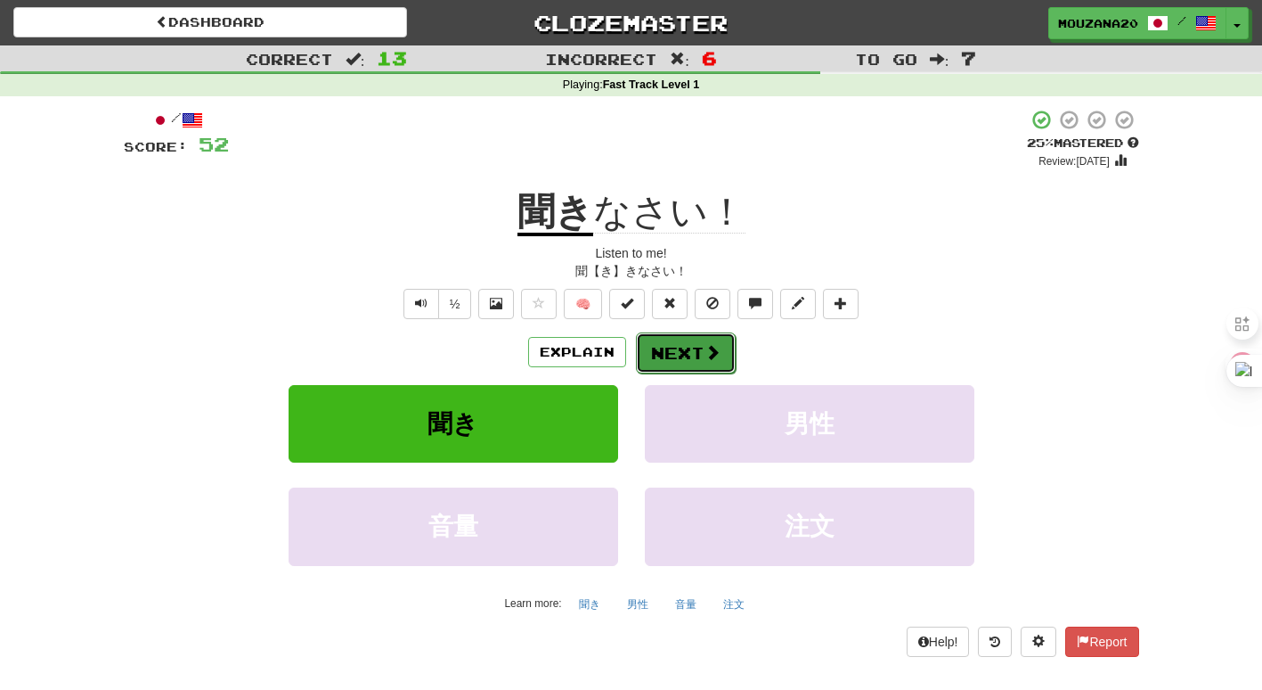
click at [701, 360] on button "Next" at bounding box center [686, 352] width 100 height 41
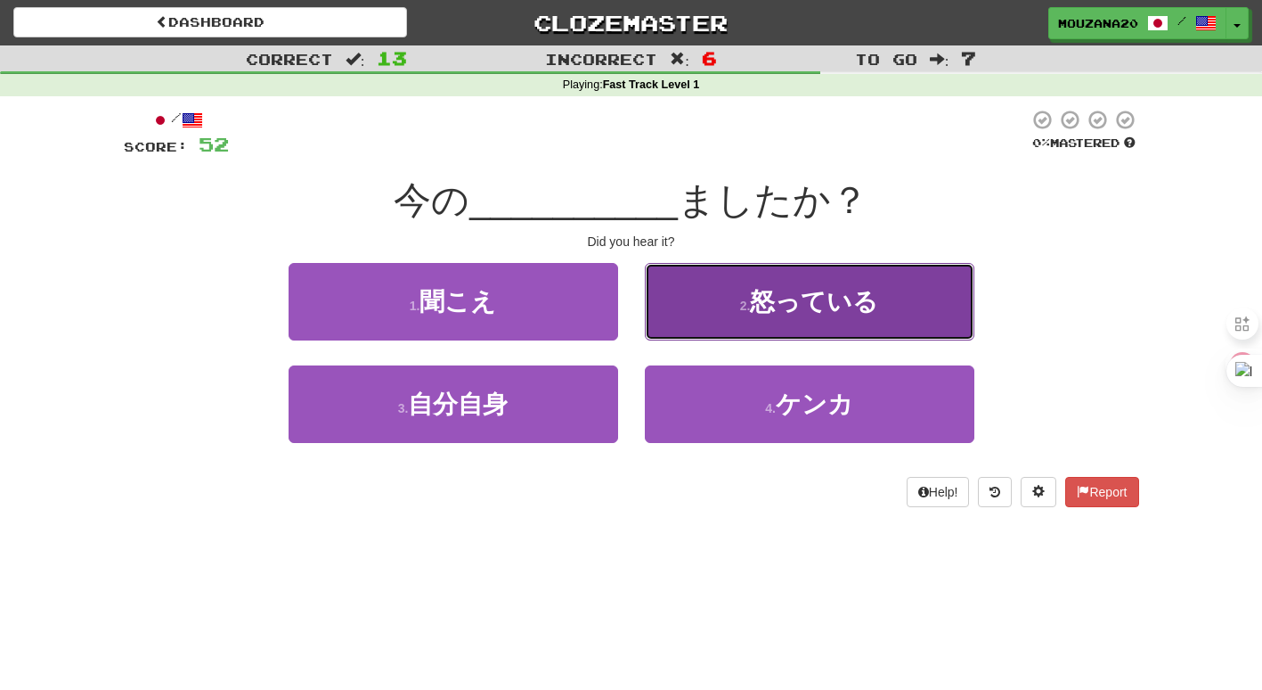
click at [664, 299] on button "2 . 怒っている" at bounding box center [810, 302] width 330 height 78
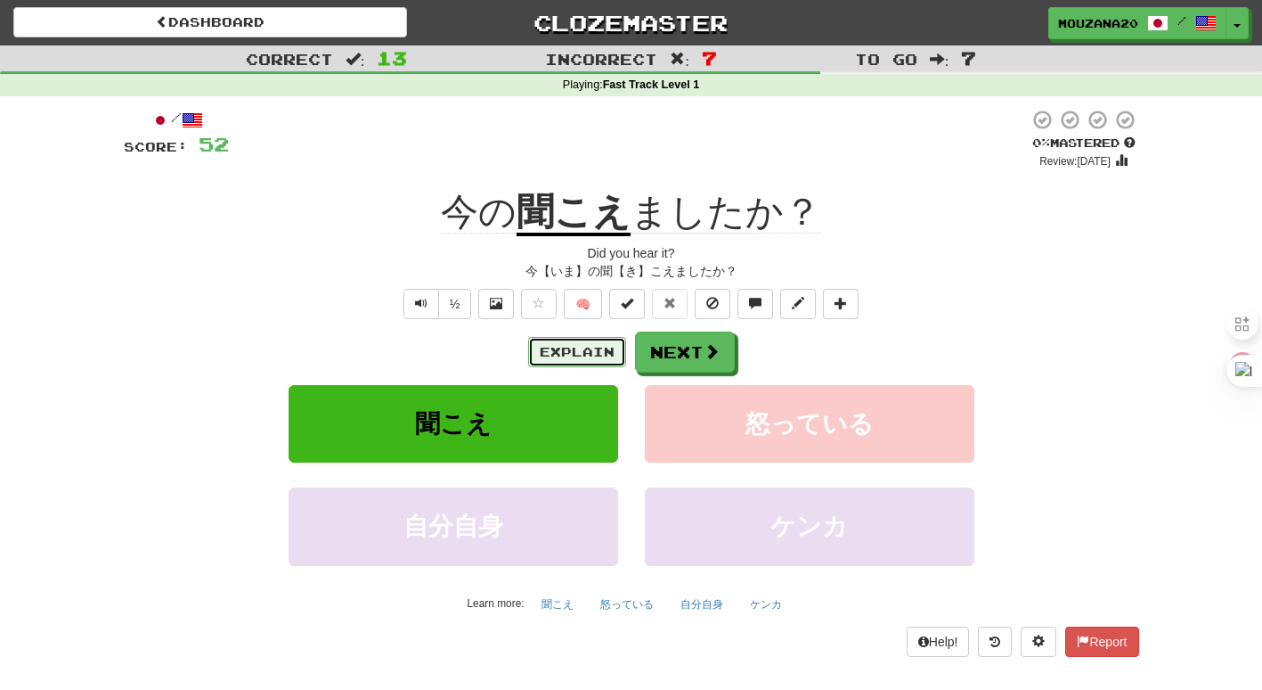
click at [568, 355] on button "Explain" at bounding box center [577, 352] width 98 height 30
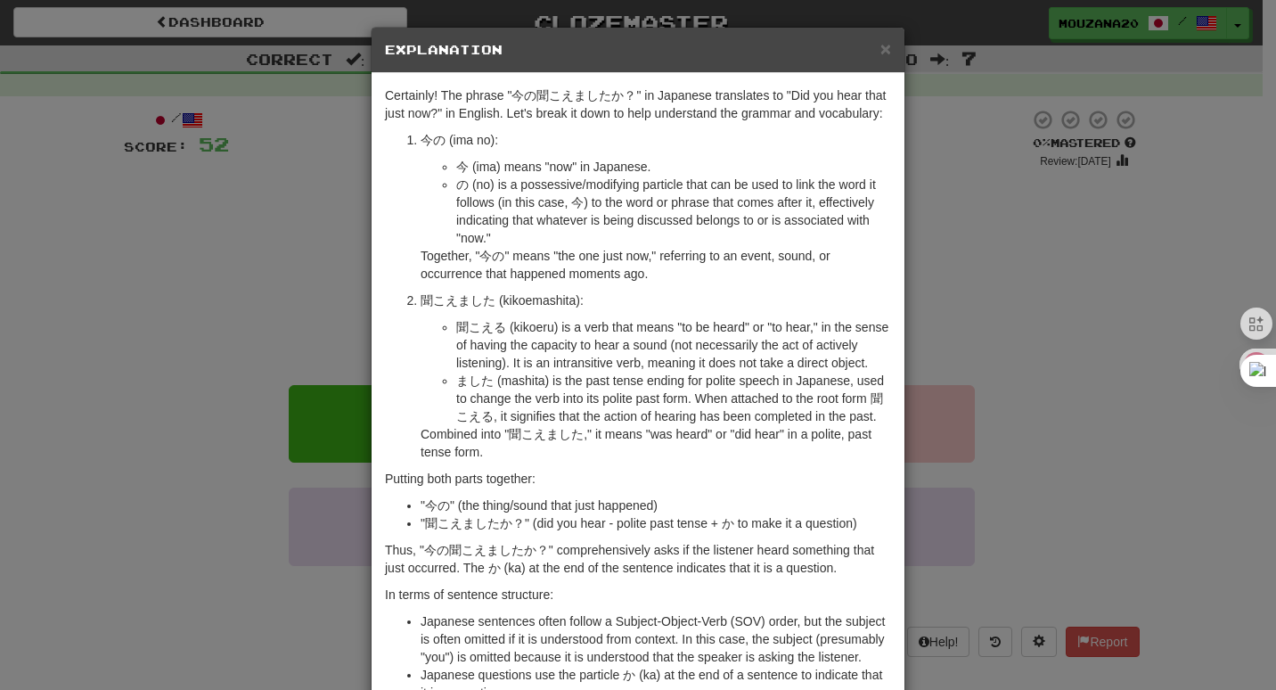
click at [165, 376] on div "× Explanation Certainly! The phrase "今の聞こえましたか？" in Japanese translates to "Did…" at bounding box center [638, 345] width 1276 height 690
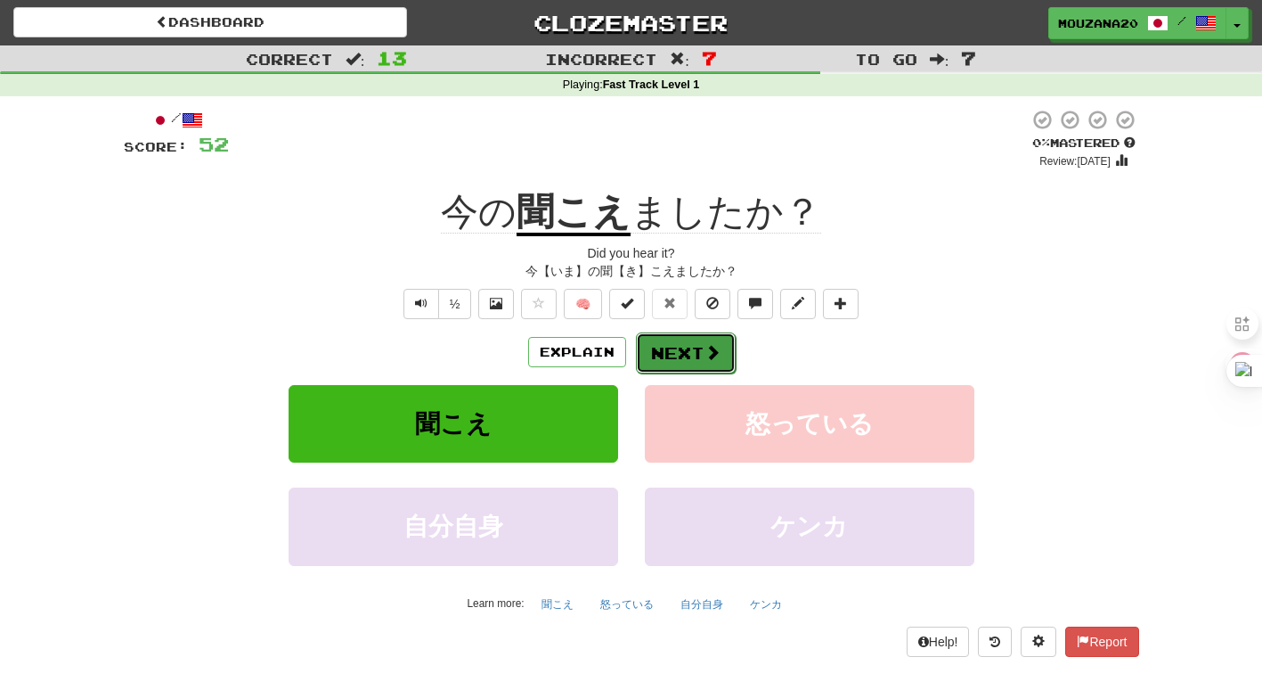
click at [692, 364] on button "Next" at bounding box center [686, 352] width 100 height 41
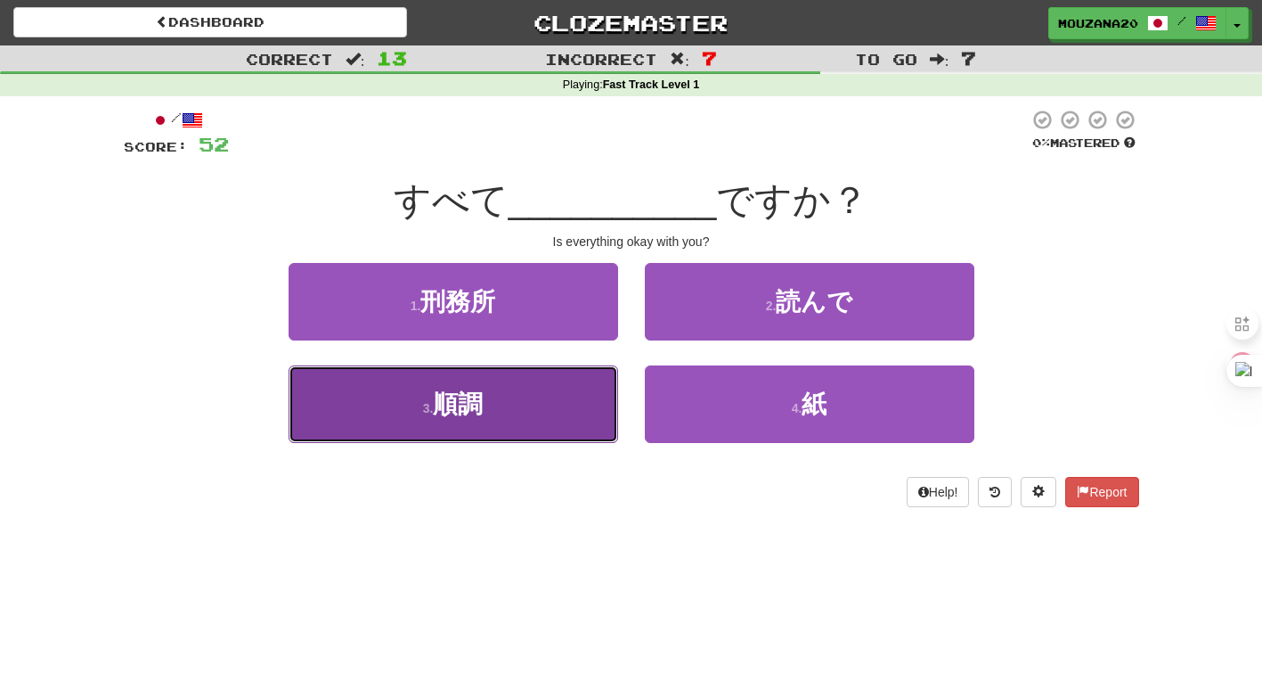
click at [440, 423] on button "3 . 順調" at bounding box center [454, 404] width 330 height 78
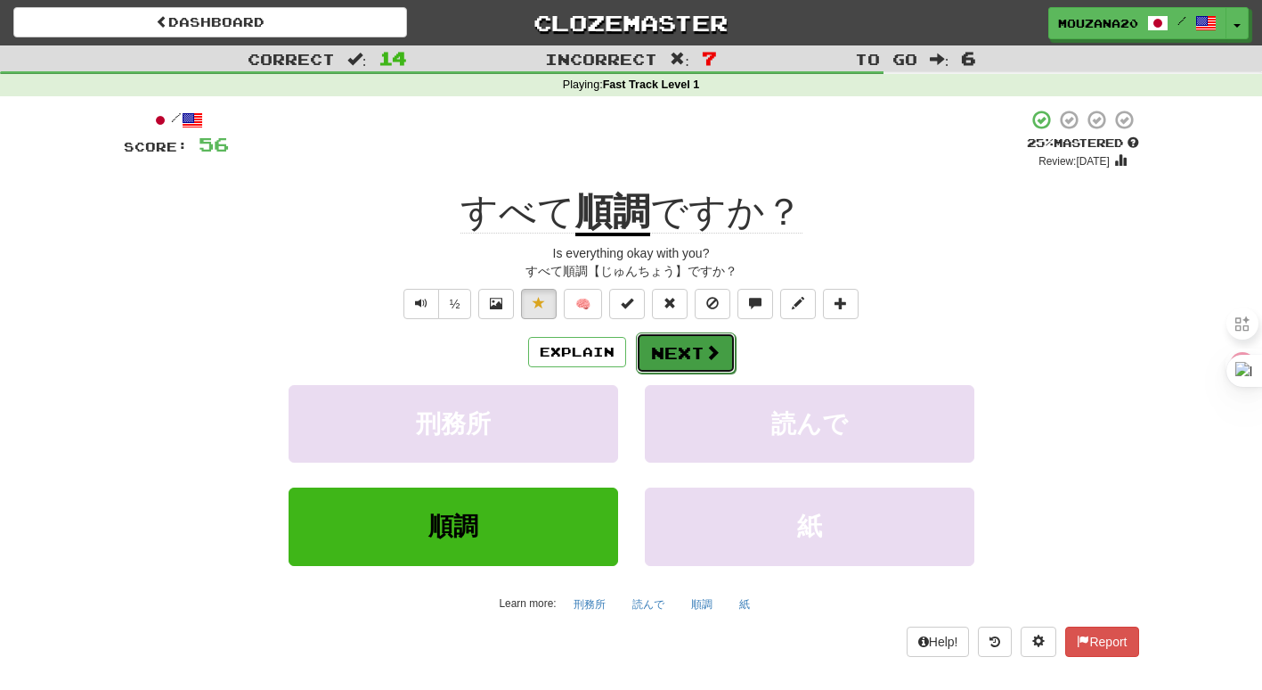
click at [690, 344] on button "Next" at bounding box center [686, 352] width 100 height 41
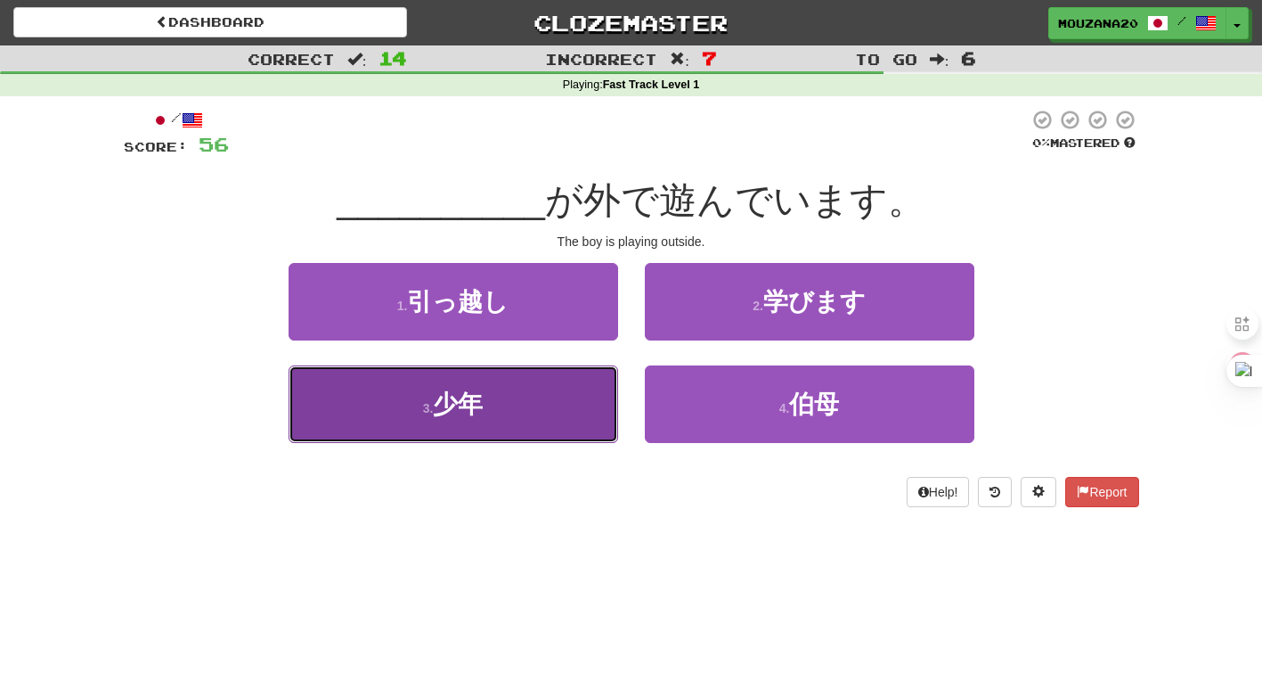
click at [525, 404] on button "3 . 少年" at bounding box center [454, 404] width 330 height 78
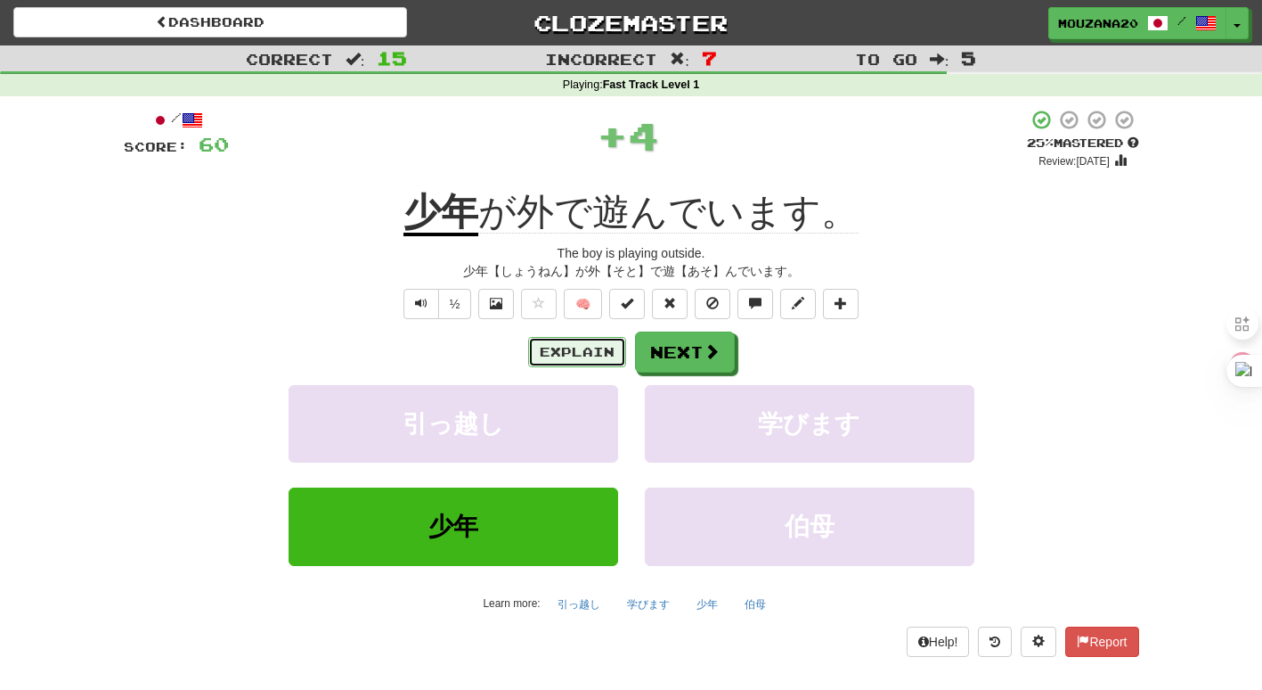
click at [543, 352] on button "Explain" at bounding box center [577, 352] width 98 height 30
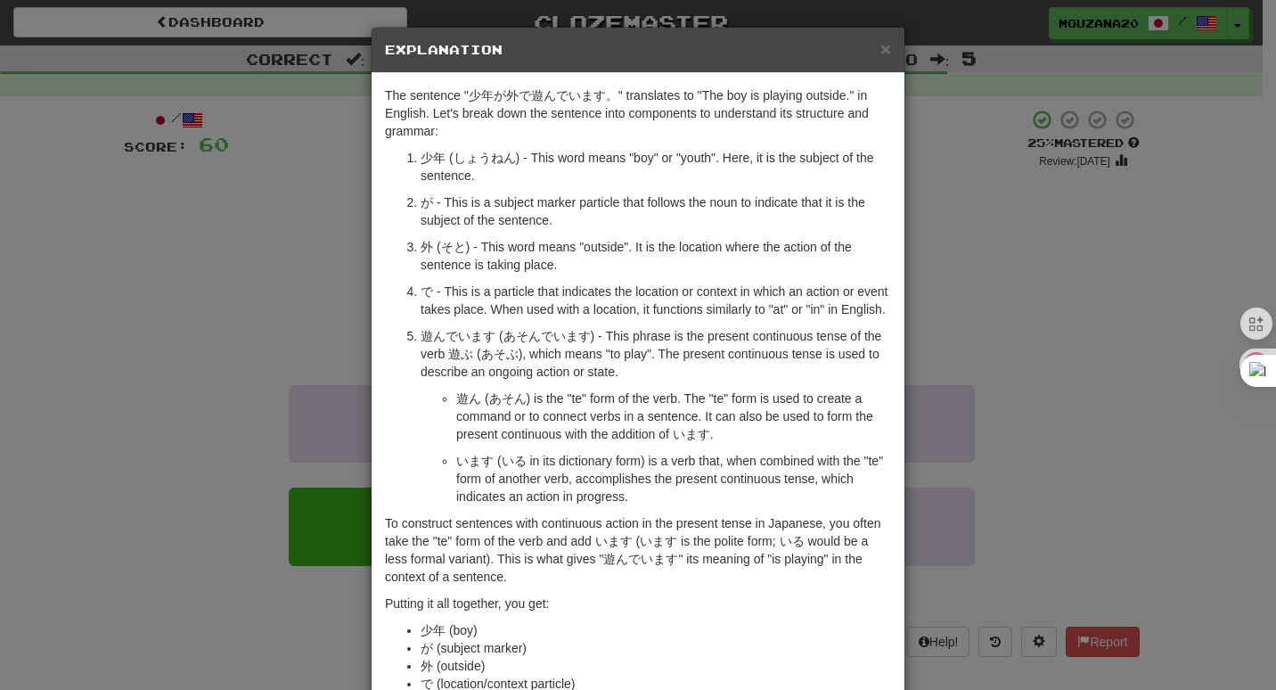
click at [272, 232] on div "× Explanation The sentence "少年が外で遊んでいます。" translates to "The boy is playing out…" at bounding box center [638, 345] width 1276 height 690
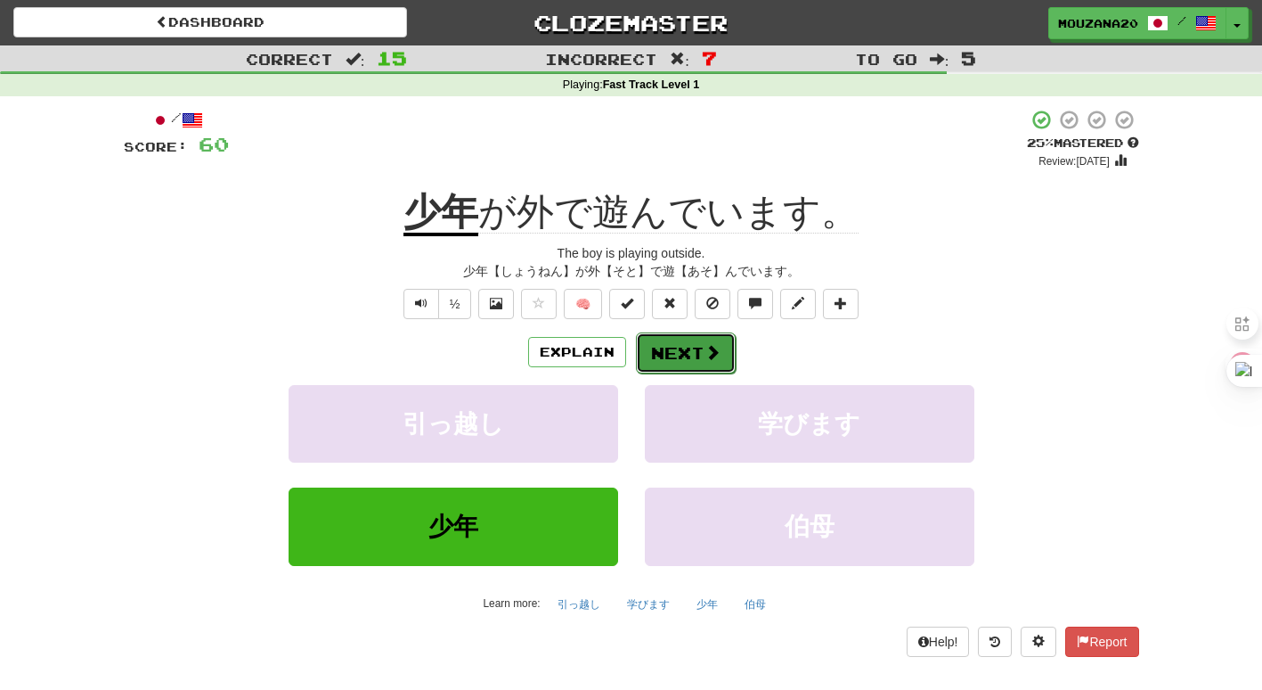
click at [670, 358] on button "Next" at bounding box center [686, 352] width 100 height 41
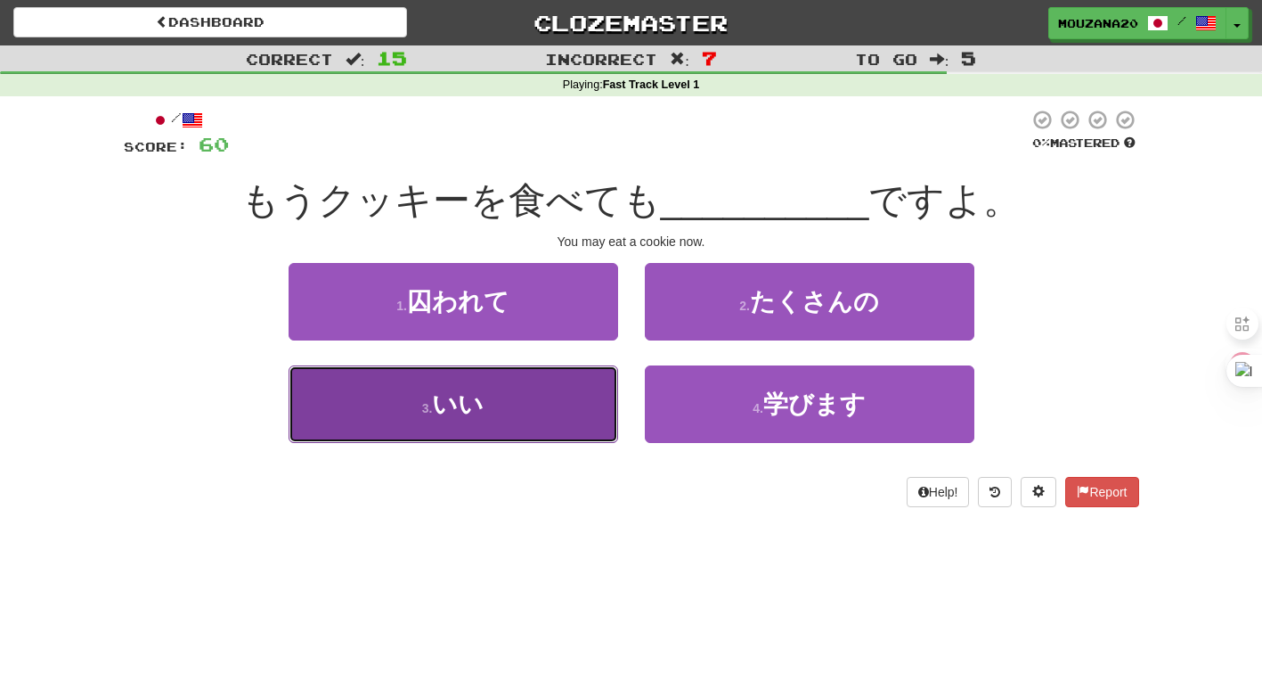
click at [580, 382] on button "3 . いい" at bounding box center [454, 404] width 330 height 78
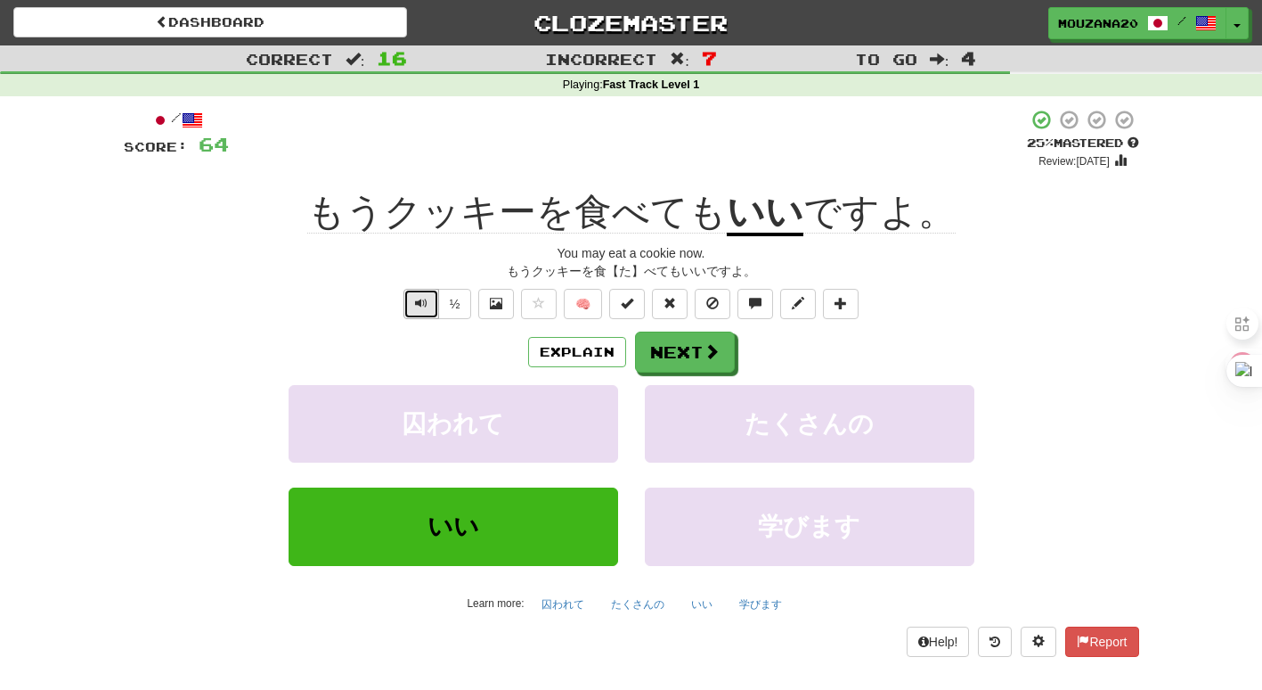
click at [413, 298] on button "Text-to-speech controls" at bounding box center [422, 304] width 36 height 30
click at [570, 356] on button "Explain" at bounding box center [577, 352] width 98 height 30
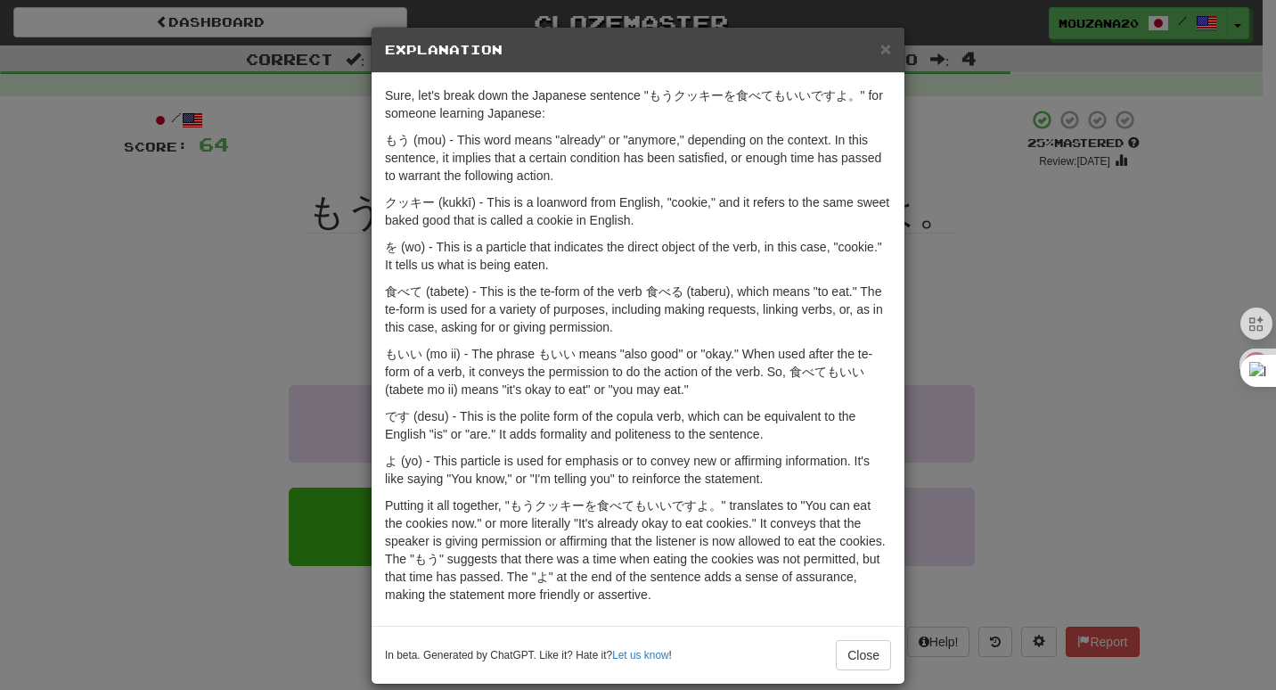
click at [174, 265] on div "× Explanation Sure, let's break down the Japanese sentence "もうクッキーを食べてもいいですよ。" …" at bounding box center [638, 345] width 1276 height 690
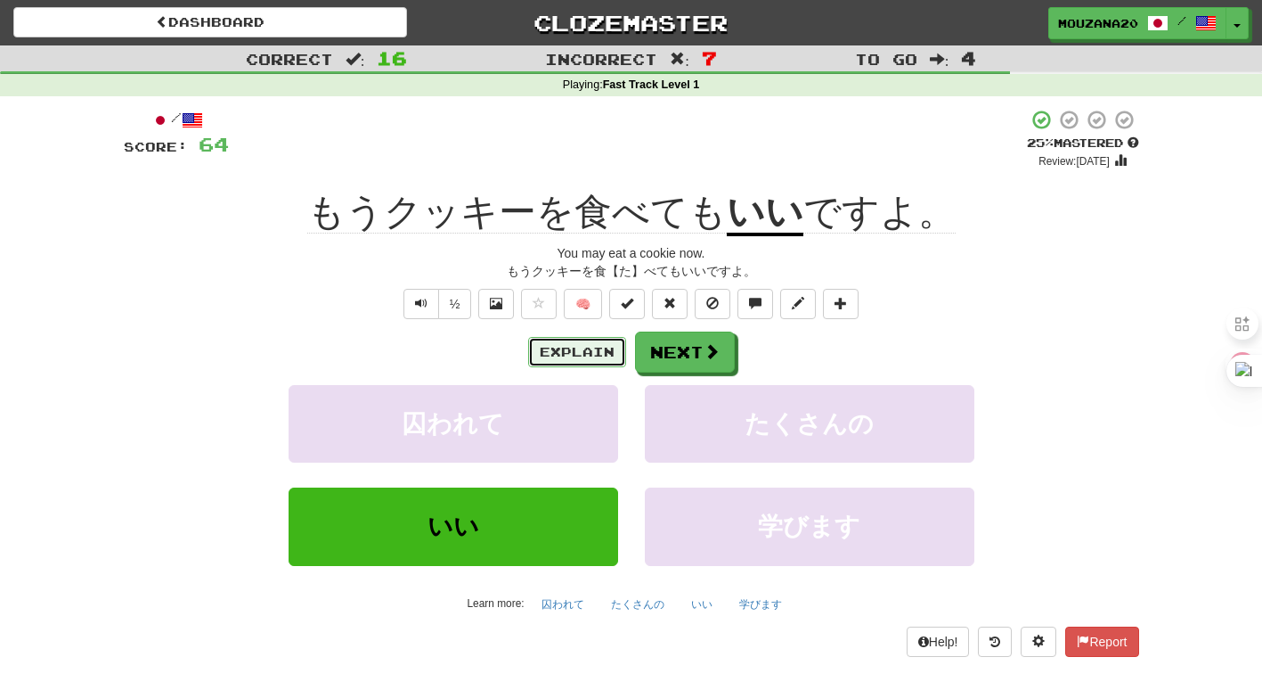
click at [597, 351] on button "Explain" at bounding box center [577, 352] width 98 height 30
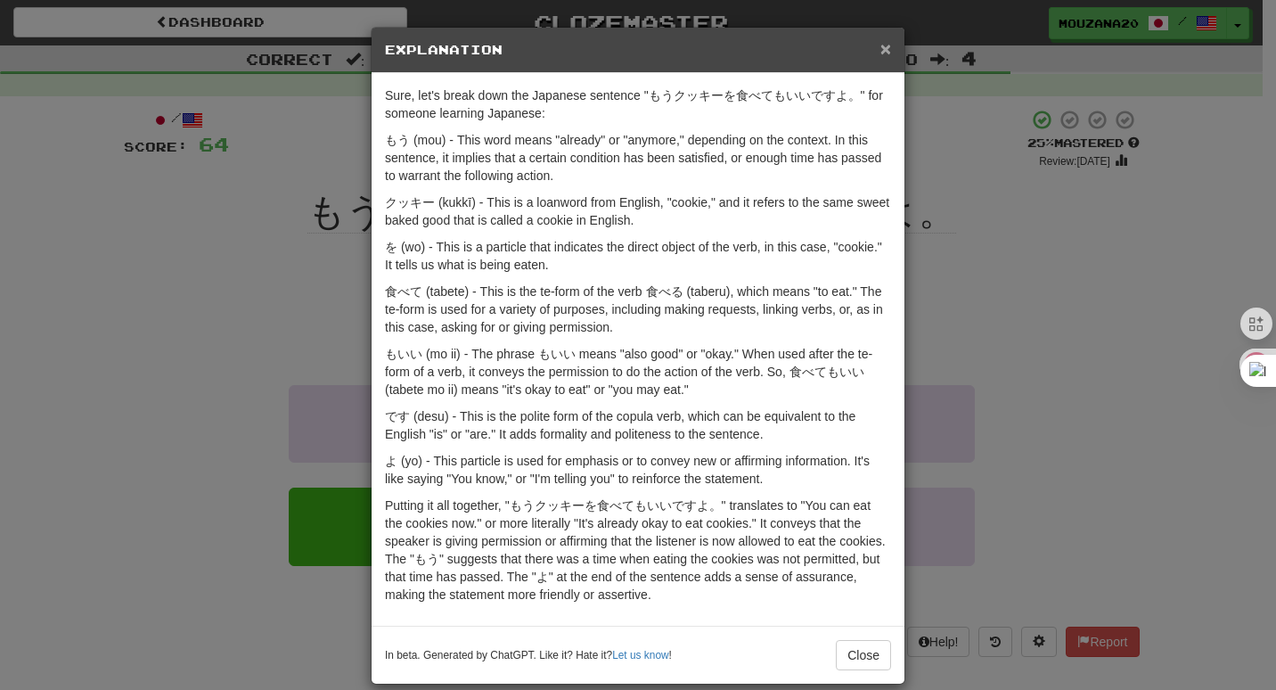
click at [883, 48] on span "×" at bounding box center [885, 48] width 11 height 20
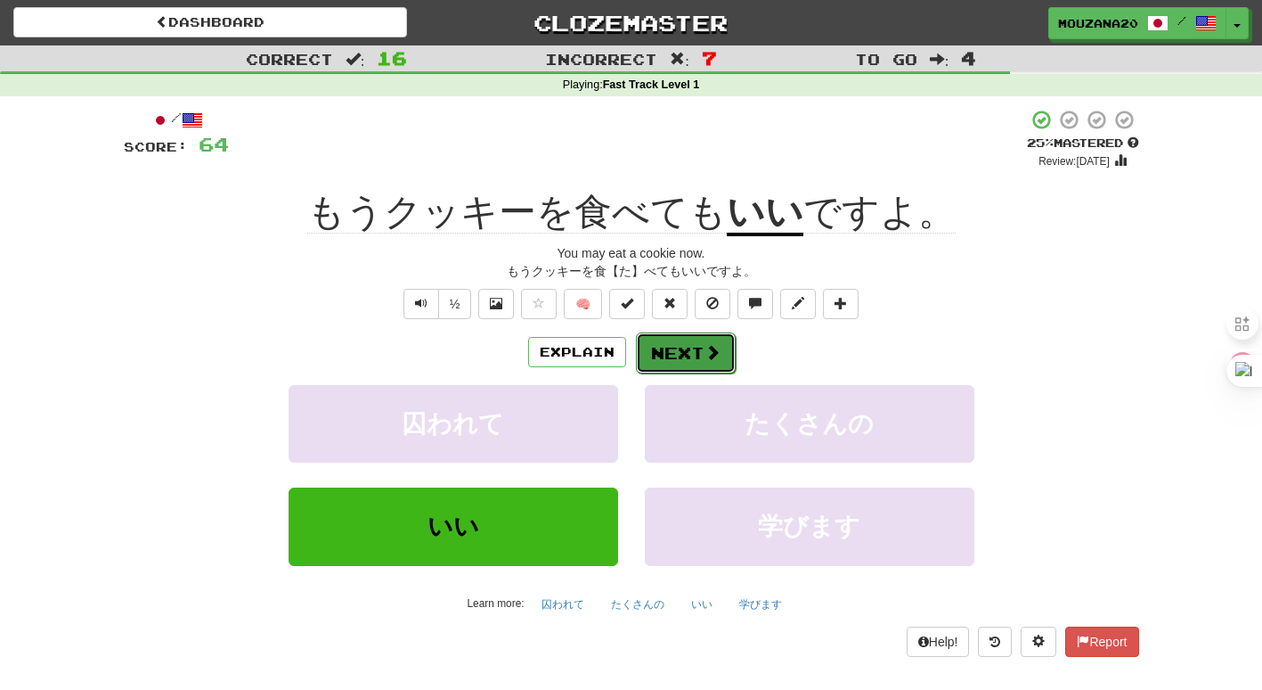
click at [711, 345] on span at bounding box center [713, 352] width 16 height 16
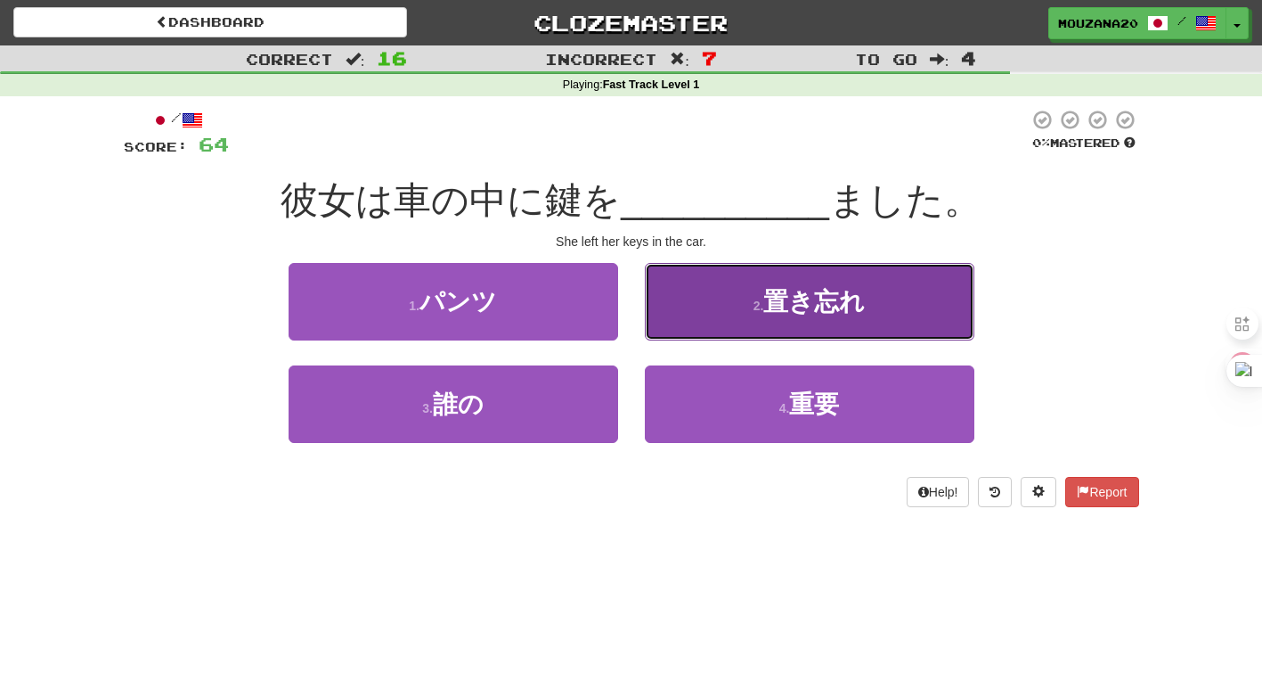
click at [686, 314] on button "2 . 置き忘れ" at bounding box center [810, 302] width 330 height 78
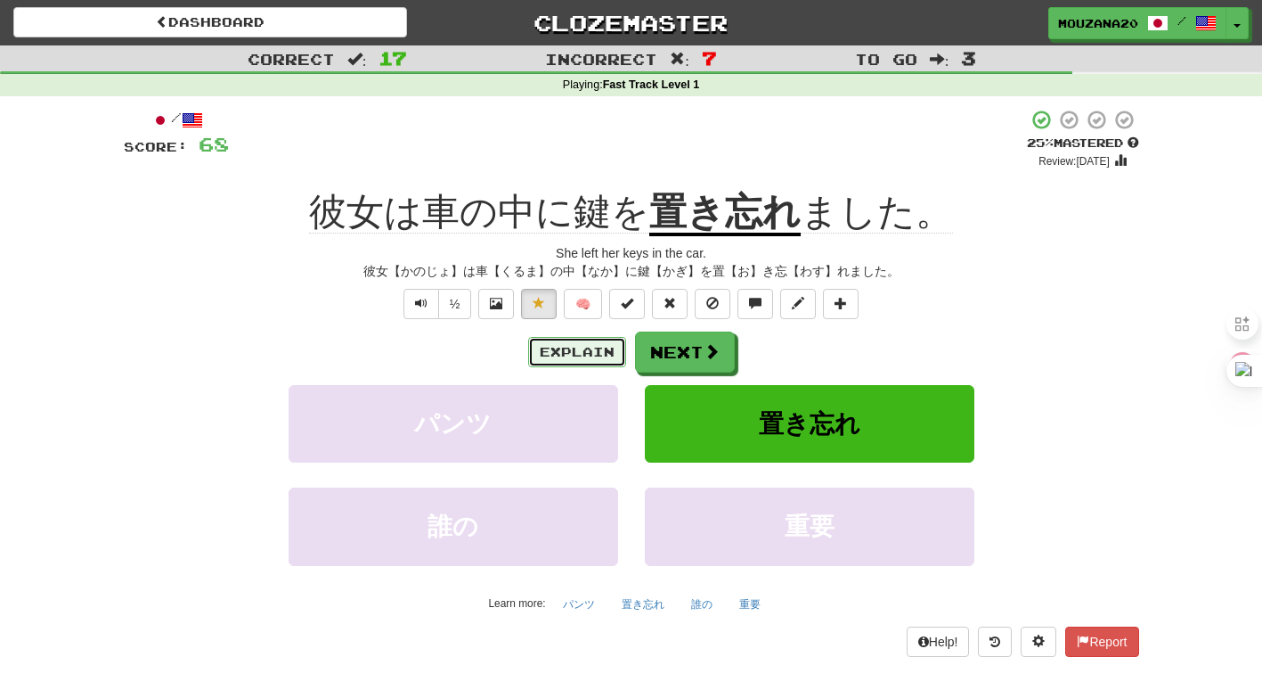
click at [573, 351] on button "Explain" at bounding box center [577, 352] width 98 height 30
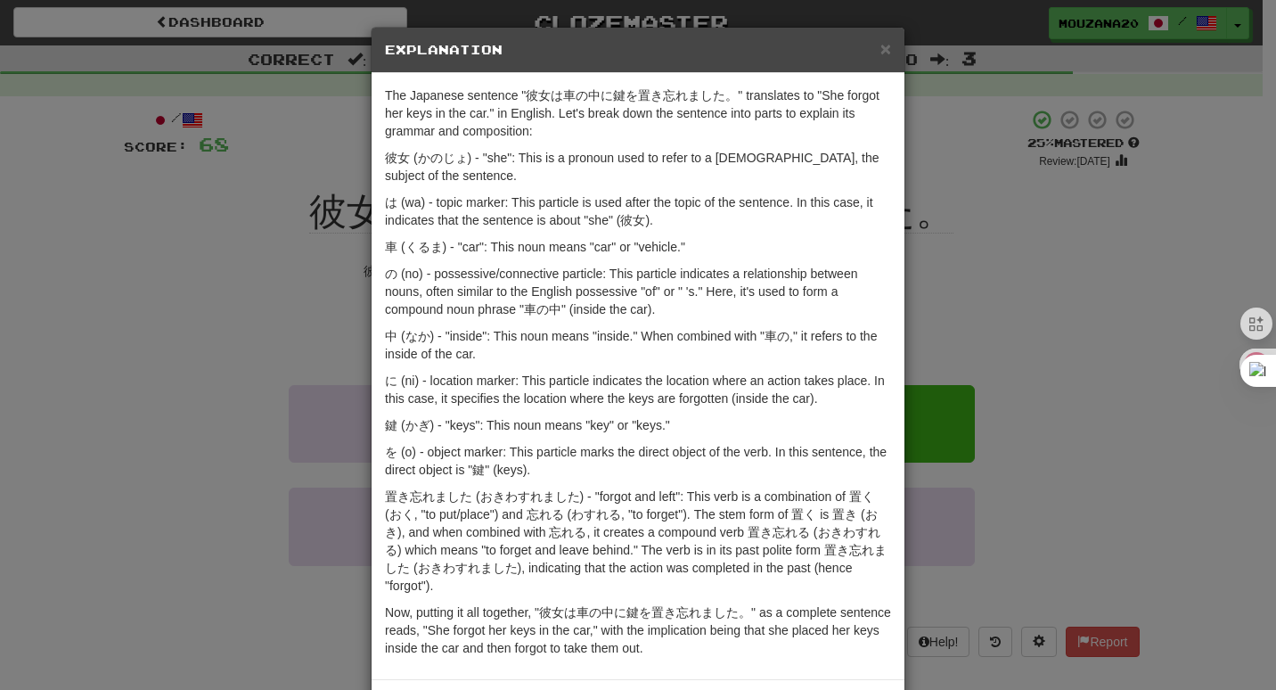
click at [1101, 302] on div "× Explanation The Japanese sentence "彼女は車の中に鍵を置き忘れました。" translates to "She forg…" at bounding box center [638, 345] width 1276 height 690
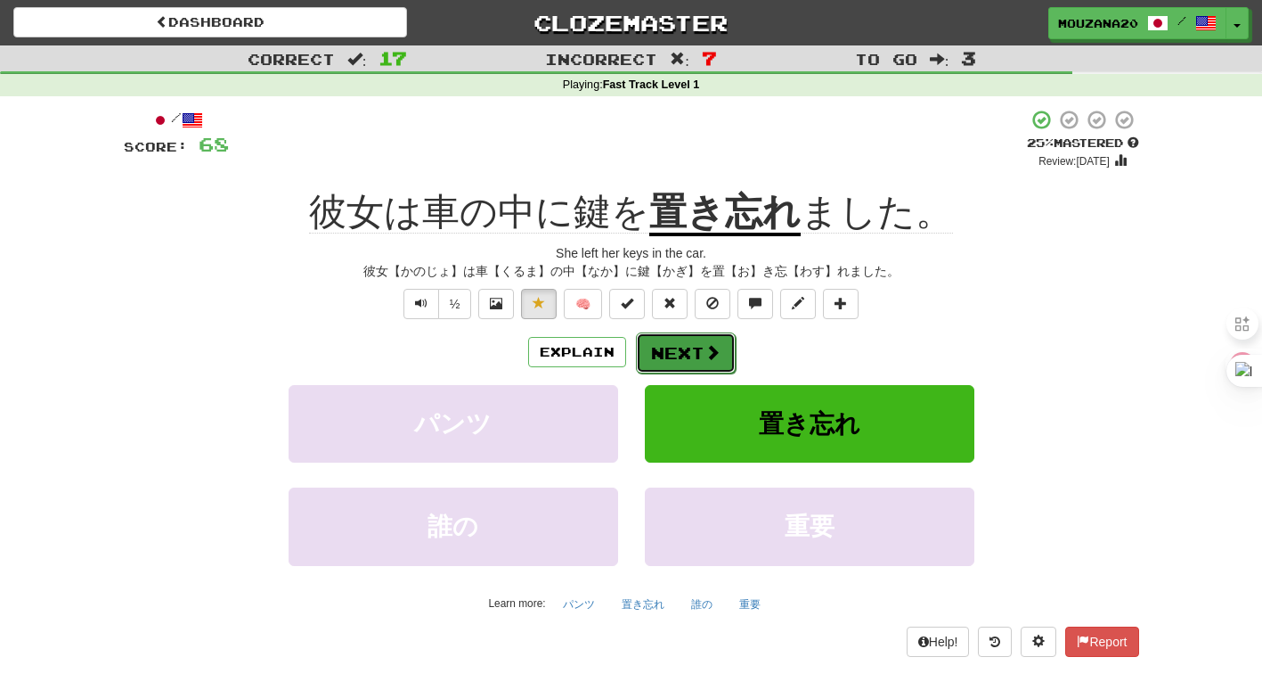
click at [694, 354] on button "Next" at bounding box center [686, 352] width 100 height 41
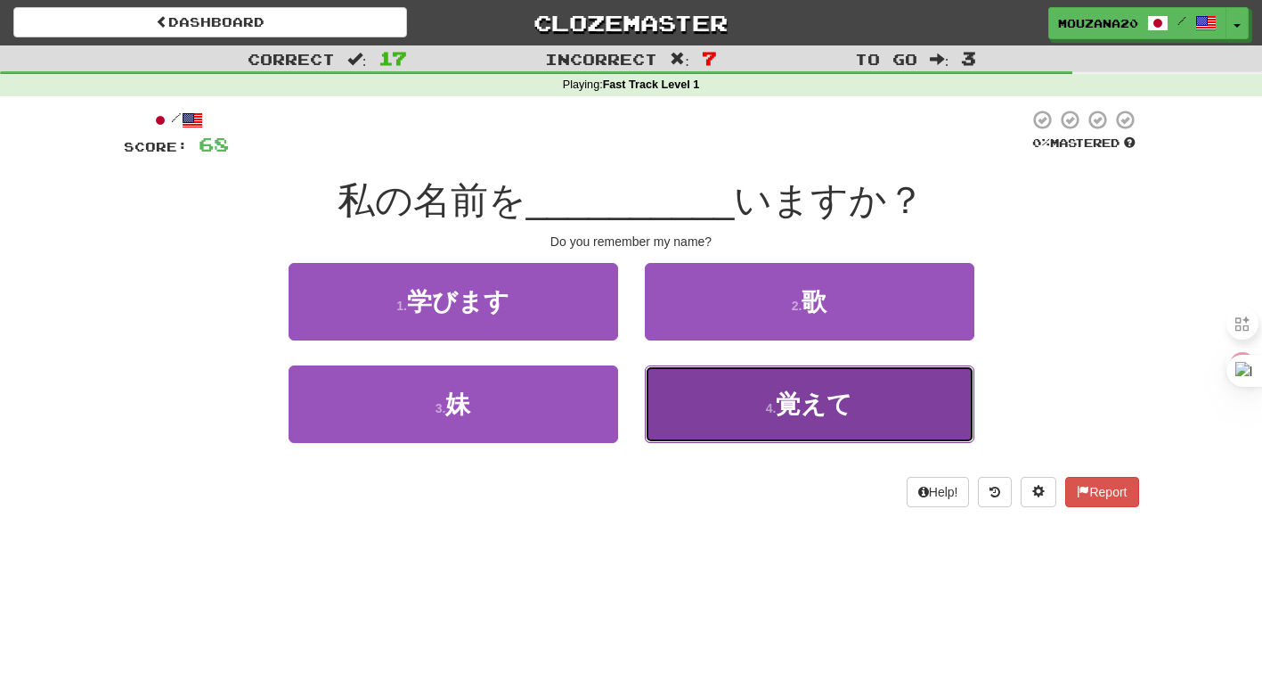
click at [748, 399] on button "4 . 覚えて" at bounding box center [810, 404] width 330 height 78
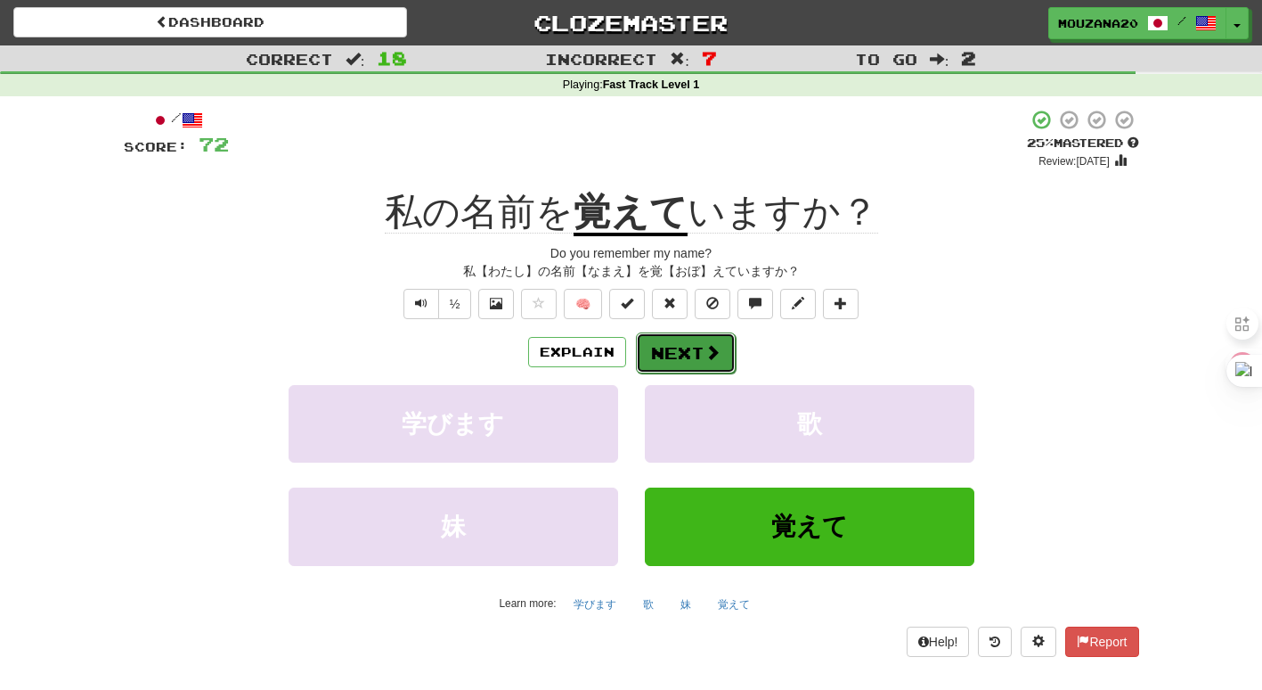
click at [693, 353] on button "Next" at bounding box center [686, 352] width 100 height 41
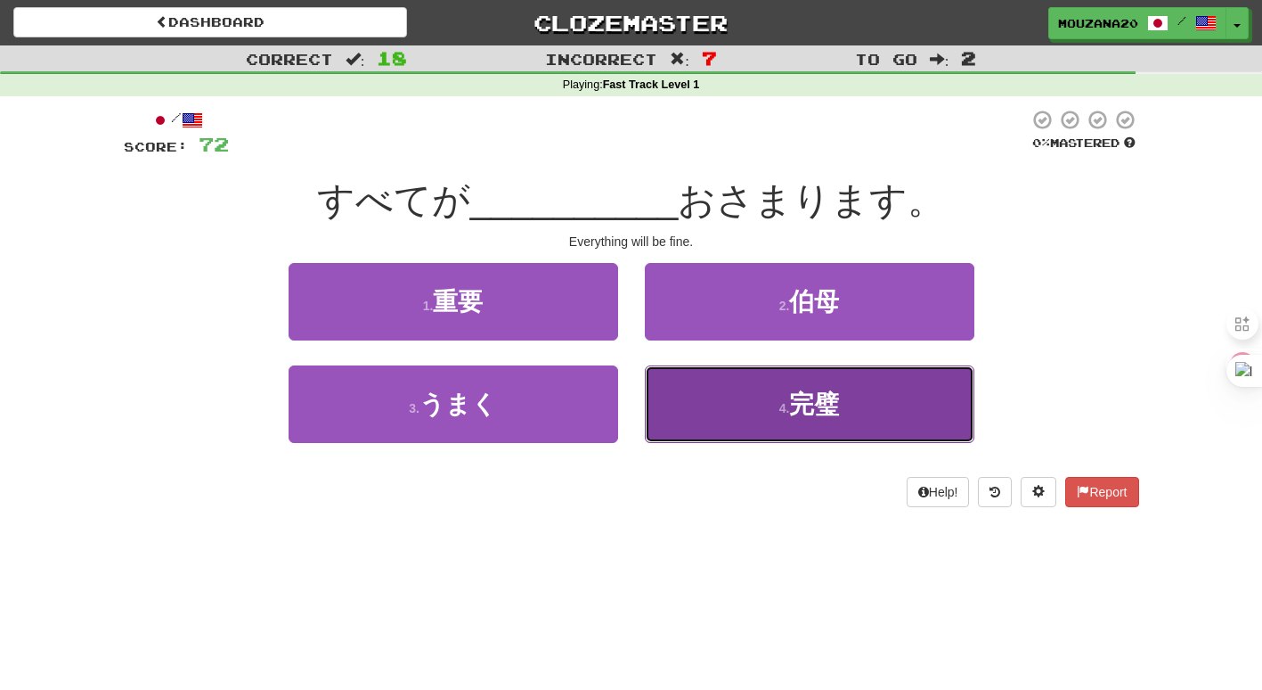
click at [723, 396] on button "4 . 完璧" at bounding box center [810, 404] width 330 height 78
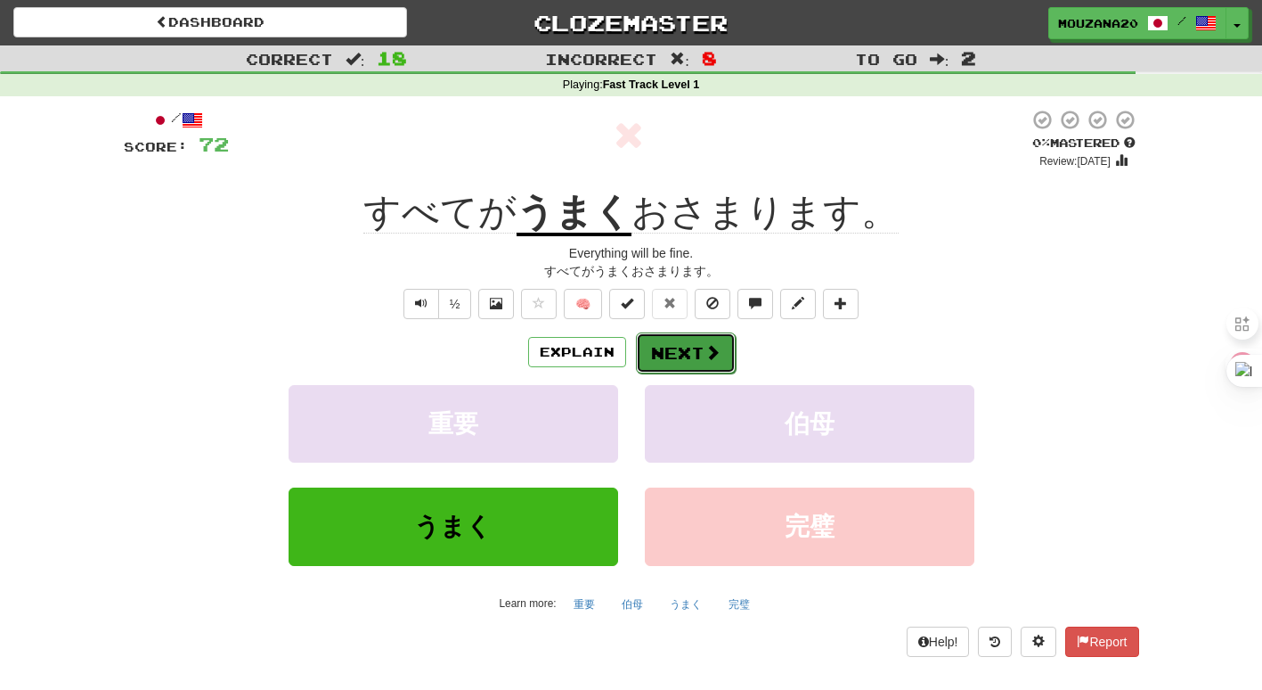
click at [684, 341] on button "Next" at bounding box center [686, 352] width 100 height 41
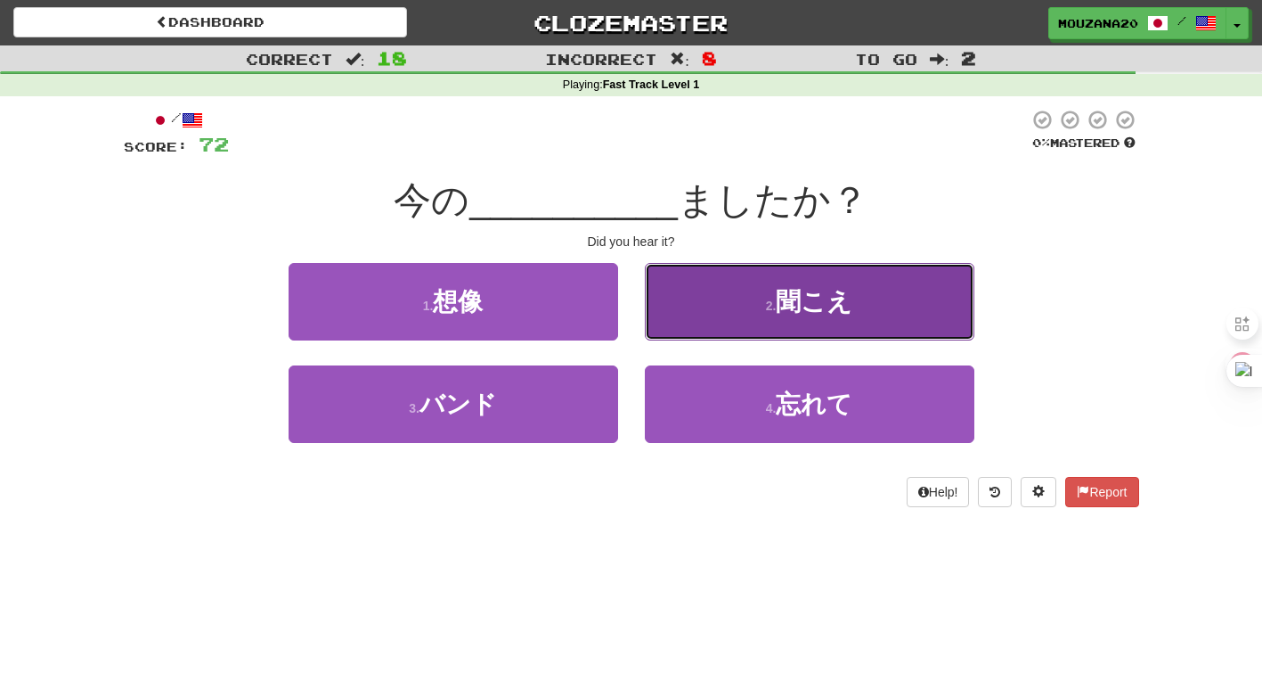
click at [715, 284] on button "2 . 聞こえ" at bounding box center [810, 302] width 330 height 78
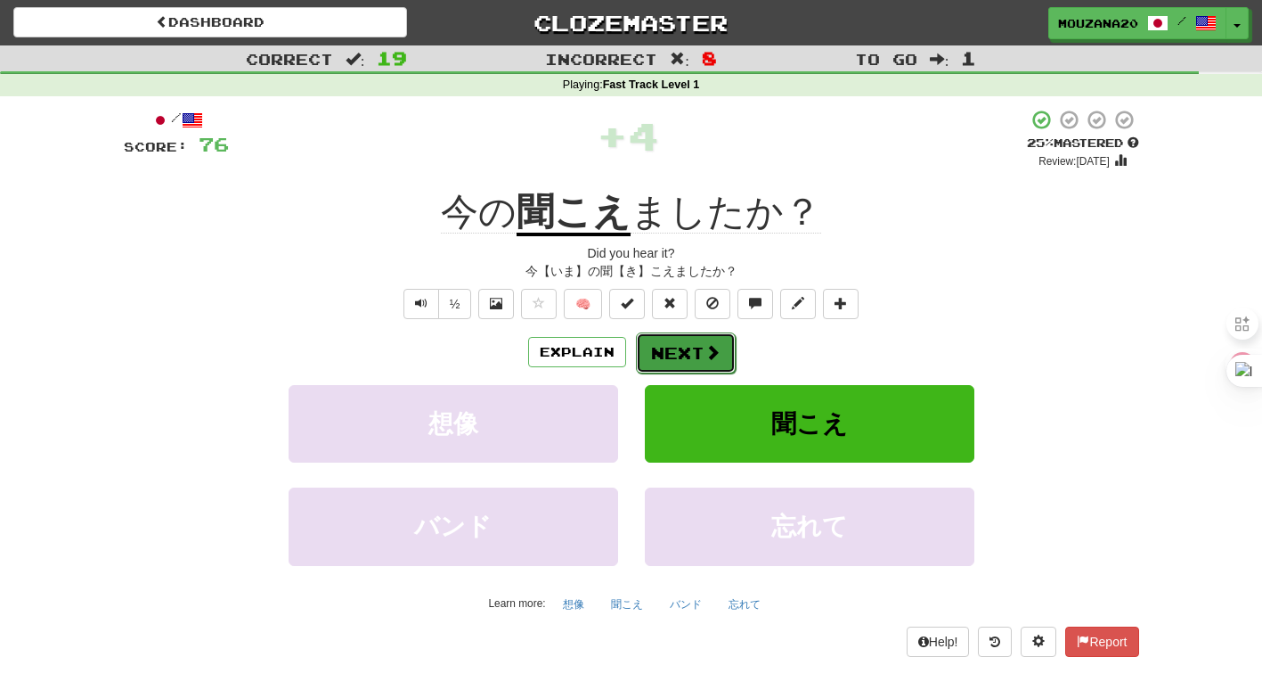
click at [672, 344] on button "Next" at bounding box center [686, 352] width 100 height 41
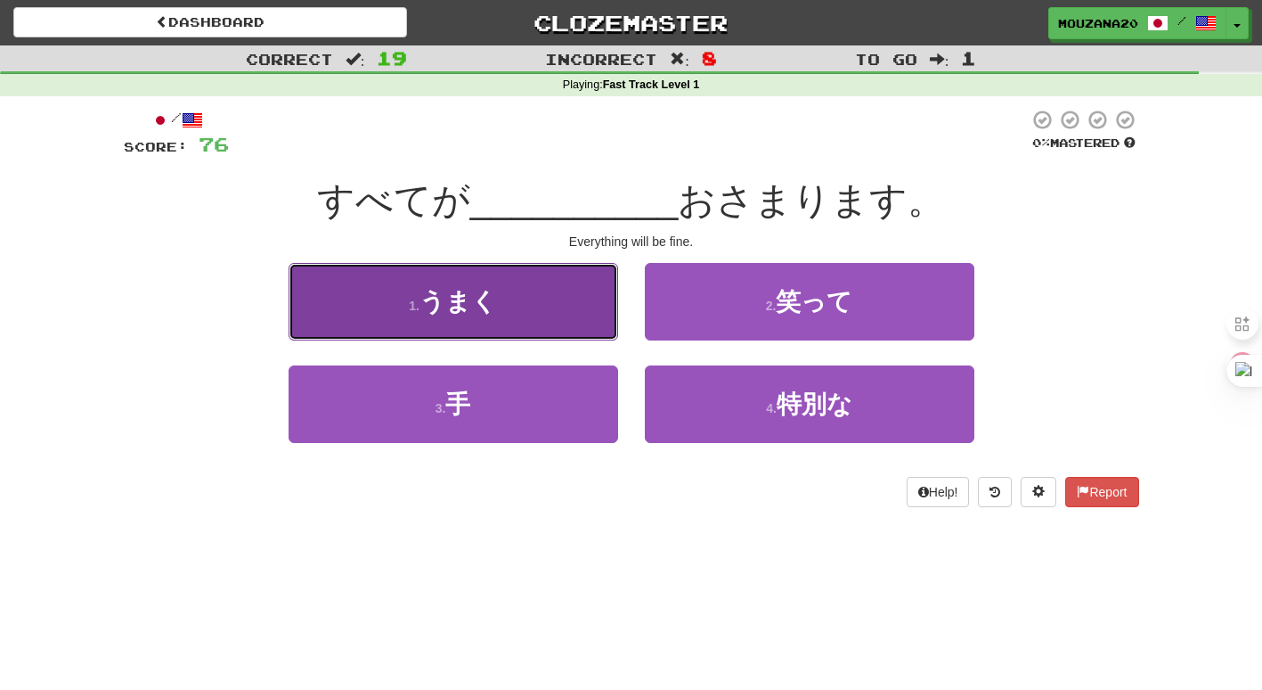
click at [435, 300] on span "うまく" at bounding box center [459, 302] width 78 height 28
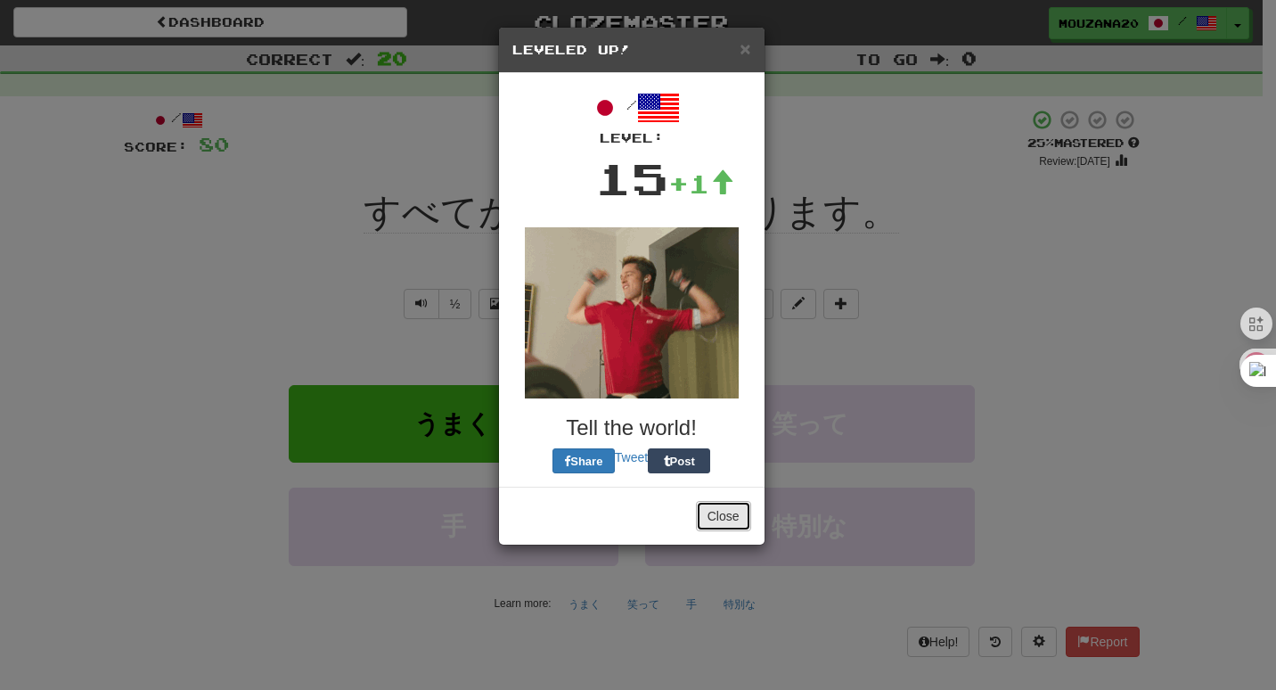
click at [723, 526] on button "Close" at bounding box center [723, 516] width 55 height 30
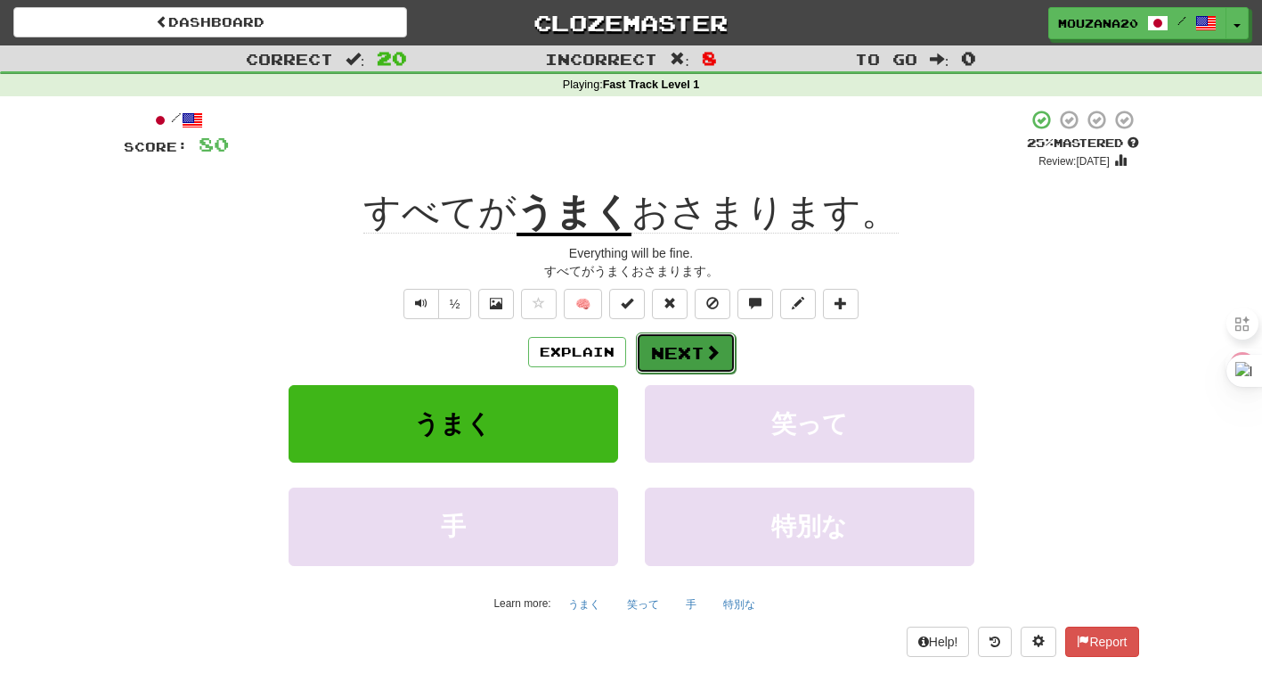
click at [679, 340] on button "Next" at bounding box center [686, 352] width 100 height 41
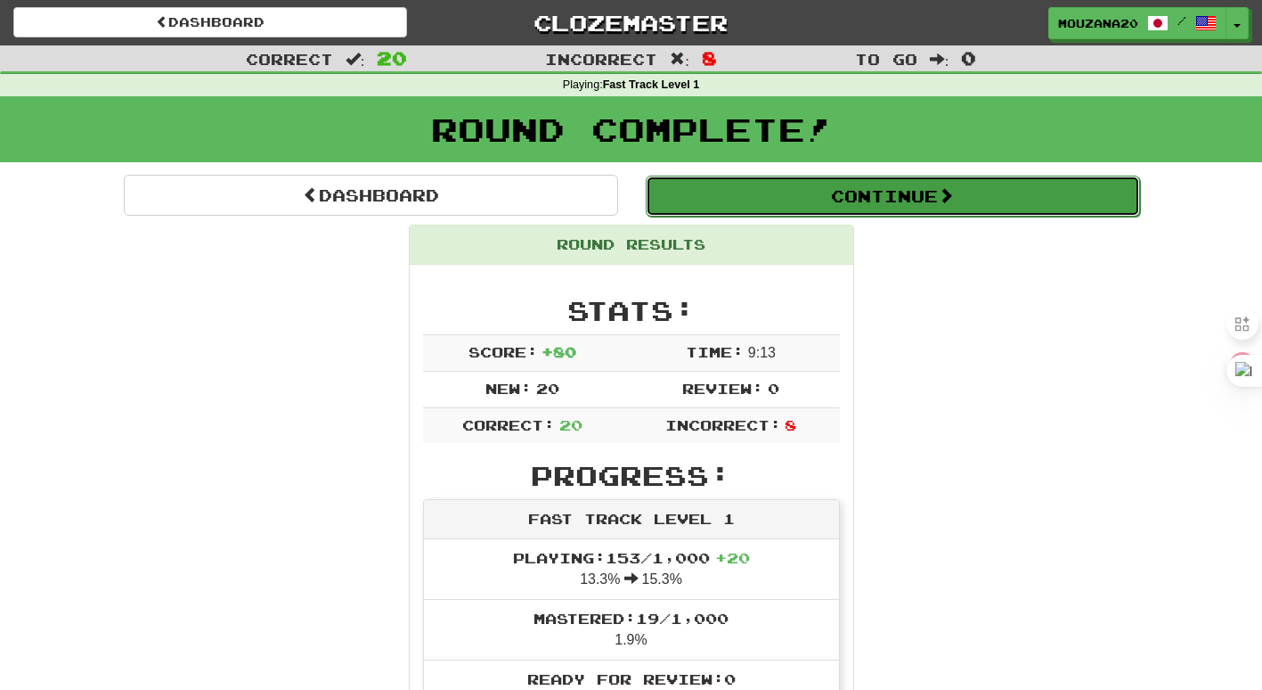
click at [945, 203] on span at bounding box center [946, 195] width 16 height 16
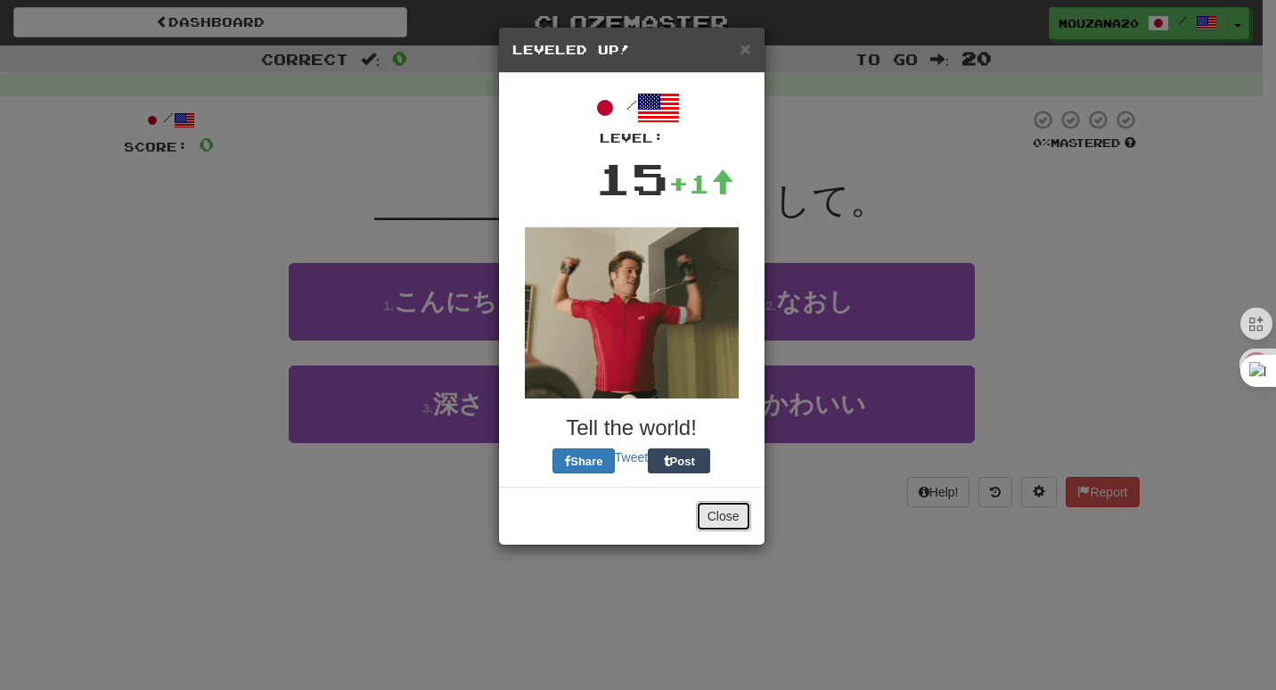
click at [714, 508] on button "Close" at bounding box center [723, 516] width 55 height 30
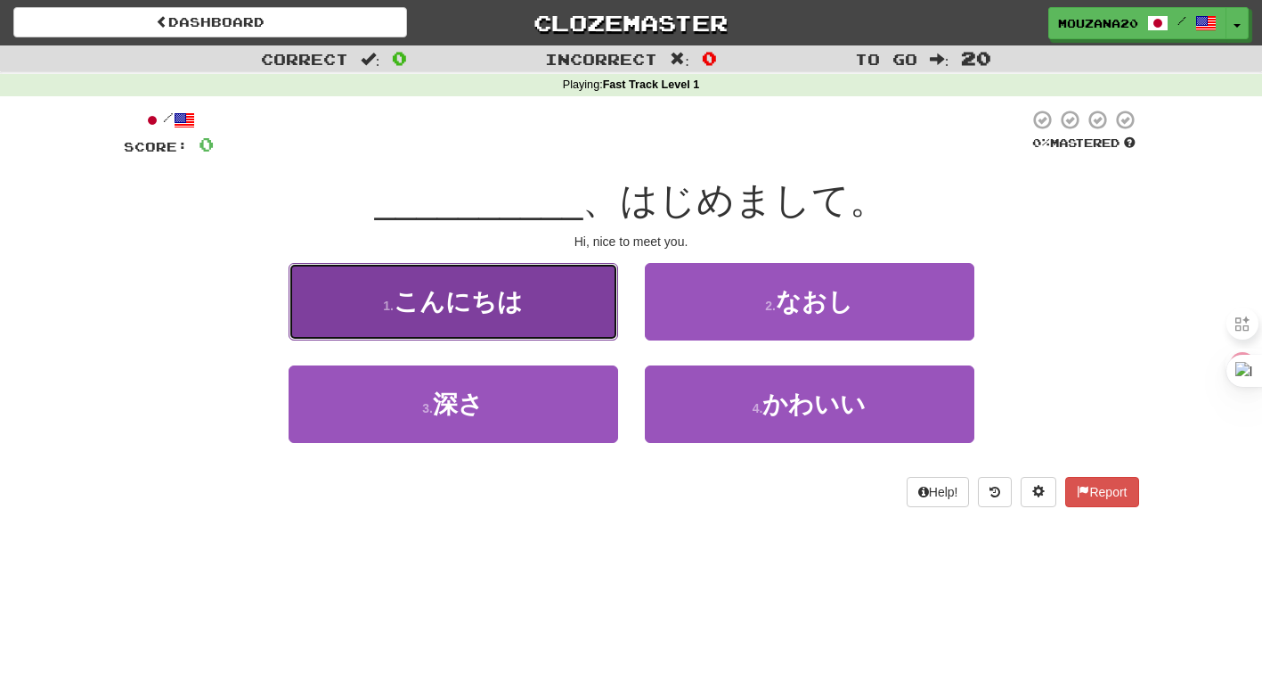
click at [547, 306] on button "1 . こんにちは" at bounding box center [454, 302] width 330 height 78
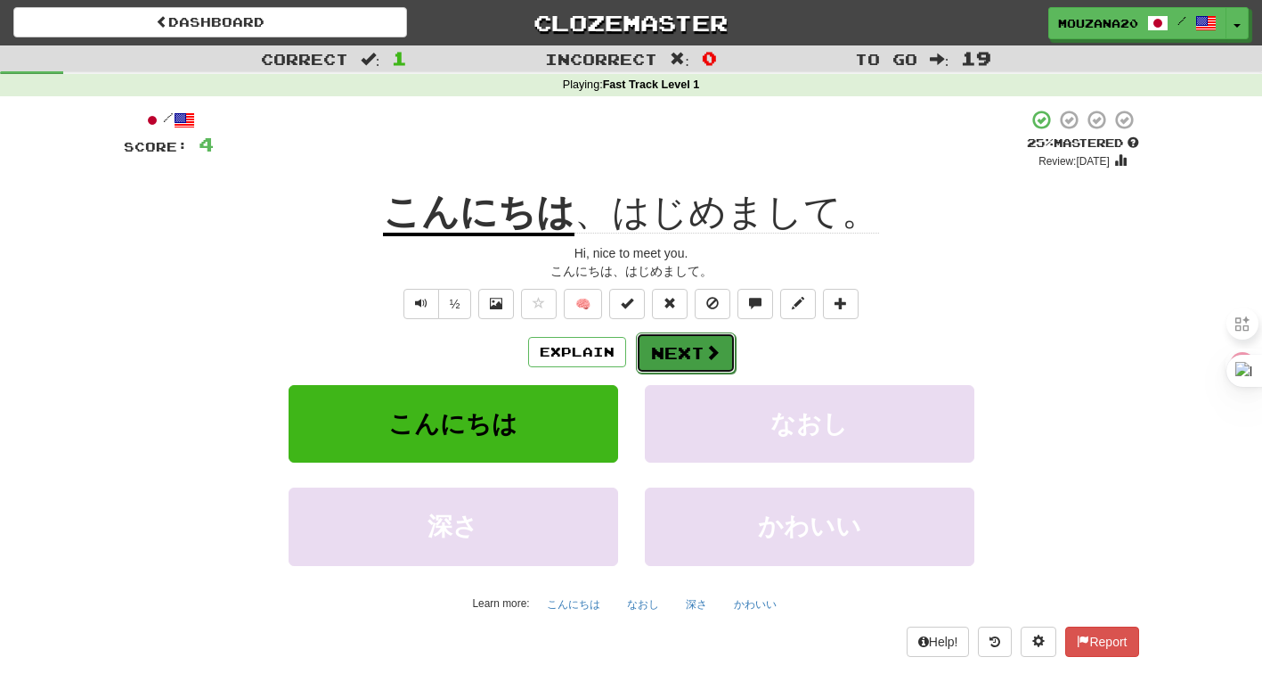
click at [697, 345] on button "Next" at bounding box center [686, 352] width 100 height 41
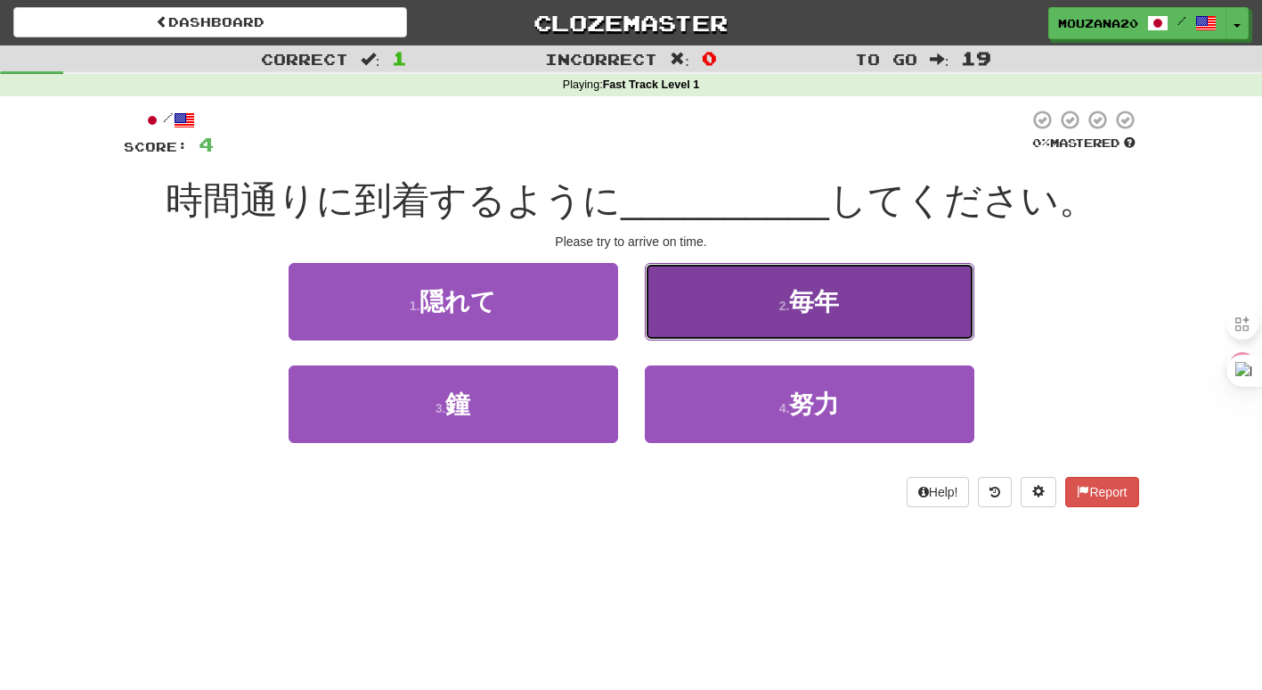
click at [707, 311] on button "2 . 毎年" at bounding box center [810, 302] width 330 height 78
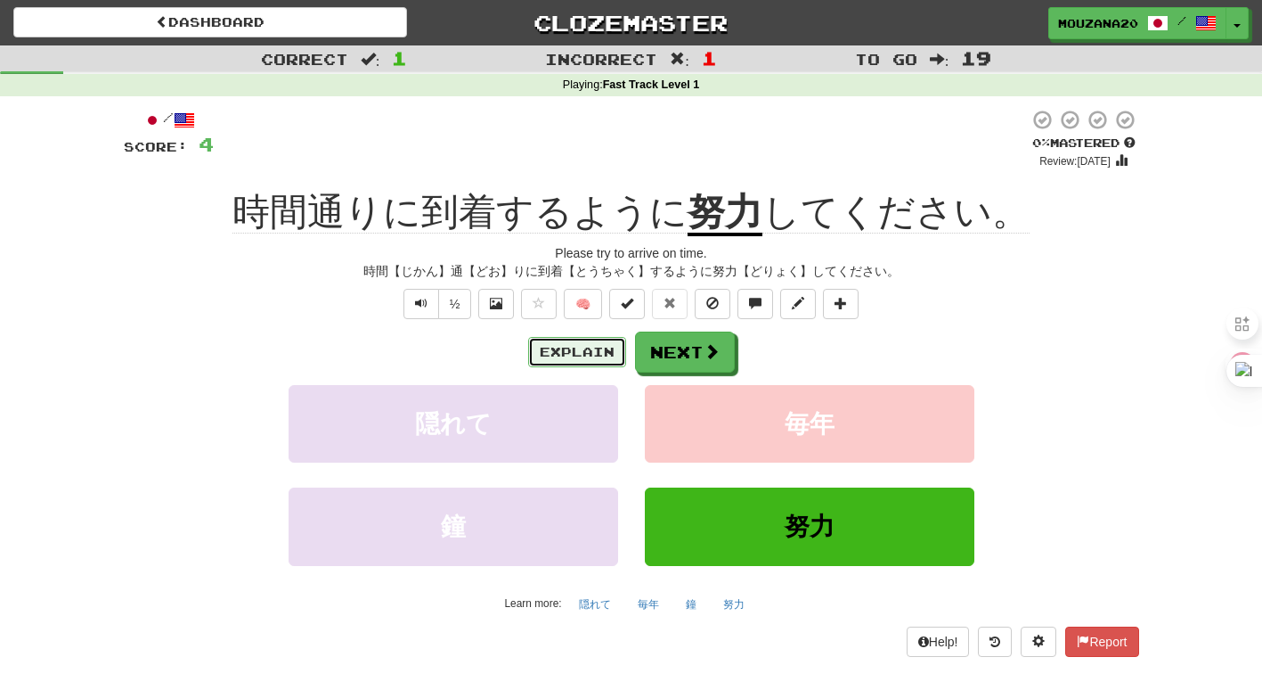
click at [558, 345] on button "Explain" at bounding box center [577, 352] width 98 height 30
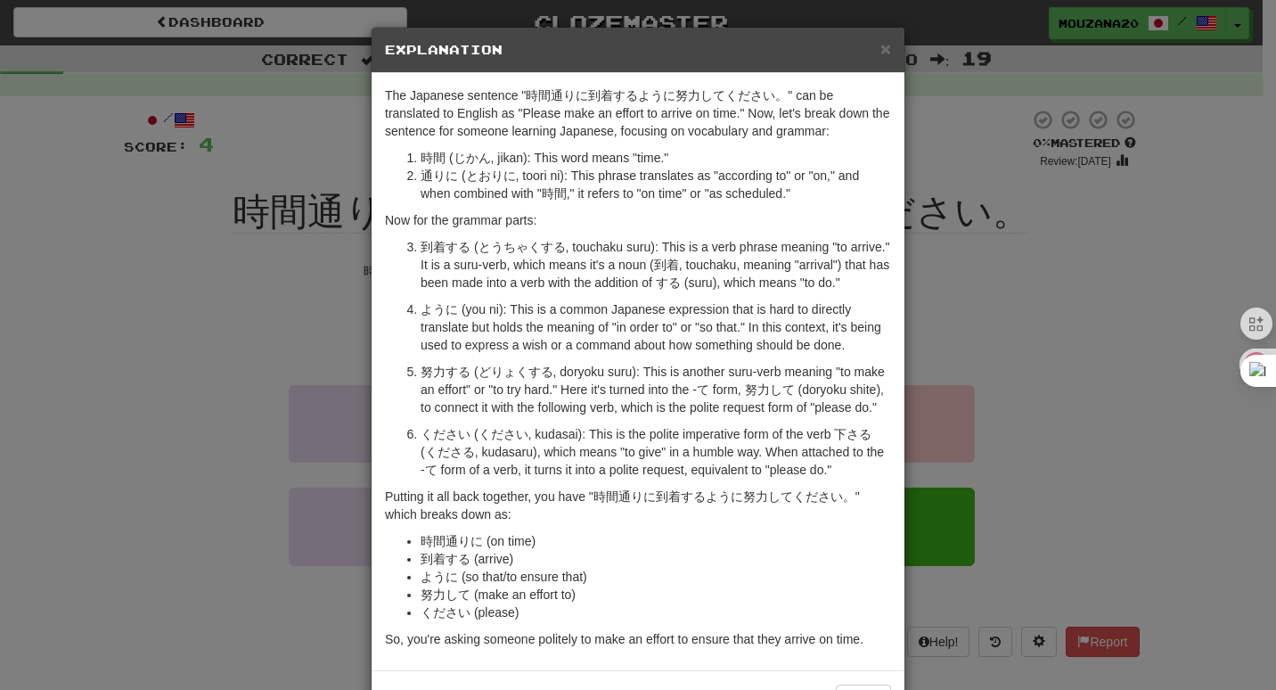
click at [283, 286] on div "× Explanation The Japanese sentence "時間通りに到着するように努力してください。" can be translated t…" at bounding box center [638, 345] width 1276 height 690
